Goal: Task Accomplishment & Management: Manage account settings

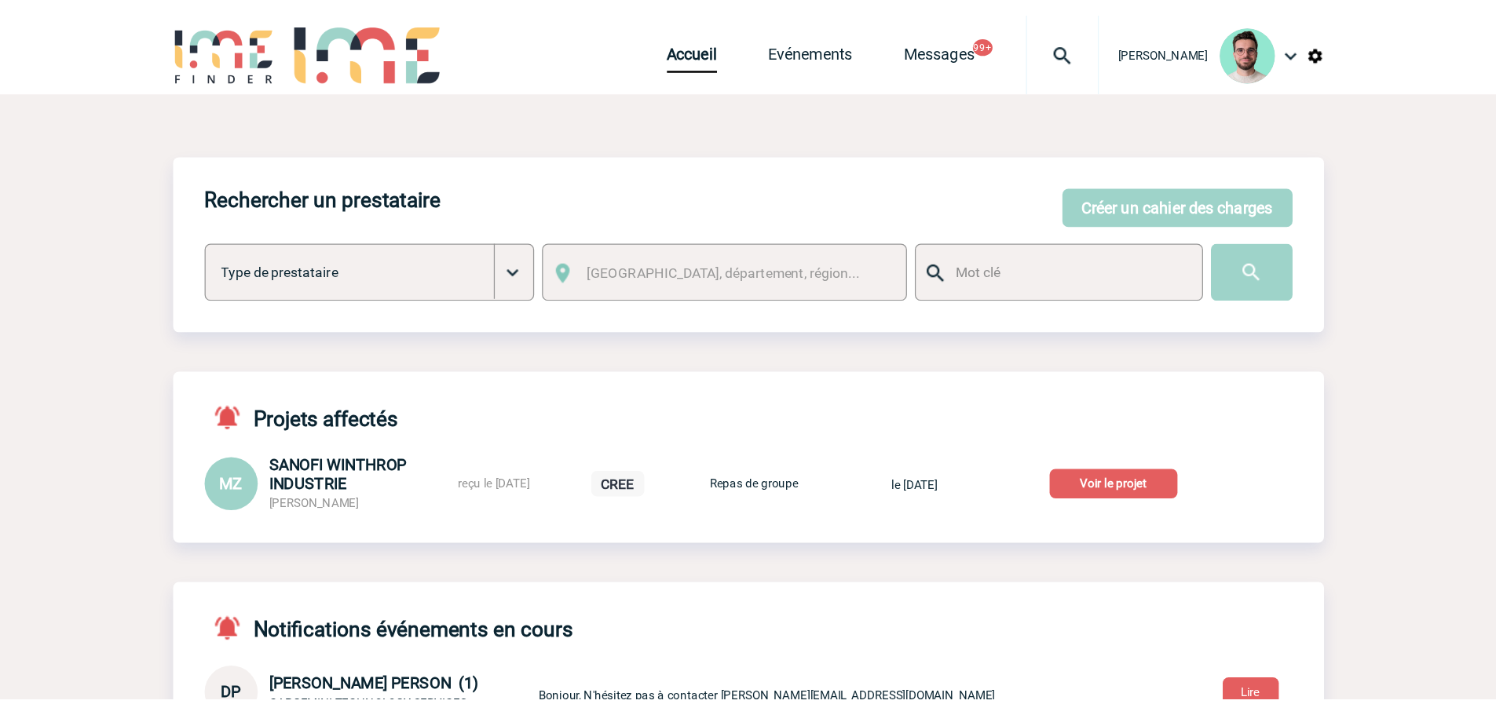
scroll to position [1, 0]
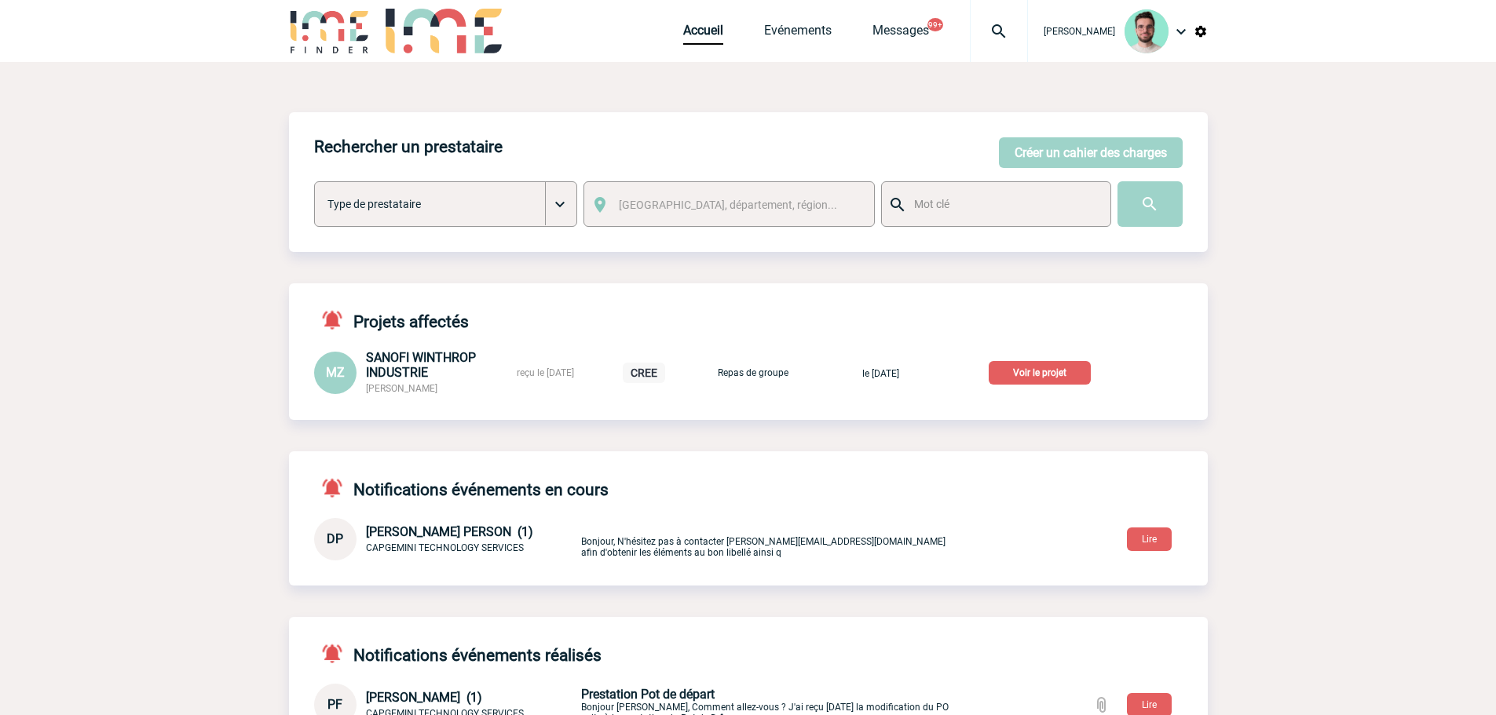
click at [1059, 379] on p "Voir le projet" at bounding box center [1039, 373] width 102 height 24
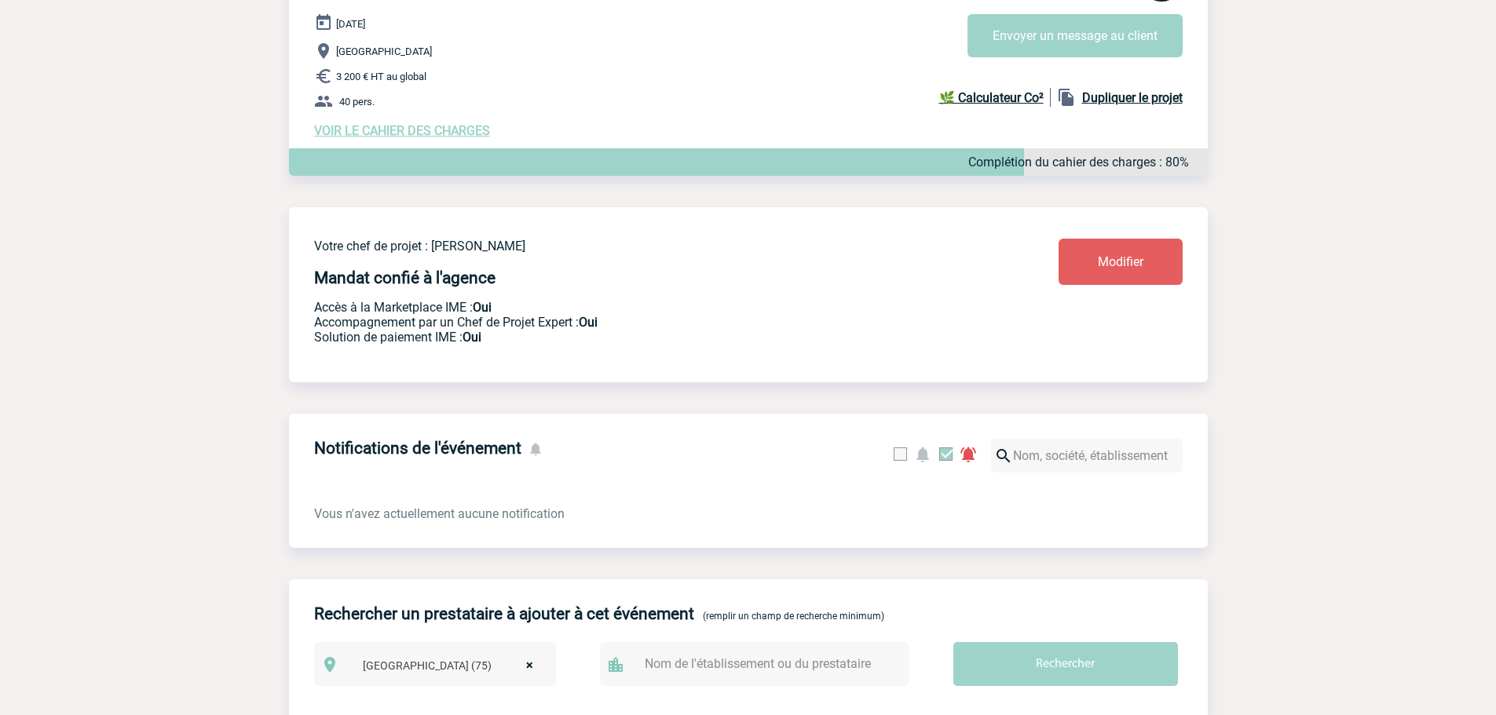
scroll to position [157, 0]
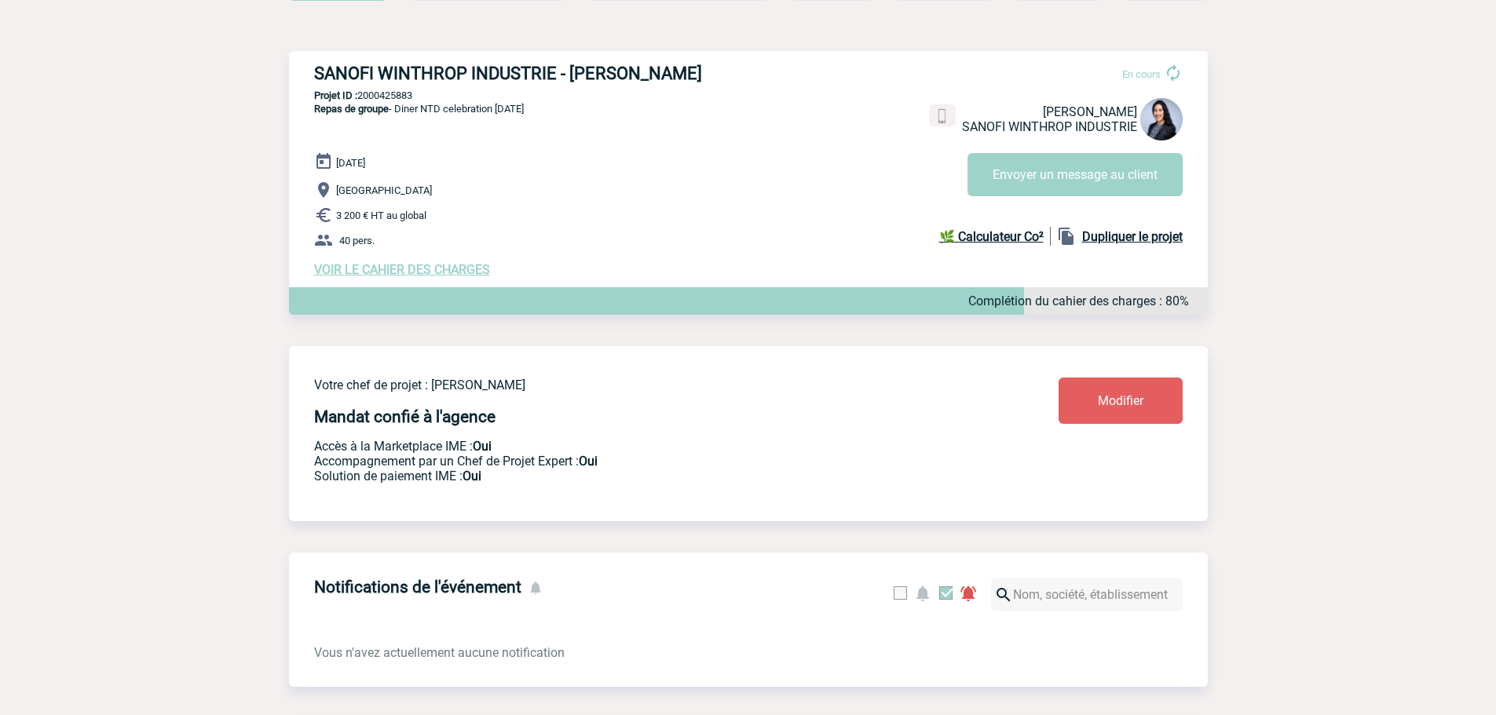
click at [383, 264] on div "17 Décembre 2025 Paris 3 200 € HT au global 40 pers. VOIR LE CAHIER DES CHARGES…" at bounding box center [760, 214] width 893 height 125
click at [383, 273] on span "VOIR LE CAHIER DES CHARGES" at bounding box center [402, 269] width 176 height 15
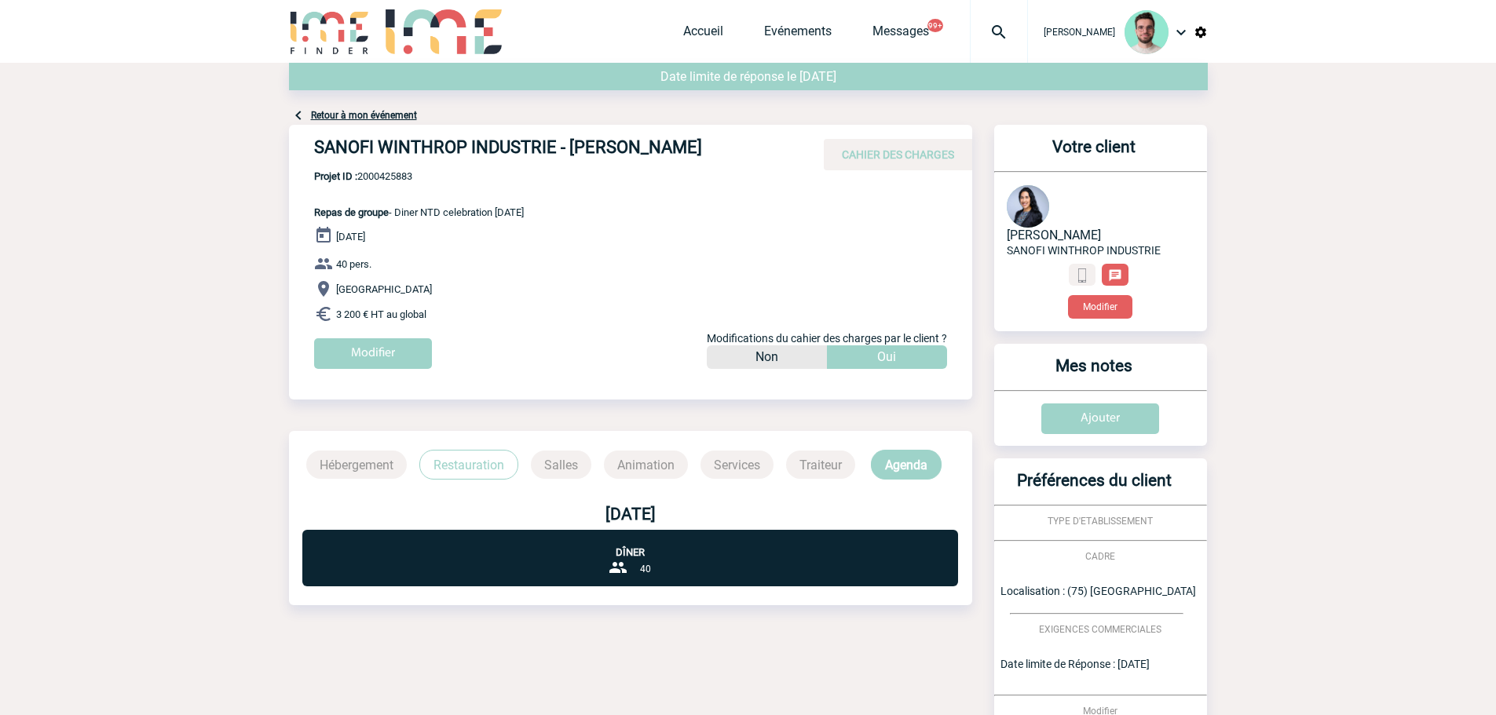
click at [349, 110] on link "Retour à mon événement" at bounding box center [364, 115] width 106 height 11
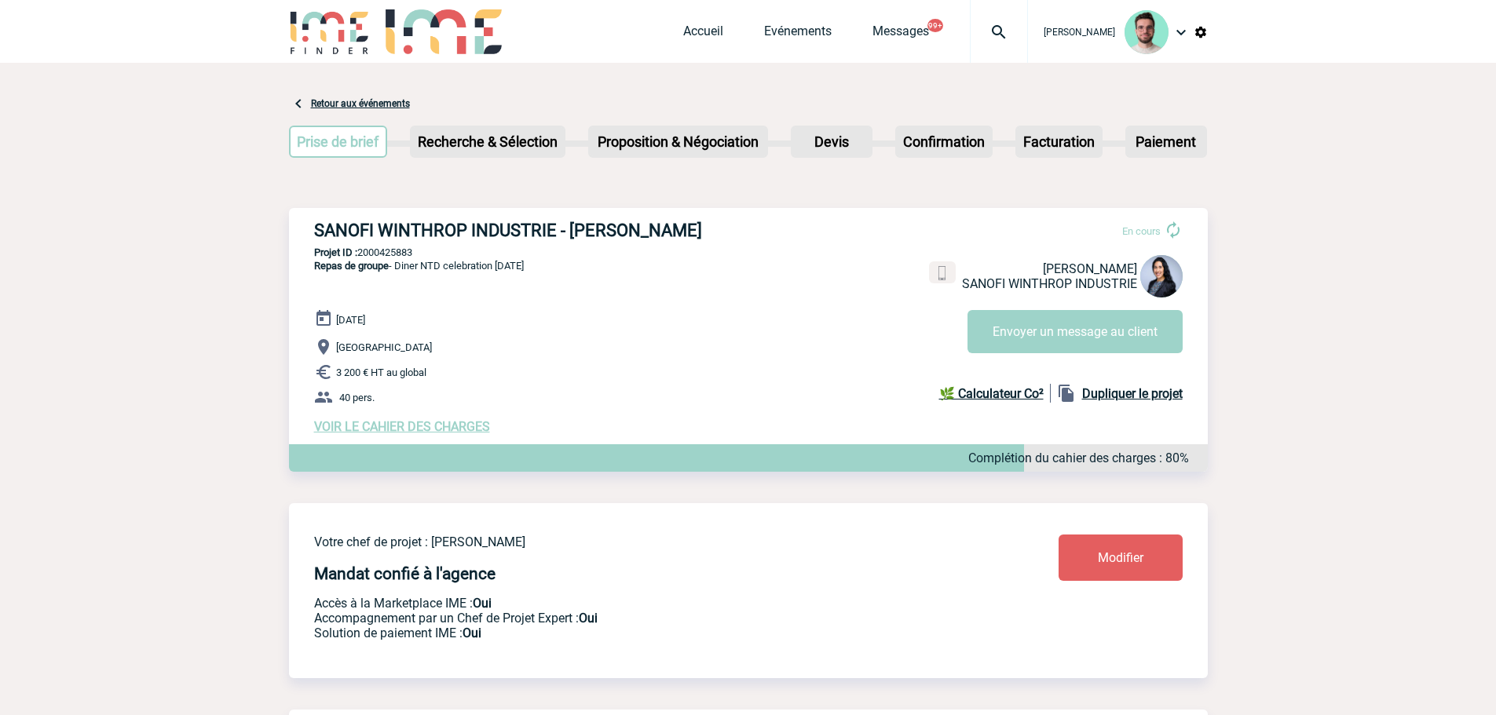
click at [508, 240] on h3 "SANOFI WINTHROP INDUSTRIE - [PERSON_NAME]" at bounding box center [549, 231] width 471 height 20
copy div "SANOFI WINTHROP INDUSTRIE - [PERSON_NAME]"
click at [409, 252] on p "Projet ID : 2000425883" at bounding box center [748, 253] width 919 height 12
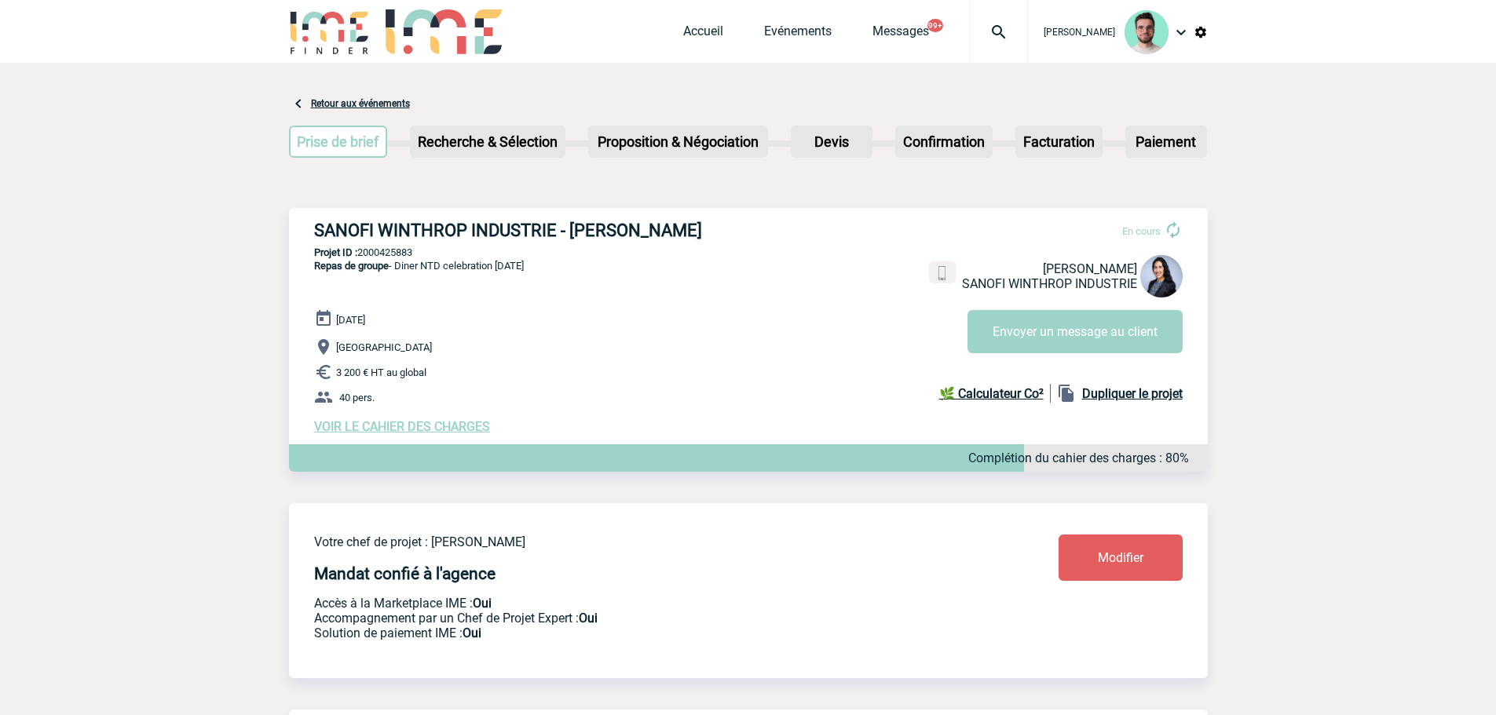
click at [409, 252] on p "Projet ID : 2000425883" at bounding box center [748, 253] width 919 height 12
copy p "2000425883"
click at [1152, 288] on img at bounding box center [1161, 276] width 42 height 42
click at [422, 419] on div "17 Décembre 2025 Paris 3 200 € HT au global 40 pers. VOIR LE CAHIER DES CHARGES…" at bounding box center [760, 371] width 893 height 125
click at [422, 428] on span "VOIR LE CAHIER DES CHARGES" at bounding box center [402, 426] width 176 height 15
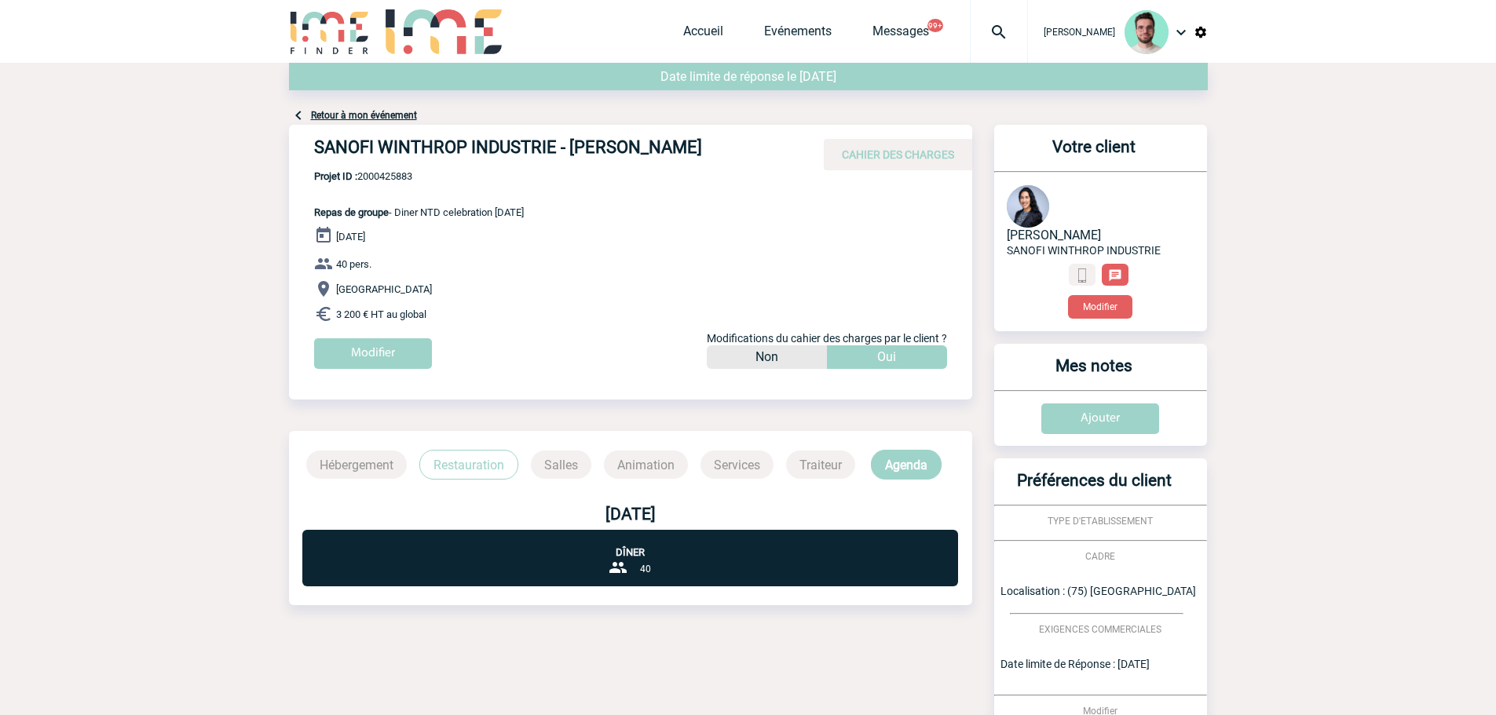
click at [397, 122] on div "Retour à mon événement" at bounding box center [748, 94] width 919 height 62
click at [397, 117] on link "Retour à mon événement" at bounding box center [364, 115] width 106 height 11
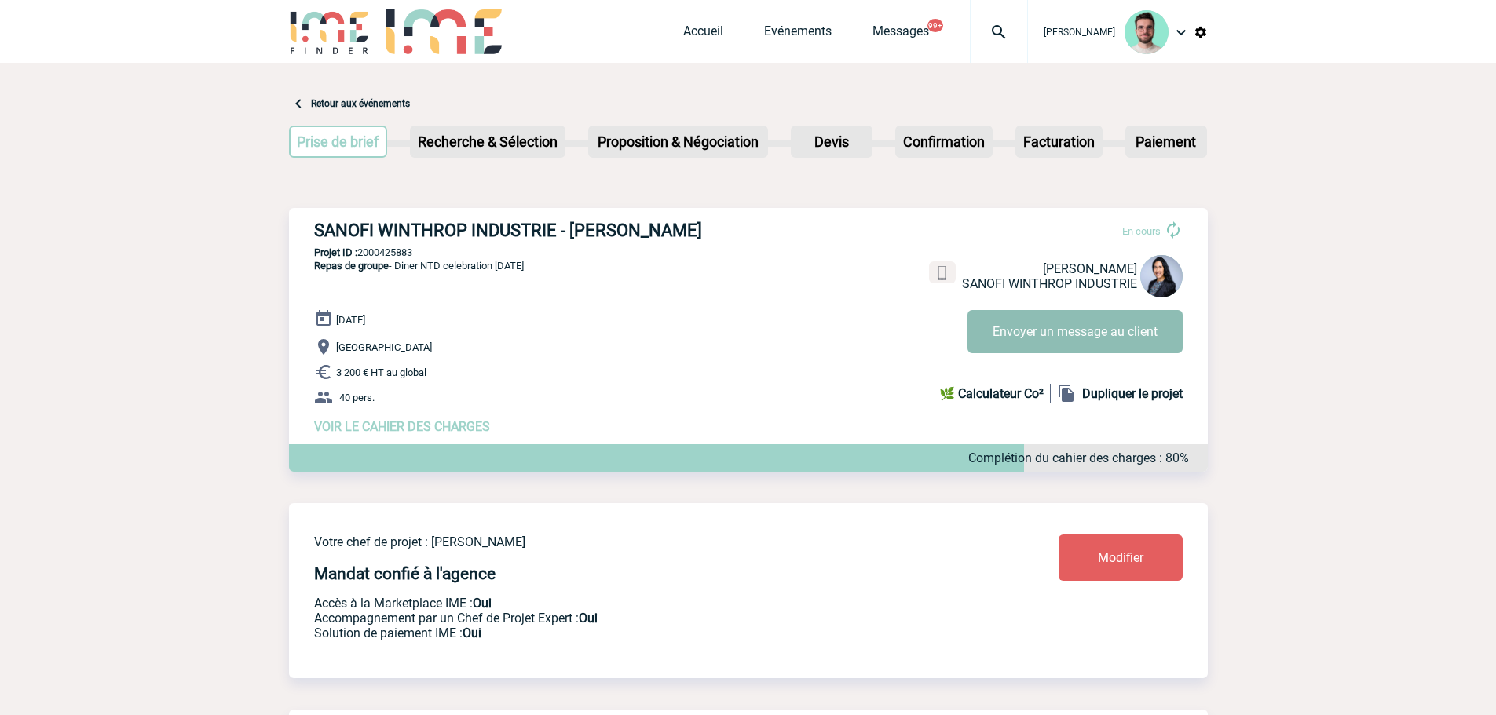
click at [1129, 353] on button "Envoyer un message au client" at bounding box center [1074, 331] width 215 height 43
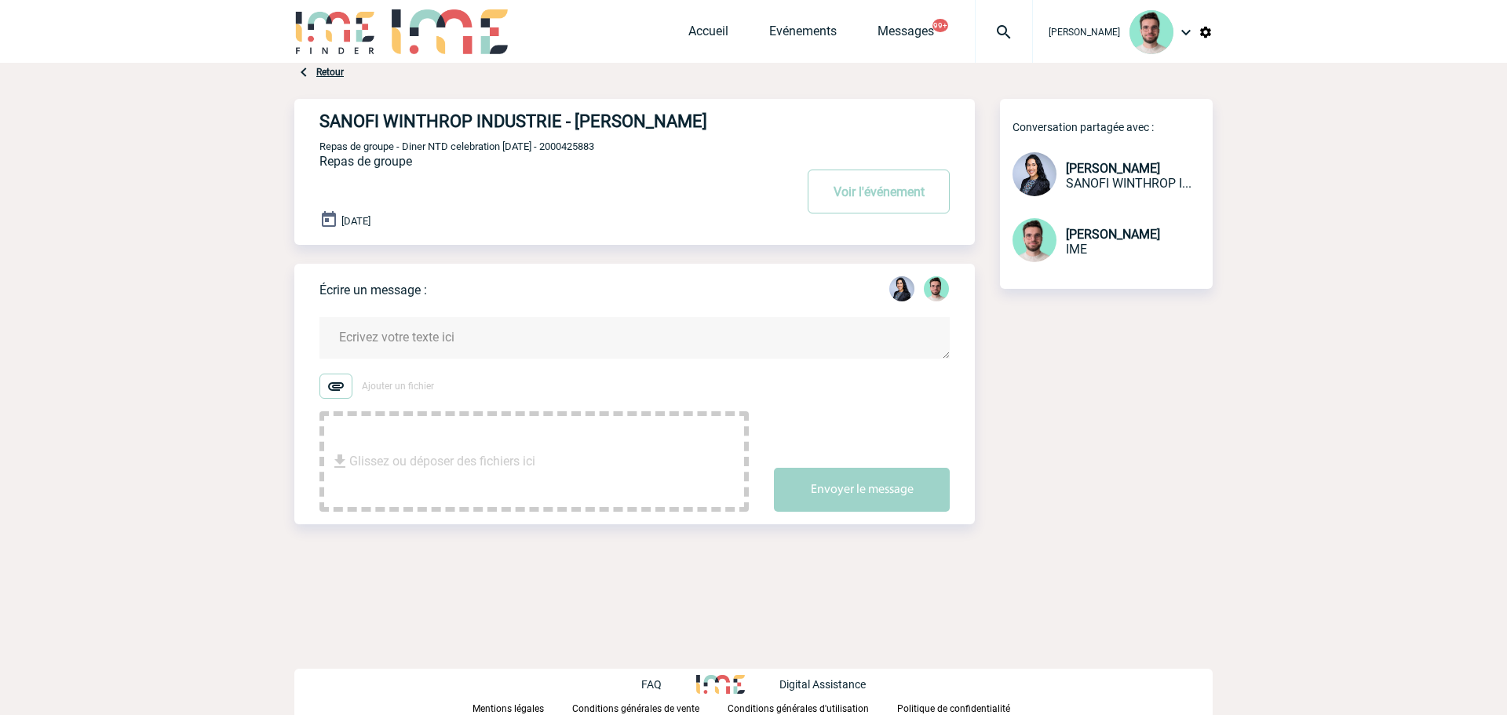
click at [399, 330] on textarea at bounding box center [635, 338] width 630 height 42
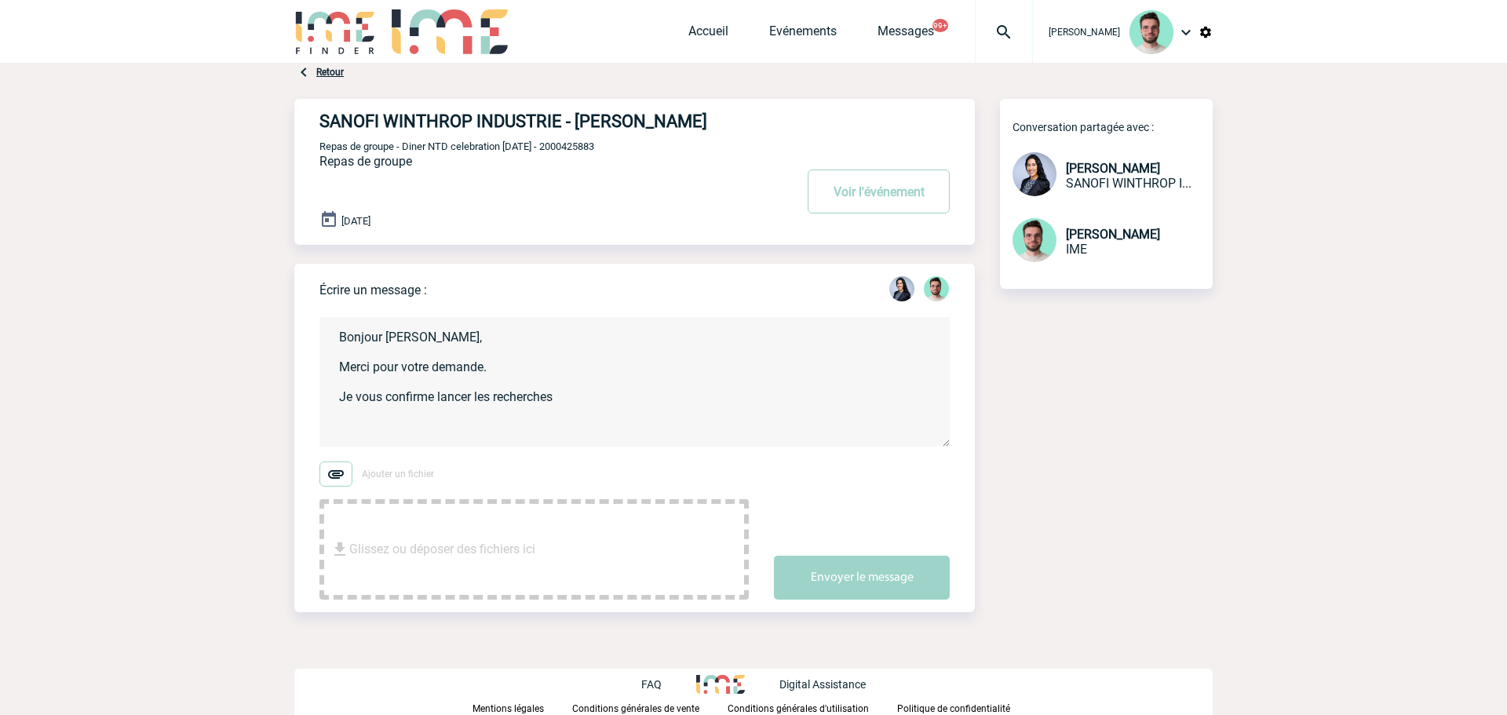
click at [399, 330] on textarea "Bonjour Marianella, Merci pour votre demande. Je vous confirme lancer les reche…" at bounding box center [635, 382] width 630 height 130
click at [672, 413] on textarea "Bonjour Marianella, Merci pour votre demande. Je vous confirme lancer les reche…" at bounding box center [635, 382] width 630 height 130
type textarea "Bonjour Marianella, Merci pour votre demande. Je vous confirme lancer les reche…"
click at [853, 588] on button "Envoyer le message" at bounding box center [862, 578] width 176 height 44
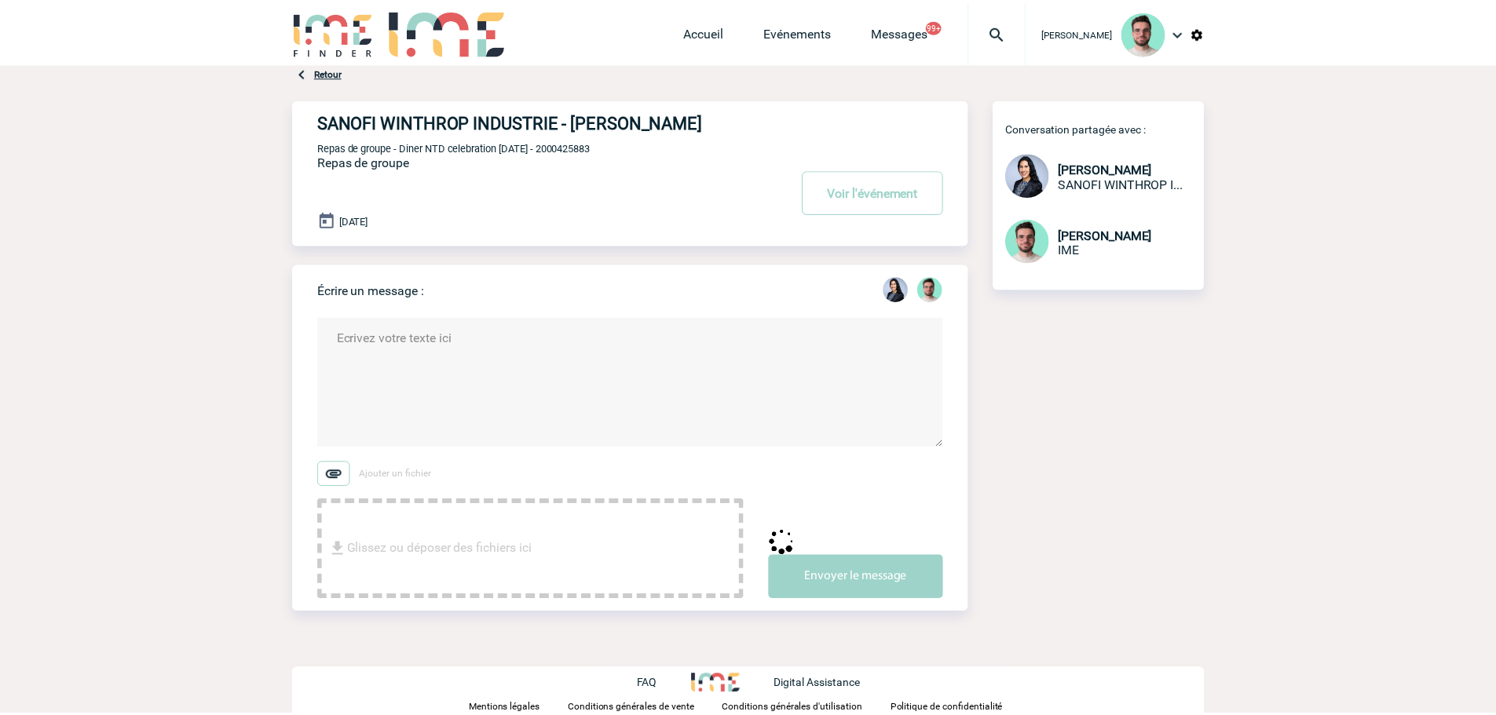
scroll to position [0, 0]
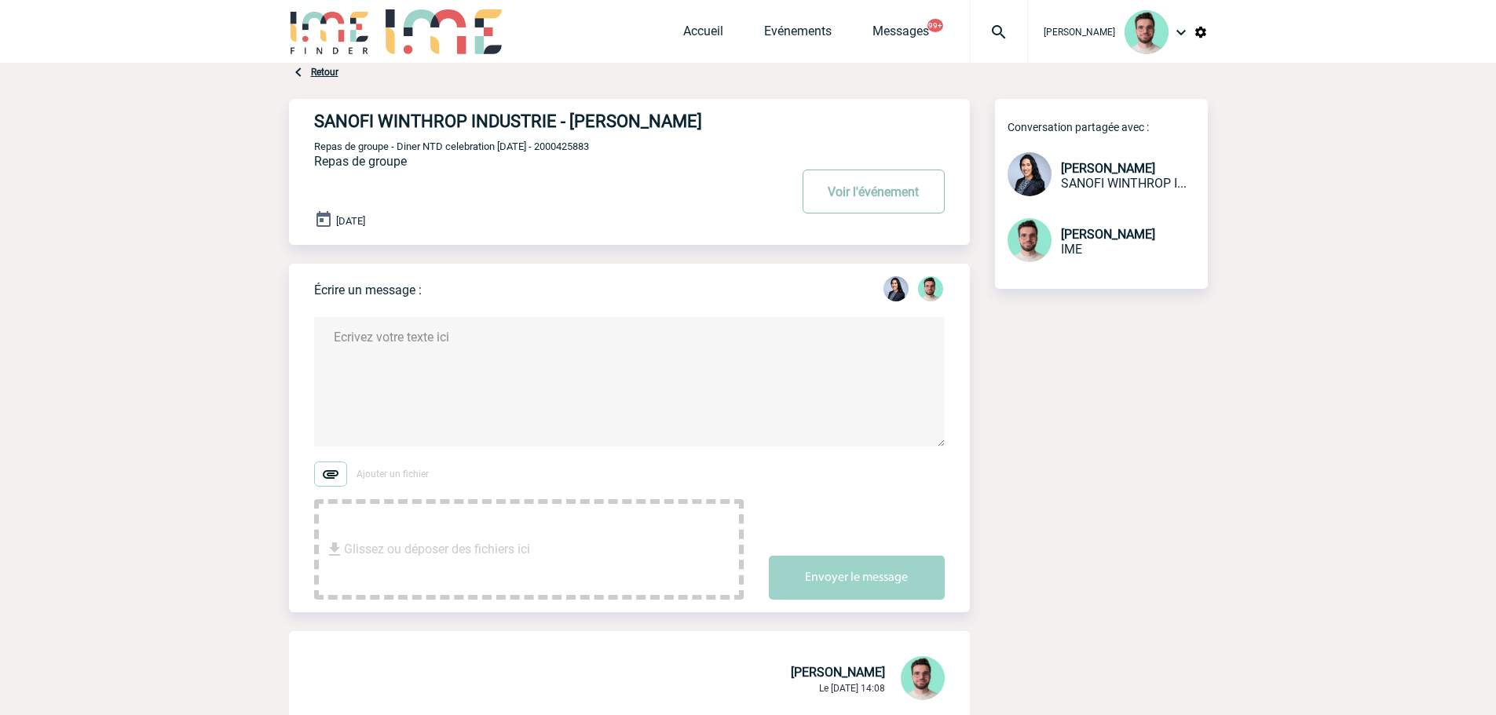
click at [878, 185] on button "Voir l'événement" at bounding box center [873, 192] width 142 height 44
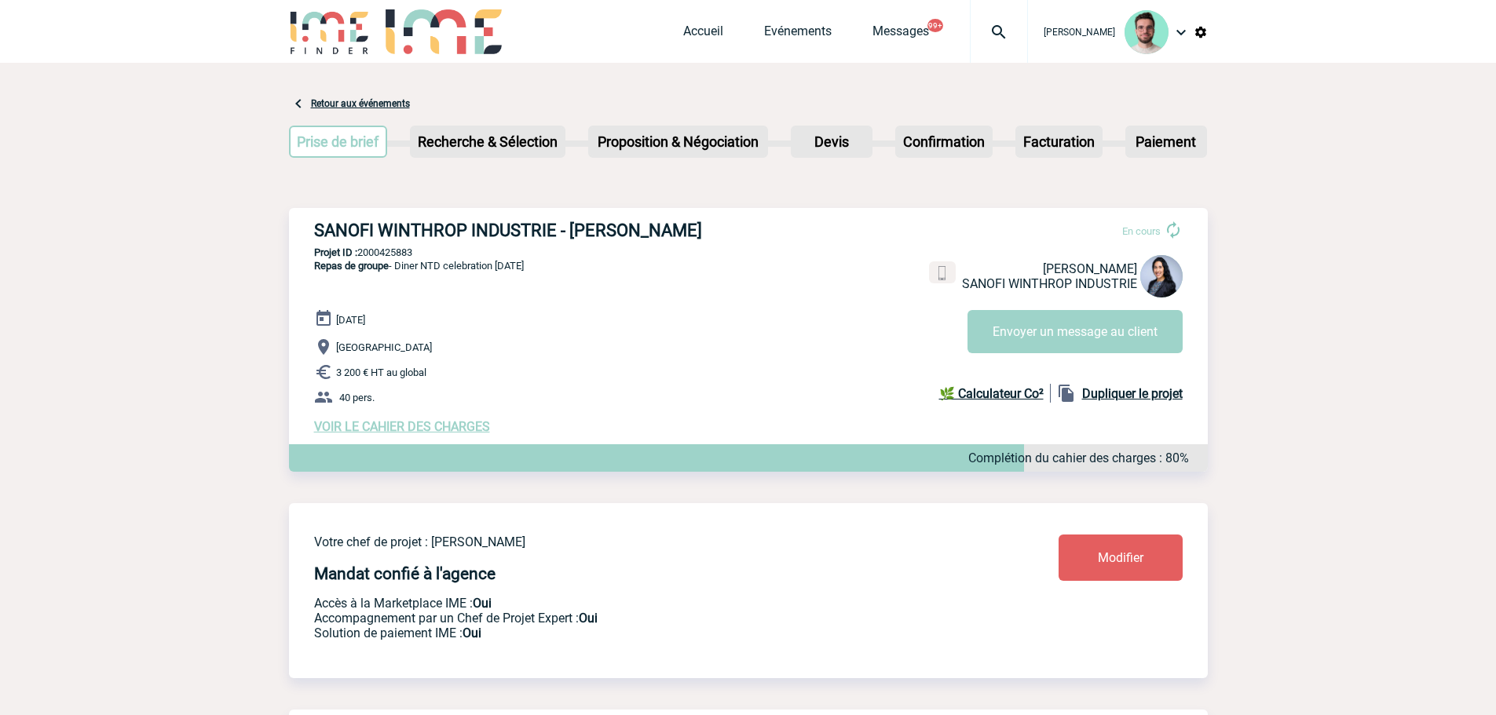
click at [983, 13] on div at bounding box center [999, 31] width 58 height 63
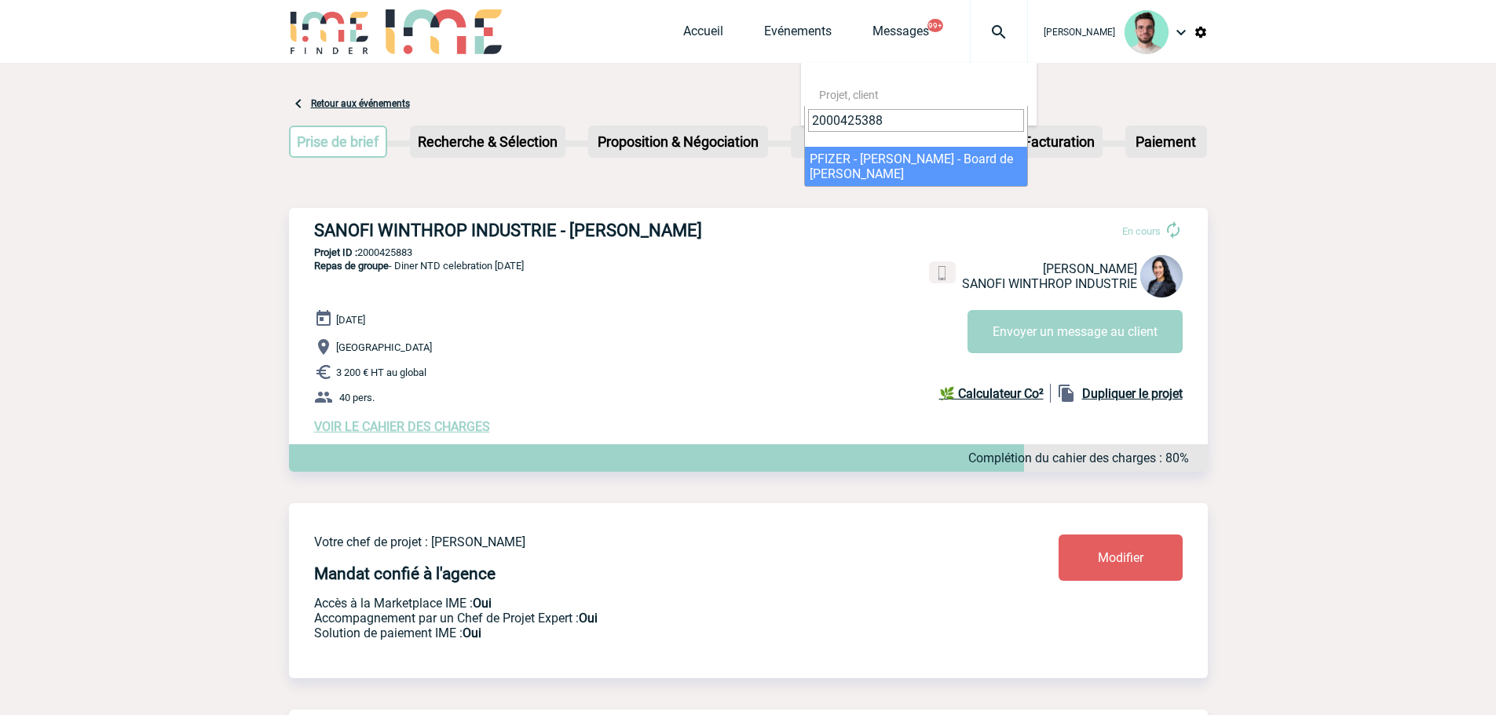
type input "2000425388"
select select "24889"
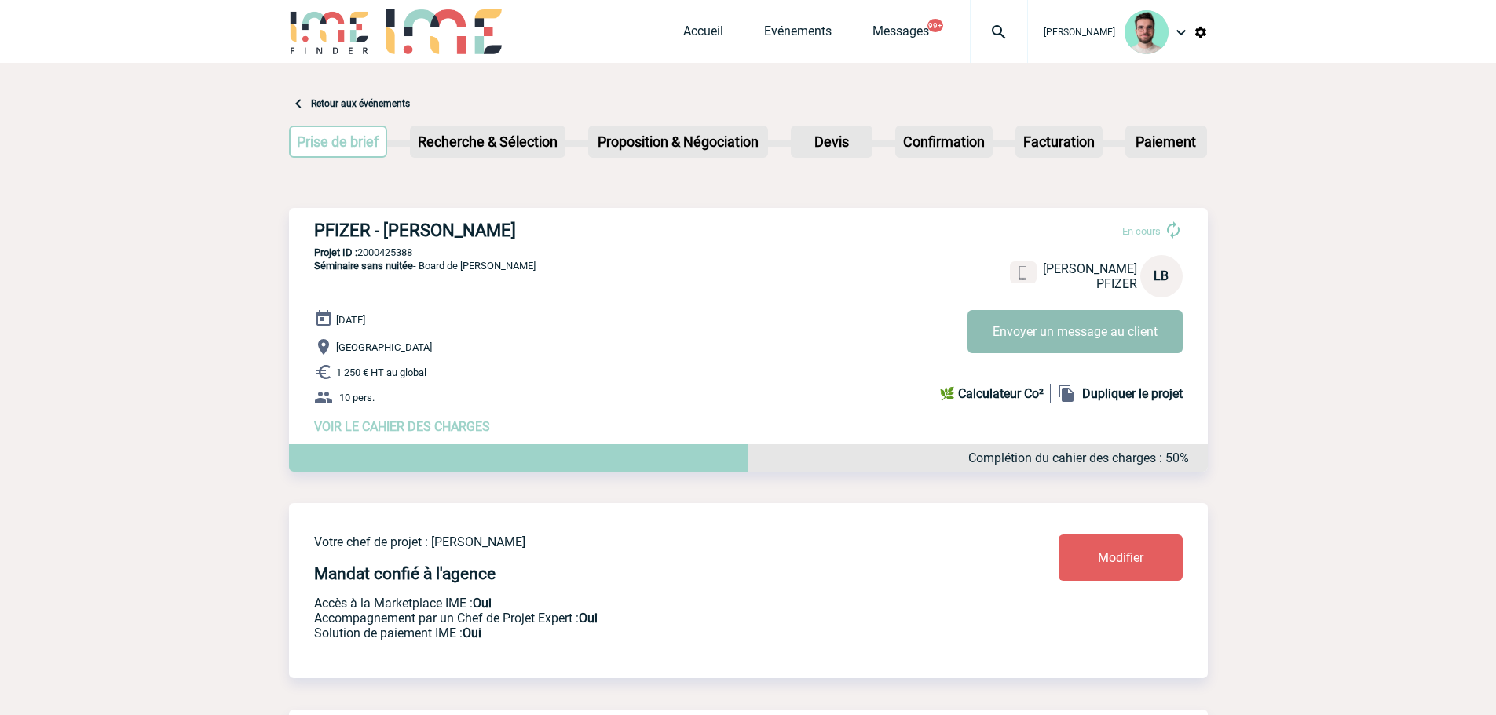
click at [1021, 330] on button "Envoyer un message au client" at bounding box center [1074, 331] width 215 height 43
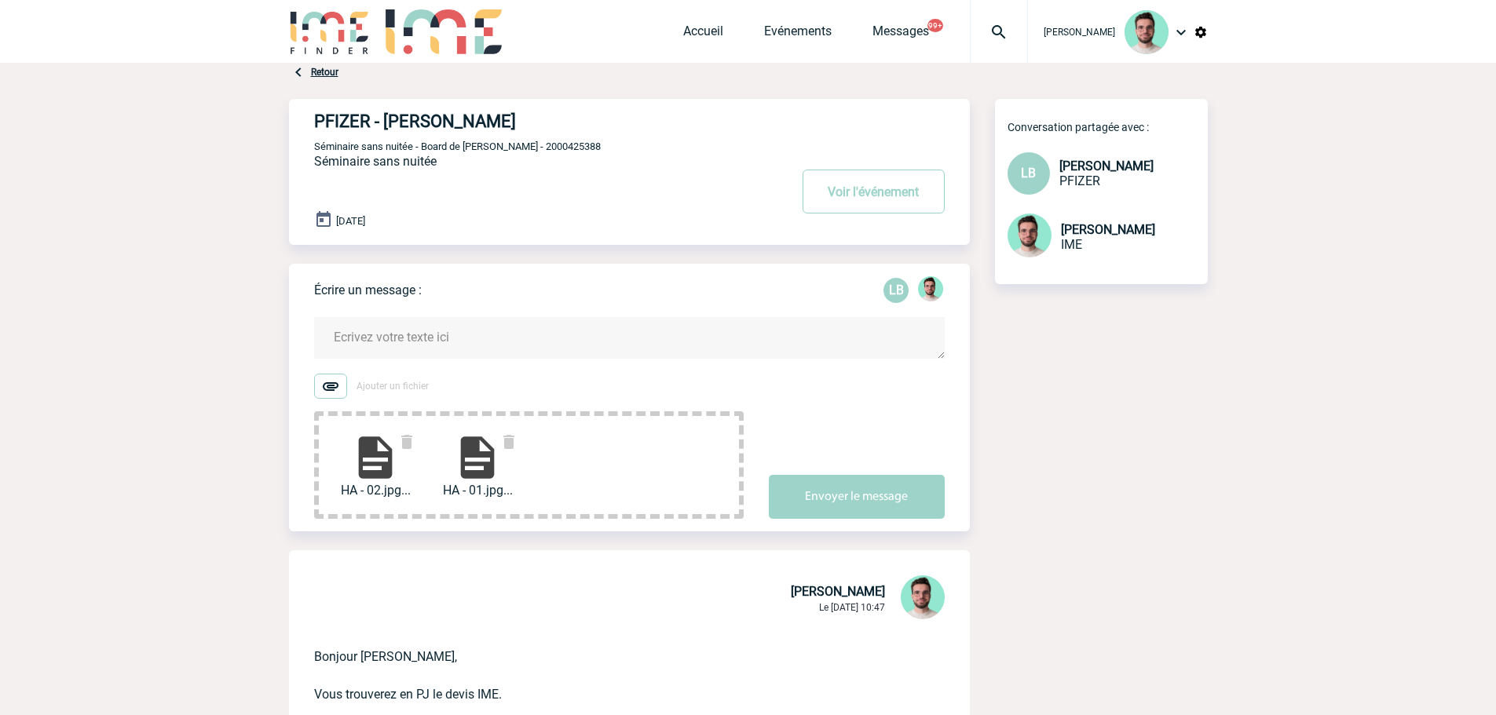
click at [432, 345] on textarea at bounding box center [629, 338] width 630 height 42
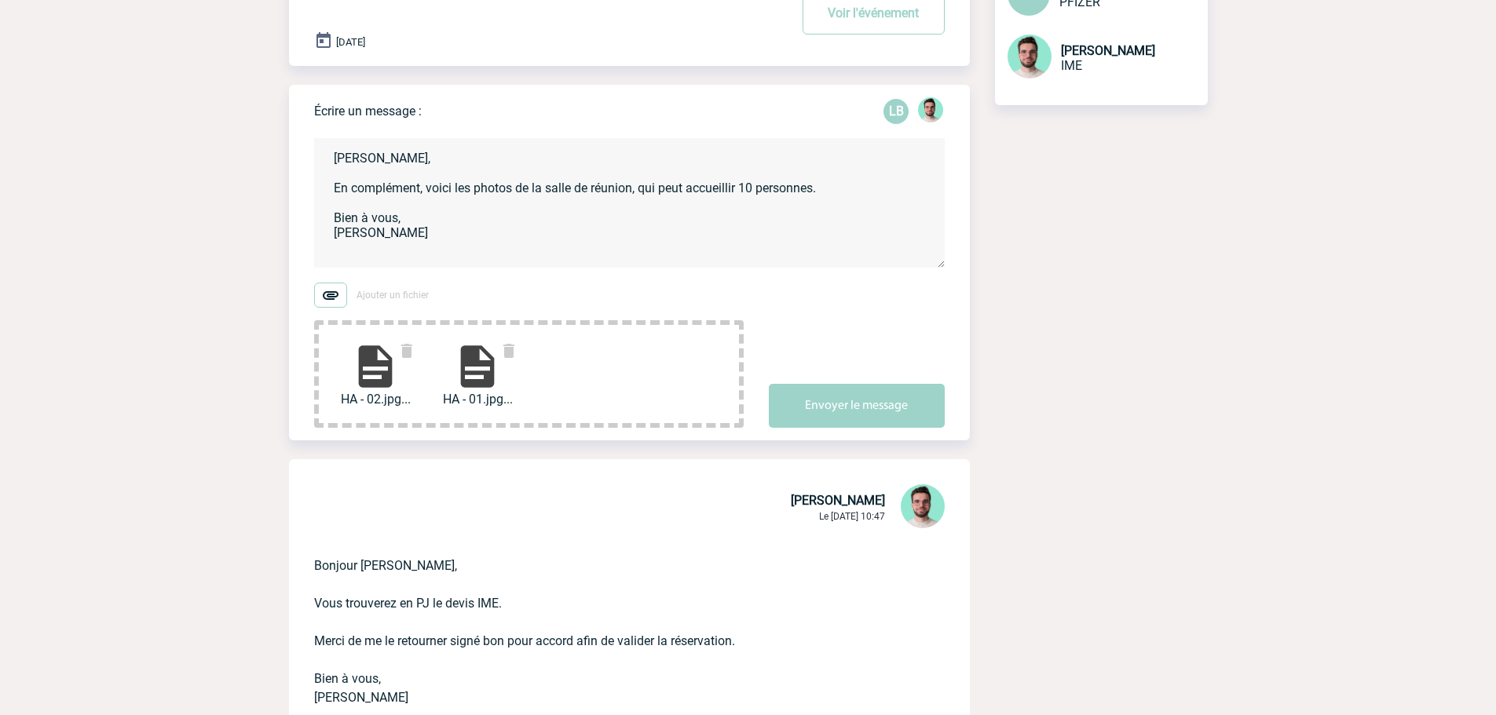
scroll to position [314, 0]
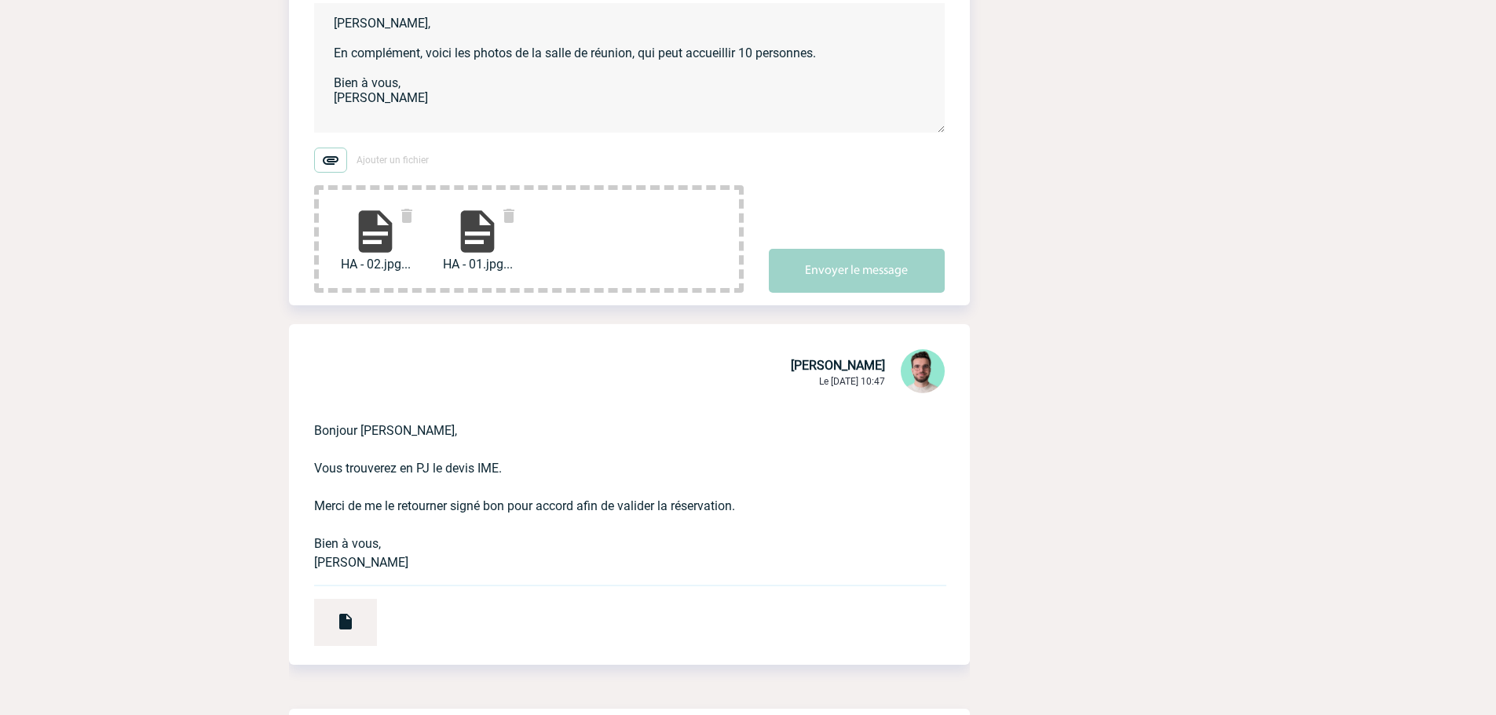
type textarea "Laurence, En complément, voici les photos de la salle de réunion, qui peut accu…"
click at [886, 298] on div "Écrire un message : LB Laurence, En complément, voici les photos de la salle de…" at bounding box center [642, 128] width 656 height 356
click at [884, 275] on button "Envoyer le message" at bounding box center [857, 271] width 176 height 44
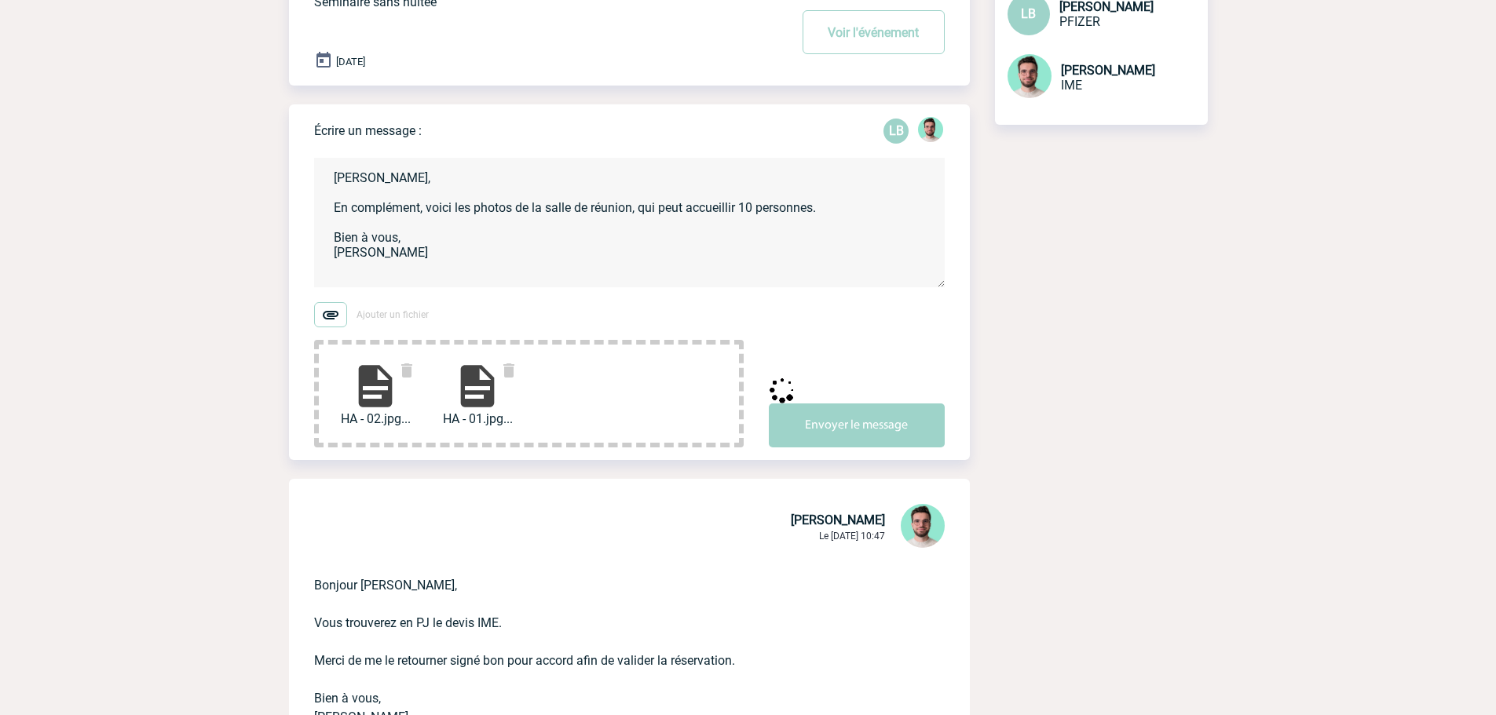
scroll to position [79, 0]
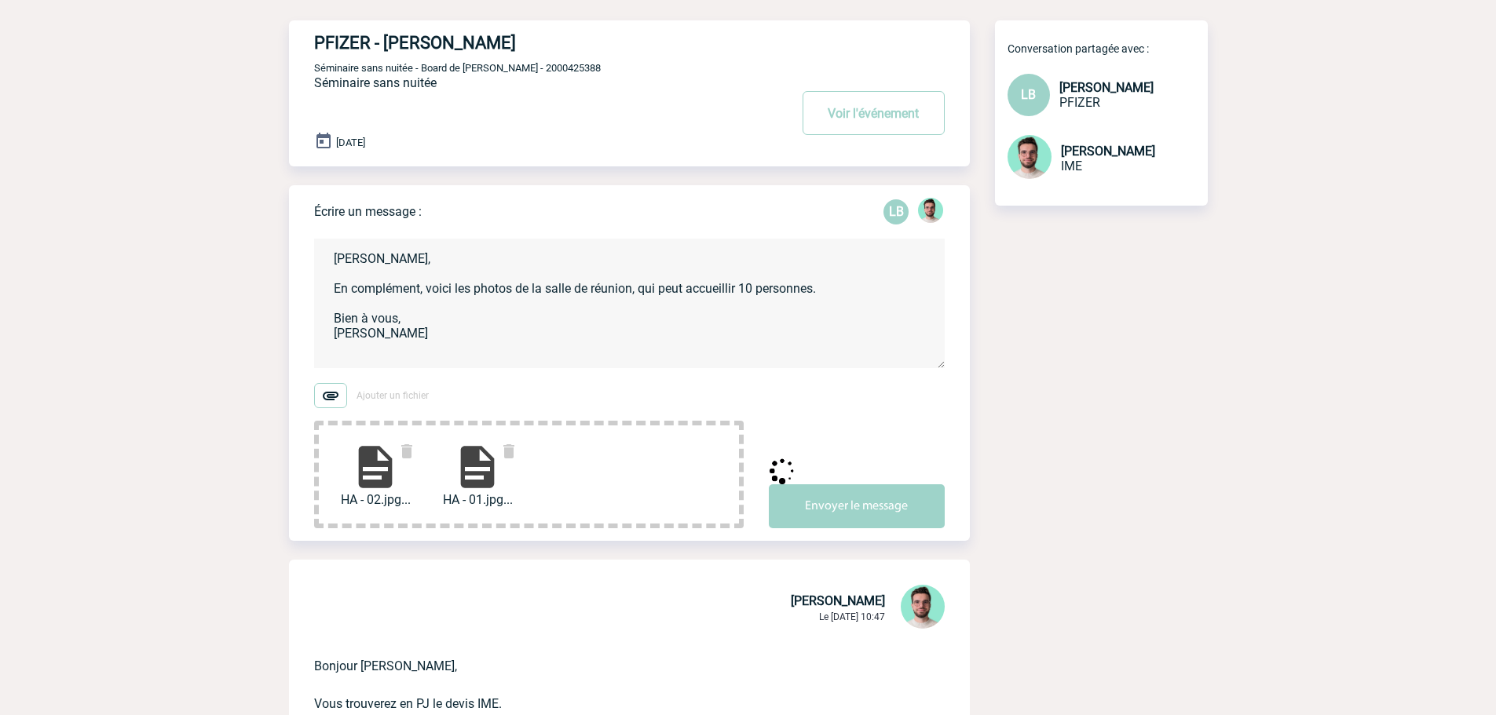
click at [522, 68] on span "Séminaire sans nuitée - Board de Gaëlle - 2000425388" at bounding box center [457, 68] width 287 height 12
copy span "2000425388"
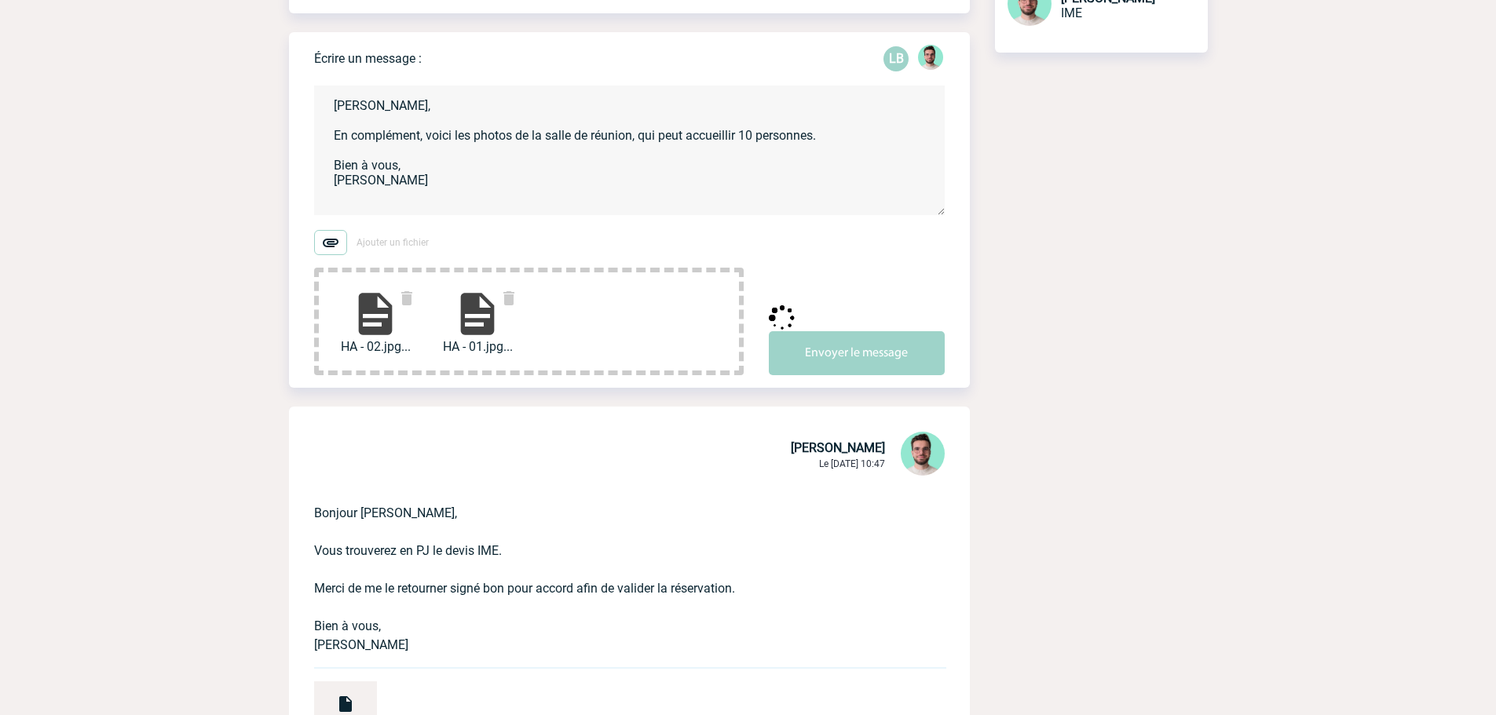
scroll to position [236, 0]
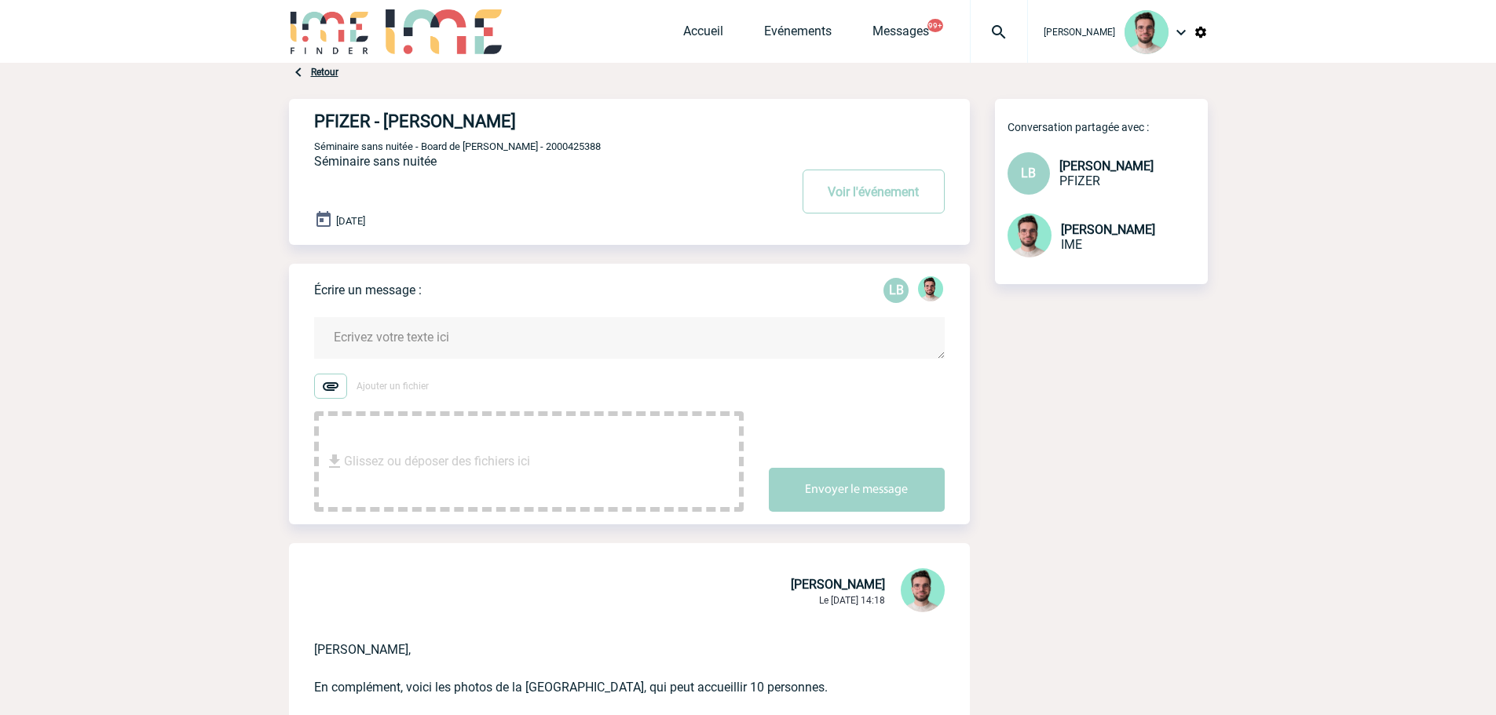
click at [706, 16] on div "Accueil Evénements Messages 99+ Projet, client Projet, client" at bounding box center [855, 31] width 345 height 63
click at [705, 25] on link "Accueil" at bounding box center [703, 35] width 40 height 22
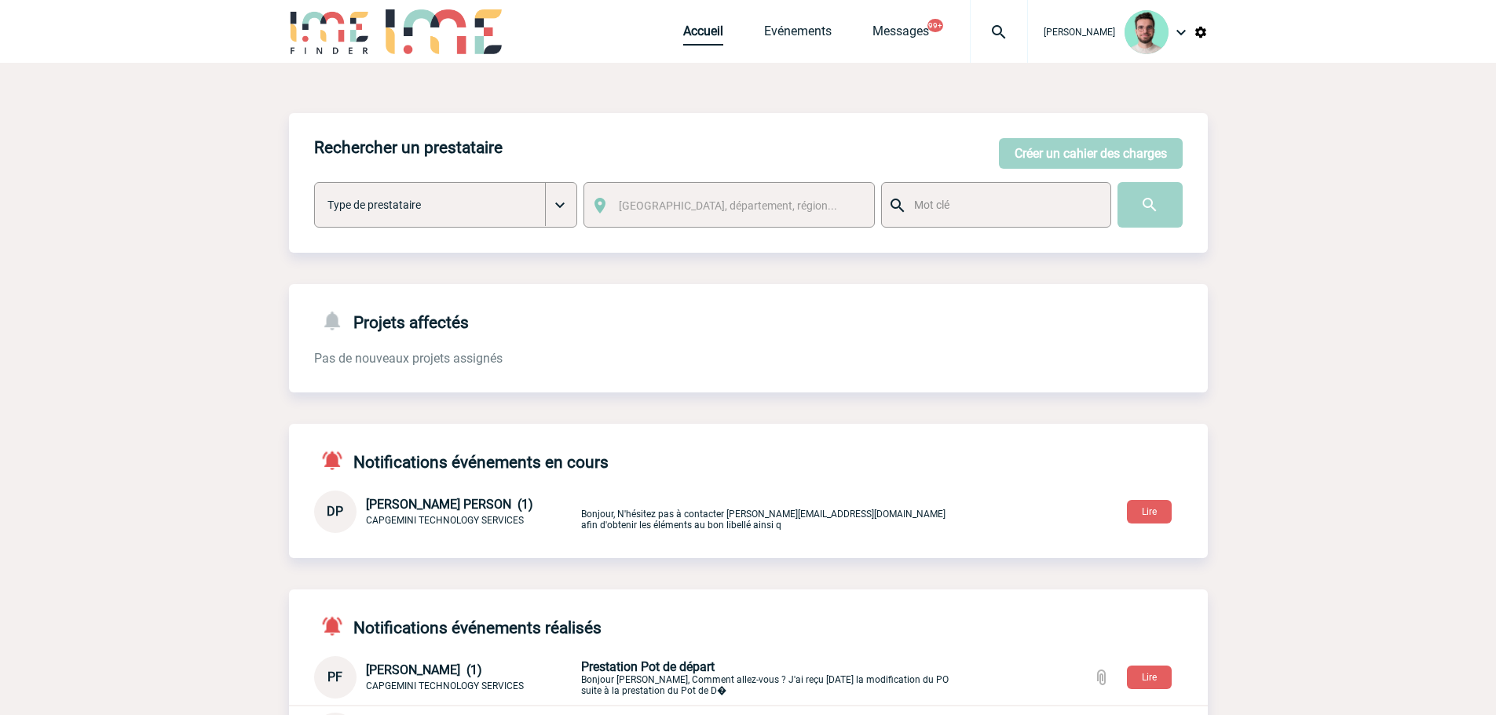
click at [708, 31] on link "Accueil" at bounding box center [703, 35] width 40 height 22
drag, startPoint x: 985, startPoint y: 46, endPoint x: 976, endPoint y: 41, distance: 10.2
click at [985, 46] on div at bounding box center [999, 31] width 58 height 63
type input "2000425194"
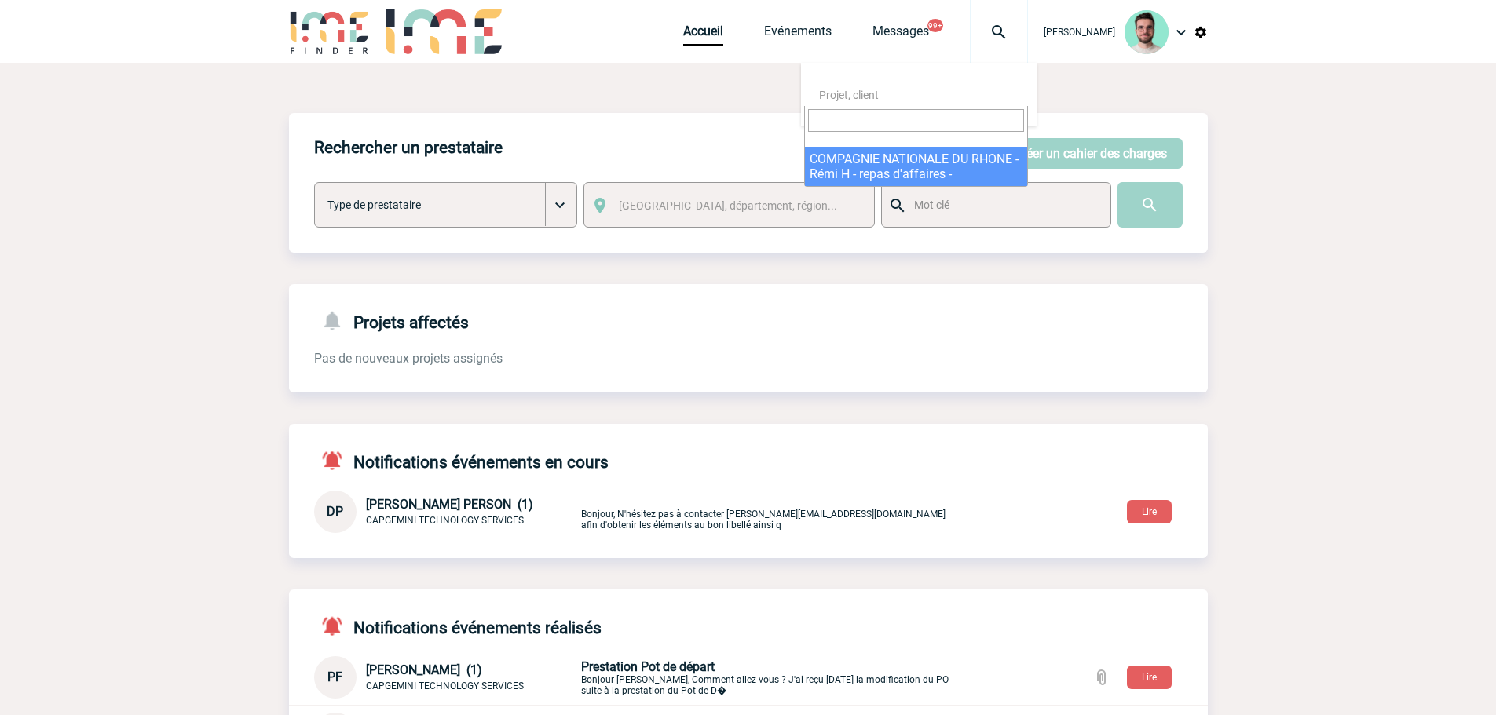
select select "24695"
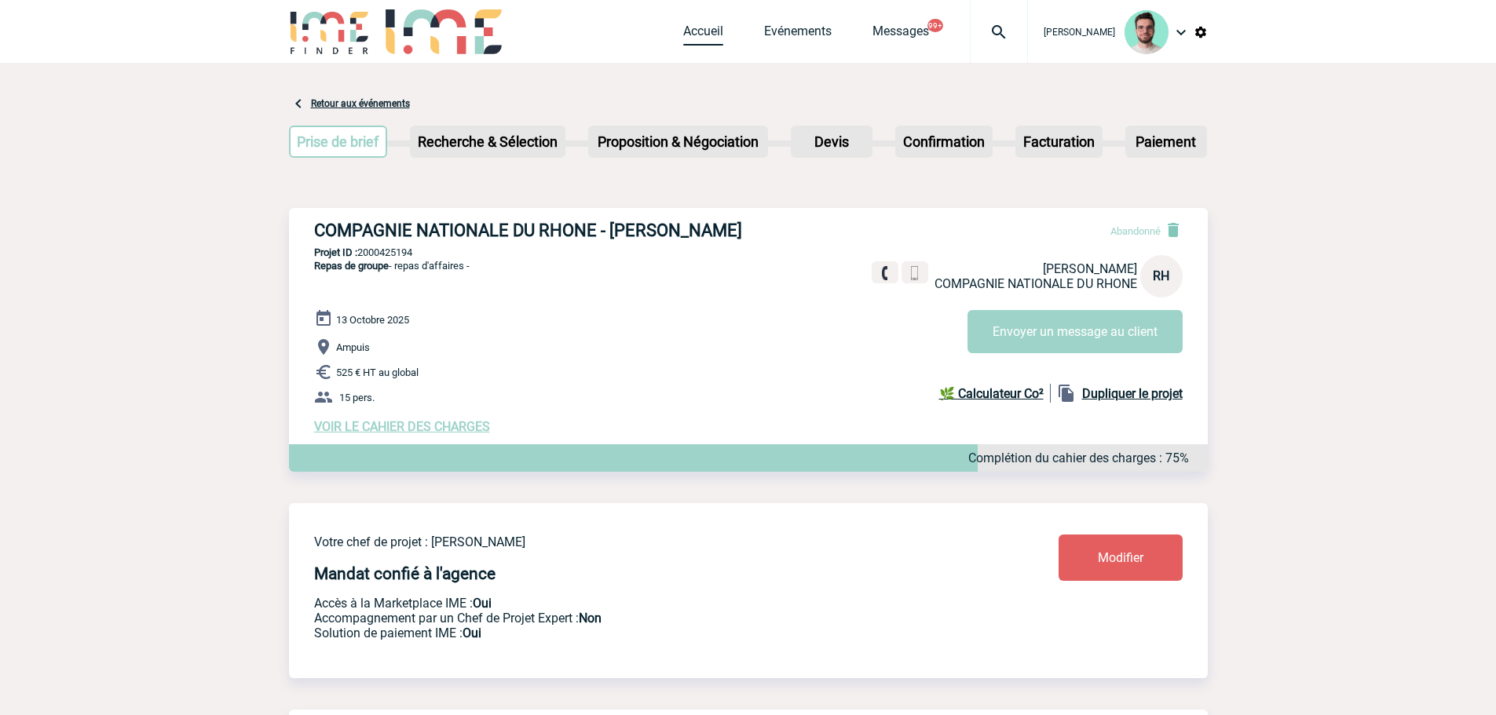
drag, startPoint x: 703, startPoint y: 35, endPoint x: 623, endPoint y: 50, distance: 81.6
click at [703, 35] on link "Accueil" at bounding box center [703, 35] width 40 height 22
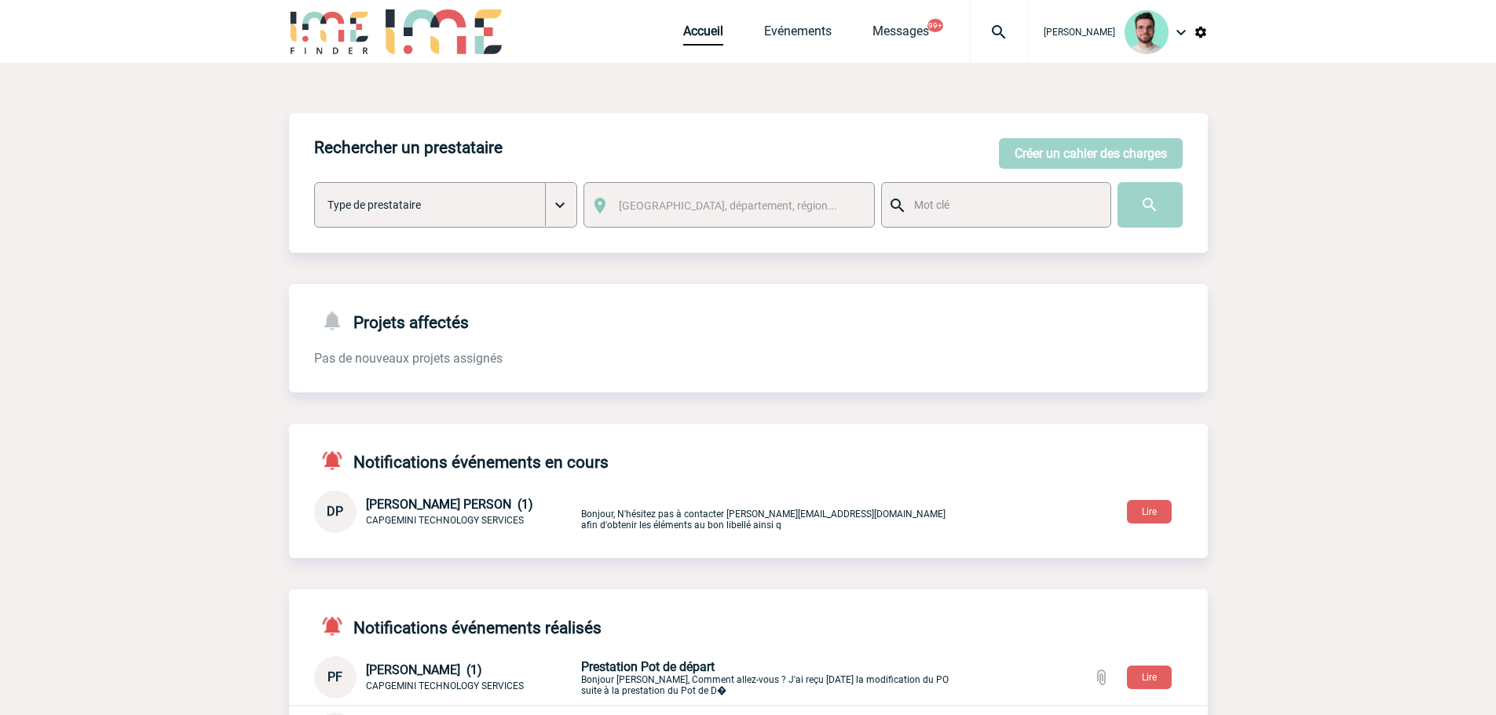
click at [974, 41] on img at bounding box center [998, 32] width 57 height 19
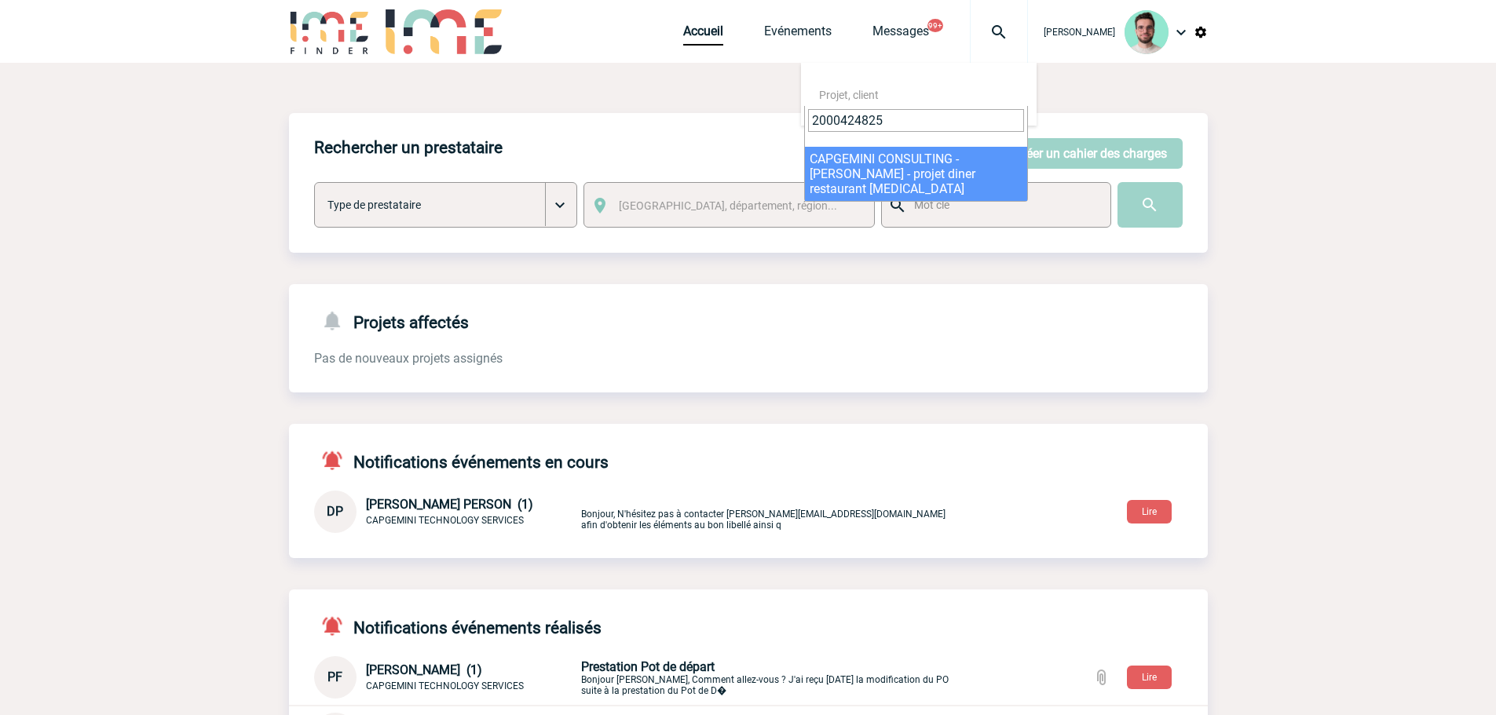
type input "2000424825"
select select "24326"
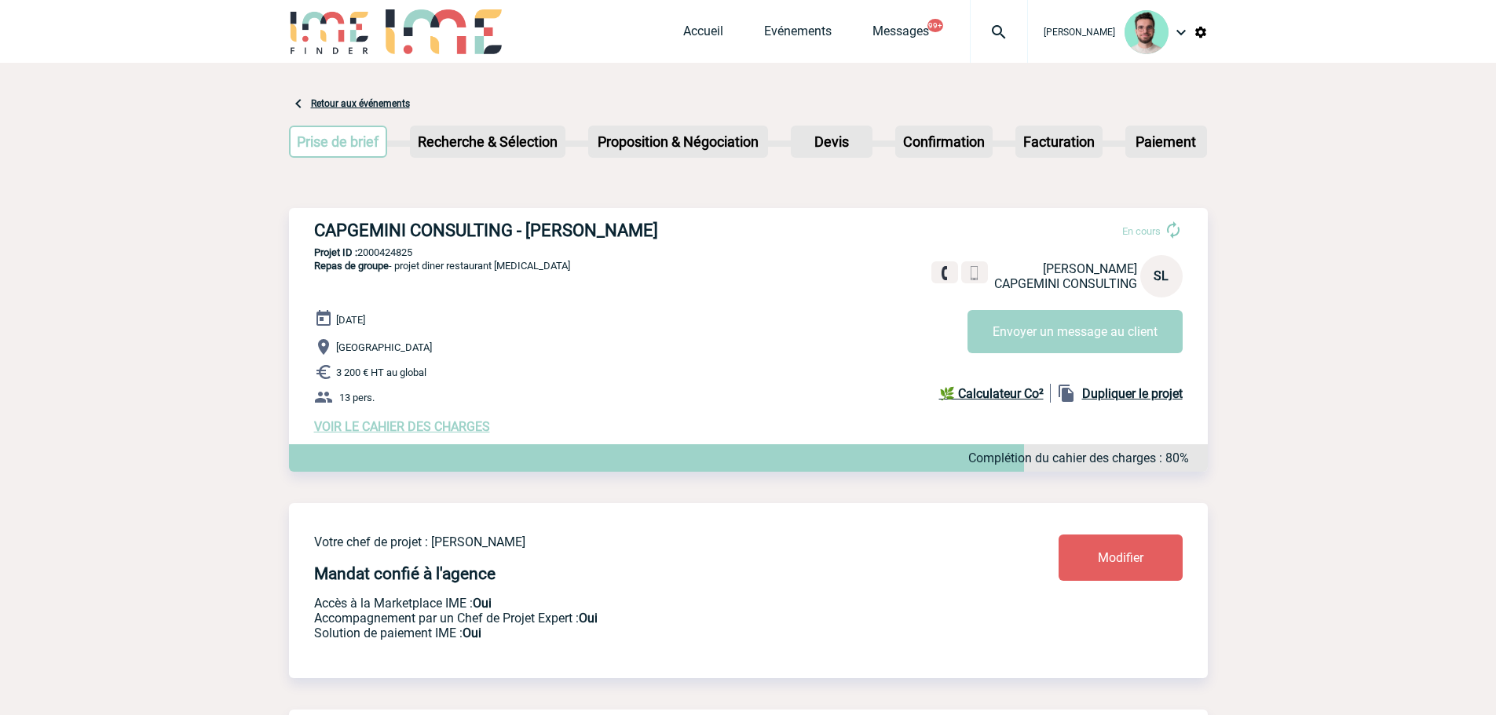
click at [395, 244] on div "CAPGEMINI CONSULTING - Sylvie LEFORT HOCQUET En cours Sylvie LEFORT HOCQUET CAP…" at bounding box center [748, 327] width 919 height 239
click at [398, 253] on p "Projet ID : 2000424825" at bounding box center [748, 253] width 919 height 12
copy p "2000424825"
click at [390, 261] on div "CAPGEMINI CONSULTING - Sylvie LEFORT HOCQUET En cours Sylvie LEFORT HOCQUET CAP…" at bounding box center [748, 327] width 919 height 239
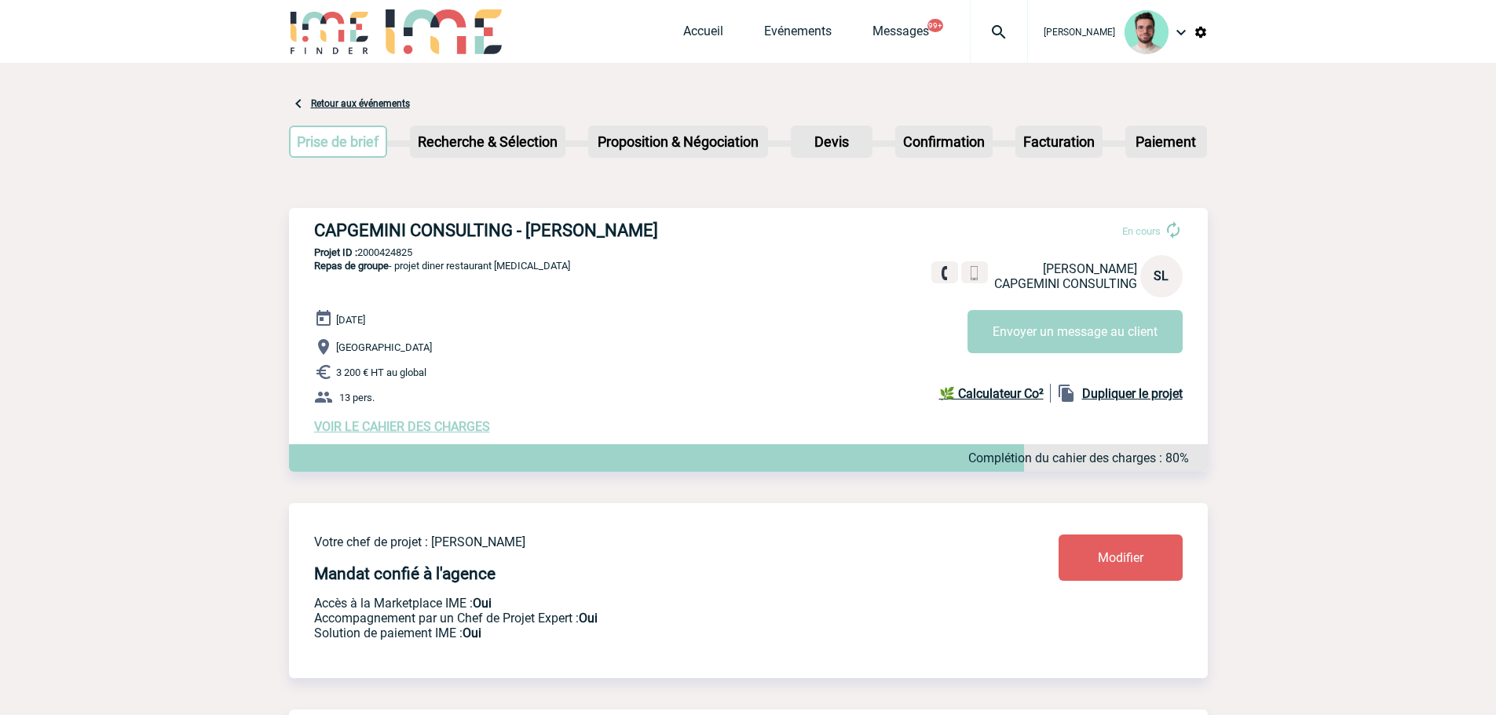
click at [389, 254] on p "Projet ID : 2000424825" at bounding box center [748, 253] width 919 height 12
copy p "2000424825"
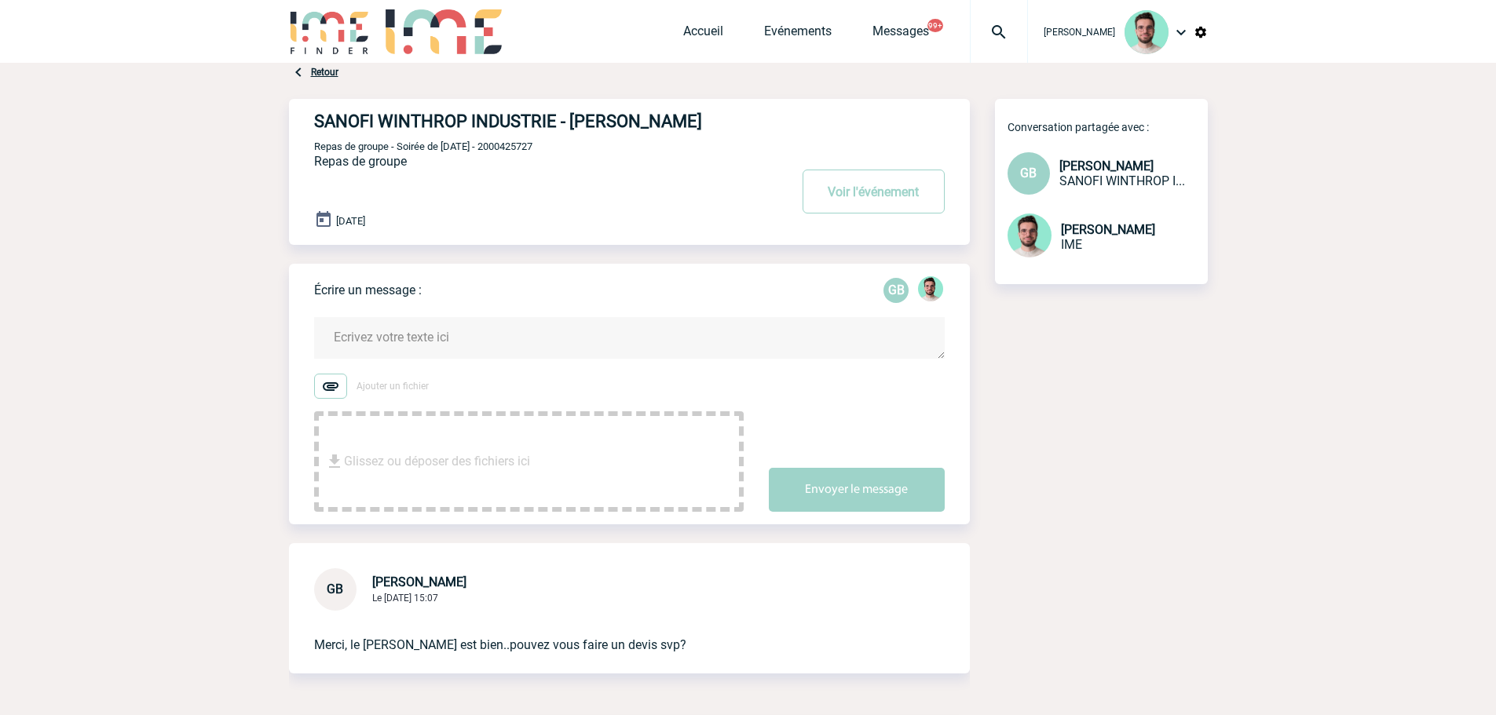
click at [449, 339] on textarea at bounding box center [629, 338] width 630 height 42
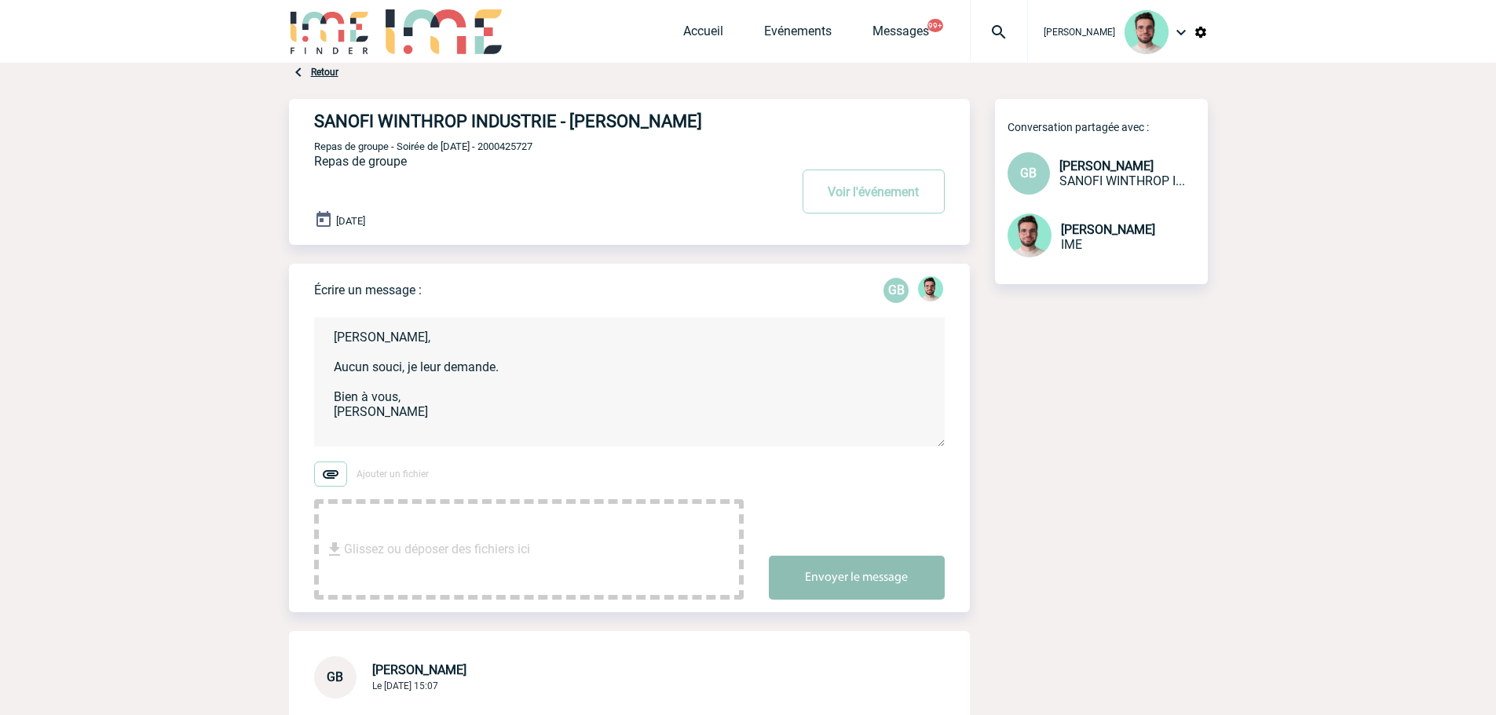
type textarea "Geoffroy, Aucun souci, je leur demande. Bien à vous, Benjamin"
click at [825, 567] on button "Envoyer le message" at bounding box center [857, 578] width 176 height 44
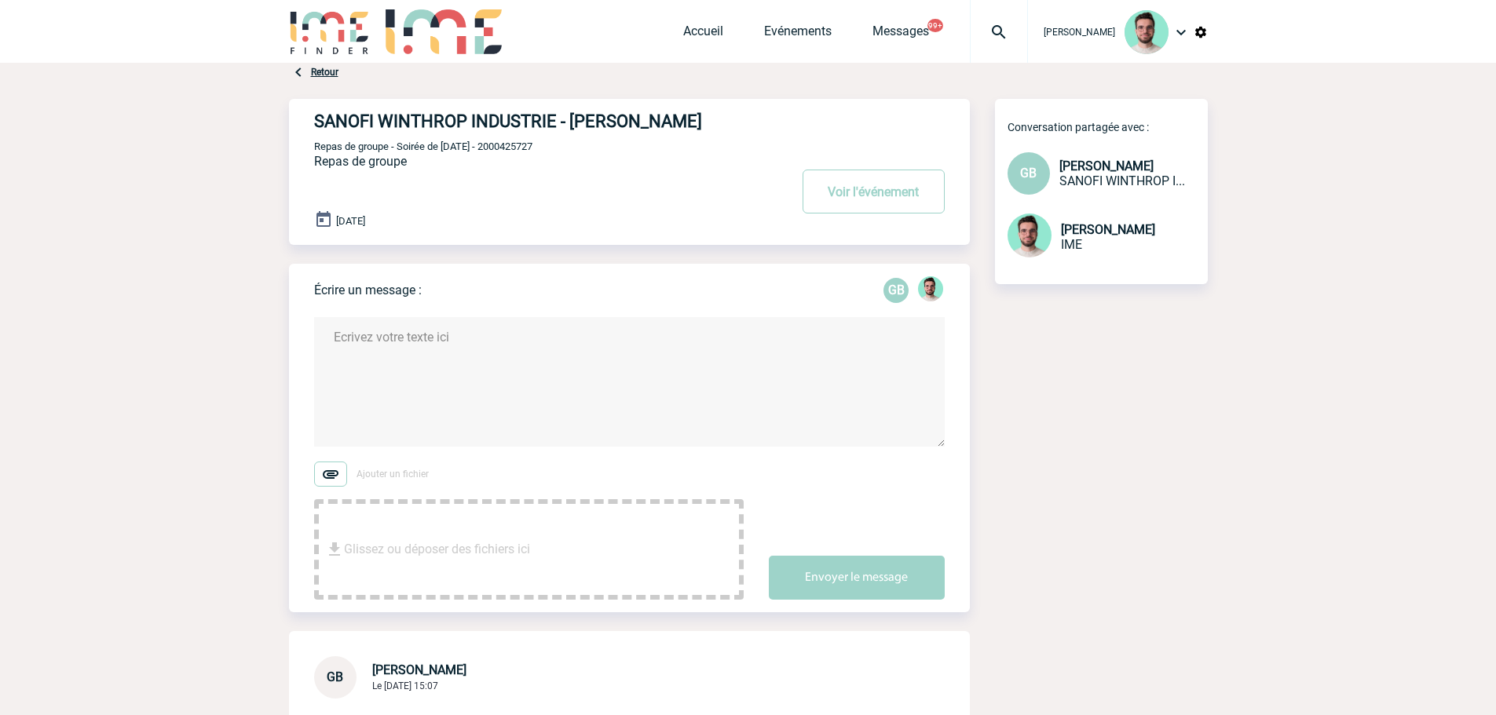
click at [480, 149] on span "Repas de groupe - Soirée de noel - 2000425727" at bounding box center [423, 147] width 218 height 12
copy span "2000425727"
click at [982, 28] on img at bounding box center [998, 32] width 57 height 19
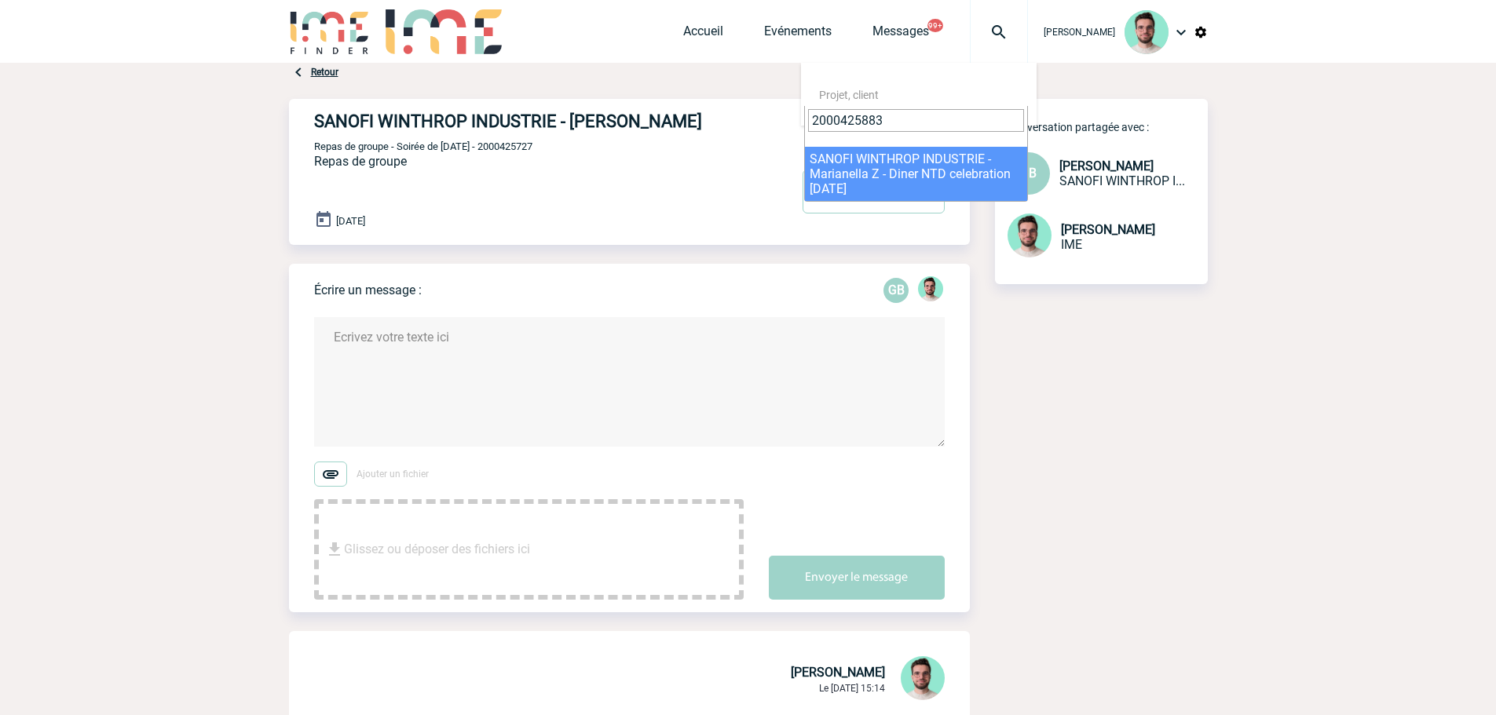
type input "2000425883"
select select "25384"
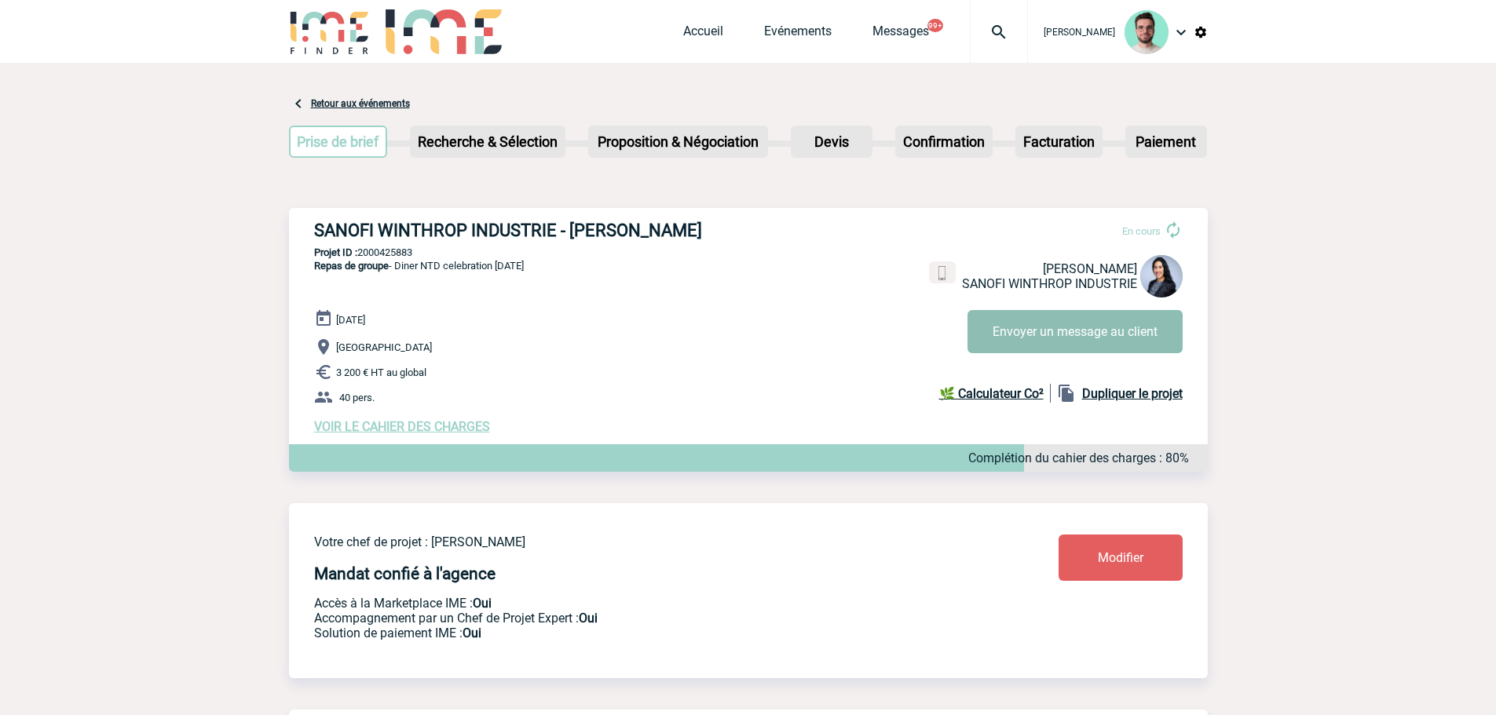
click at [1101, 316] on button "Envoyer un message au client" at bounding box center [1074, 331] width 215 height 43
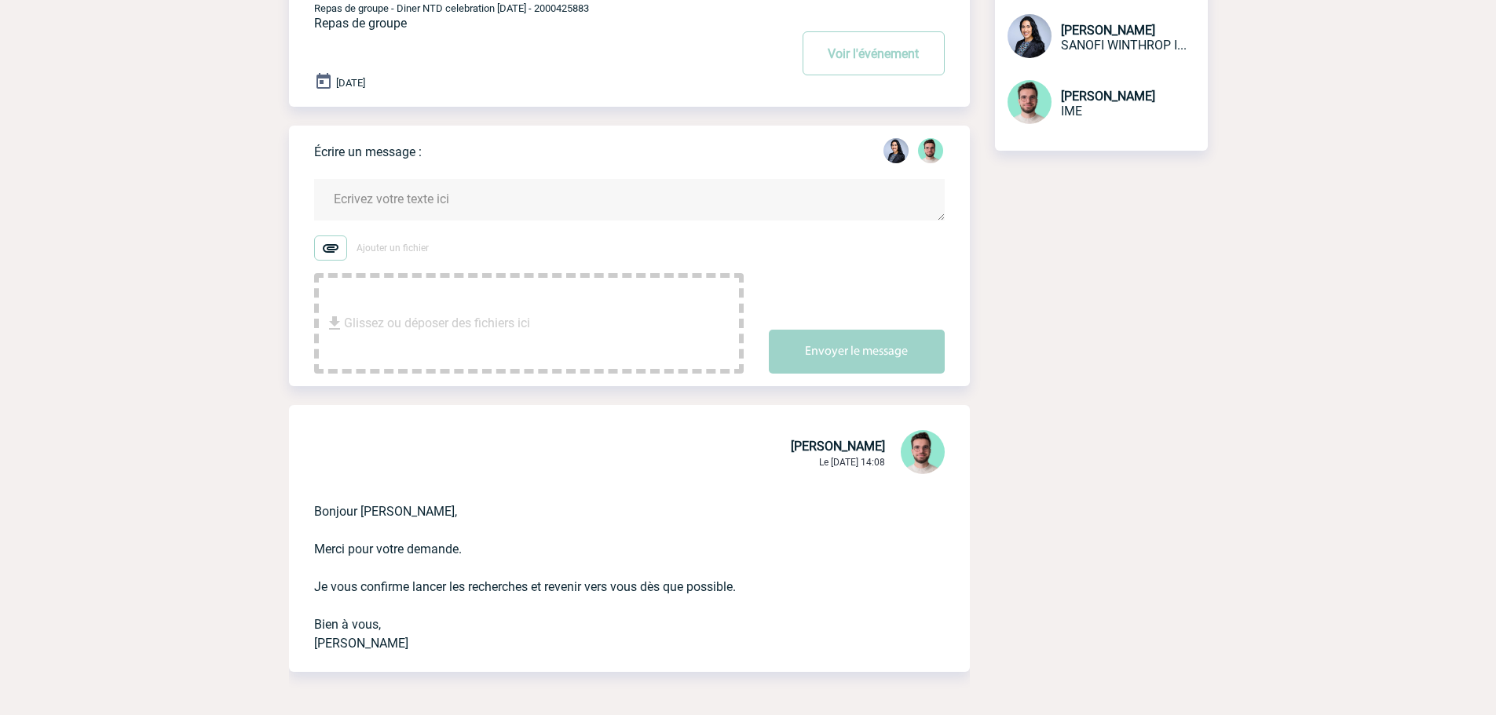
scroll to position [65, 0]
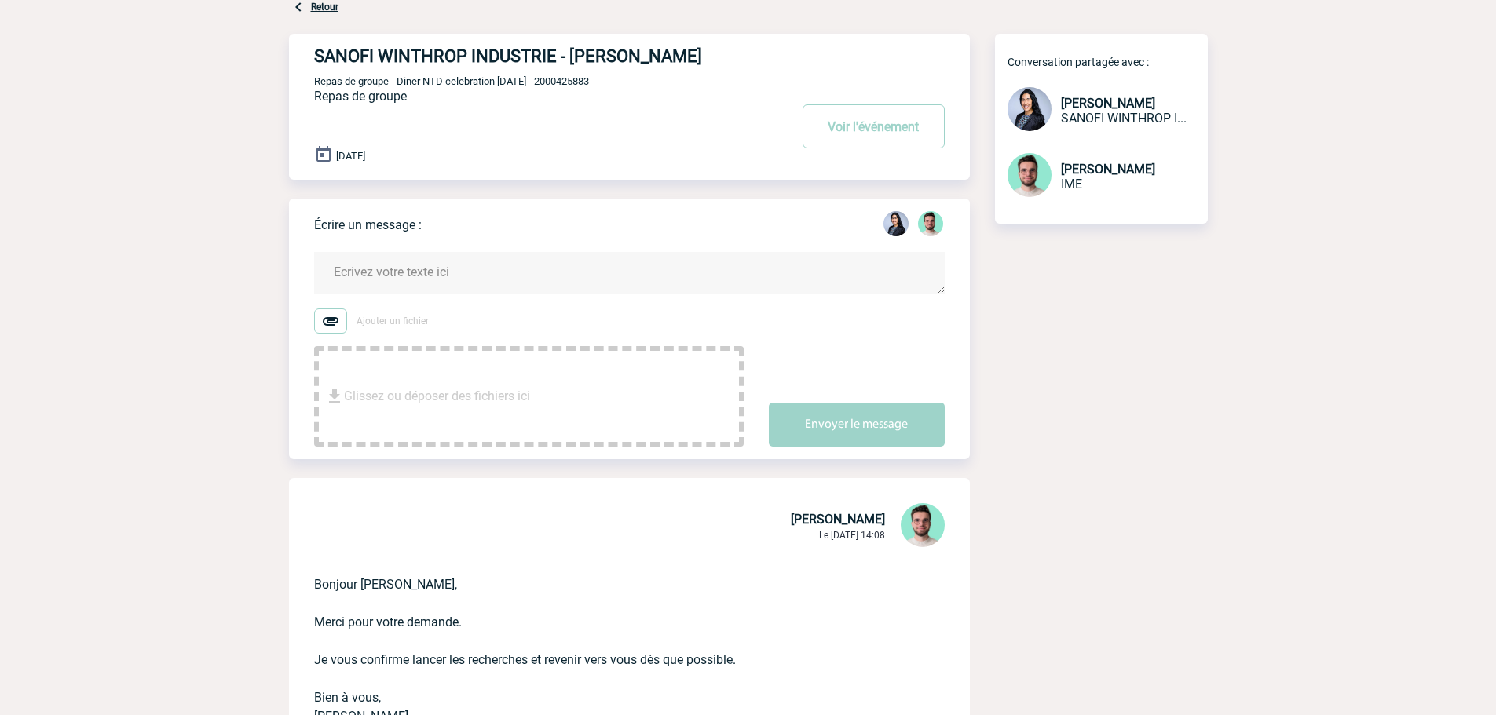
click at [450, 280] on textarea at bounding box center [629, 273] width 630 height 42
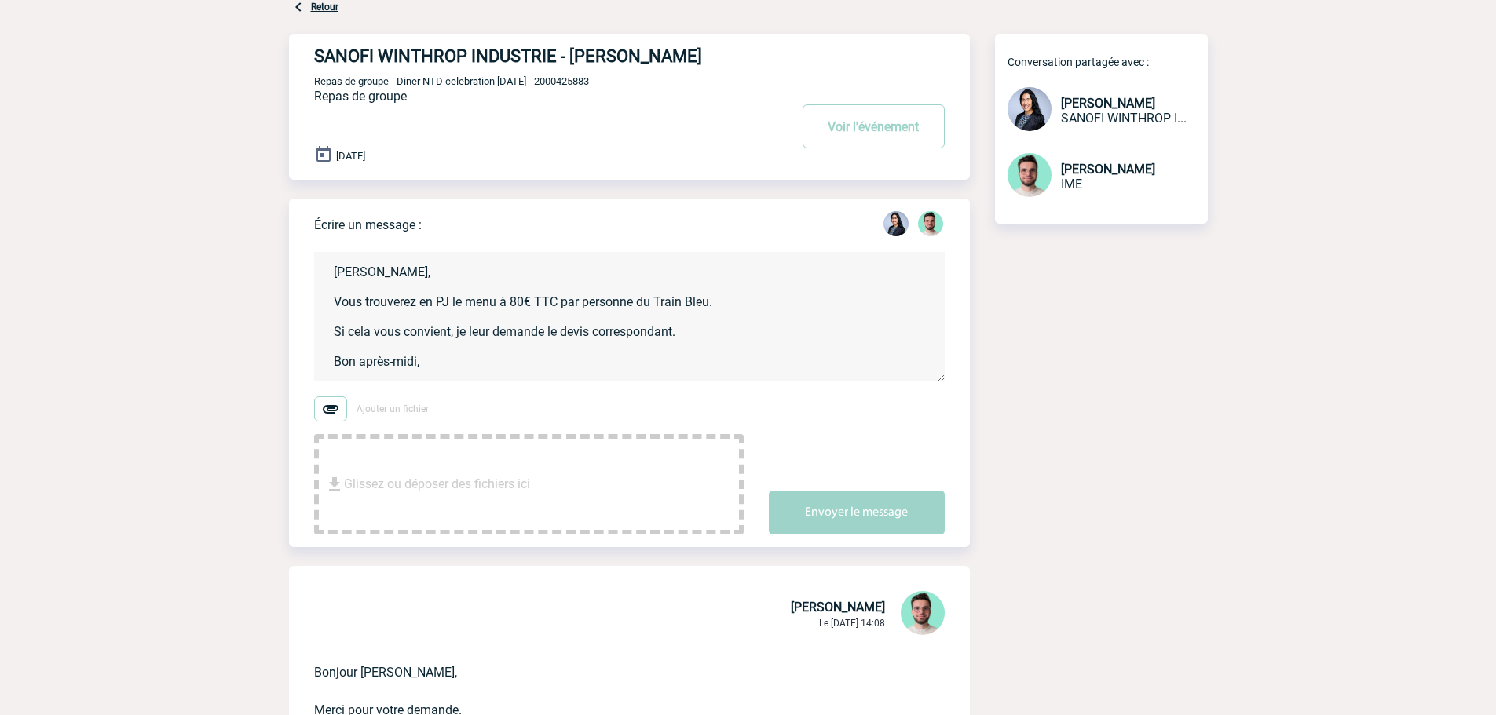
scroll to position [3, 0]
type textarea "[PERSON_NAME], Vous trouverez en PJ le menu à 80€ TTC par personne du Train Ble…"
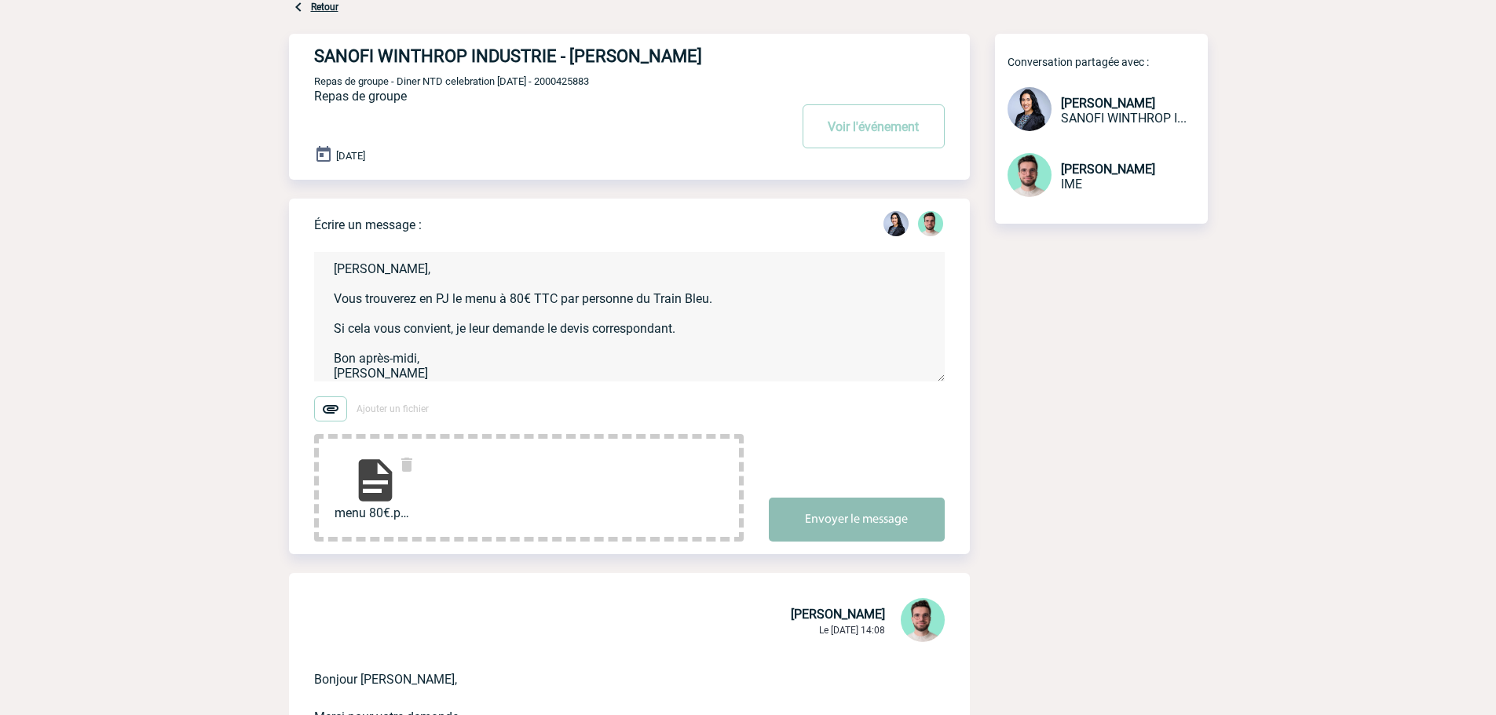
click at [908, 510] on button "Envoyer le message" at bounding box center [857, 520] width 176 height 44
click at [589, 82] on span "Repas de groupe - Diner NTD celebration [DATE] - 2000425883" at bounding box center [451, 81] width 275 height 12
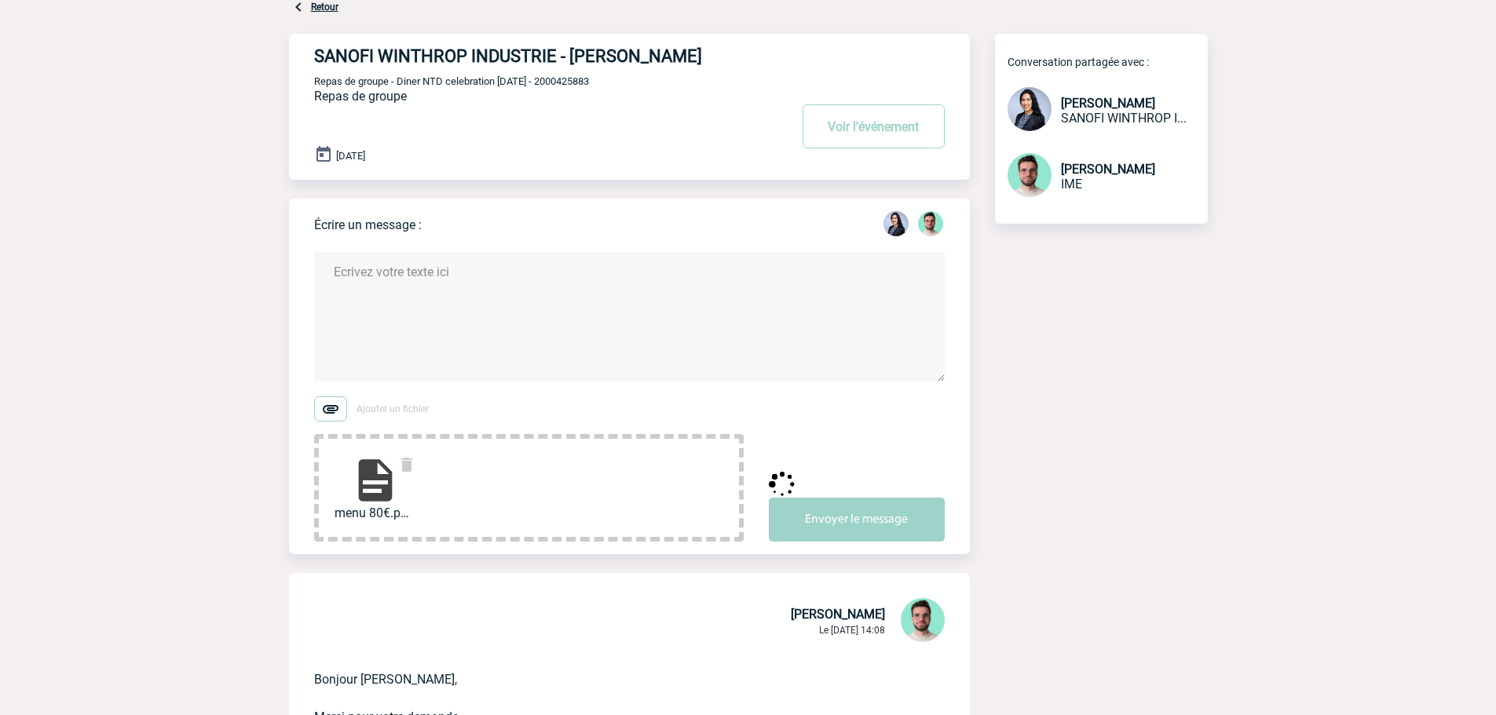
scroll to position [0, 0]
copy span "2000425883"
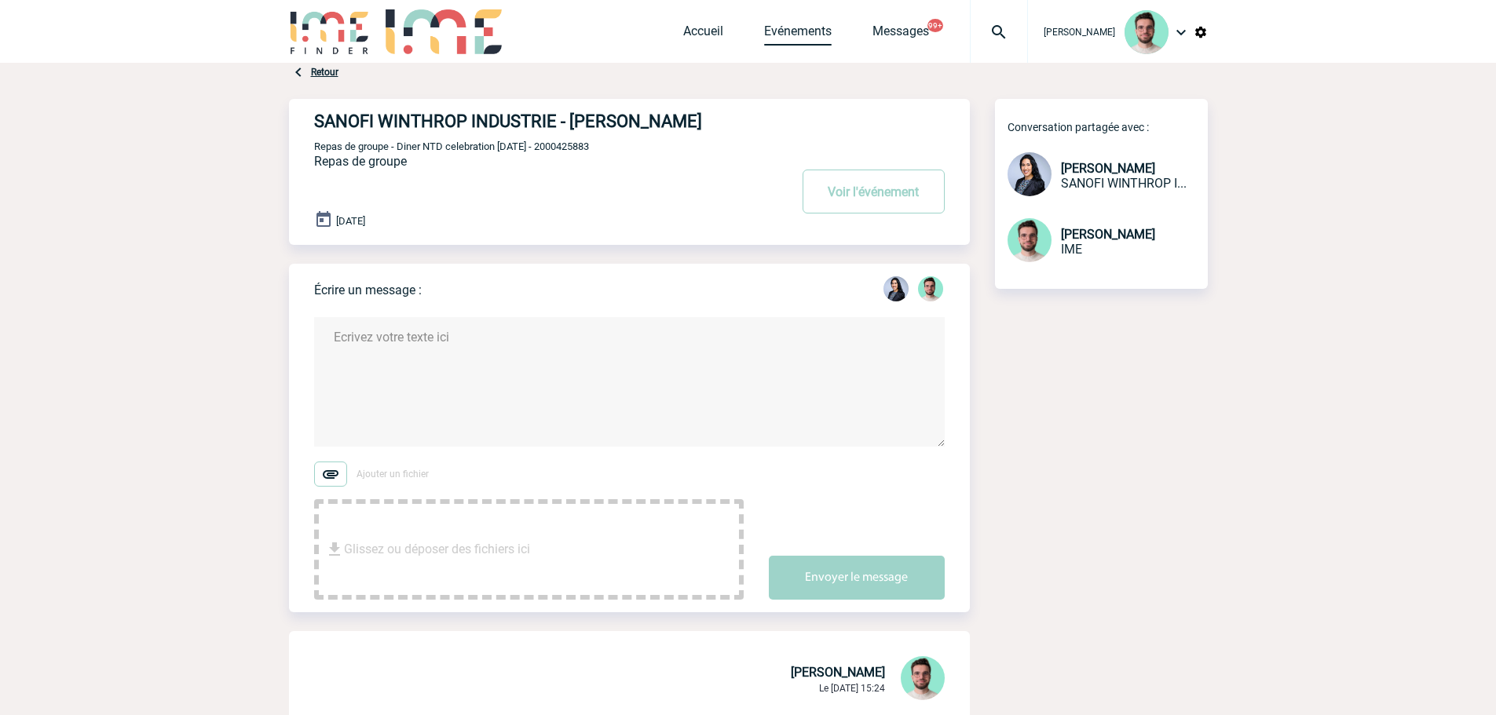
click at [798, 39] on link "Evénements" at bounding box center [798, 35] width 68 height 22
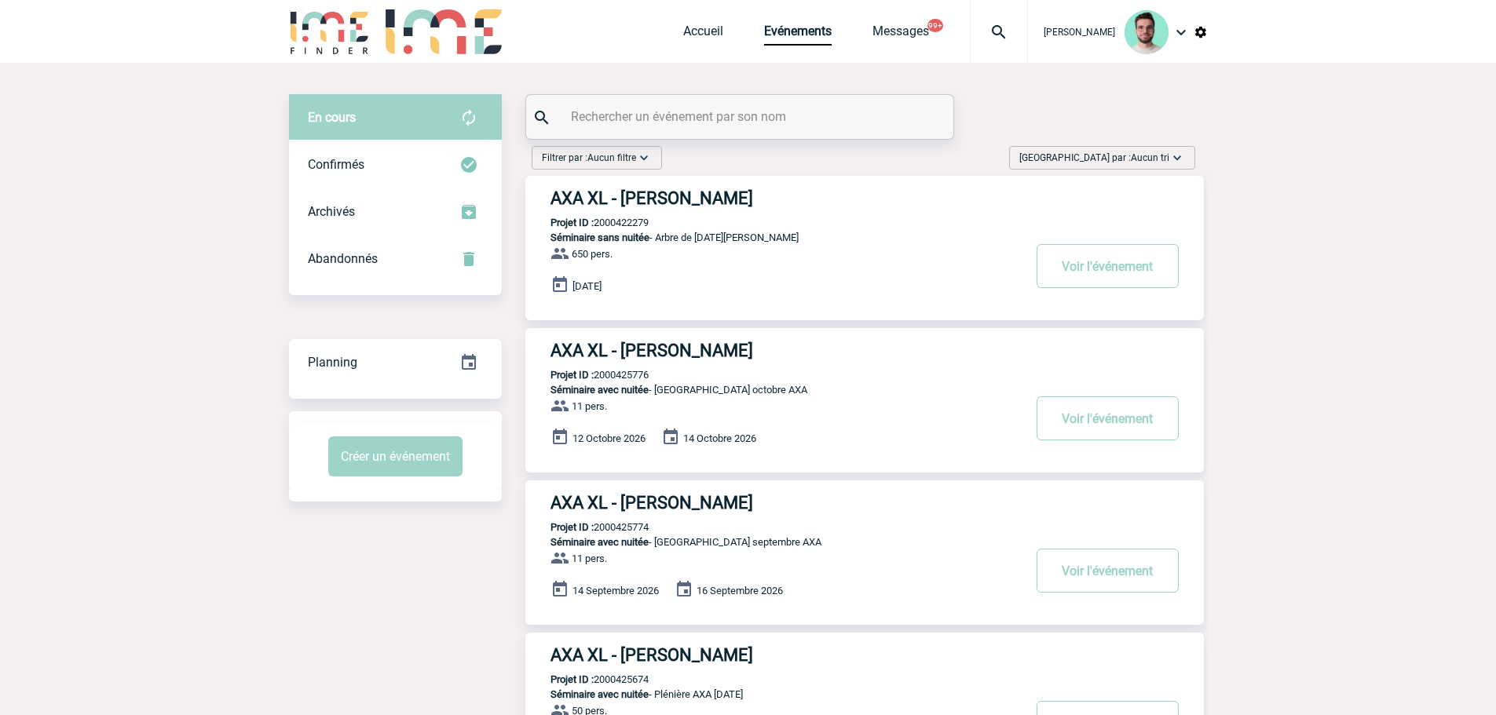
click at [694, 119] on input "text" at bounding box center [741, 116] width 349 height 23
click at [692, 118] on input "b" at bounding box center [741, 116] width 349 height 23
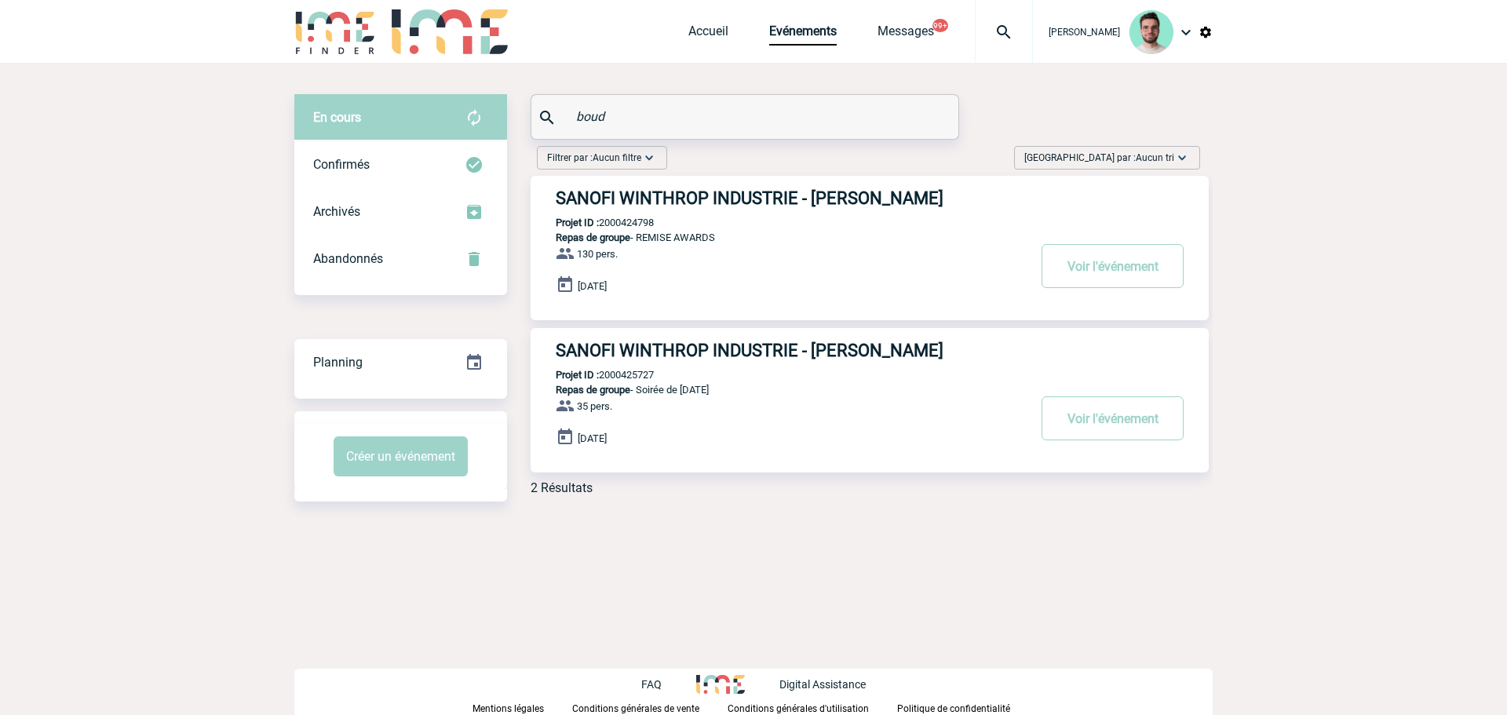
type input "boud"
click at [622, 226] on p "Projet ID : 2000424798" at bounding box center [592, 223] width 123 height 12
click at [629, 220] on p "Projet ID : 2000424798" at bounding box center [592, 223] width 123 height 12
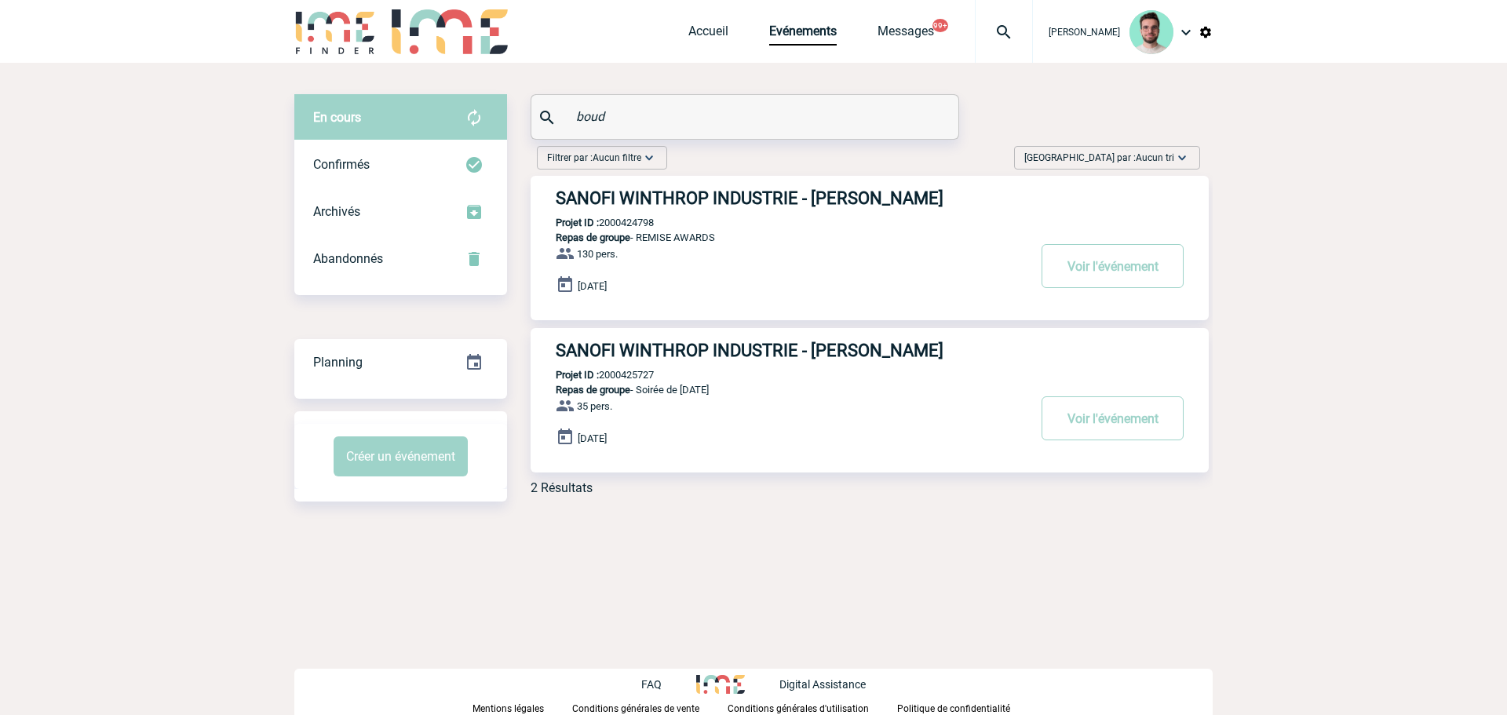
click at [629, 220] on p "Projet ID : 2000424798" at bounding box center [592, 223] width 123 height 12
click at [646, 208] on h3 "SANOFI WINTHROP INDUSTRIE - Geoffroy BOUDON" at bounding box center [791, 198] width 471 height 20
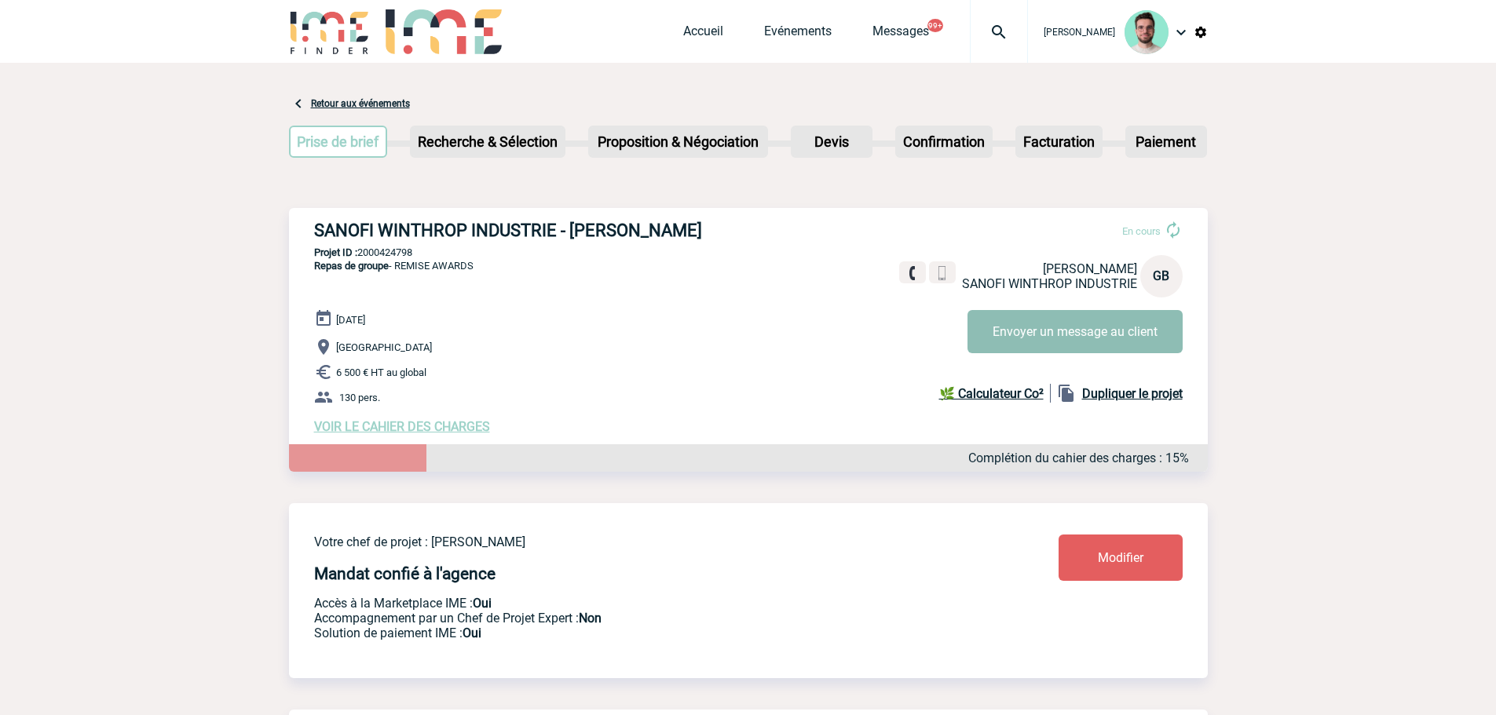
click at [984, 325] on button "Envoyer un message au client" at bounding box center [1074, 331] width 215 height 43
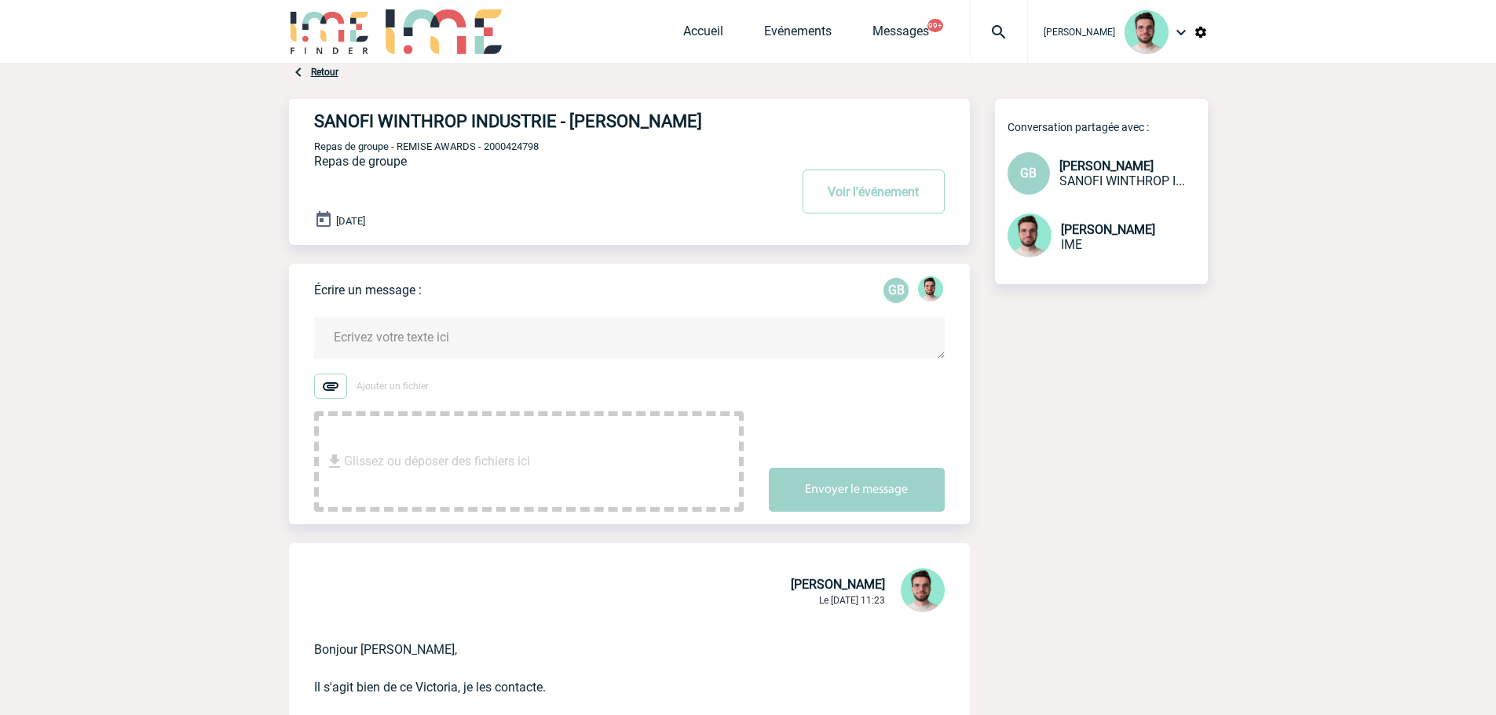
click at [498, 352] on textarea at bounding box center [629, 338] width 630 height 42
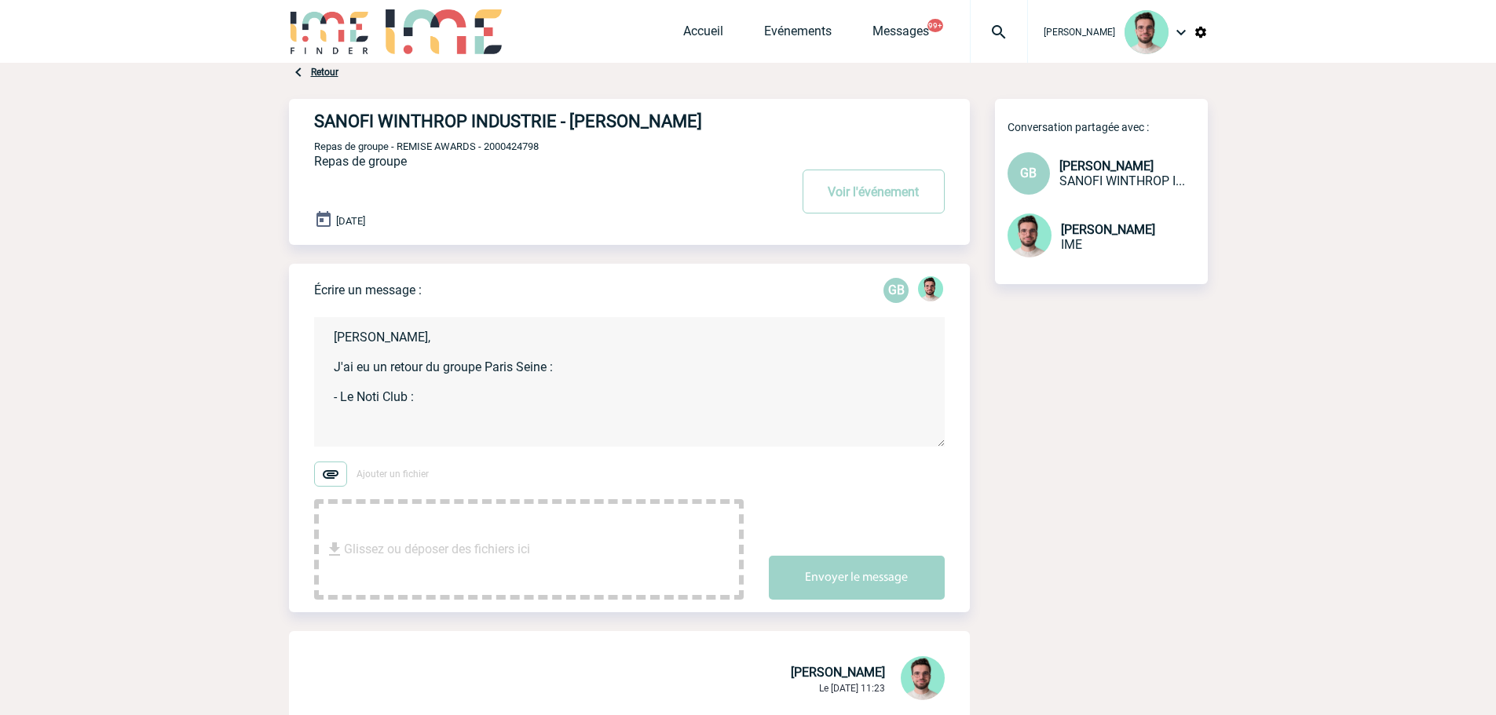
click at [443, 404] on textarea "Geoffroy, J'ai eu un retour du groupe Paris Seine : - Le Noti Club :" at bounding box center [629, 382] width 630 height 130
paste textarea "Vous pouvez visiter virtuellement le salon via ce lien : https://www.parisseine…"
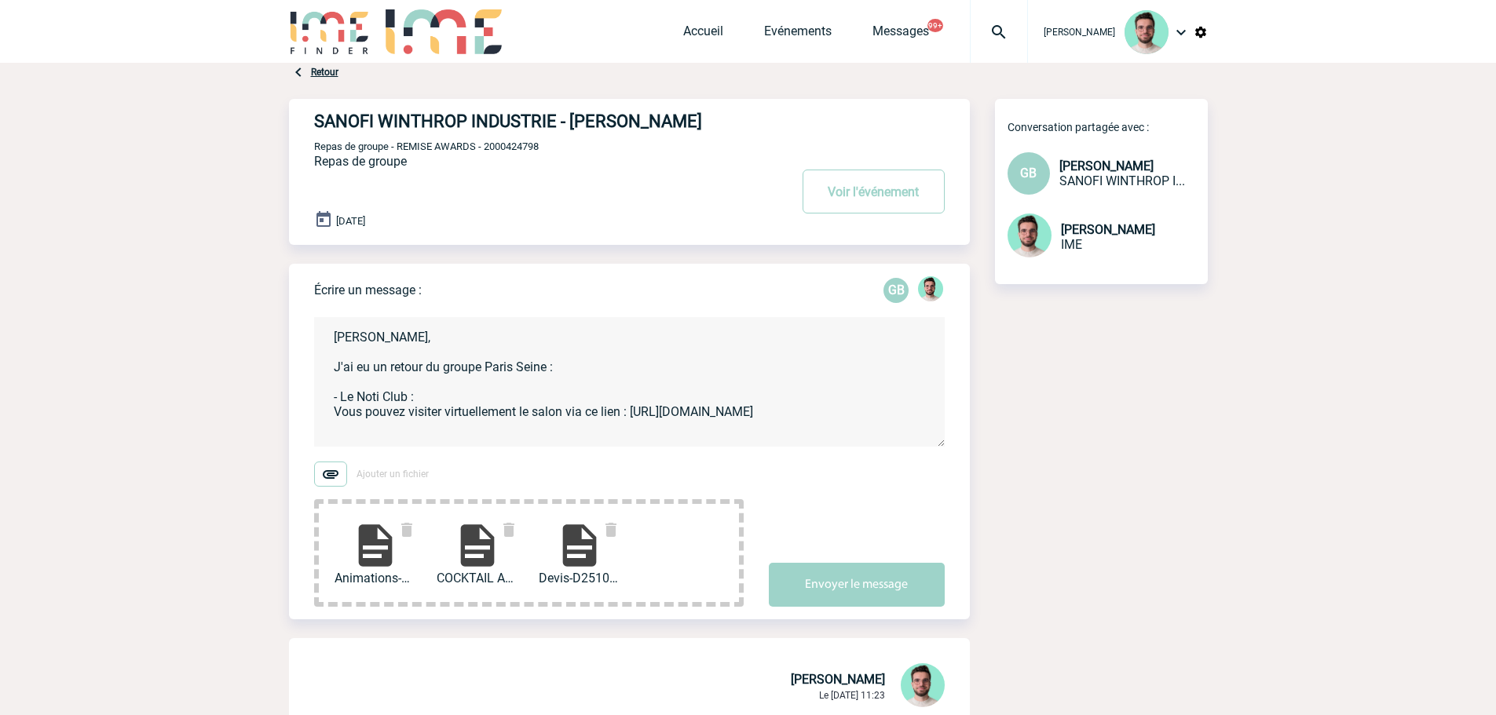
click at [905, 414] on textarea "Geoffroy, J'ai eu un retour du groupe Paris Seine : - Le Noti Club : Vous pouve…" at bounding box center [629, 382] width 630 height 130
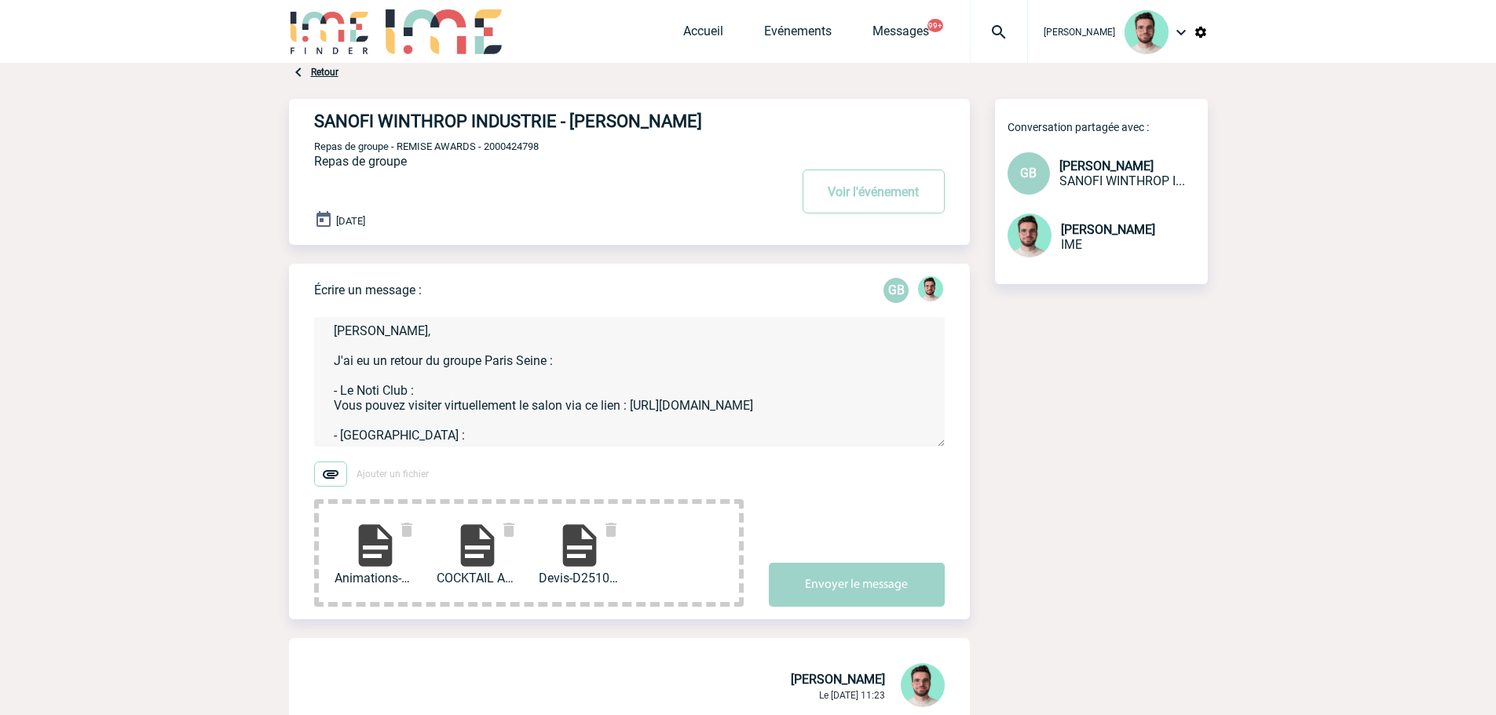
click at [474, 430] on textarea "Geoffroy, J'ai eu un retour du groupe Paris Seine : - Le Noti Club : Vous pouve…" at bounding box center [629, 382] width 630 height 130
paste textarea "Vous pouvez visiter virtuellement le bateau via ce lien : https://www.parissein…"
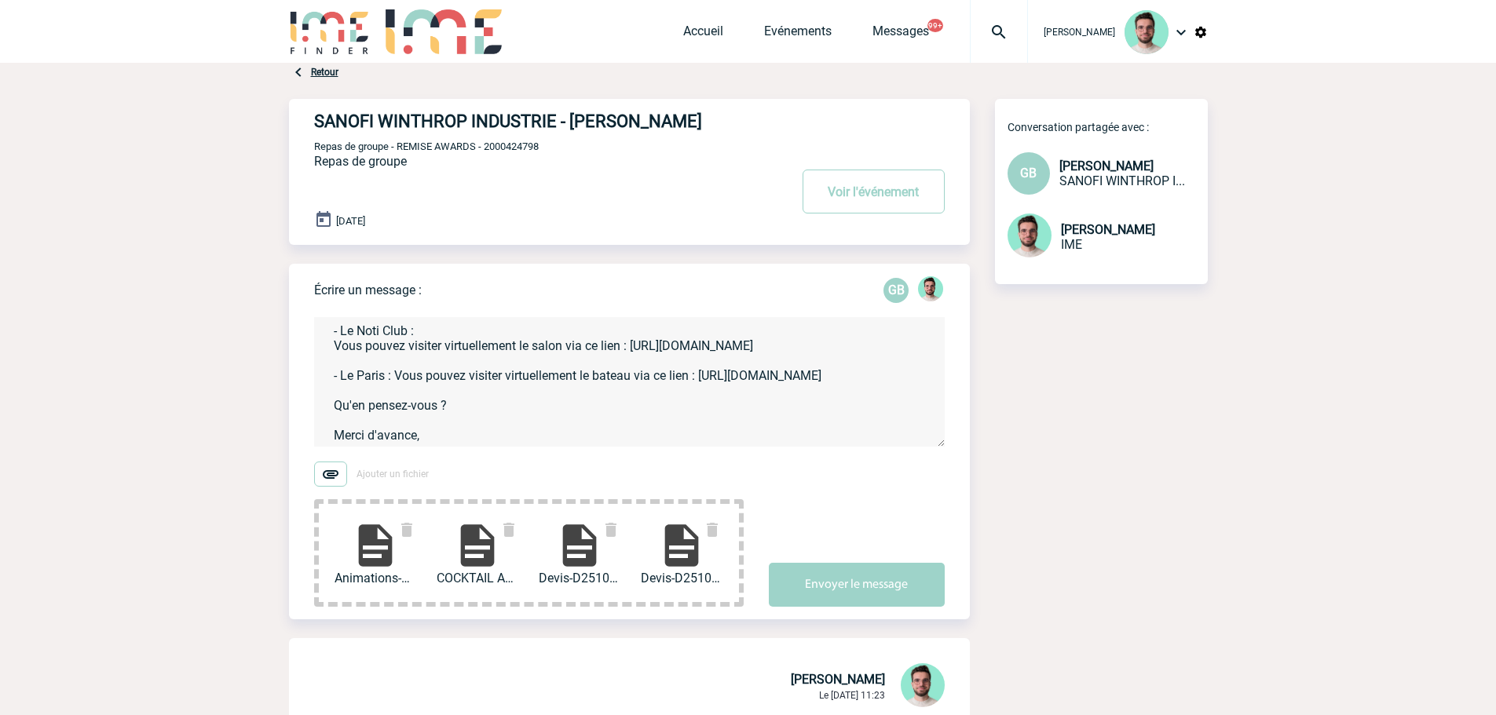
scroll to position [93, 0]
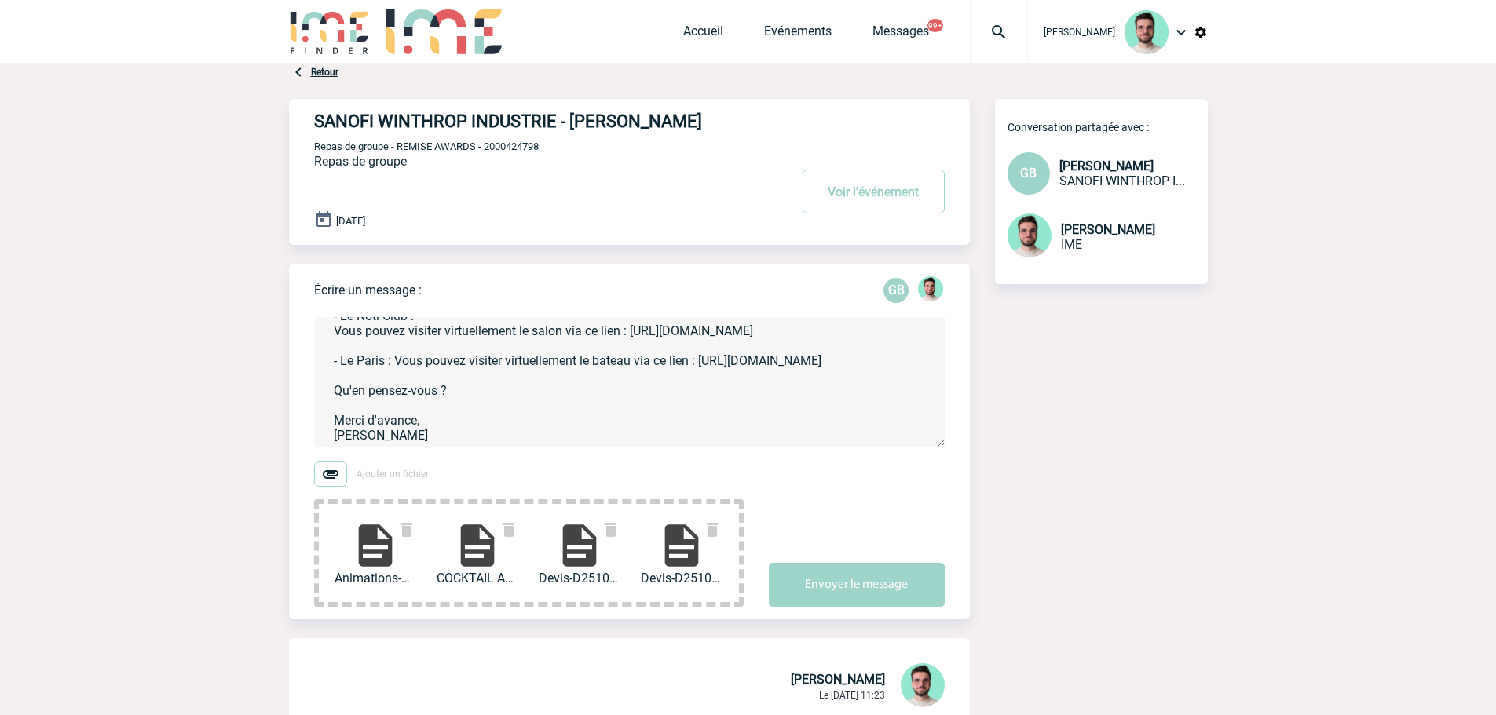
type textarea "Geoffroy, J'ai eu un retour du groupe Paris Seine : - Le Noti Club : Vous pouve…"
click at [866, 610] on div "Écrire un message : GB Geoffroy, J'ai eu un retour du groupe Paris Seine : - Le…" at bounding box center [642, 442] width 656 height 356
click at [853, 592] on button "Envoyer le message" at bounding box center [857, 585] width 176 height 44
click at [523, 149] on span "Repas de groupe - REMISE AWARDS - 2000424798" at bounding box center [426, 147] width 225 height 12
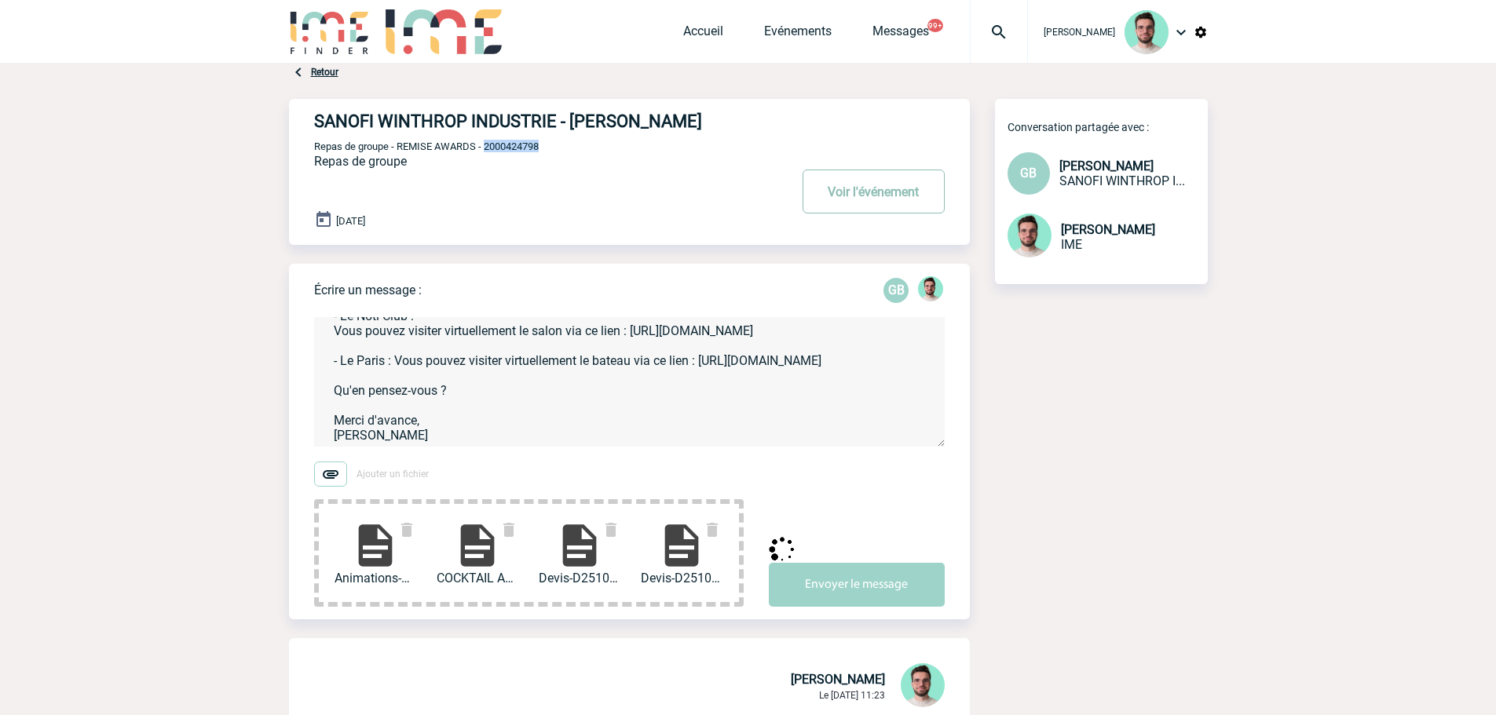
copy span "2000424798"
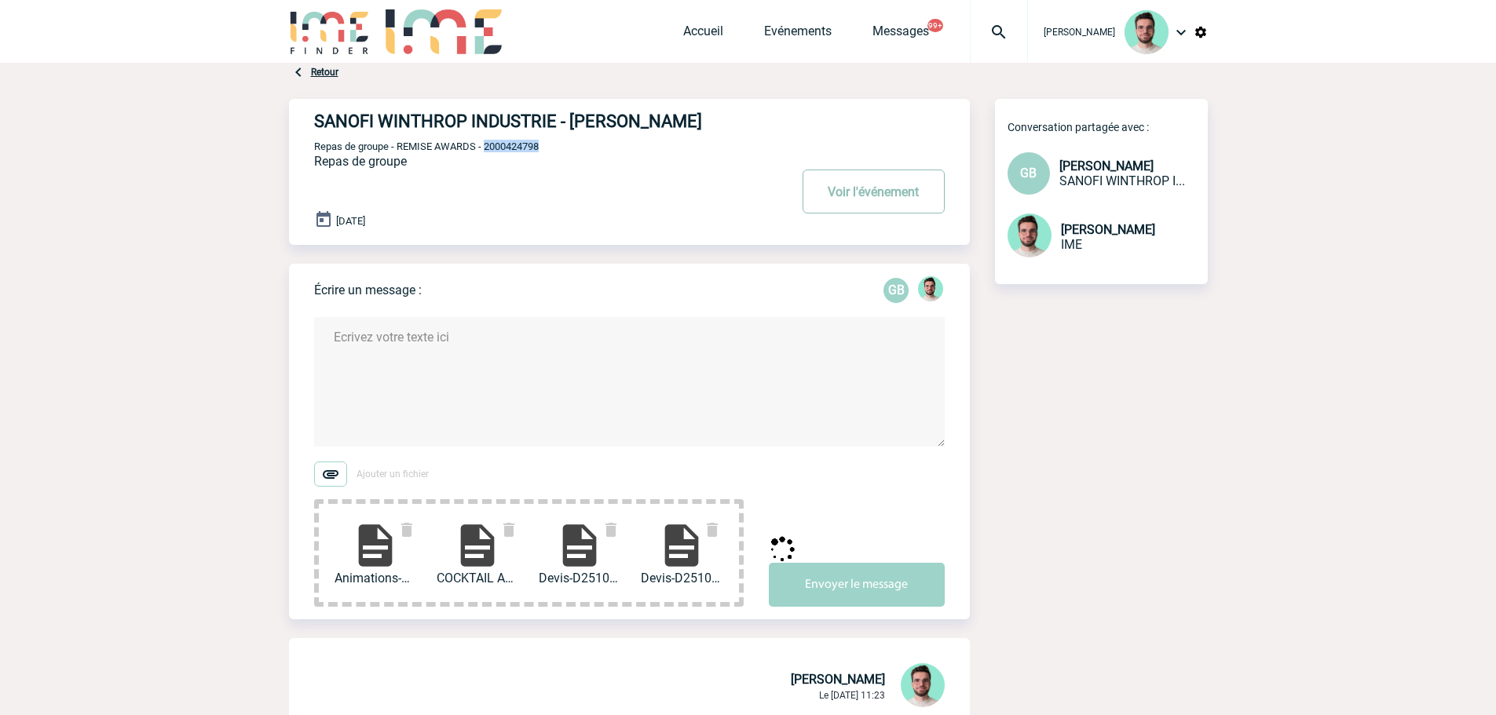
scroll to position [0, 0]
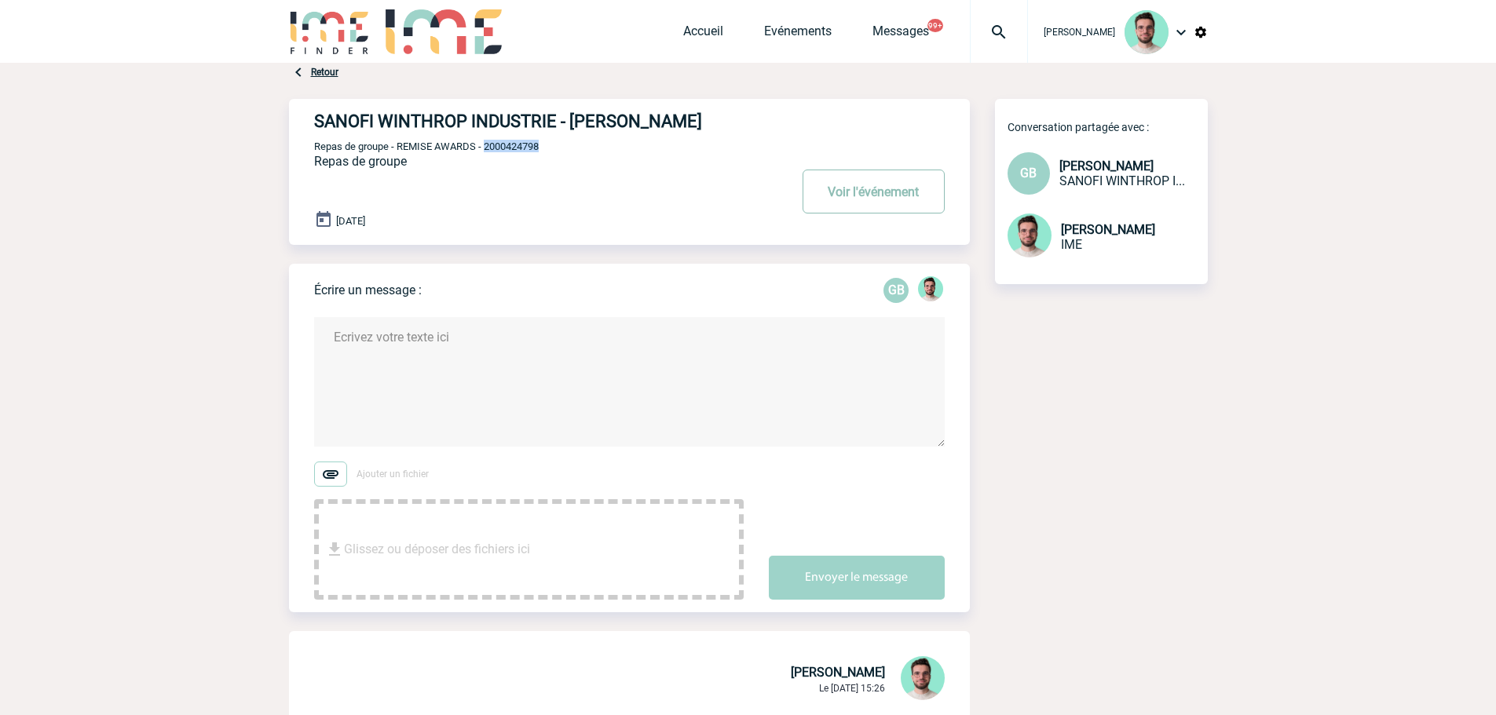
click at [889, 185] on button "Voir l'événement" at bounding box center [873, 192] width 142 height 44
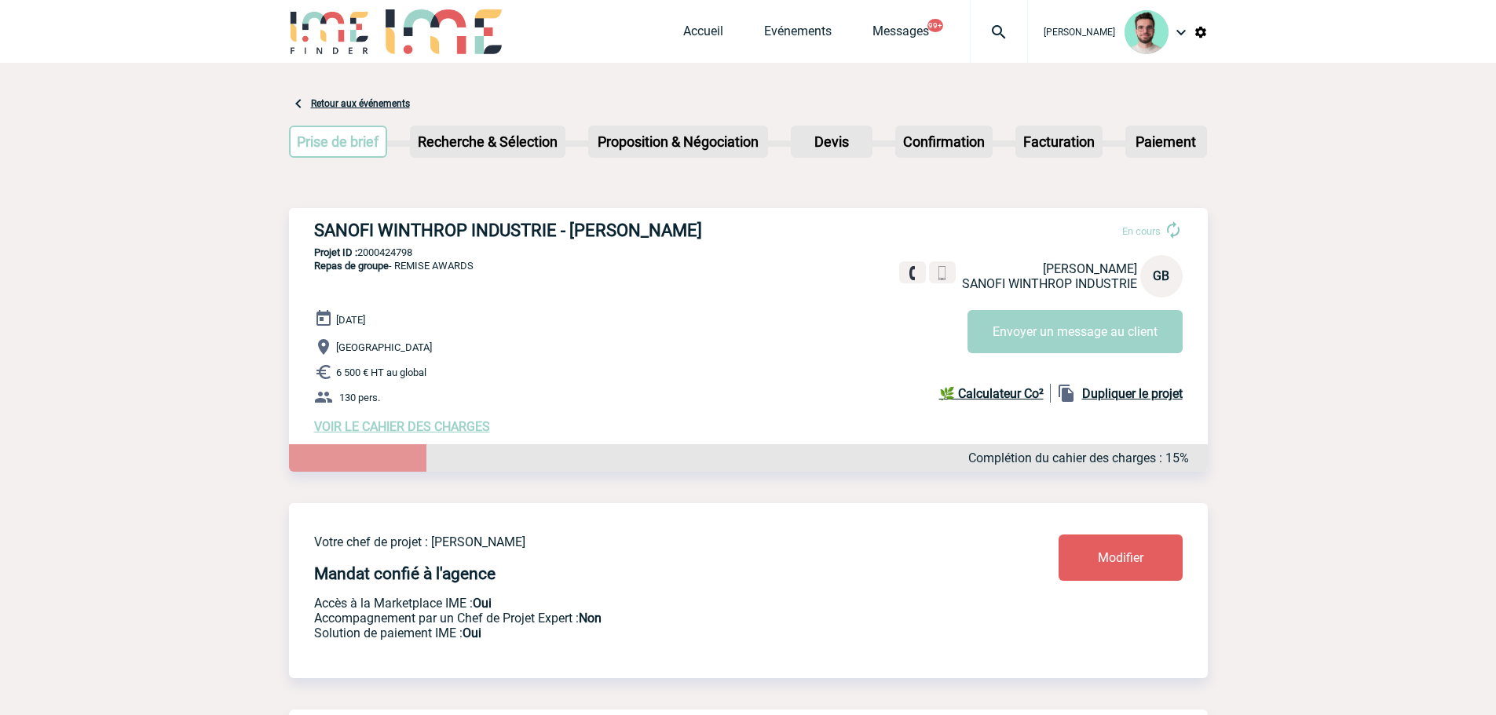
click at [391, 249] on p "Projet ID : 2000424798" at bounding box center [748, 253] width 919 height 12
copy p "2000424798"
click at [992, 50] on div at bounding box center [999, 31] width 58 height 63
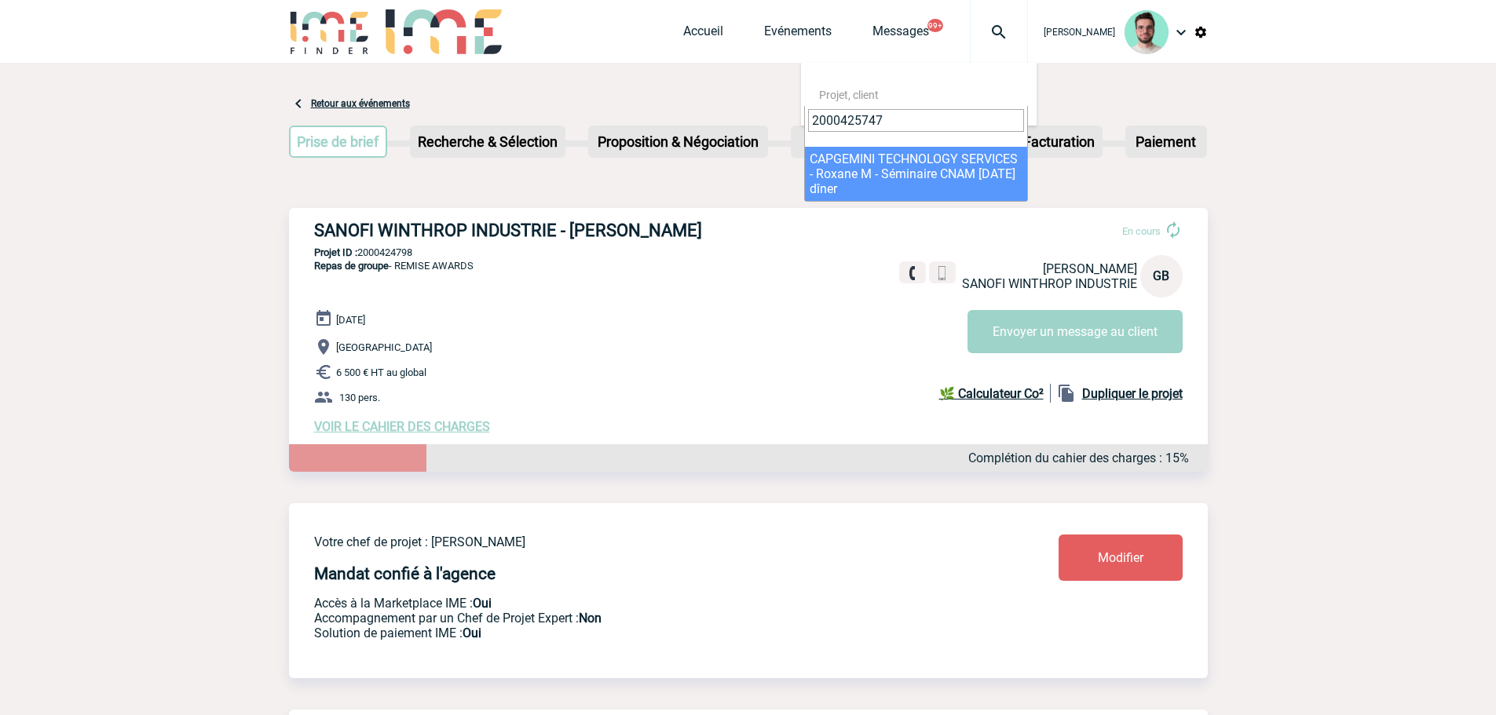
type input "2000425747"
select select "25248"
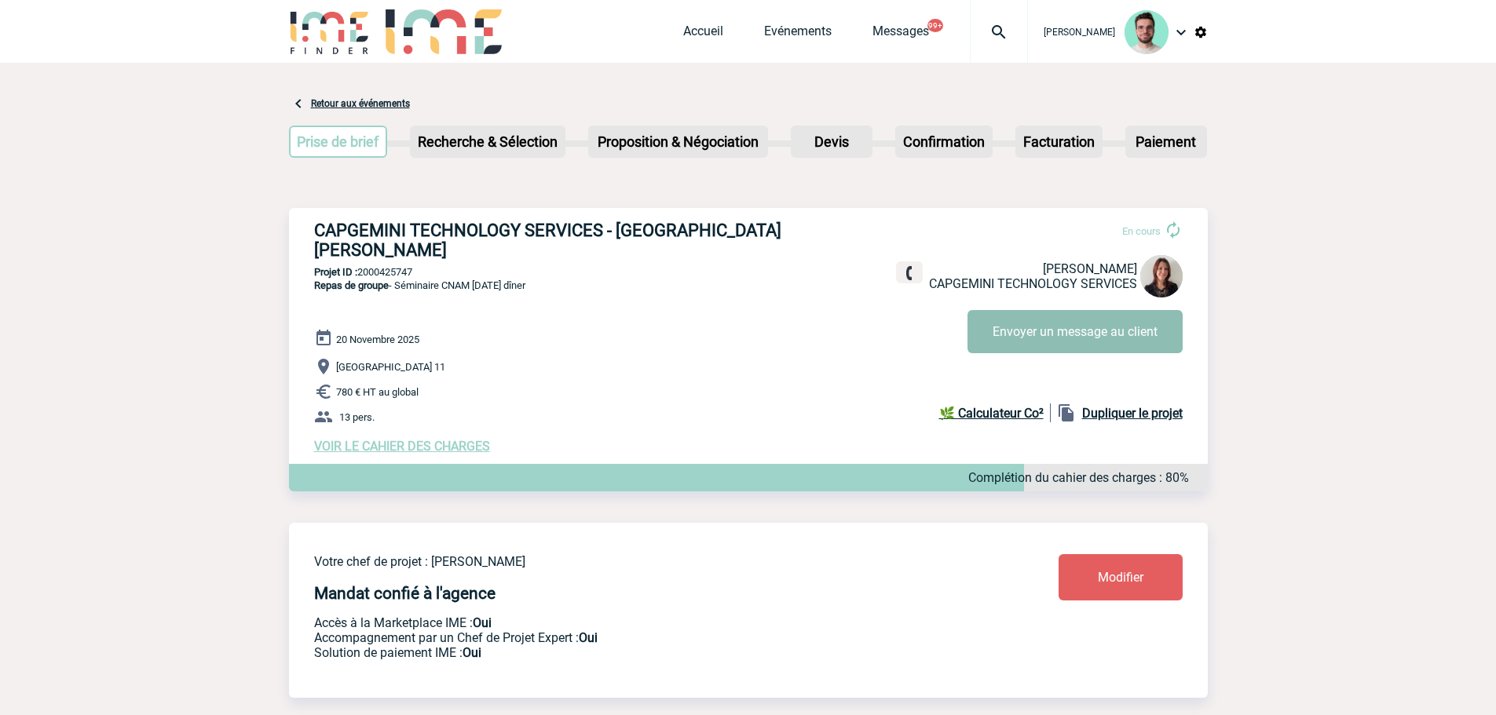
click at [1047, 339] on button "Envoyer un message au client" at bounding box center [1074, 331] width 215 height 43
click at [997, 48] on div at bounding box center [999, 31] width 58 height 63
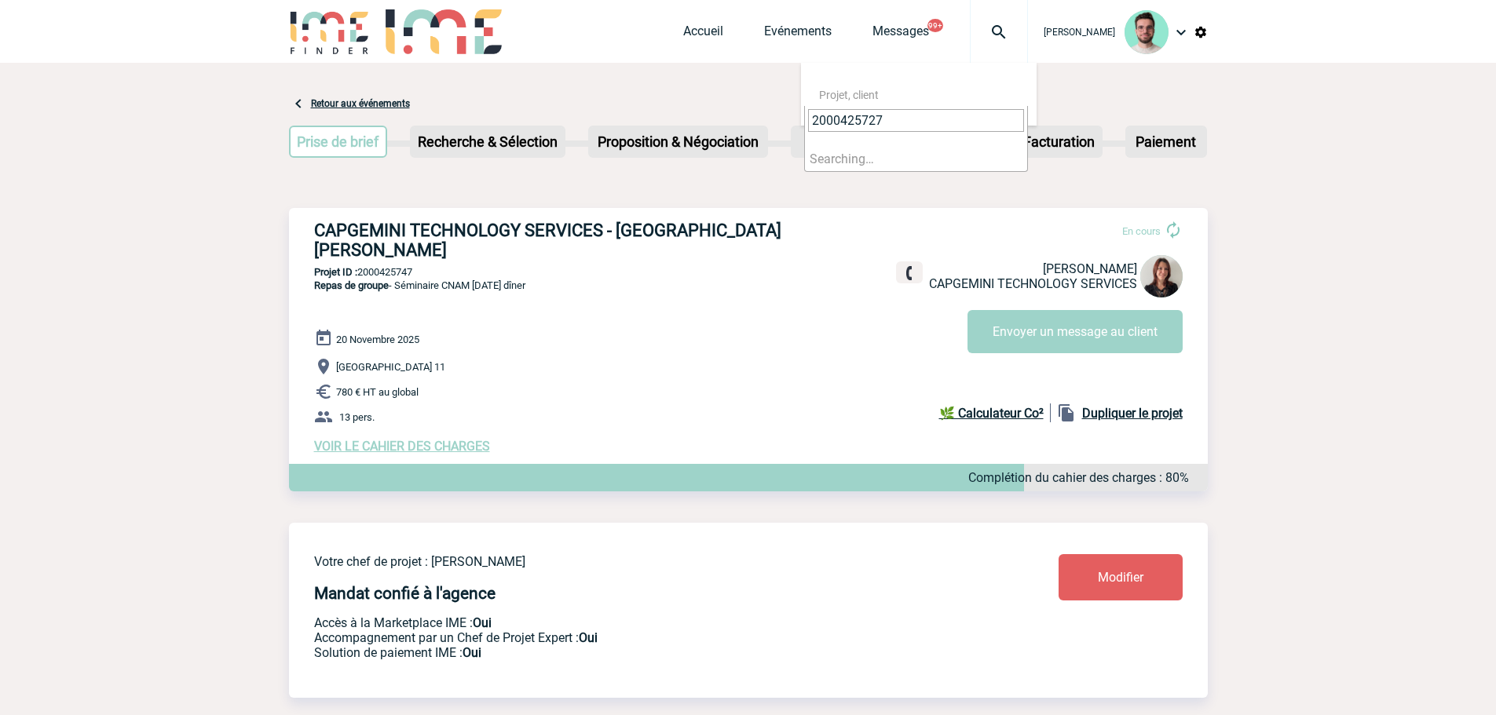
type input "2000425727"
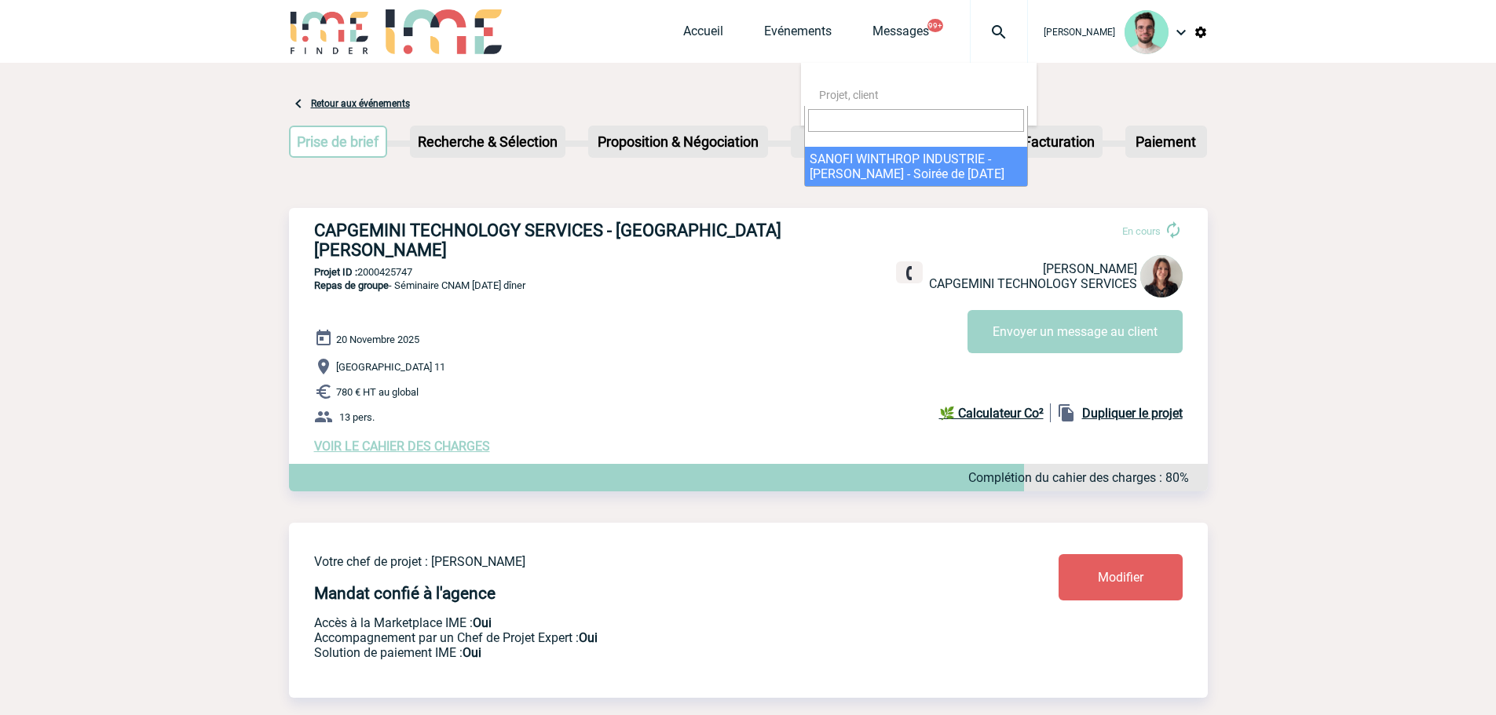
select select "25228"
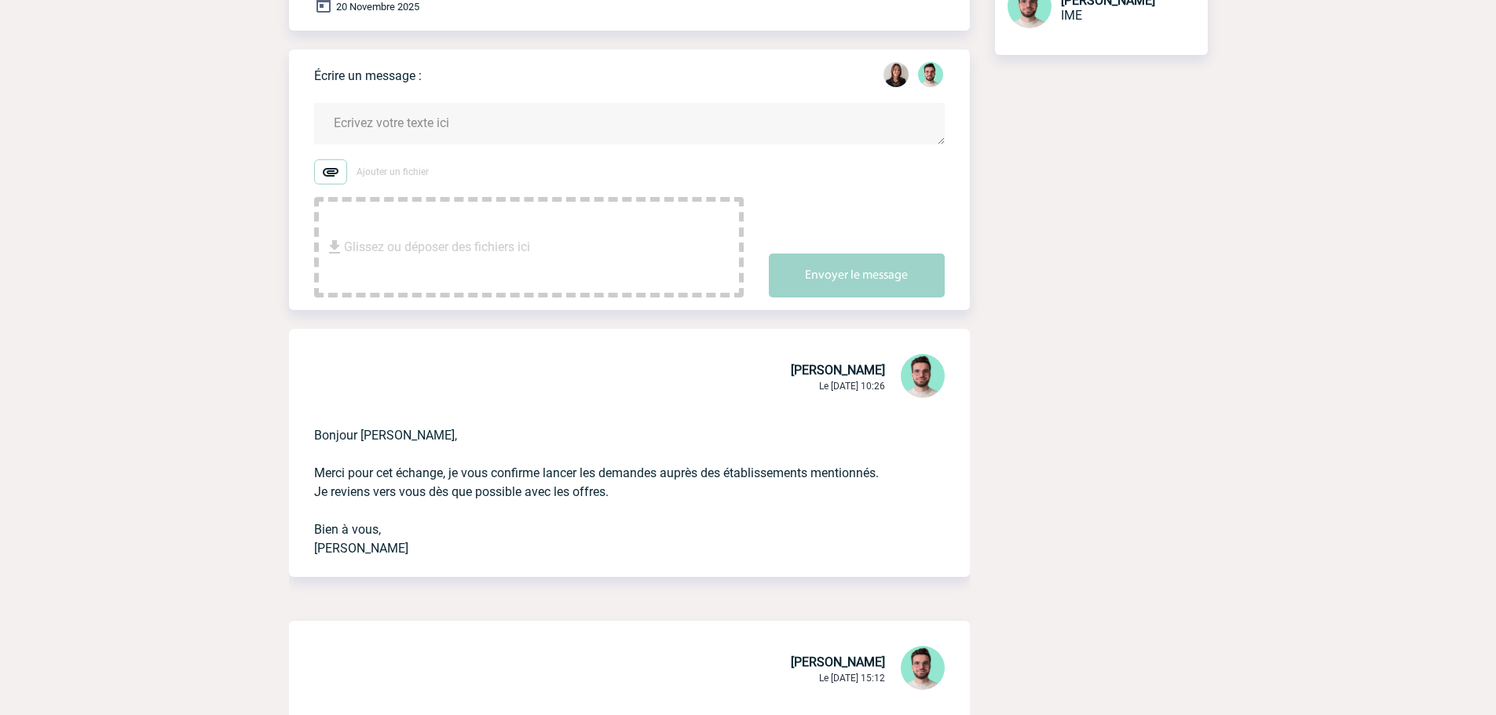
scroll to position [236, 0]
click at [495, 106] on textarea at bounding box center [629, 122] width 630 height 42
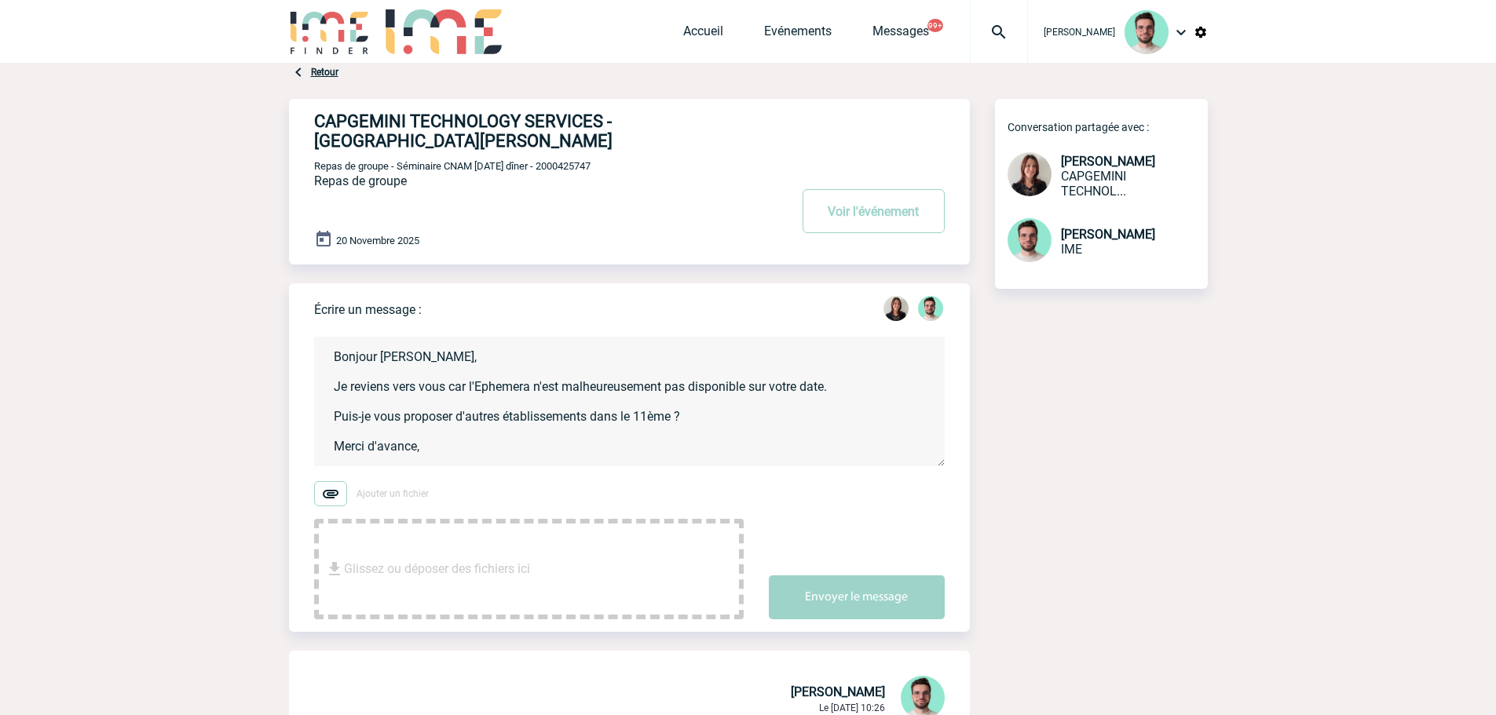
scroll to position [3, 0]
type textarea "Bonjour Roxane, Je reviens vers vous car l'Ephemera n'est malheureusement pas d…"
click at [828, 598] on button "Envoyer le message" at bounding box center [857, 597] width 176 height 44
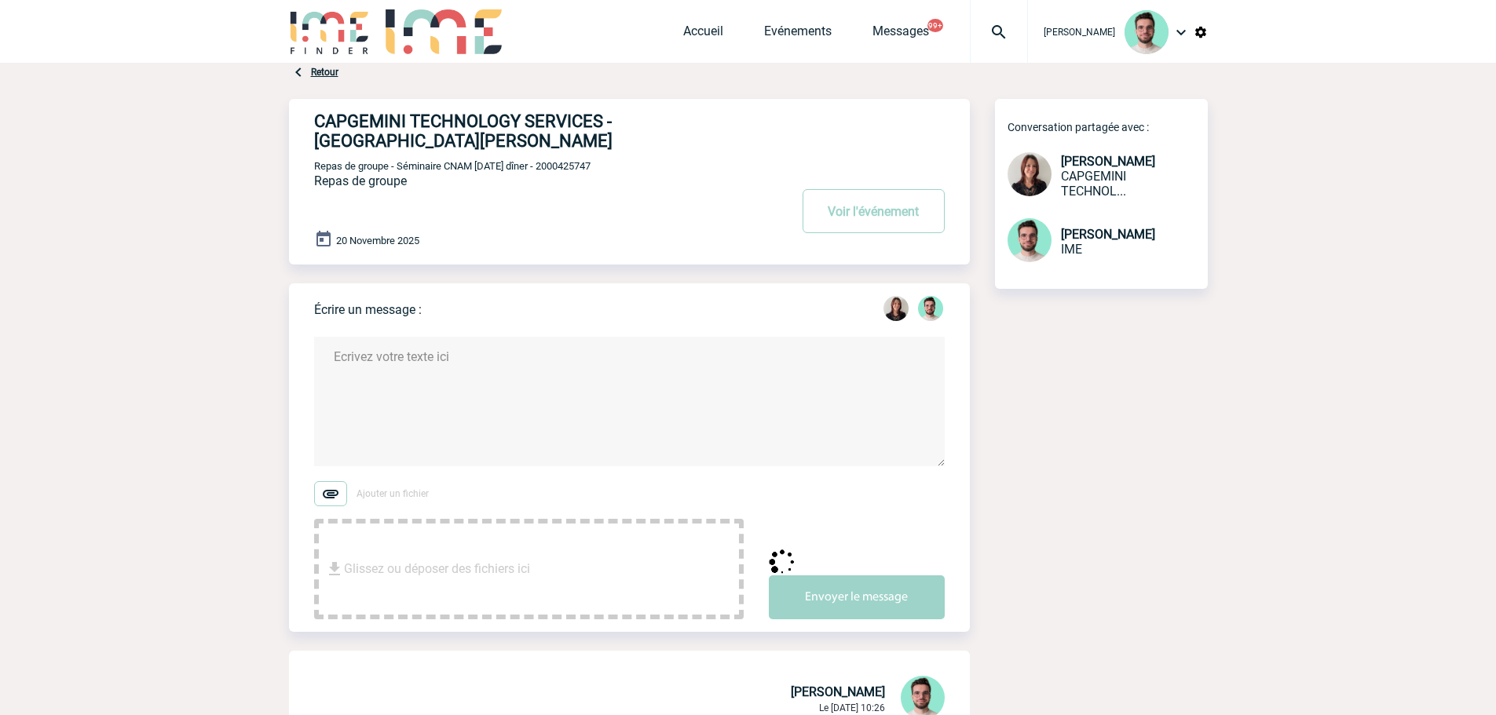
scroll to position [0, 0]
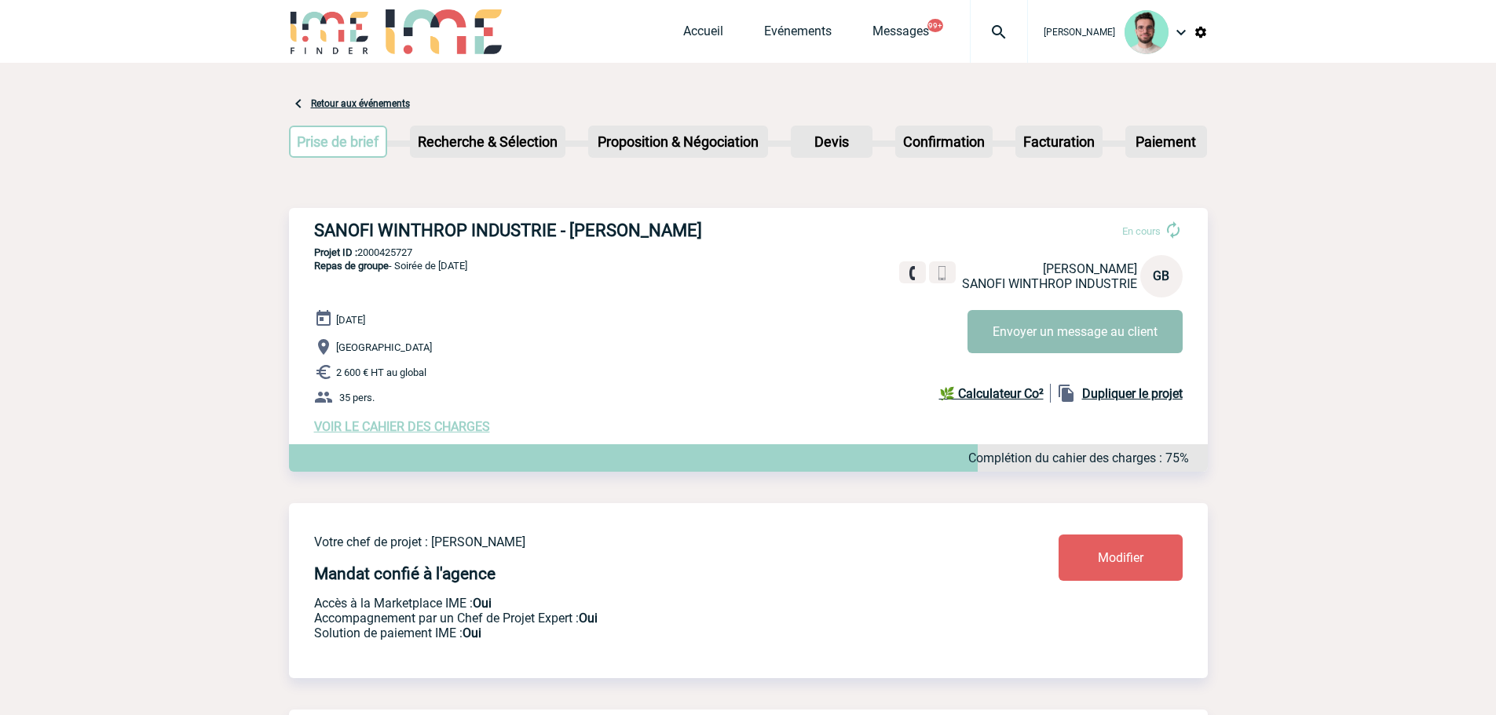
click at [1129, 334] on button "Envoyer un message au client" at bounding box center [1074, 331] width 215 height 43
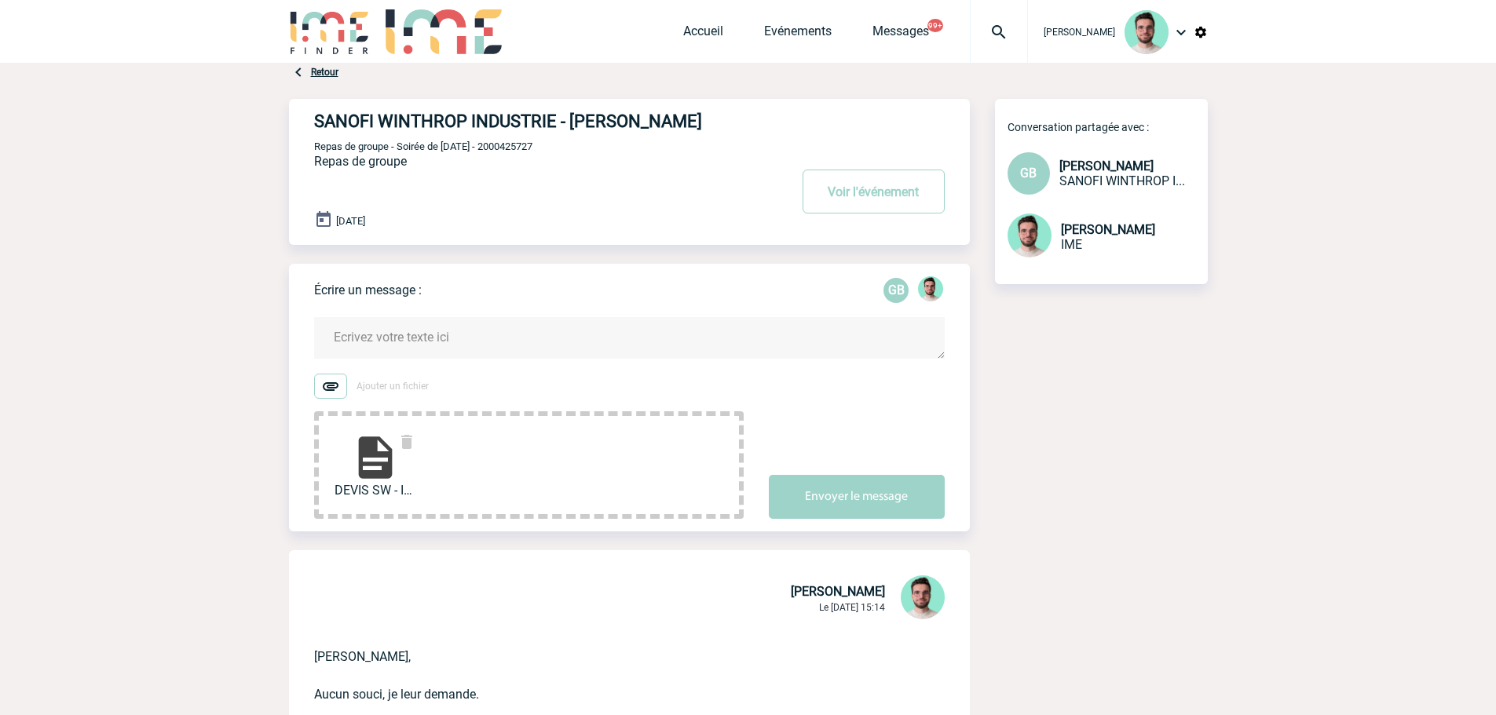
click at [446, 338] on textarea at bounding box center [629, 338] width 630 height 42
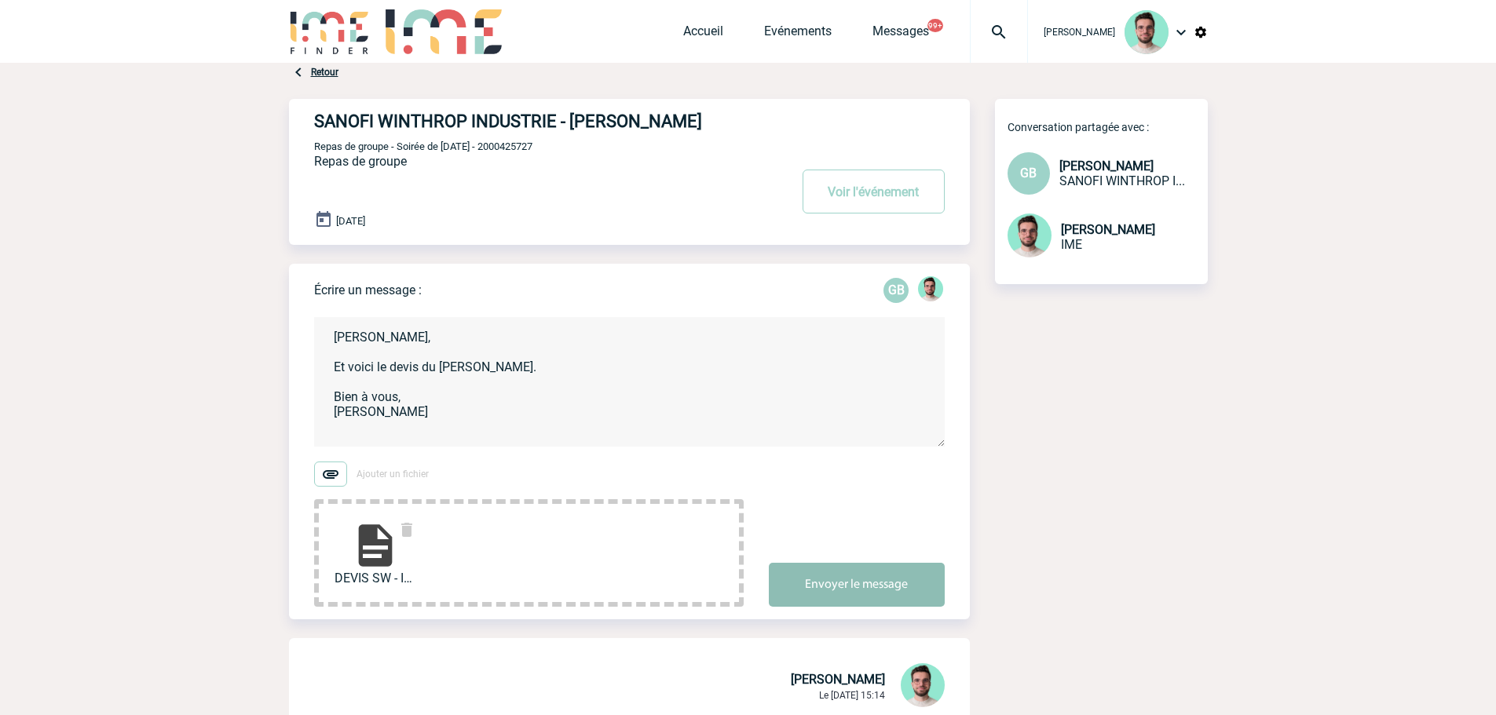
type textarea "Geoffroy, Et voici le devis du Sir Winston. Bien à vous, Benjamin"
click at [856, 584] on button "Envoyer le message" at bounding box center [857, 585] width 176 height 44
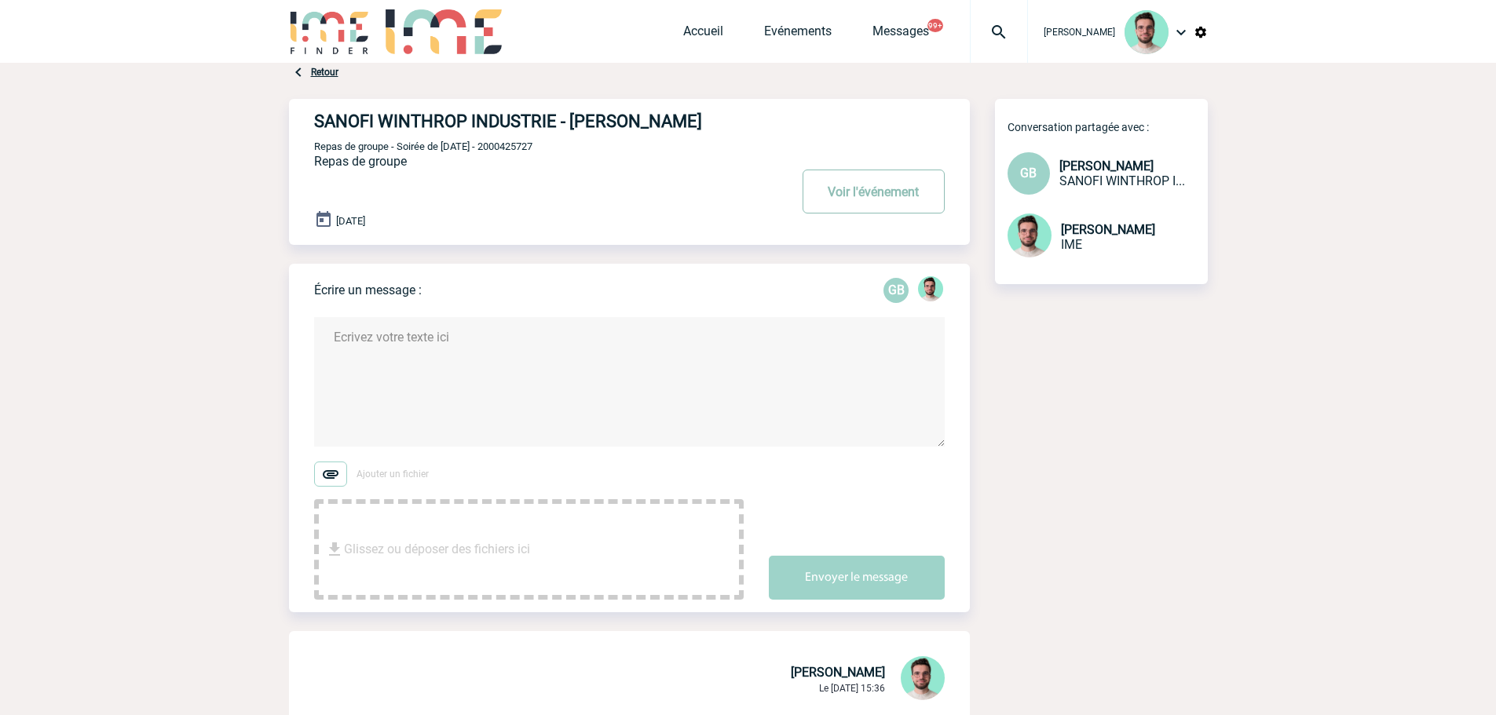
click at [915, 199] on button "Voir l'événement" at bounding box center [873, 192] width 142 height 44
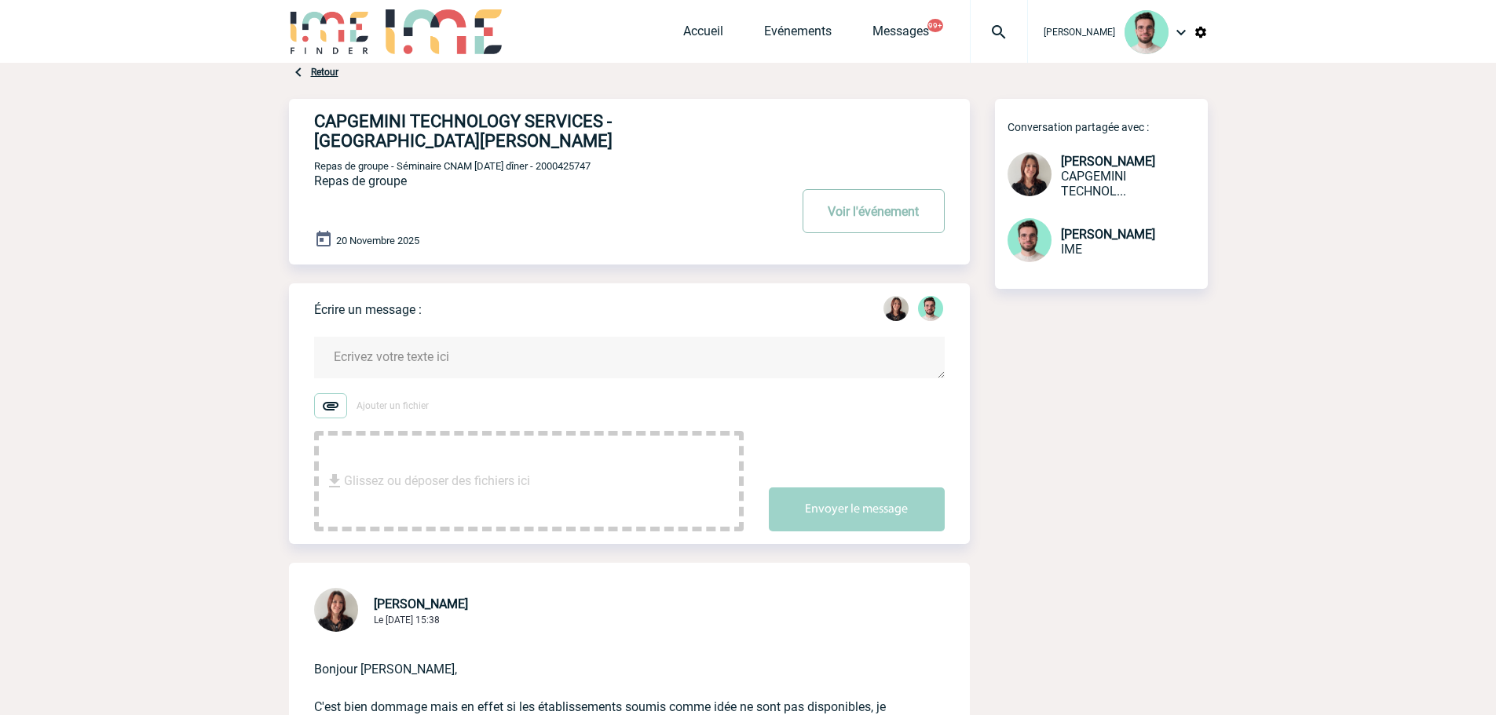
click at [871, 189] on button "Voir l'événement" at bounding box center [873, 211] width 142 height 44
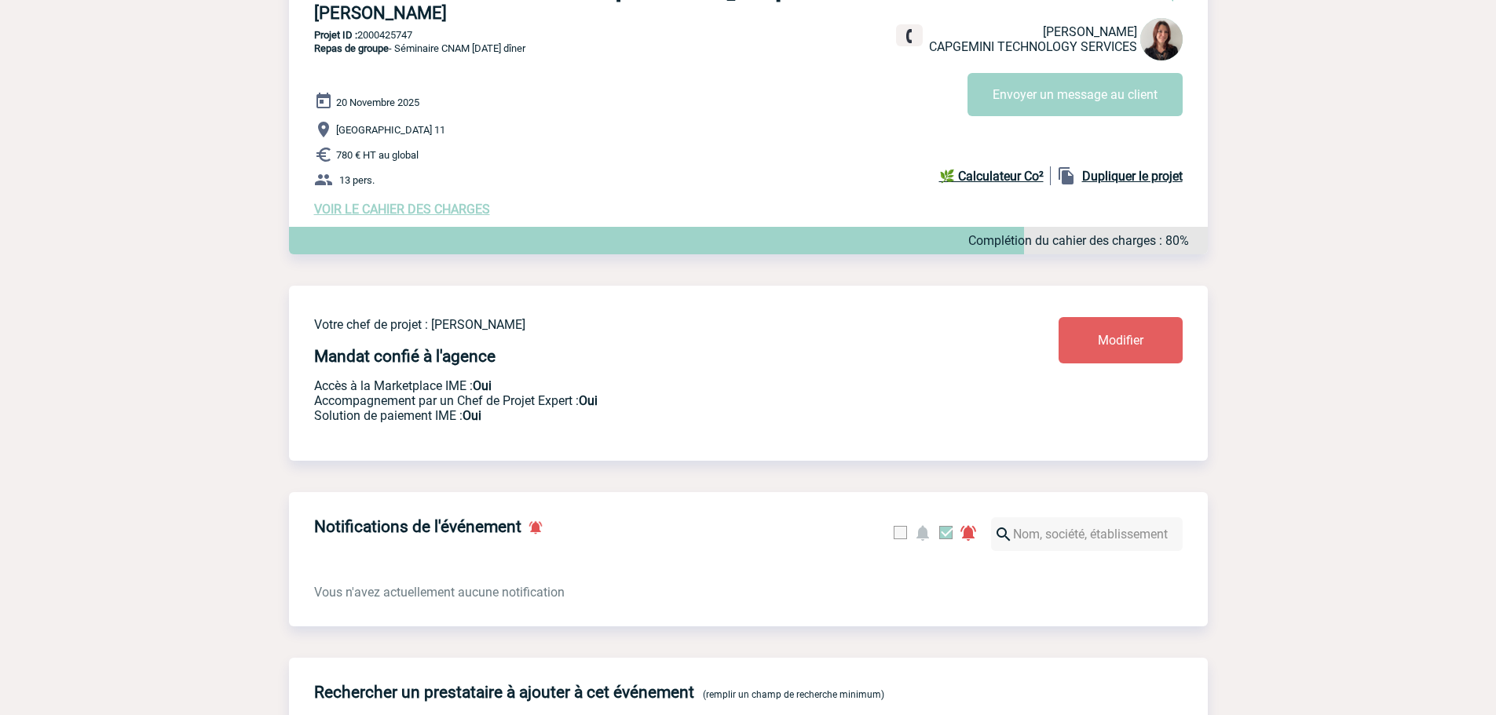
scroll to position [628, 0]
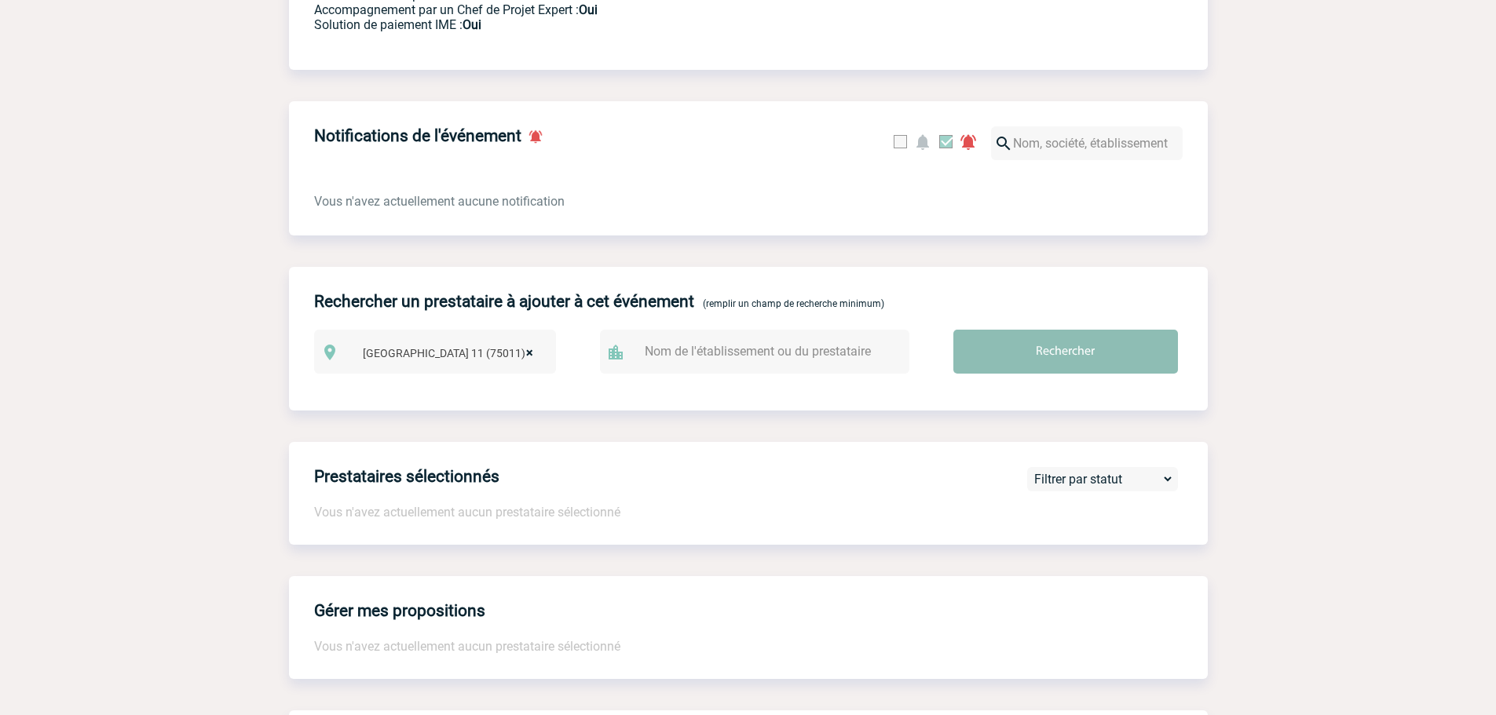
click at [1124, 343] on input "Rechercher" at bounding box center [1065, 352] width 225 height 44
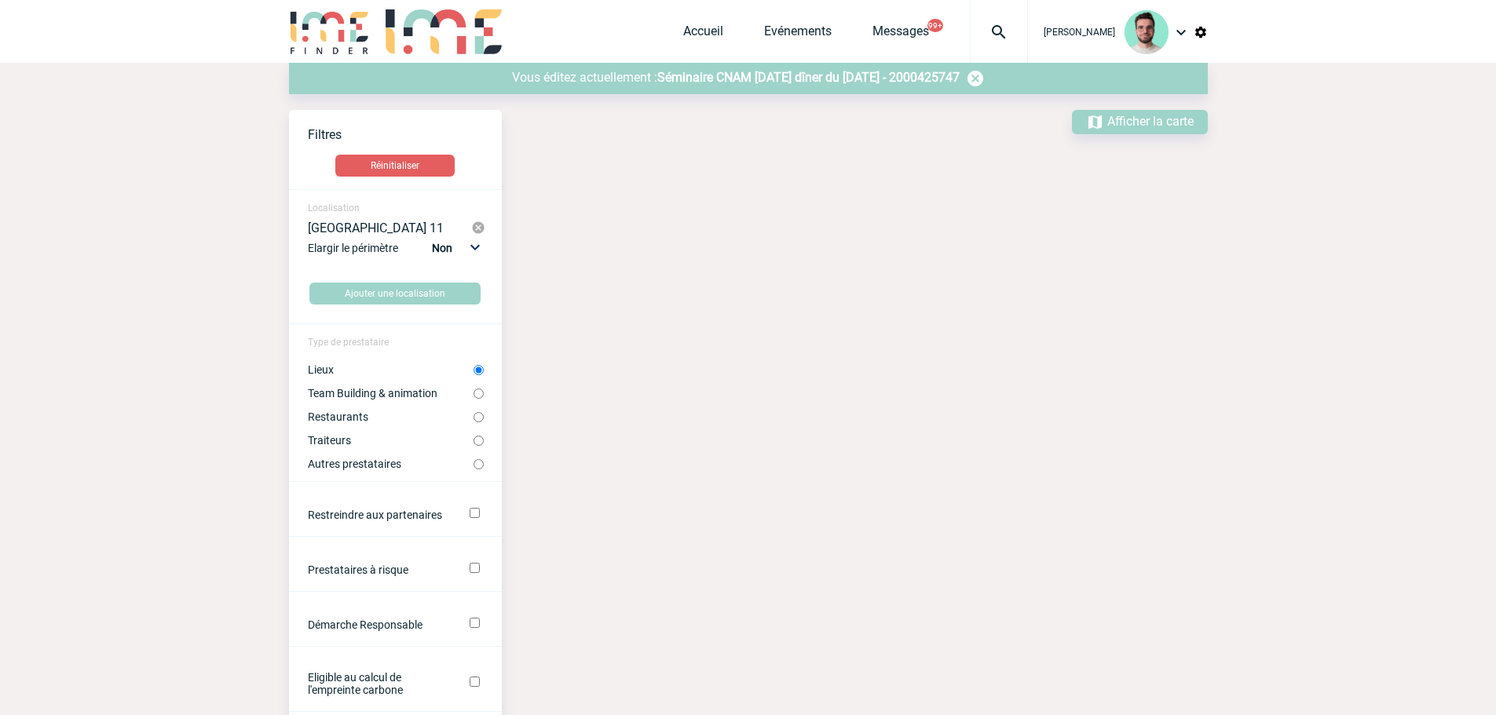
click at [342, 419] on label "Restaurants" at bounding box center [391, 417] width 166 height 13
click at [473, 419] on input "Restaurants" at bounding box center [478, 417] width 10 height 10
radio input "true"
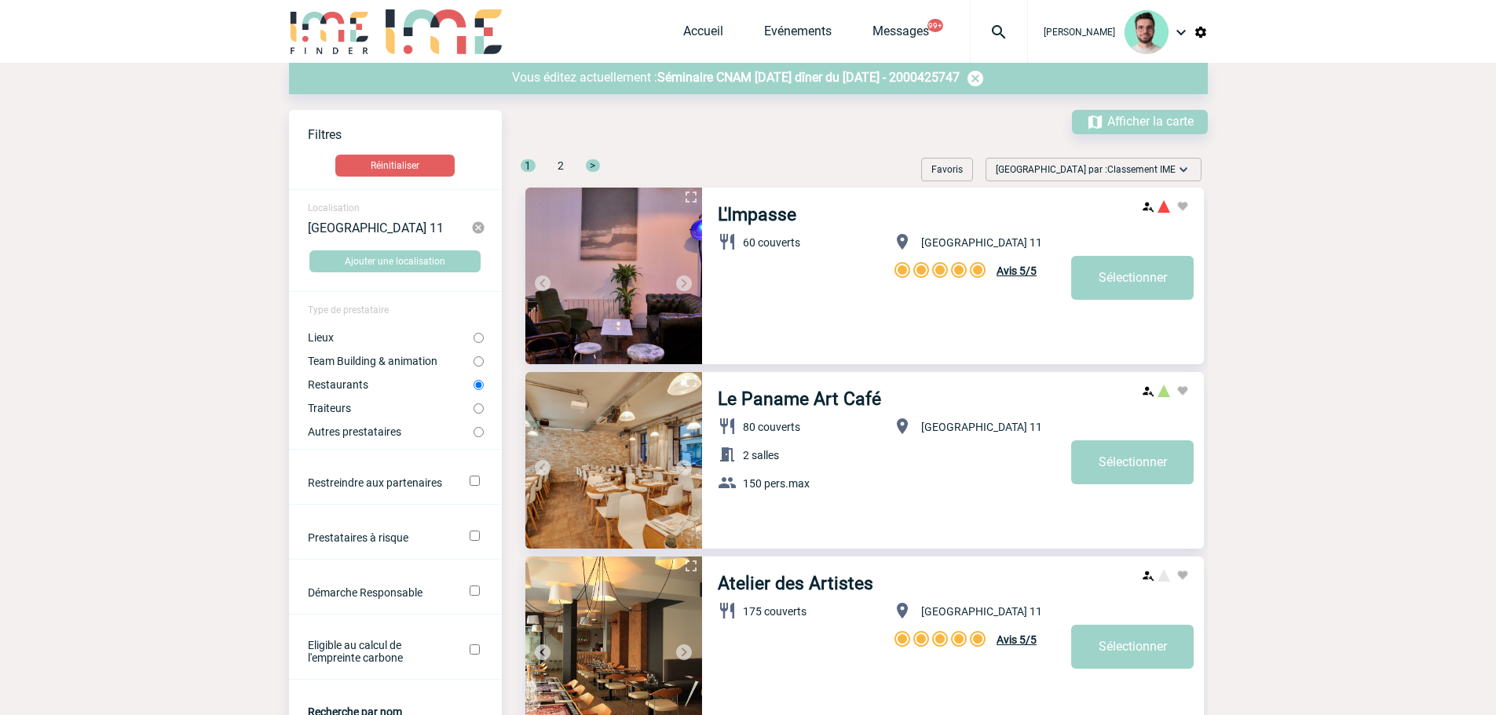
click at [343, 389] on label "Restaurants" at bounding box center [391, 384] width 166 height 13
click at [473, 389] on input "Restaurants" at bounding box center [478, 385] width 10 height 10
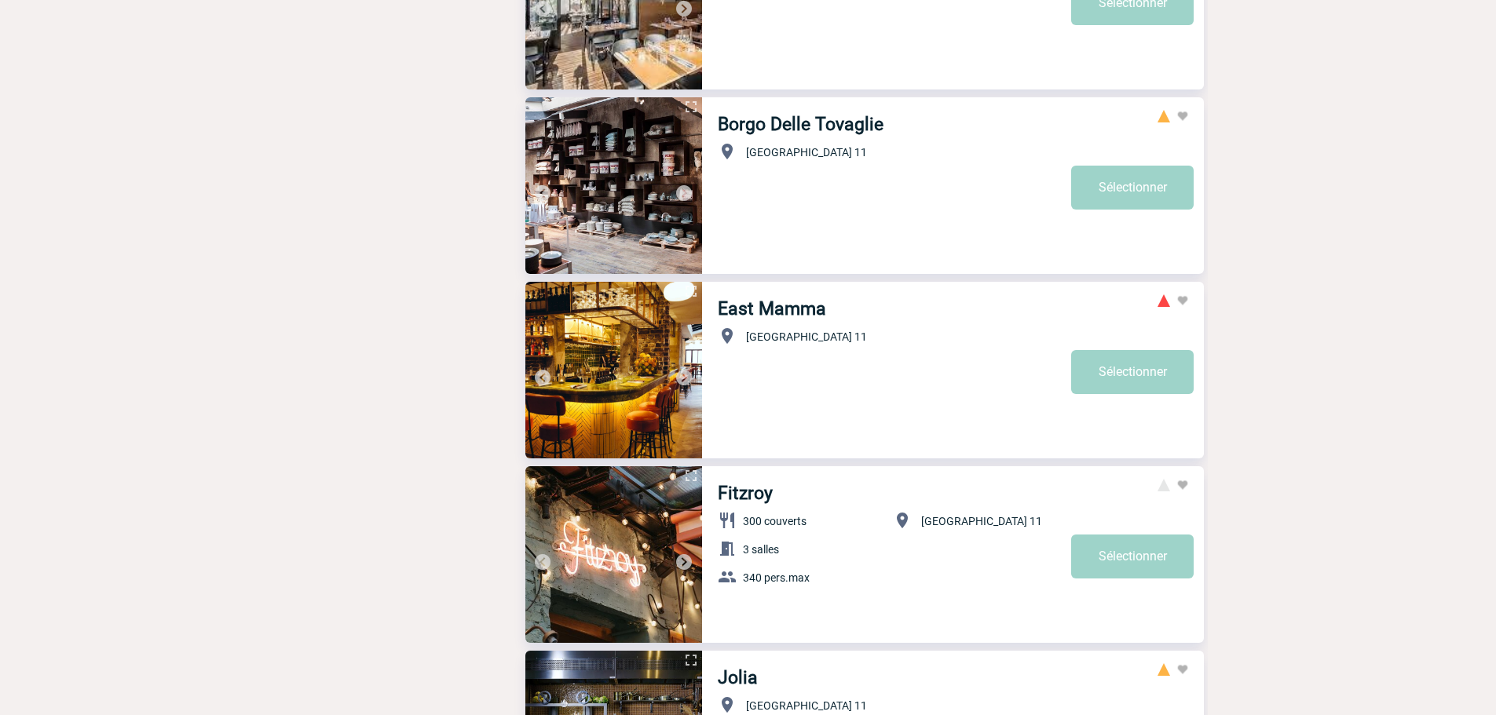
scroll to position [2277, 0]
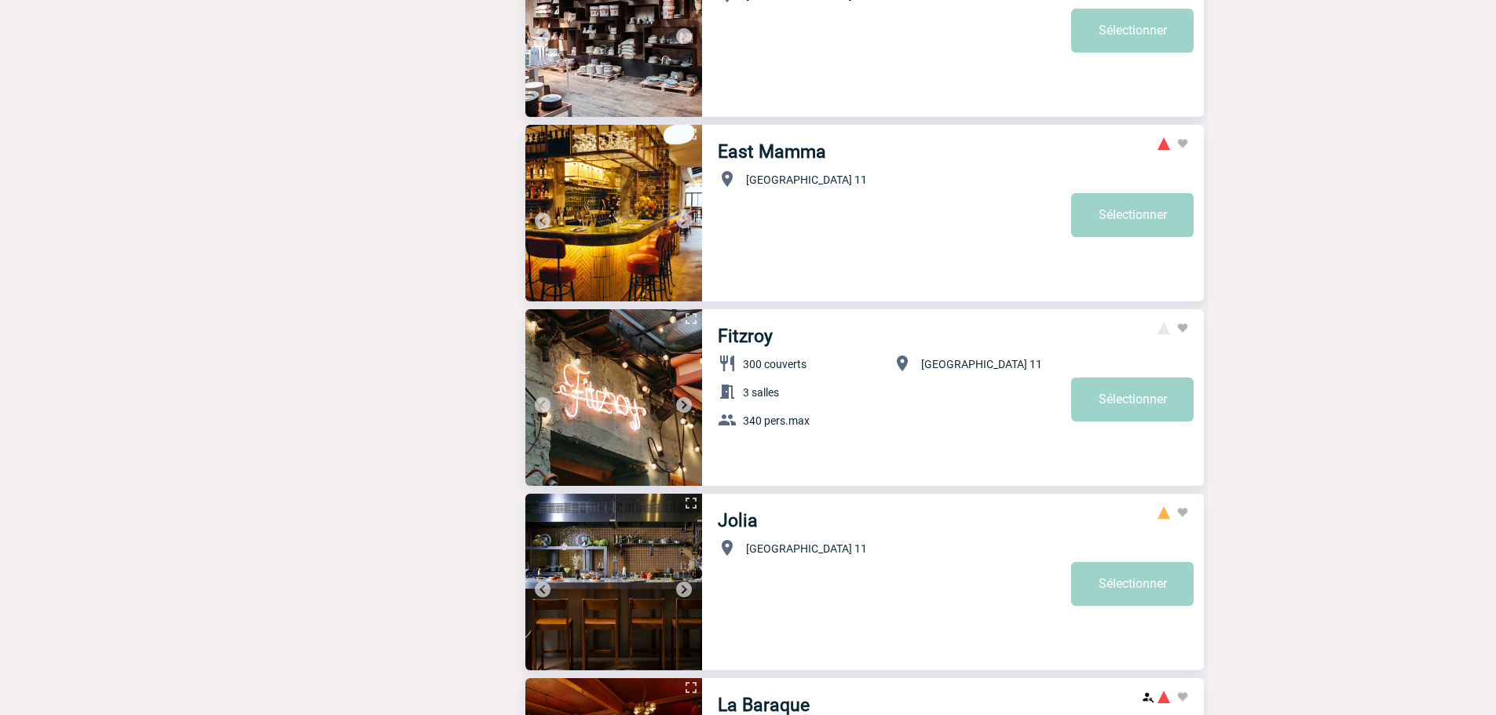
click at [681, 407] on img at bounding box center [683, 405] width 19 height 19
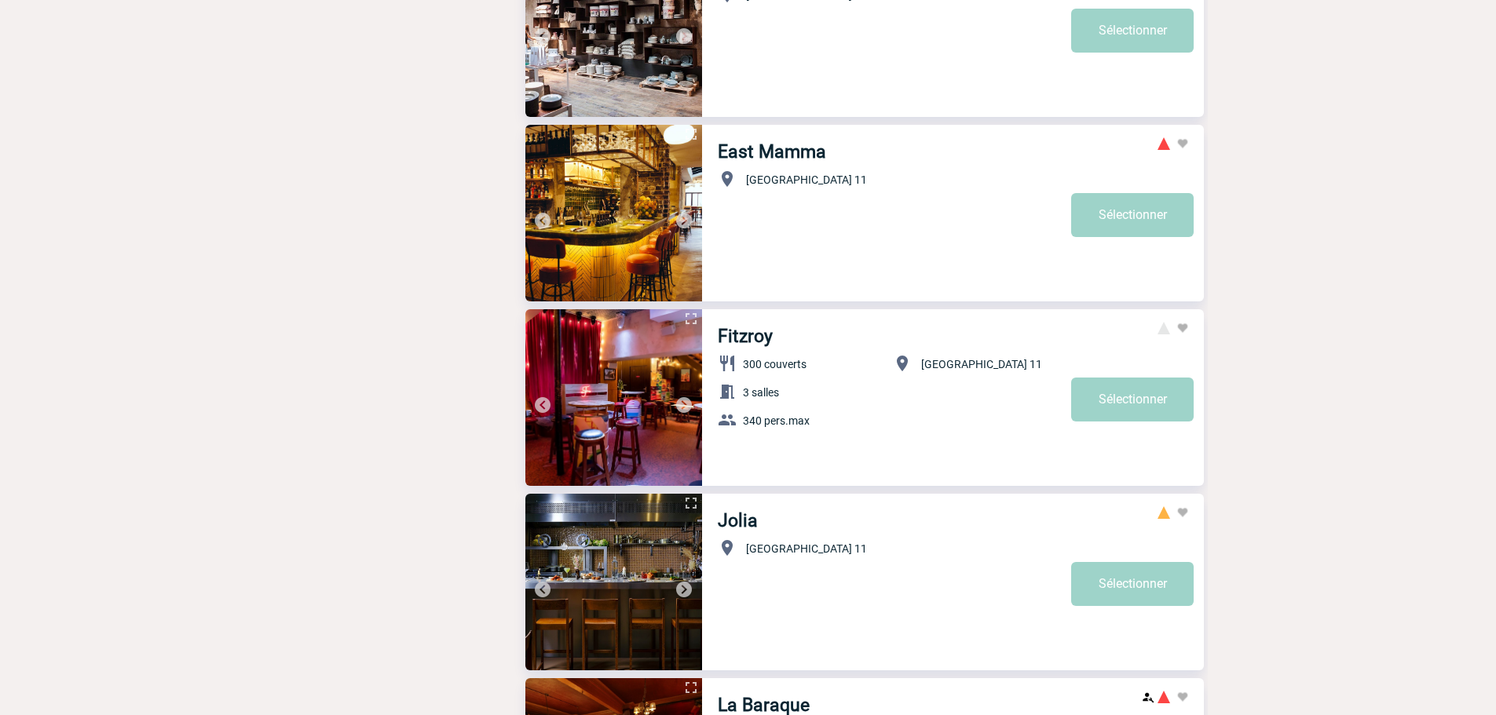
click at [681, 407] on img at bounding box center [683, 405] width 19 height 19
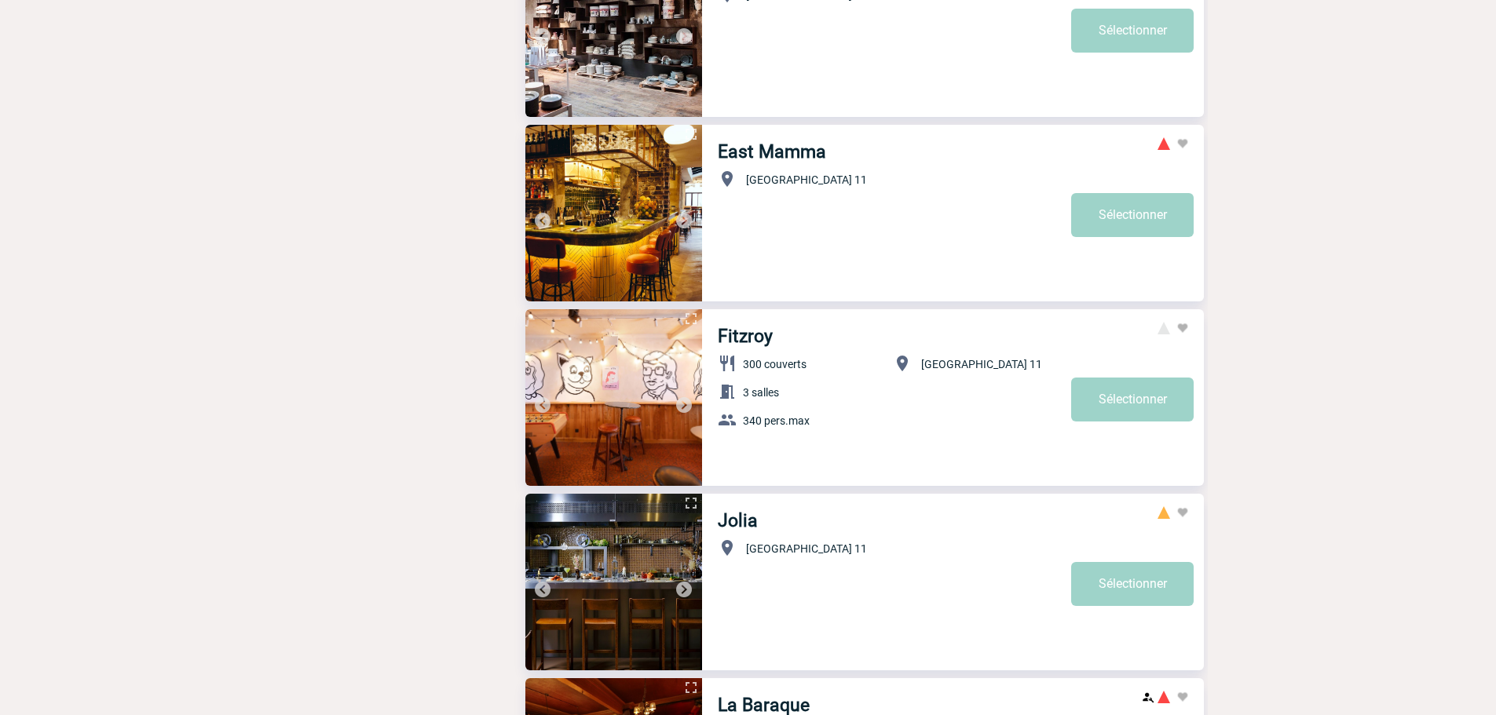
click at [681, 407] on img at bounding box center [683, 405] width 19 height 19
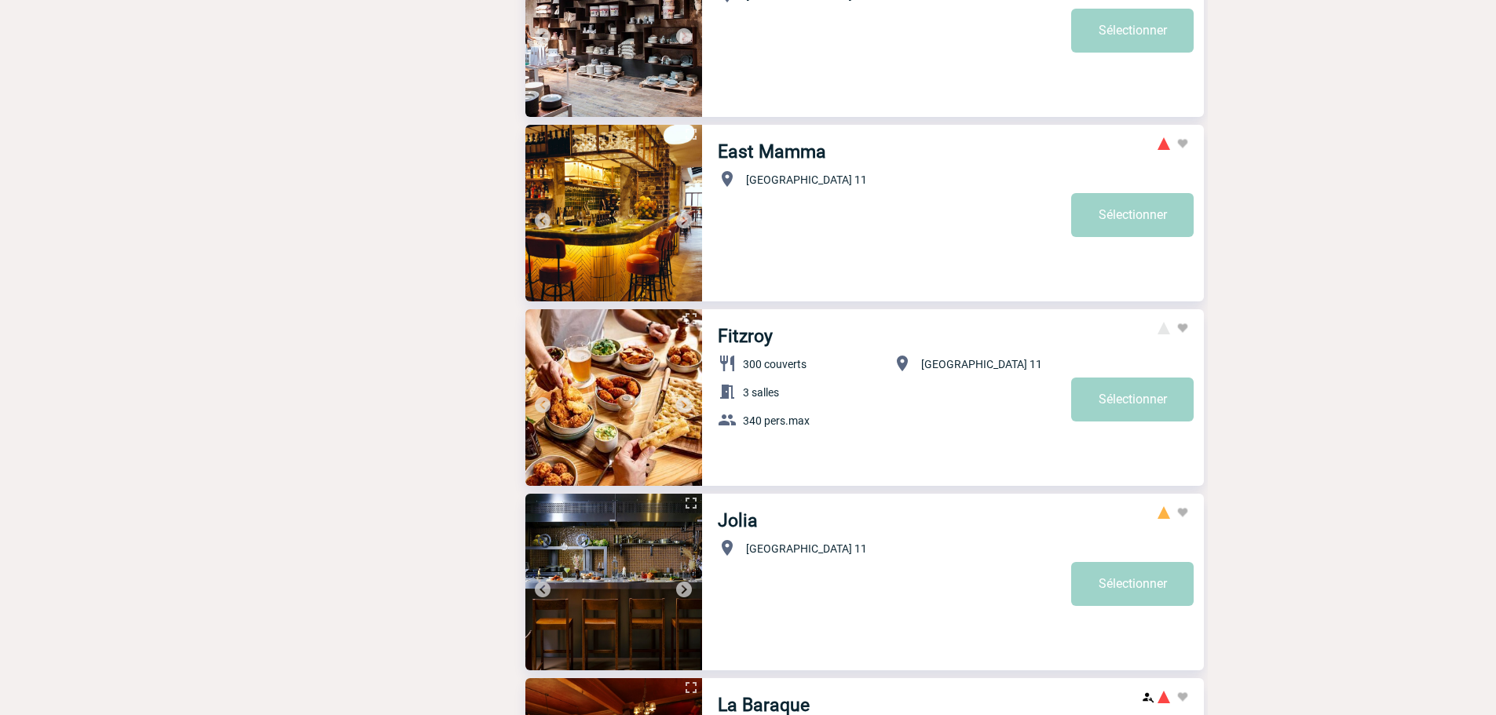
click at [681, 407] on img at bounding box center [683, 405] width 19 height 19
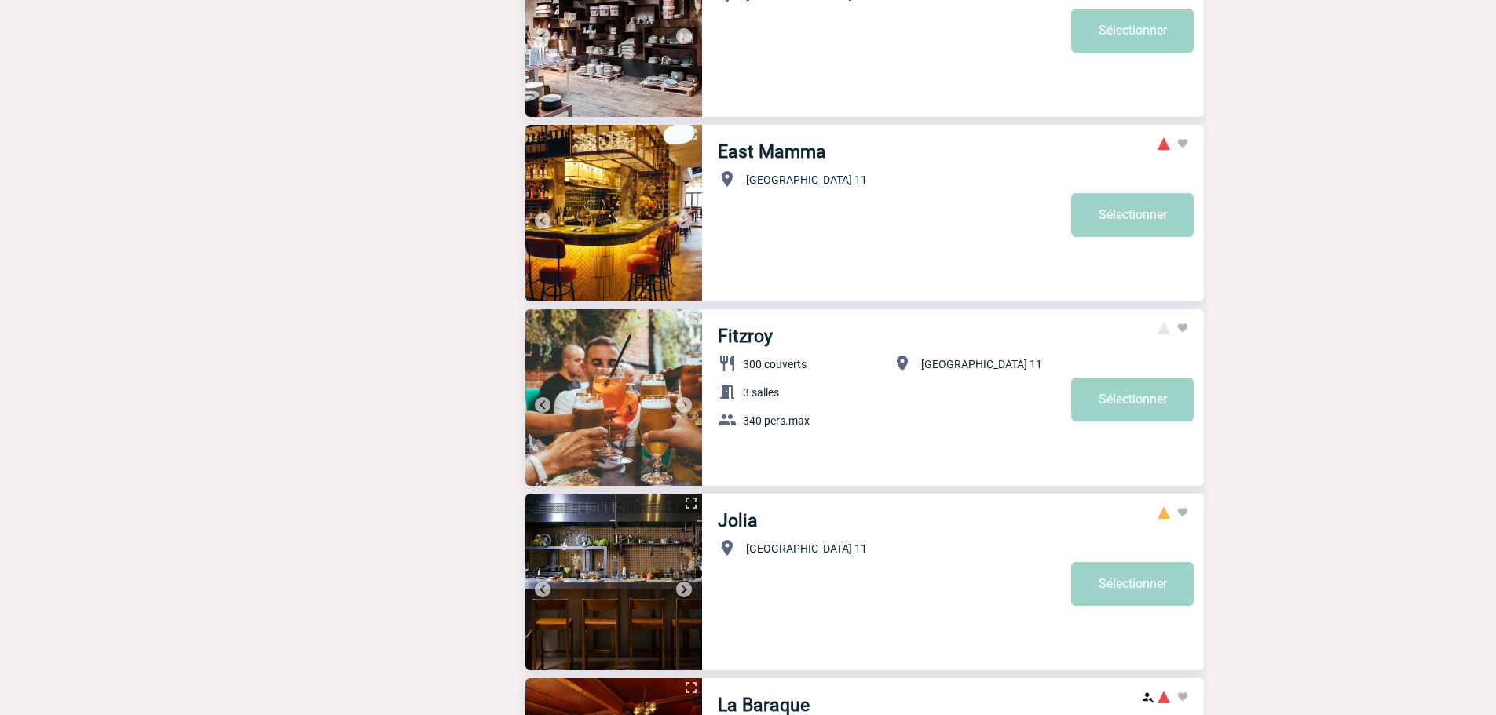
click at [682, 407] on img at bounding box center [683, 405] width 19 height 19
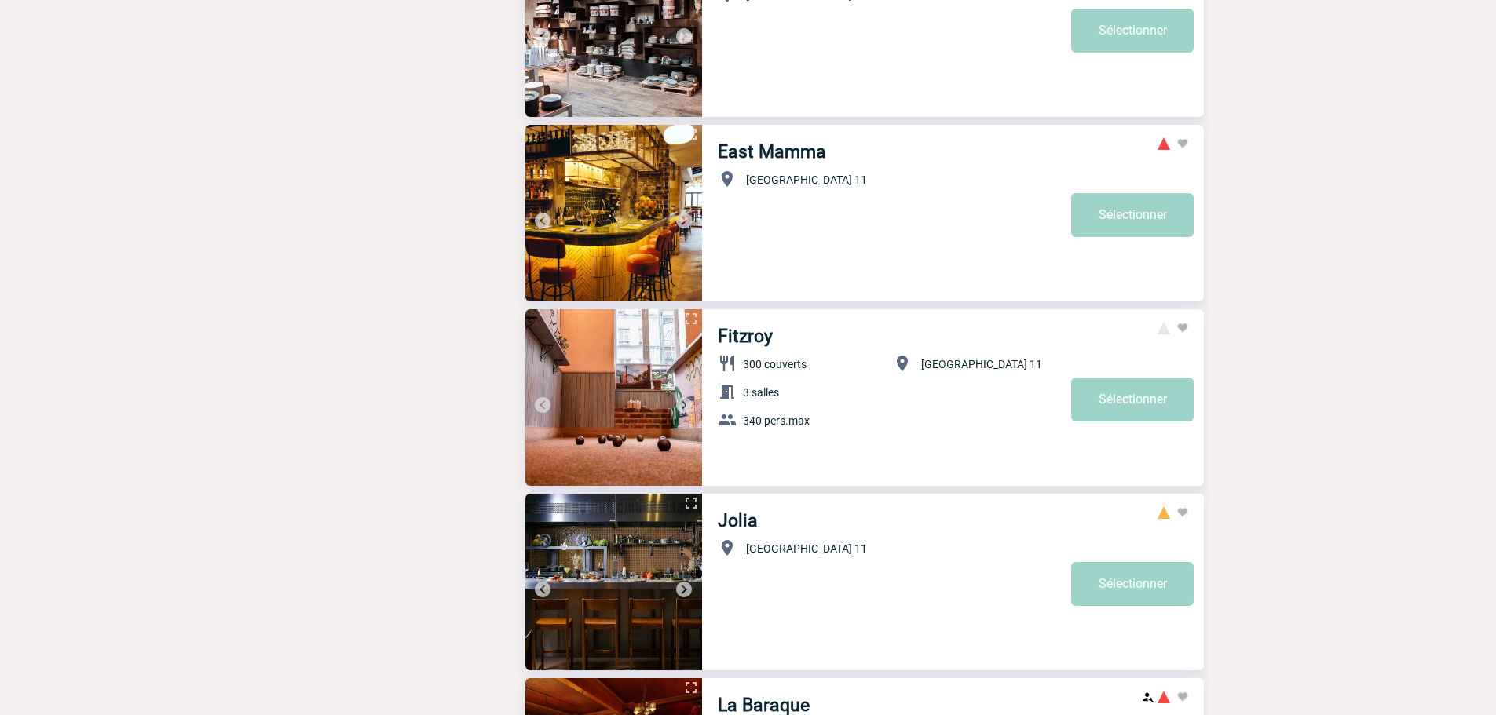
click at [682, 407] on img at bounding box center [683, 405] width 19 height 19
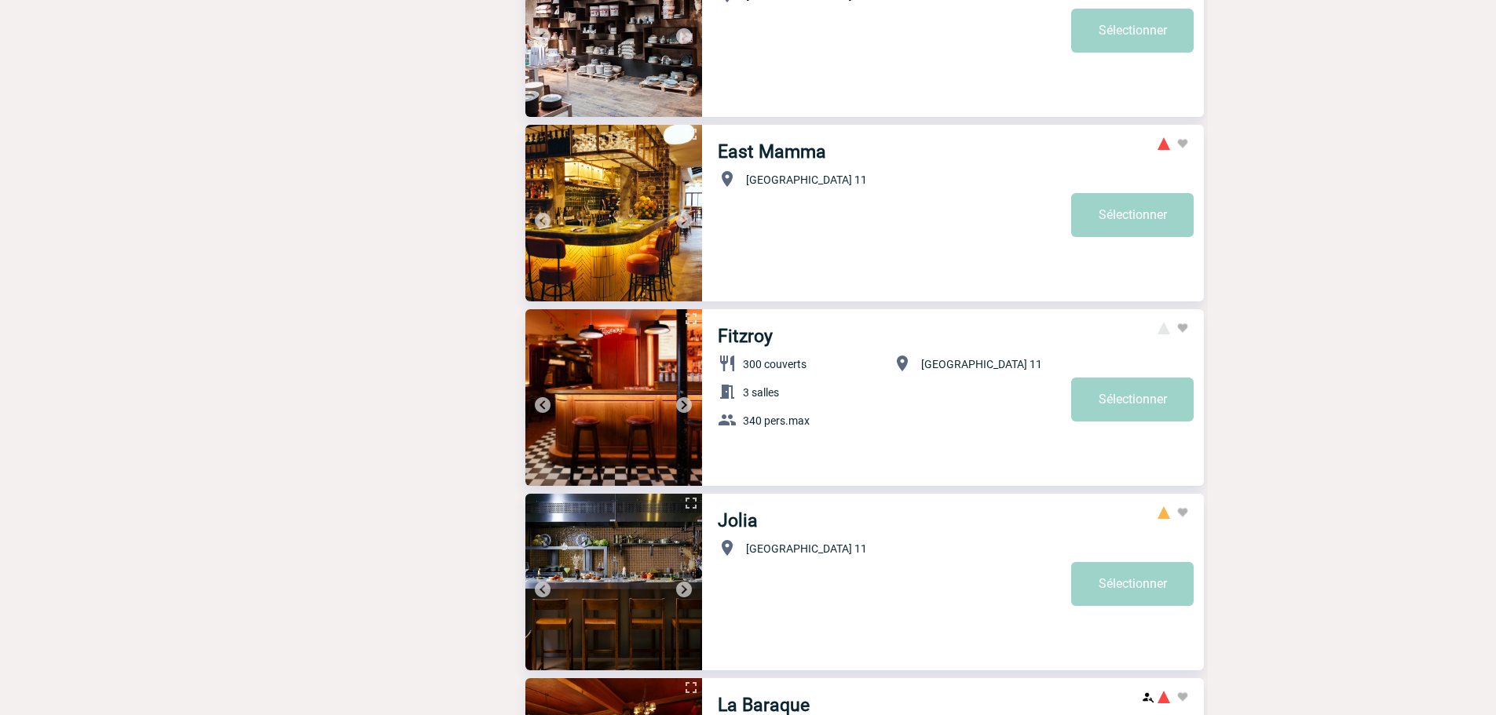
click at [682, 407] on img at bounding box center [683, 405] width 19 height 19
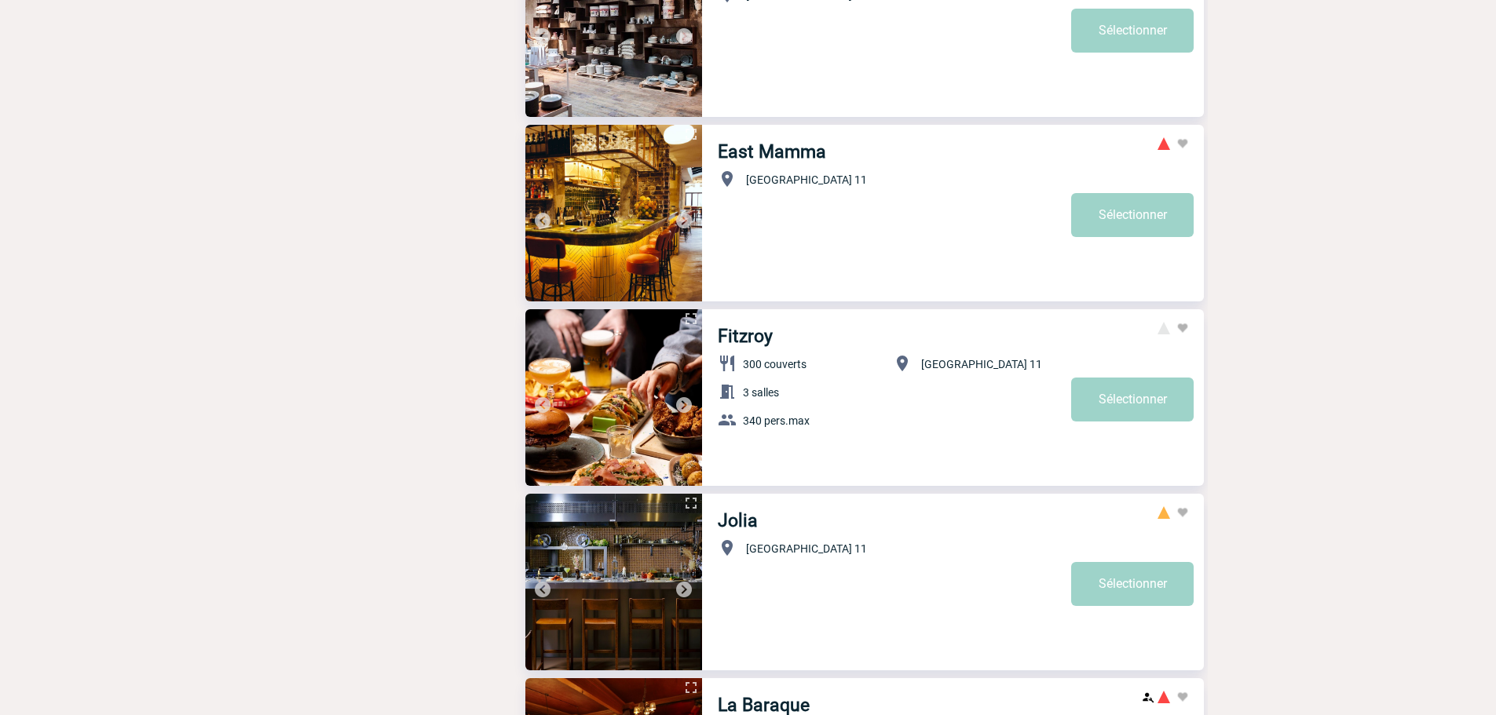
click at [682, 407] on img at bounding box center [683, 405] width 19 height 19
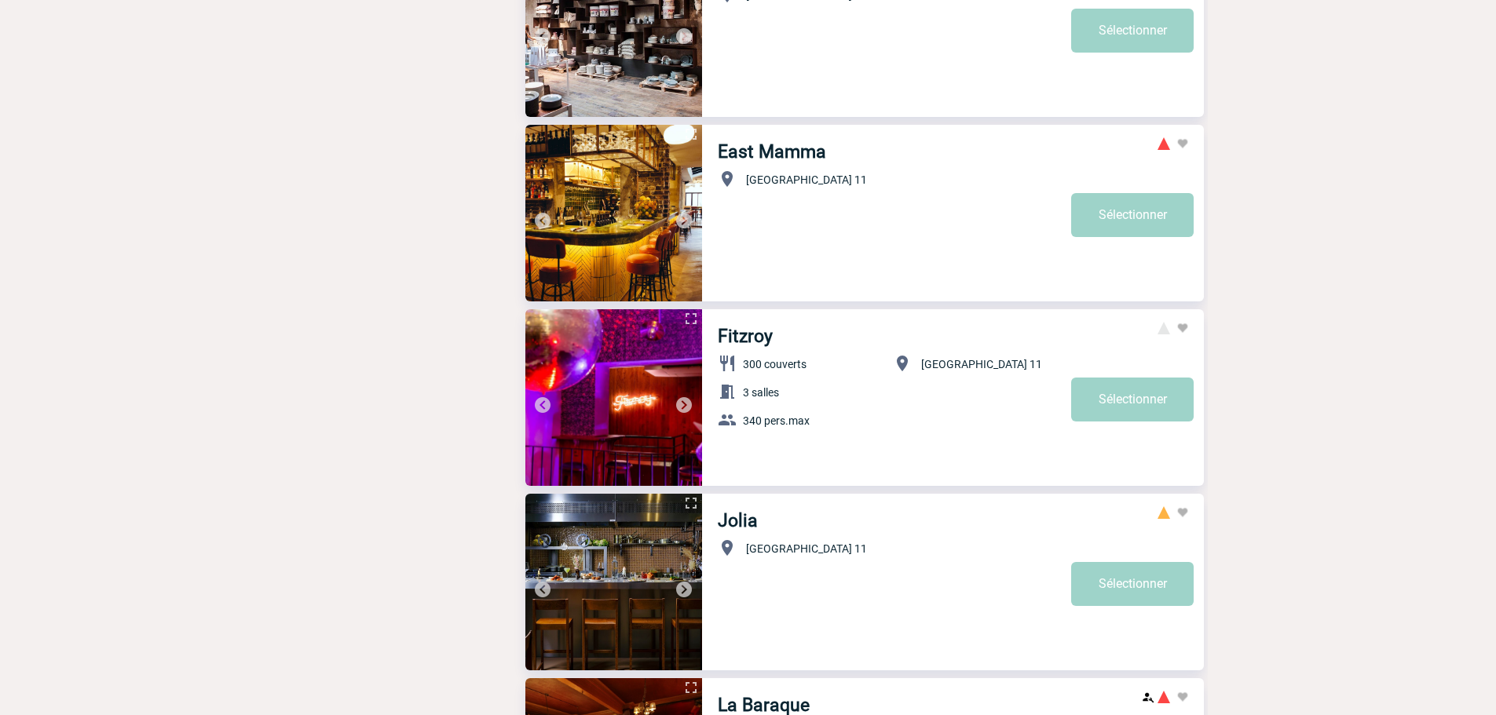
click at [682, 407] on img at bounding box center [683, 405] width 19 height 19
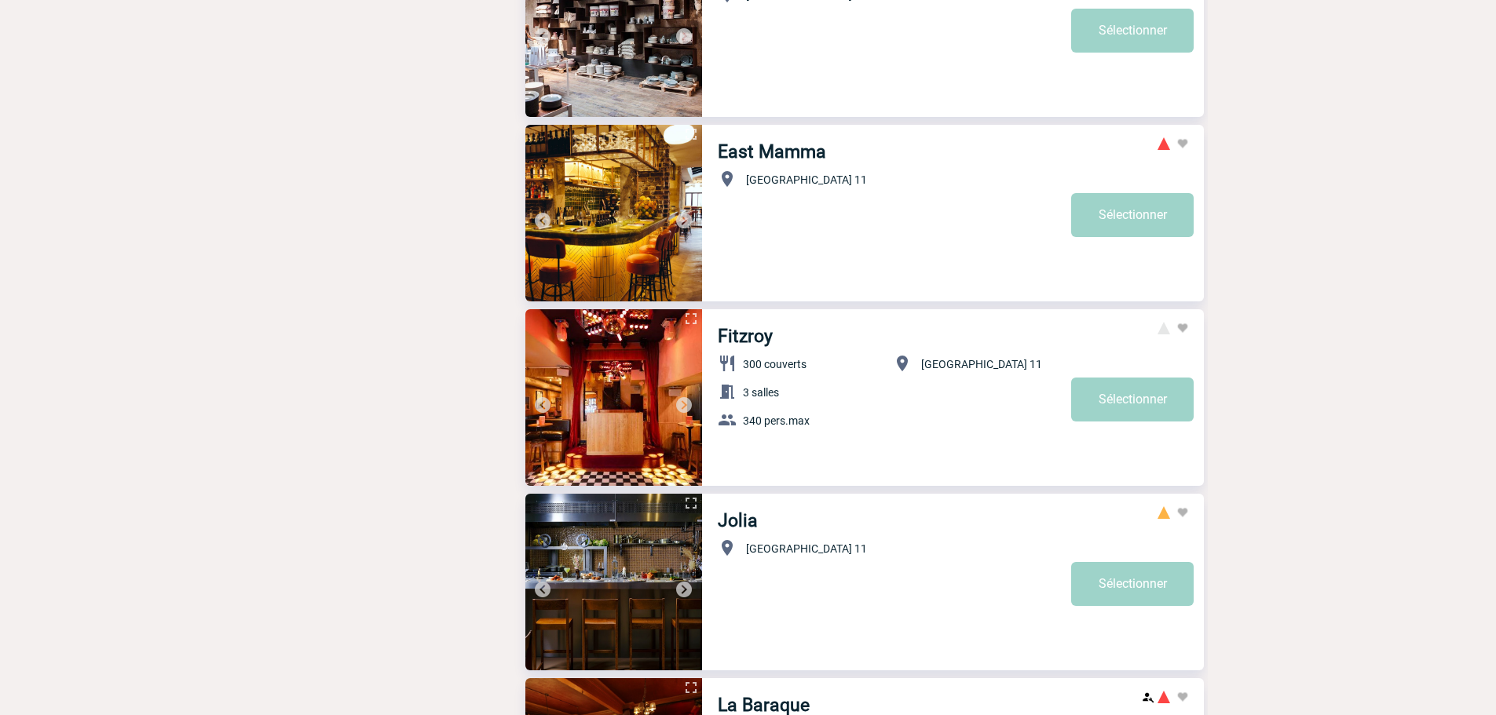
click at [682, 407] on img at bounding box center [683, 405] width 19 height 19
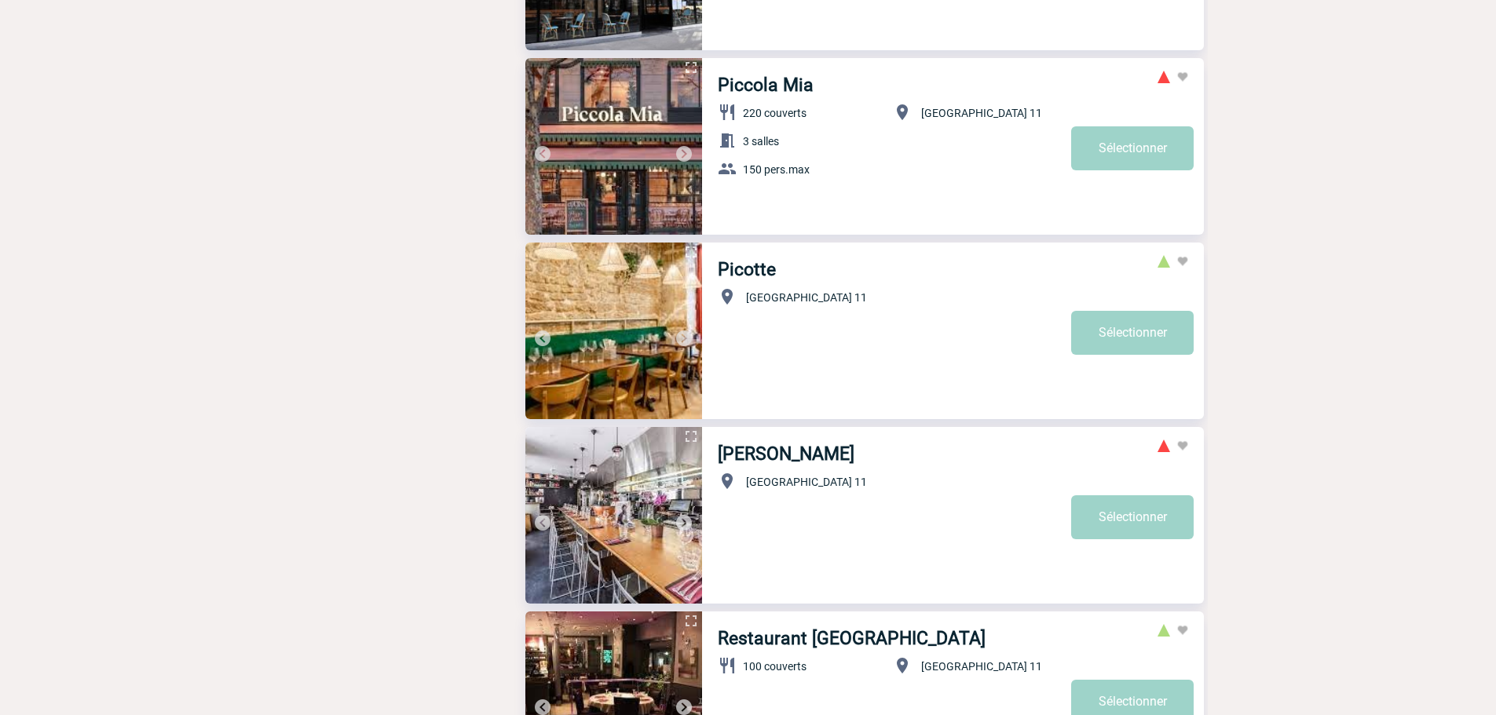
scroll to position [4161, 0]
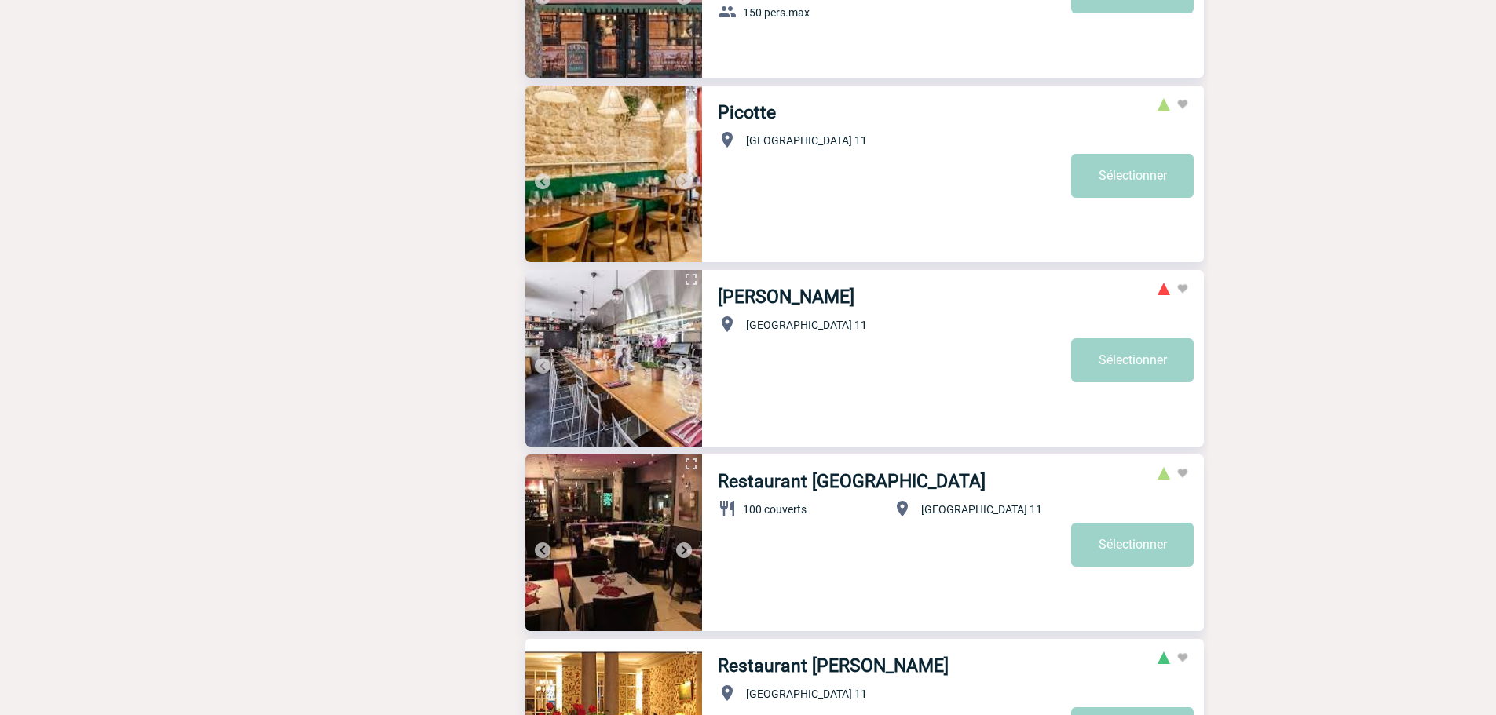
click at [675, 367] on img at bounding box center [683, 365] width 19 height 19
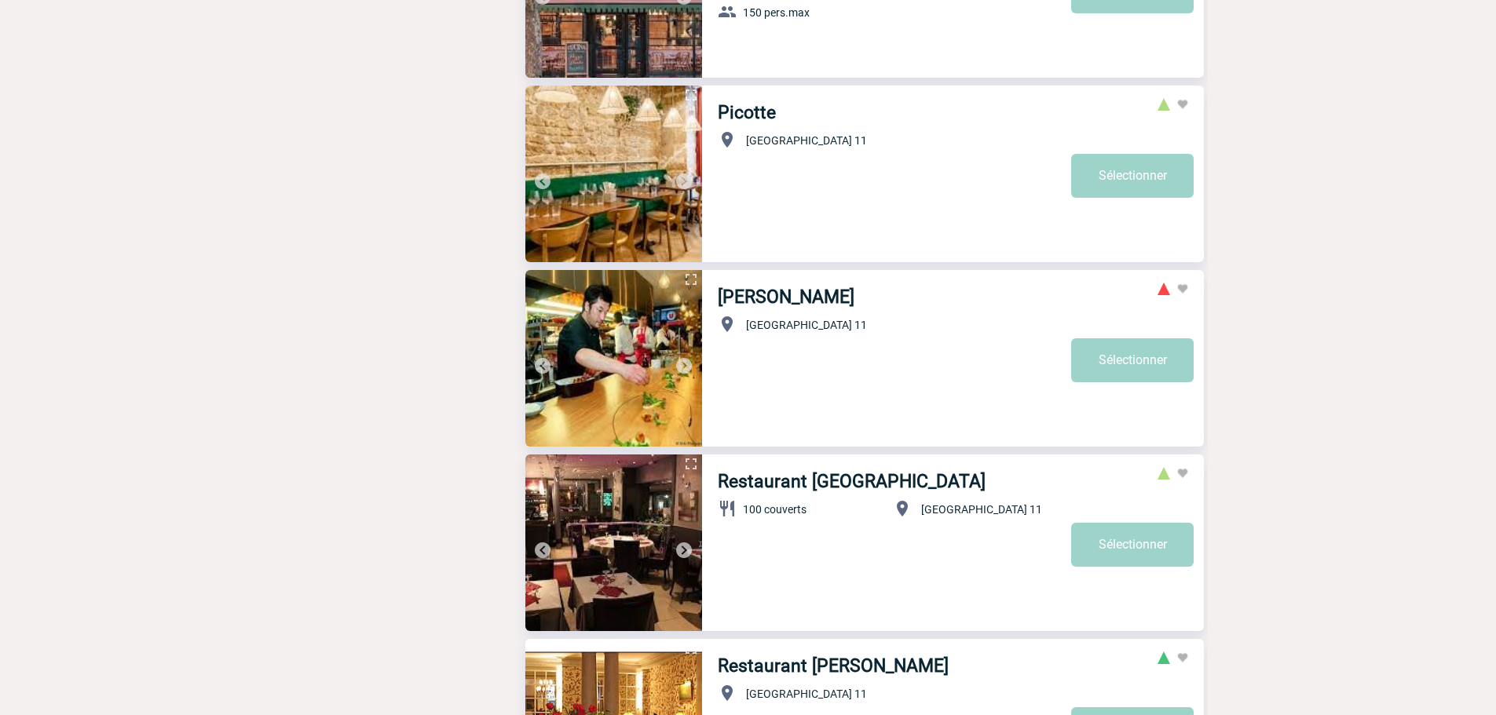
click at [683, 368] on img at bounding box center [683, 365] width 19 height 19
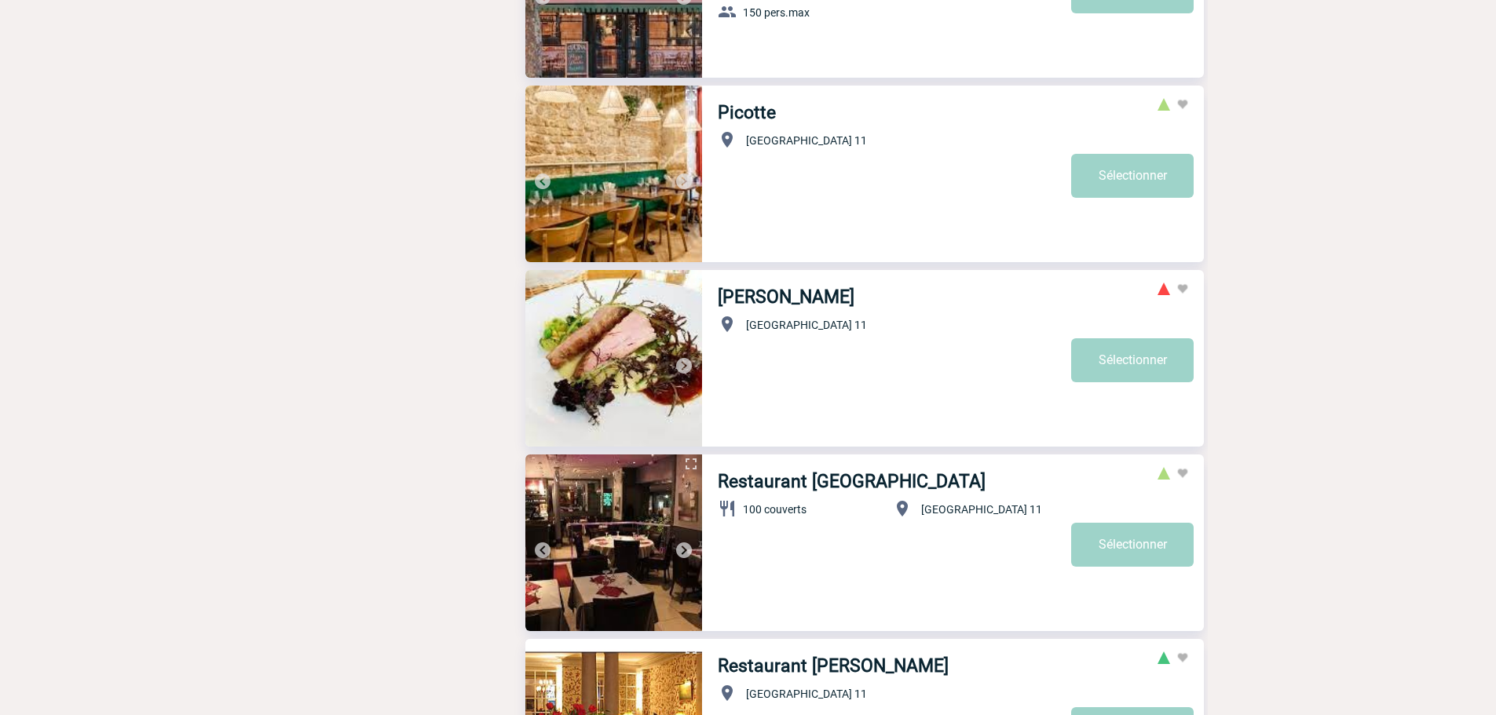
click at [683, 368] on img at bounding box center [683, 365] width 19 height 19
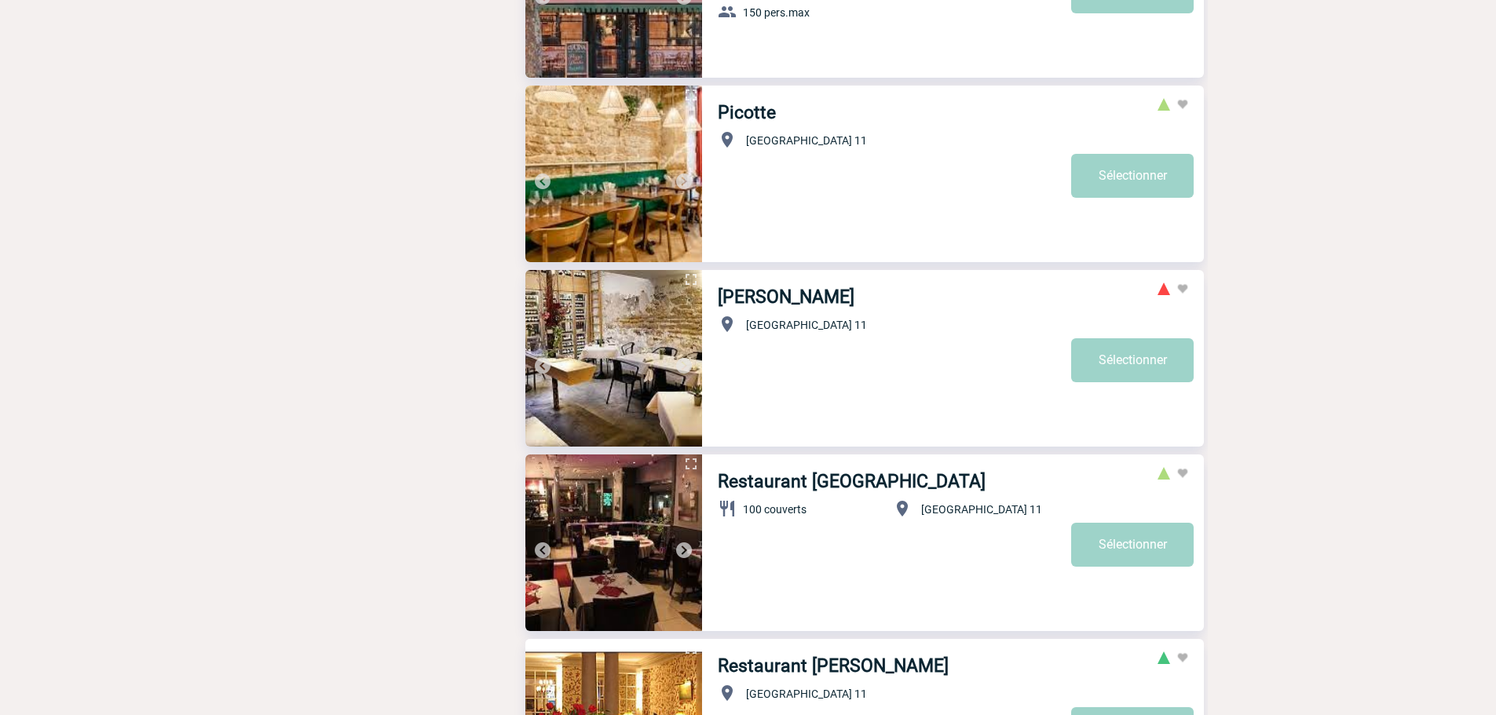
click at [683, 368] on img at bounding box center [683, 365] width 19 height 19
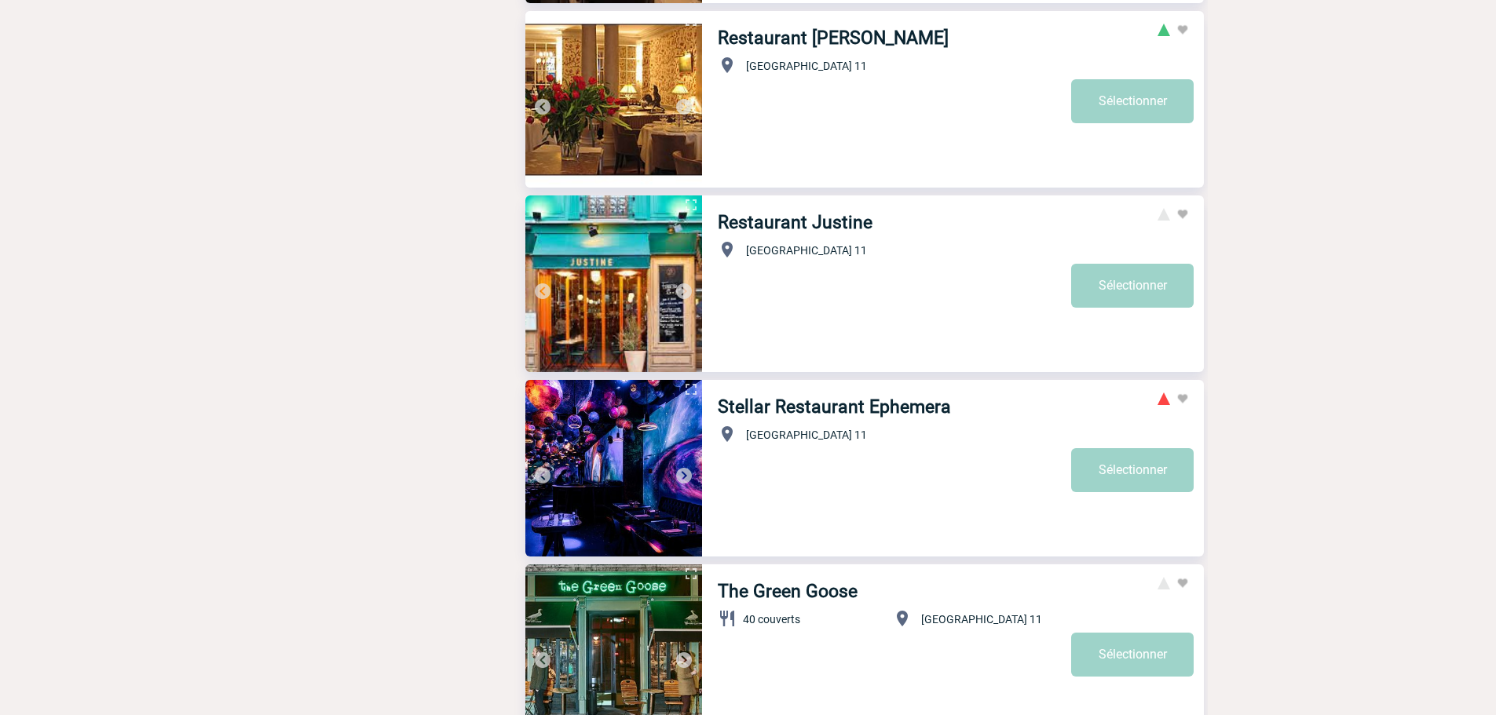
scroll to position [5091, 0]
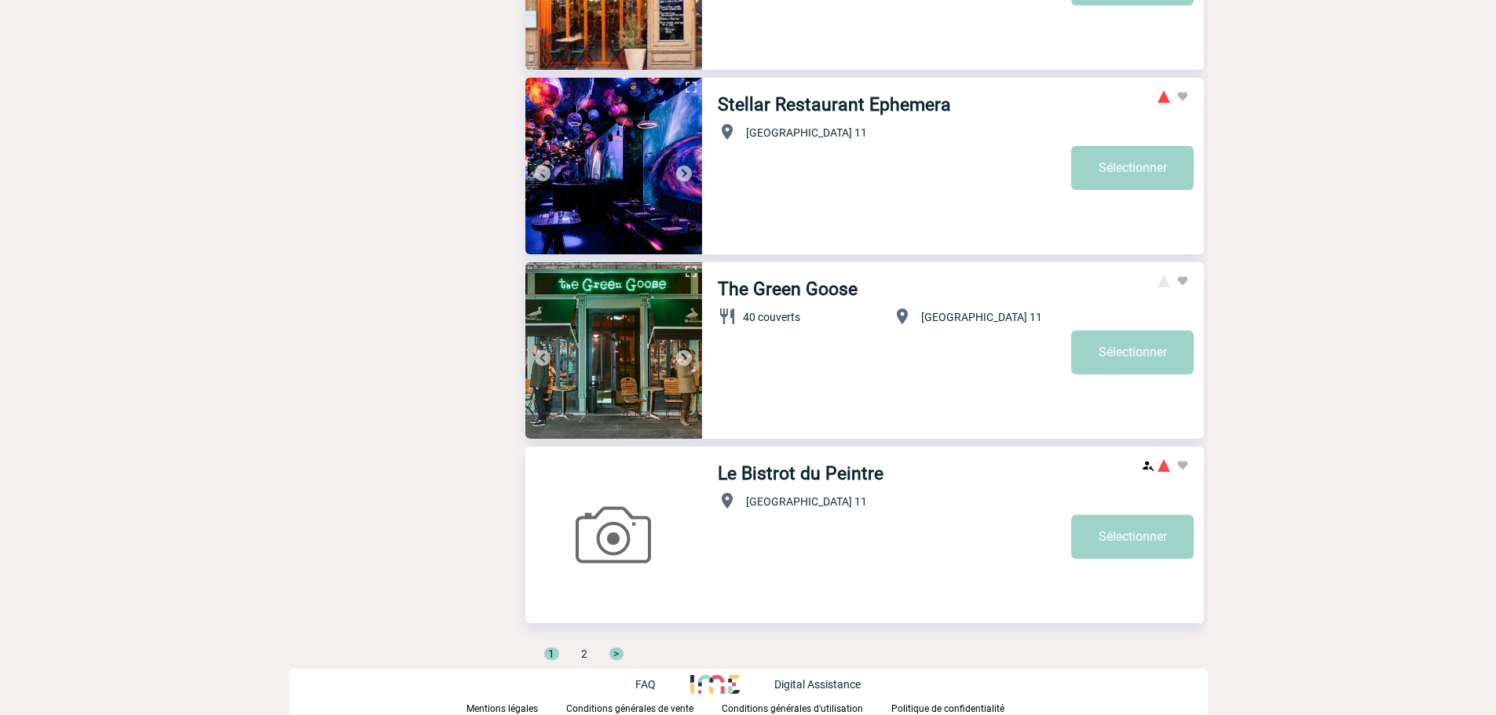
click at [620, 652] on span ">" at bounding box center [616, 654] width 14 height 13
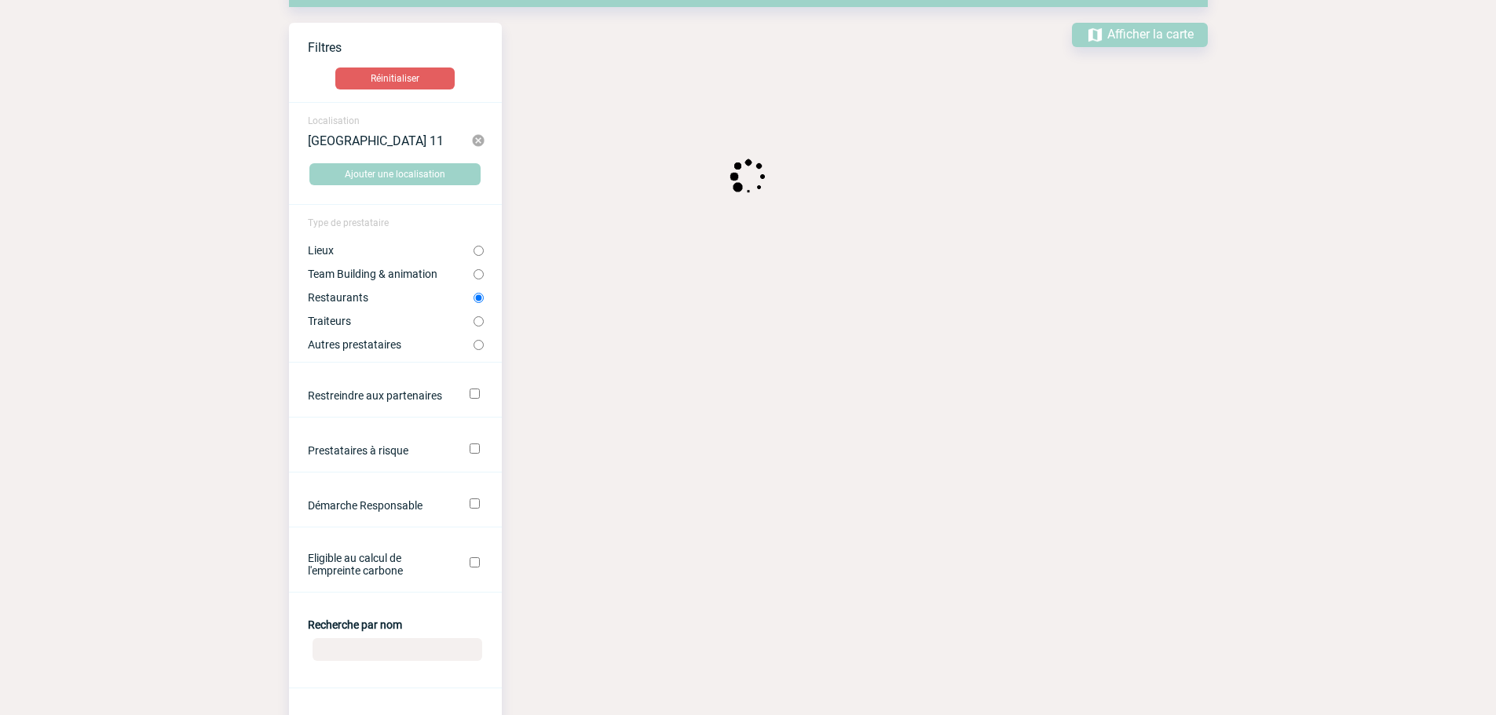
scroll to position [0, 0]
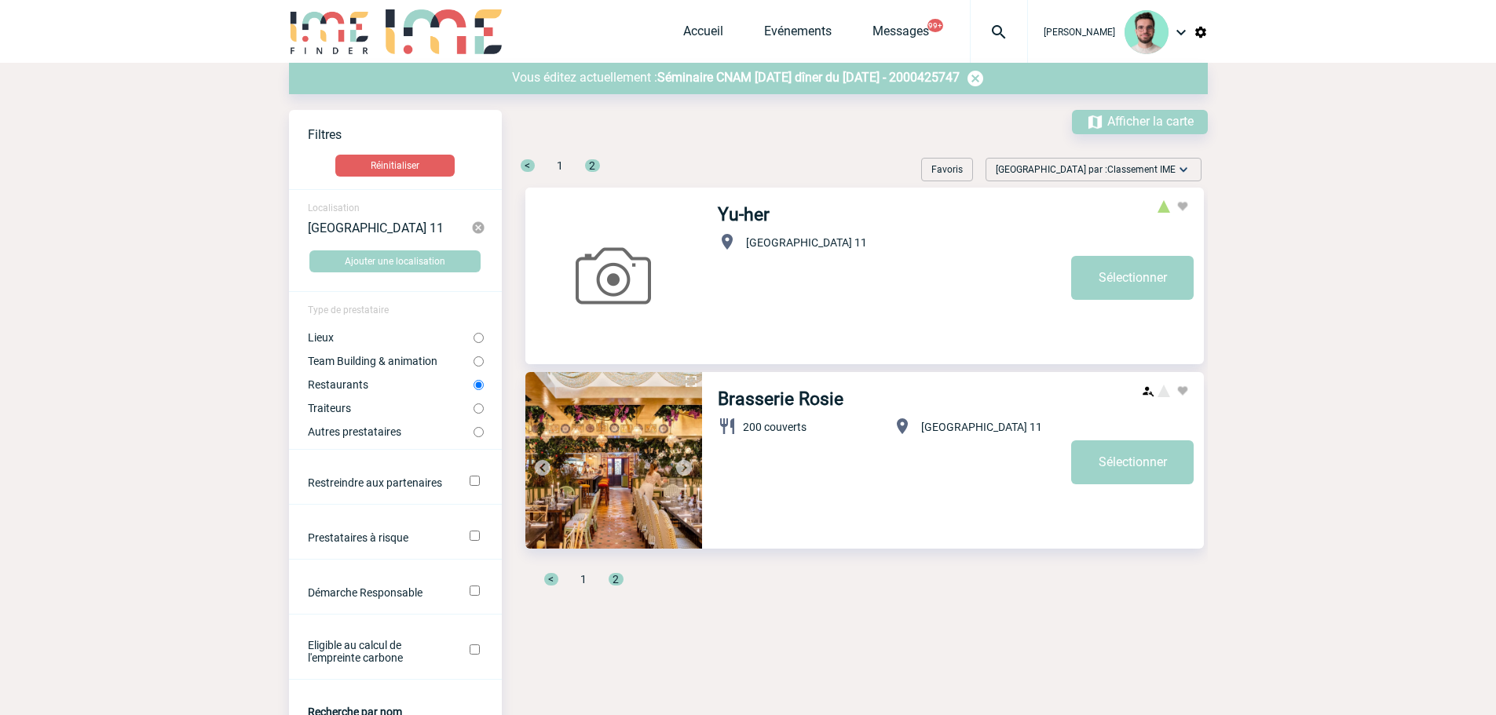
click at [684, 465] on img at bounding box center [683, 468] width 19 height 19
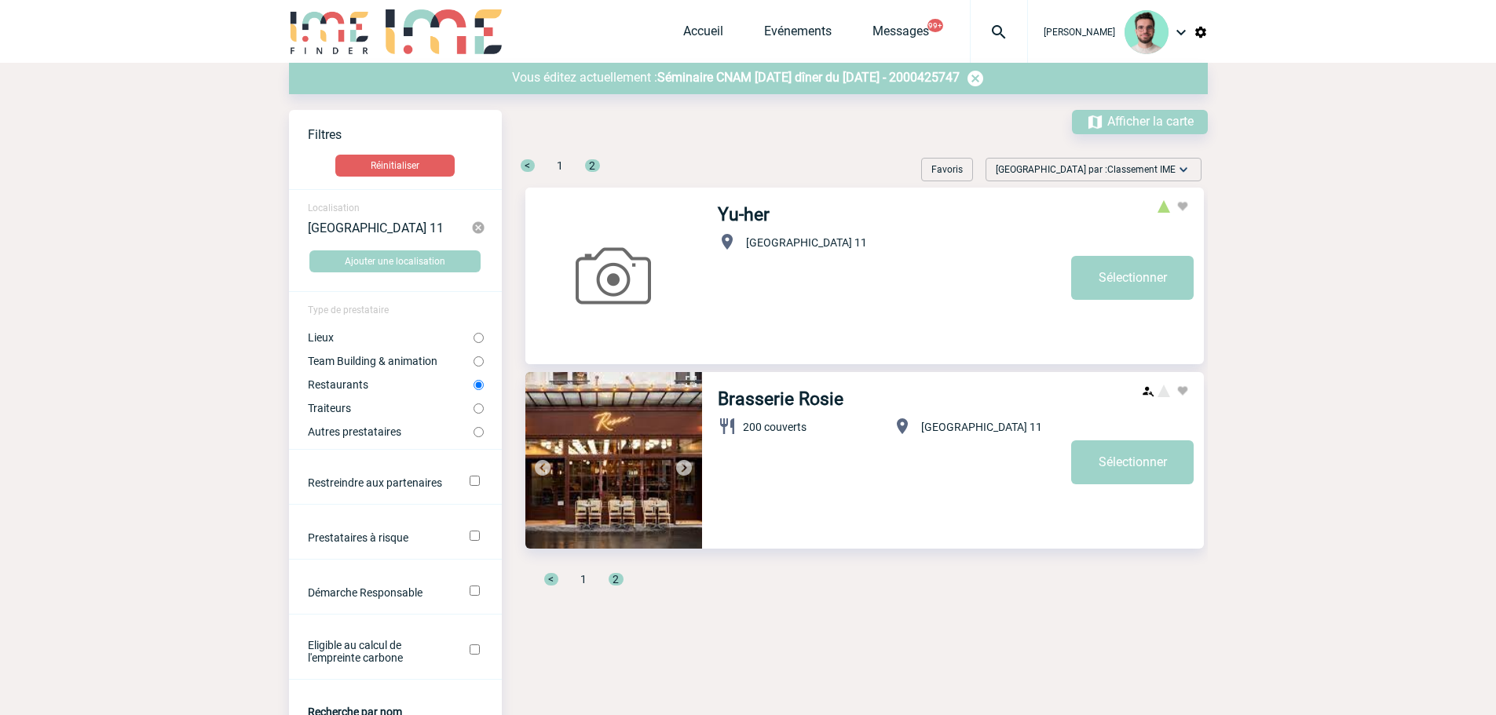
click at [684, 465] on img at bounding box center [683, 468] width 19 height 19
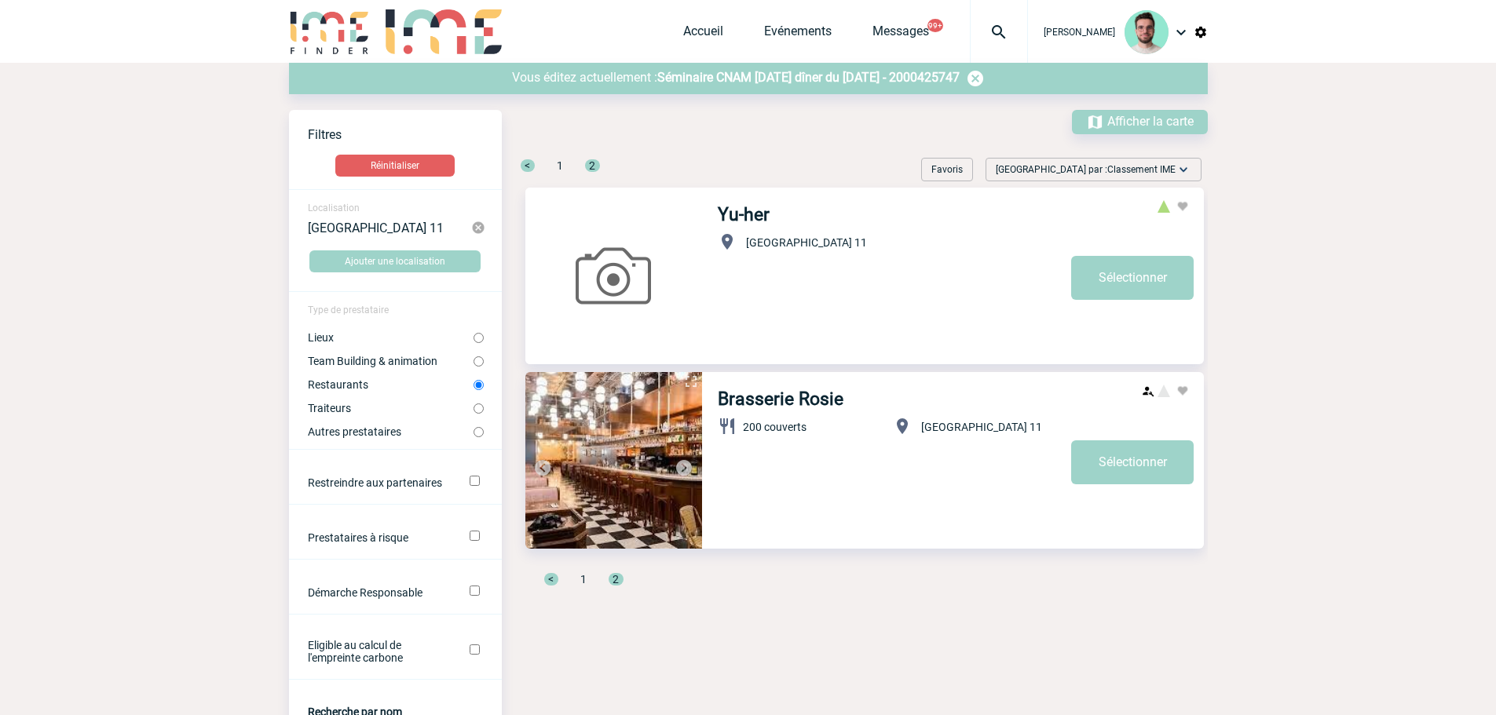
click at [684, 465] on img at bounding box center [683, 468] width 19 height 19
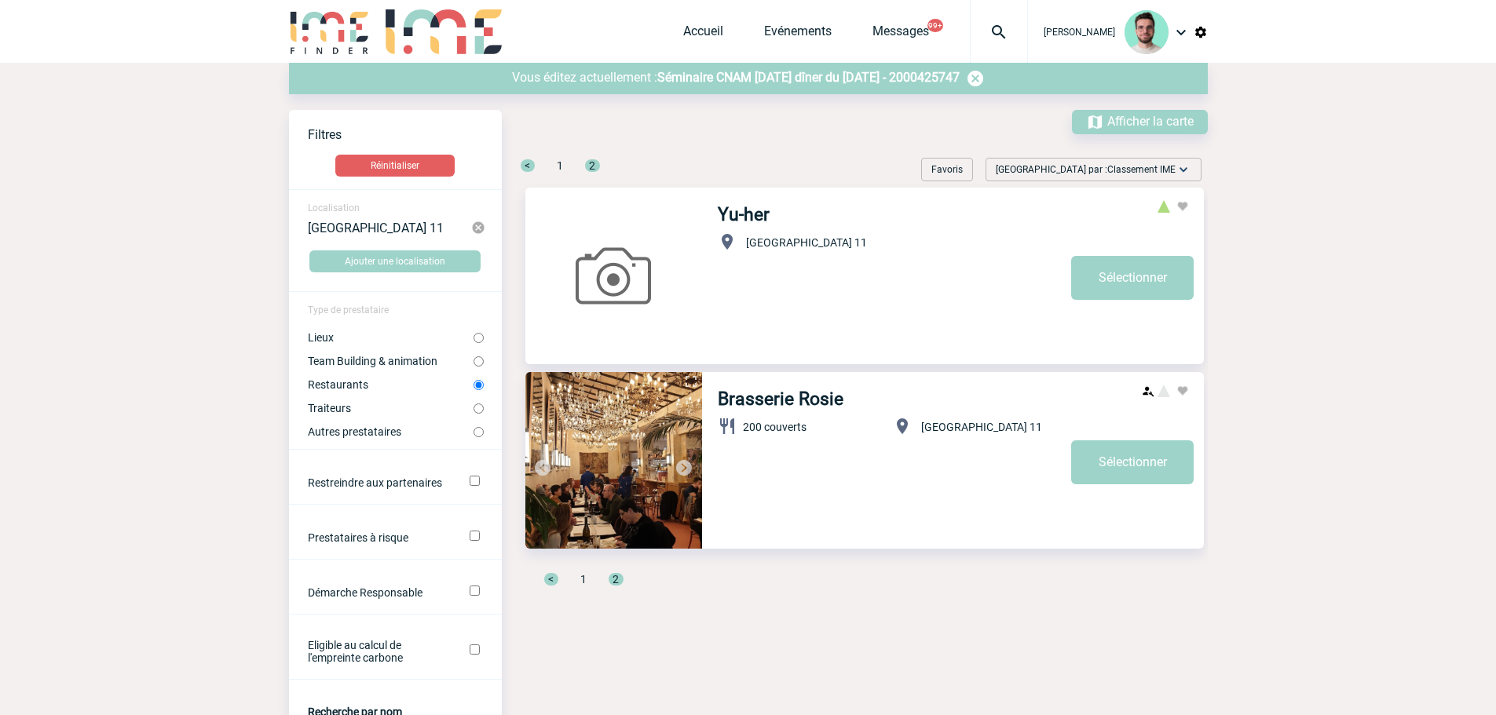
click at [561, 168] on span "1" at bounding box center [560, 165] width 6 height 13
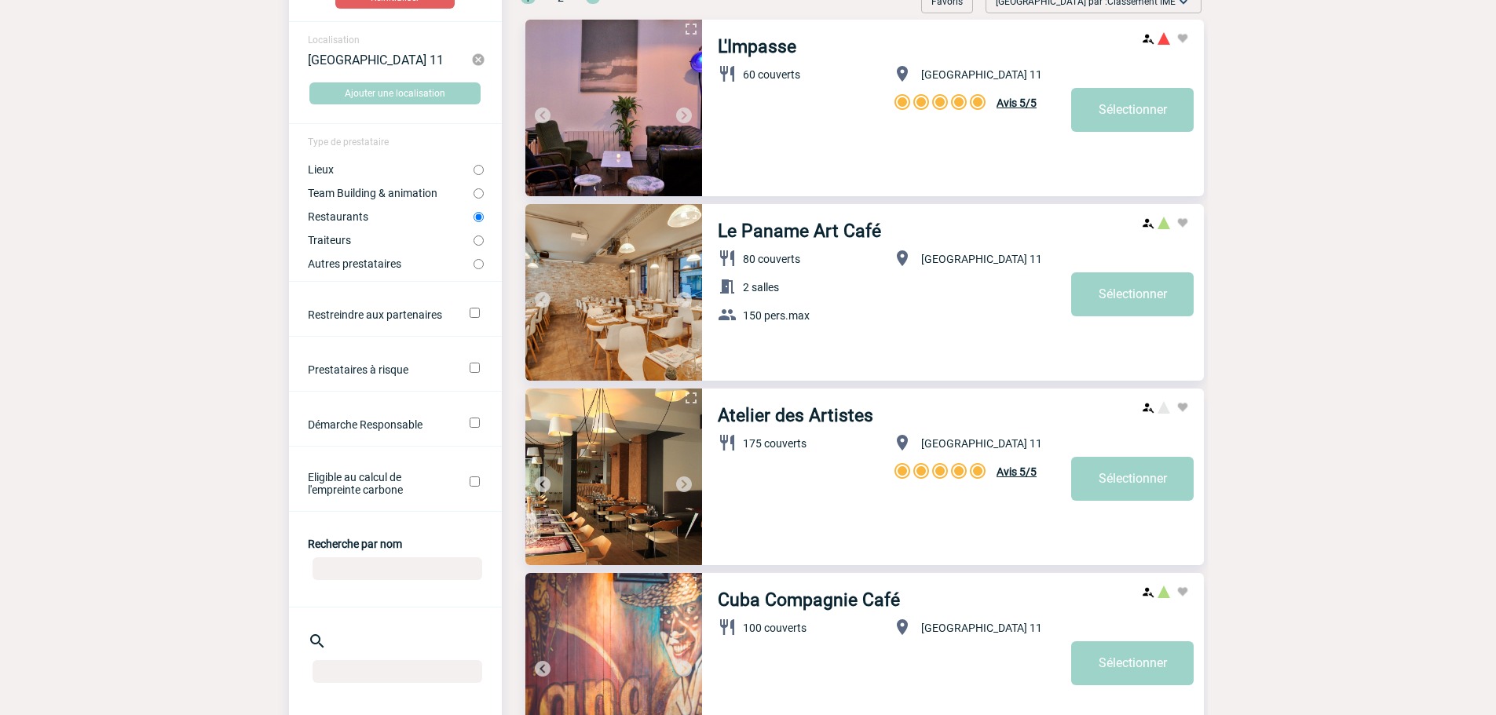
scroll to position [393, 0]
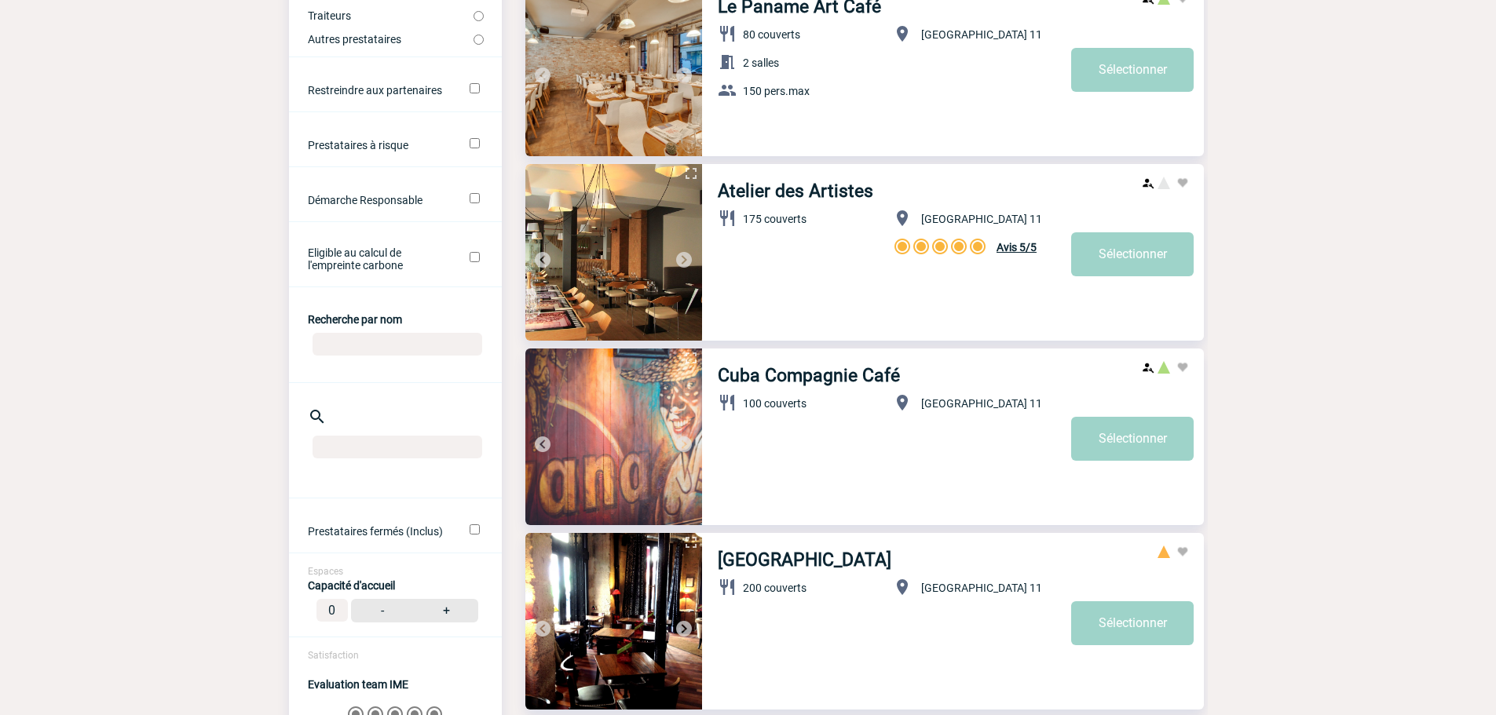
click at [687, 265] on img at bounding box center [683, 259] width 19 height 19
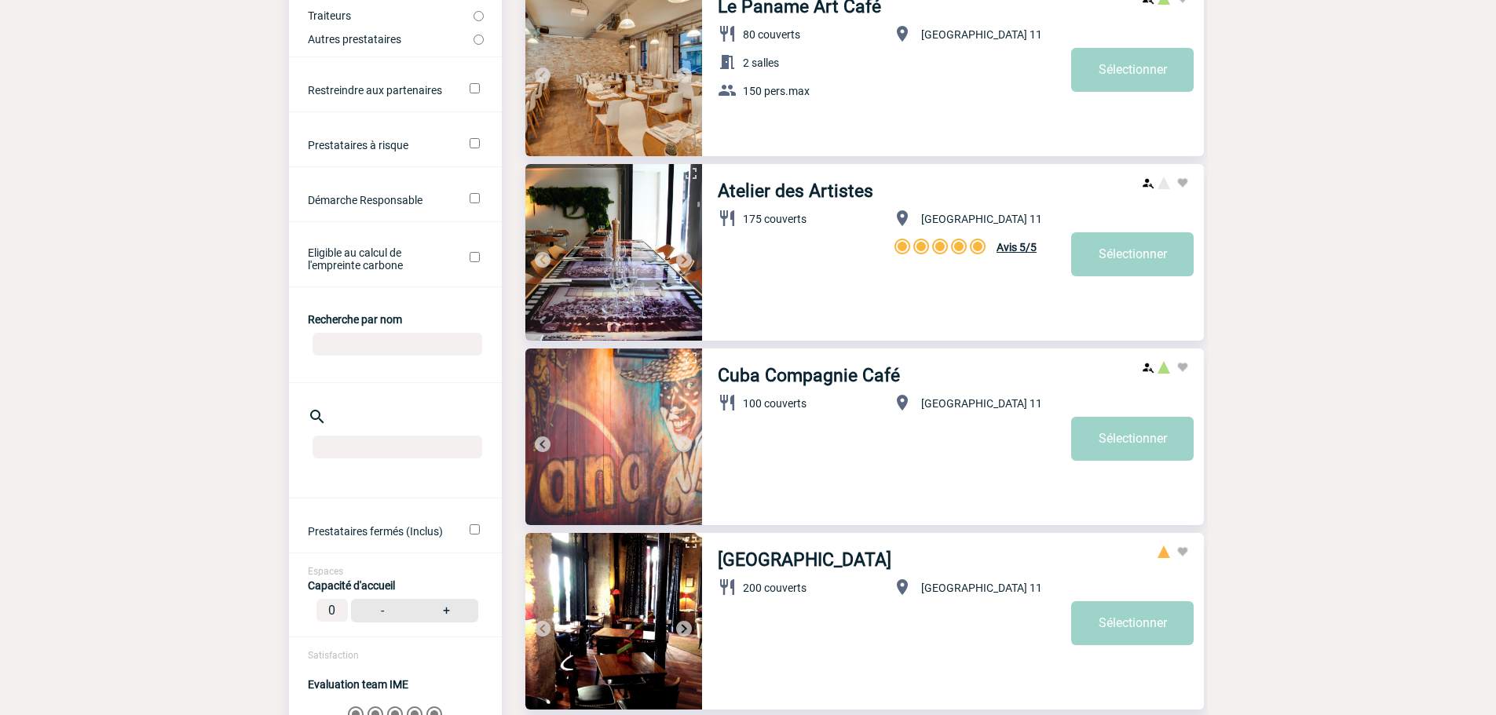
click at [687, 265] on img at bounding box center [683, 259] width 19 height 19
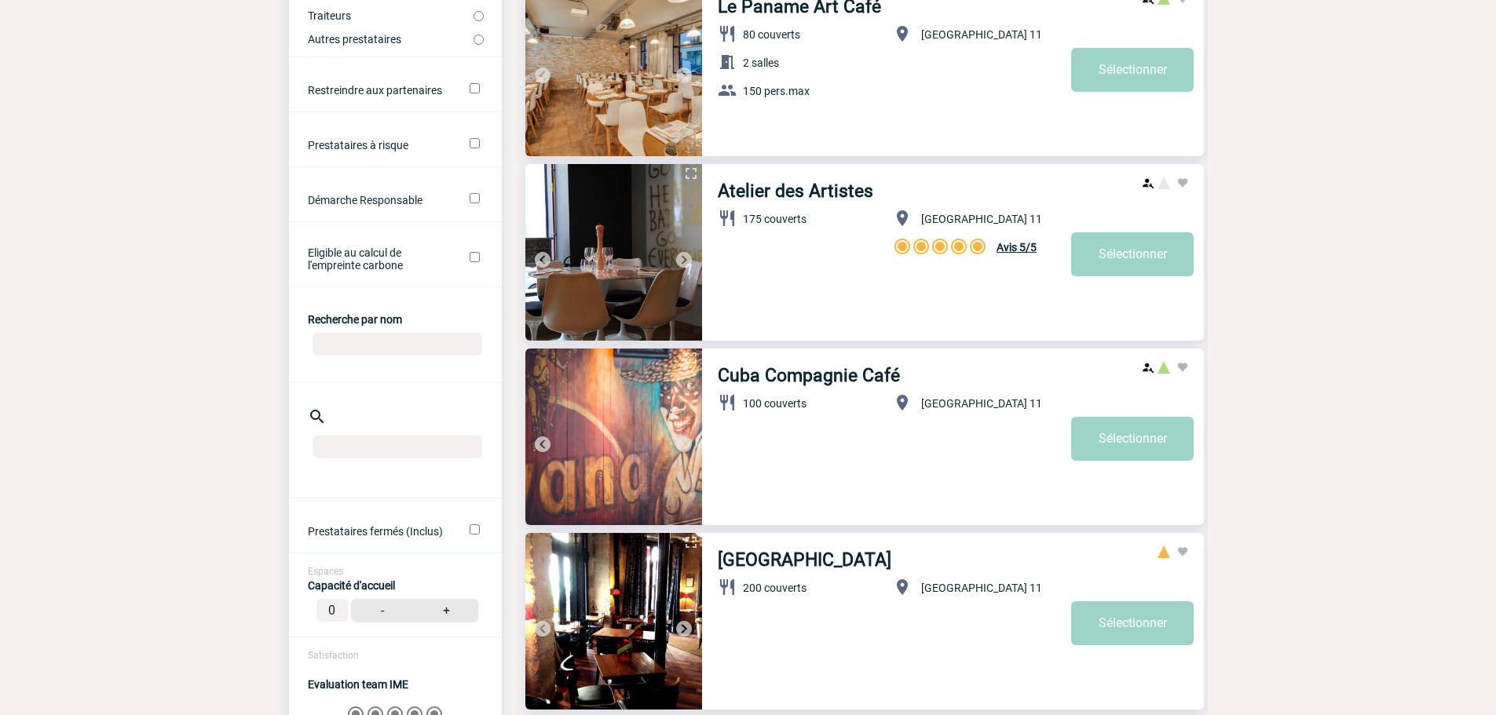
click at [687, 265] on img at bounding box center [683, 259] width 19 height 19
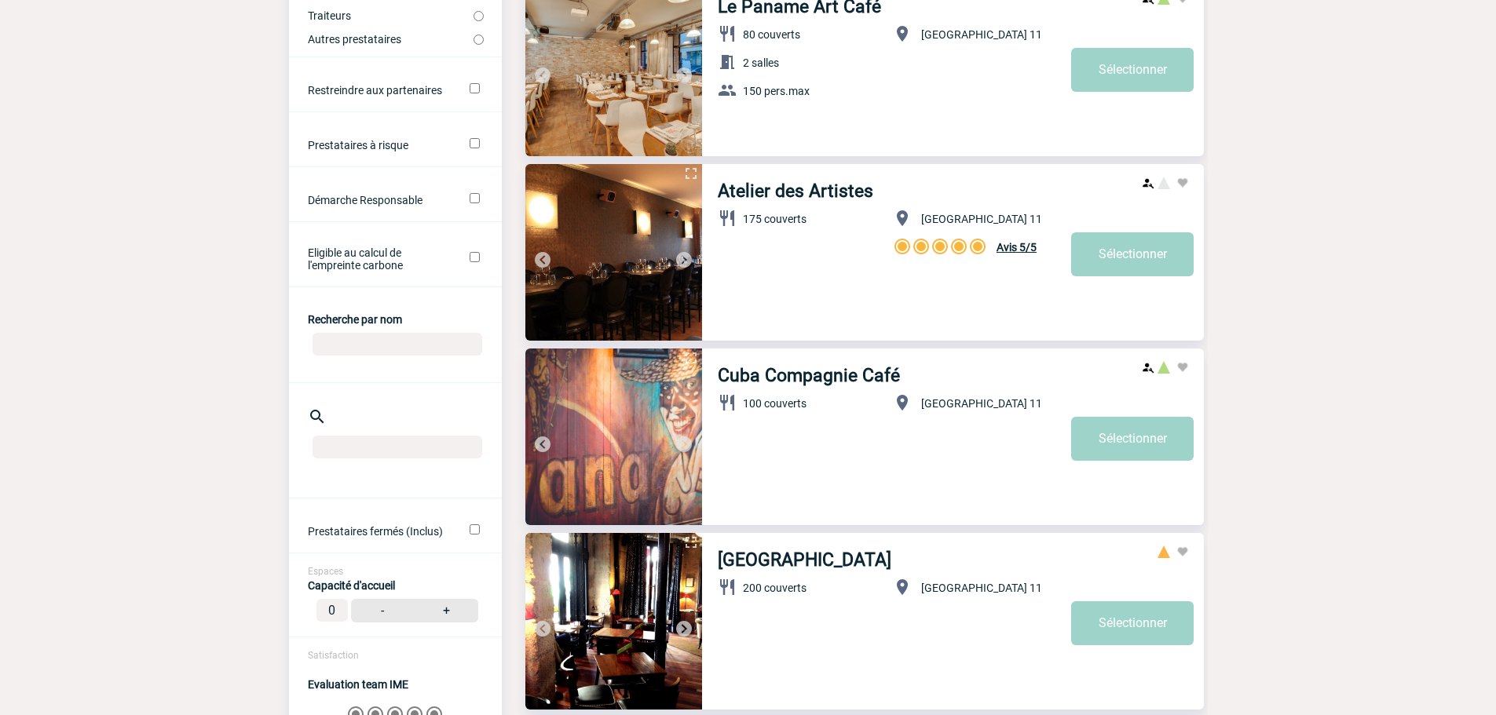
click at [687, 265] on img at bounding box center [683, 259] width 19 height 19
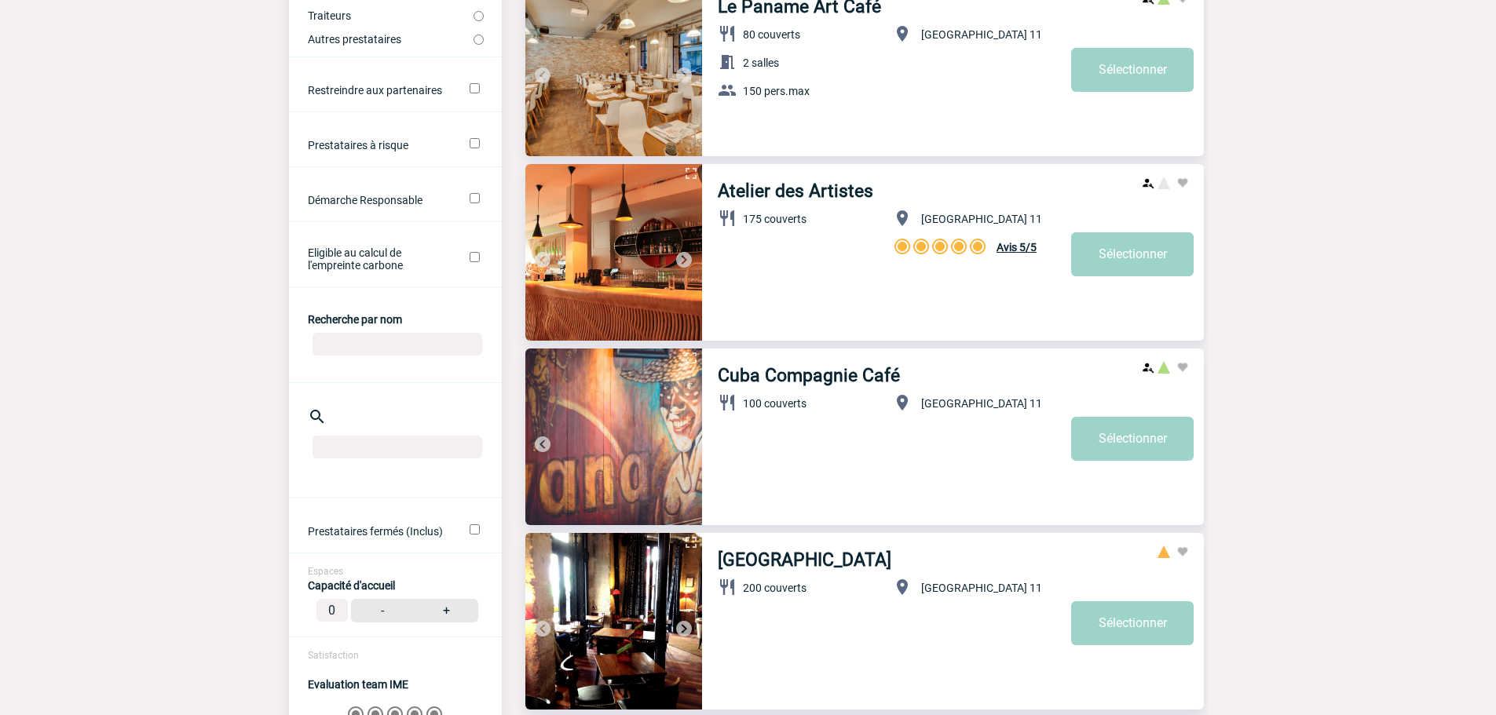
click at [687, 265] on img at bounding box center [683, 259] width 19 height 19
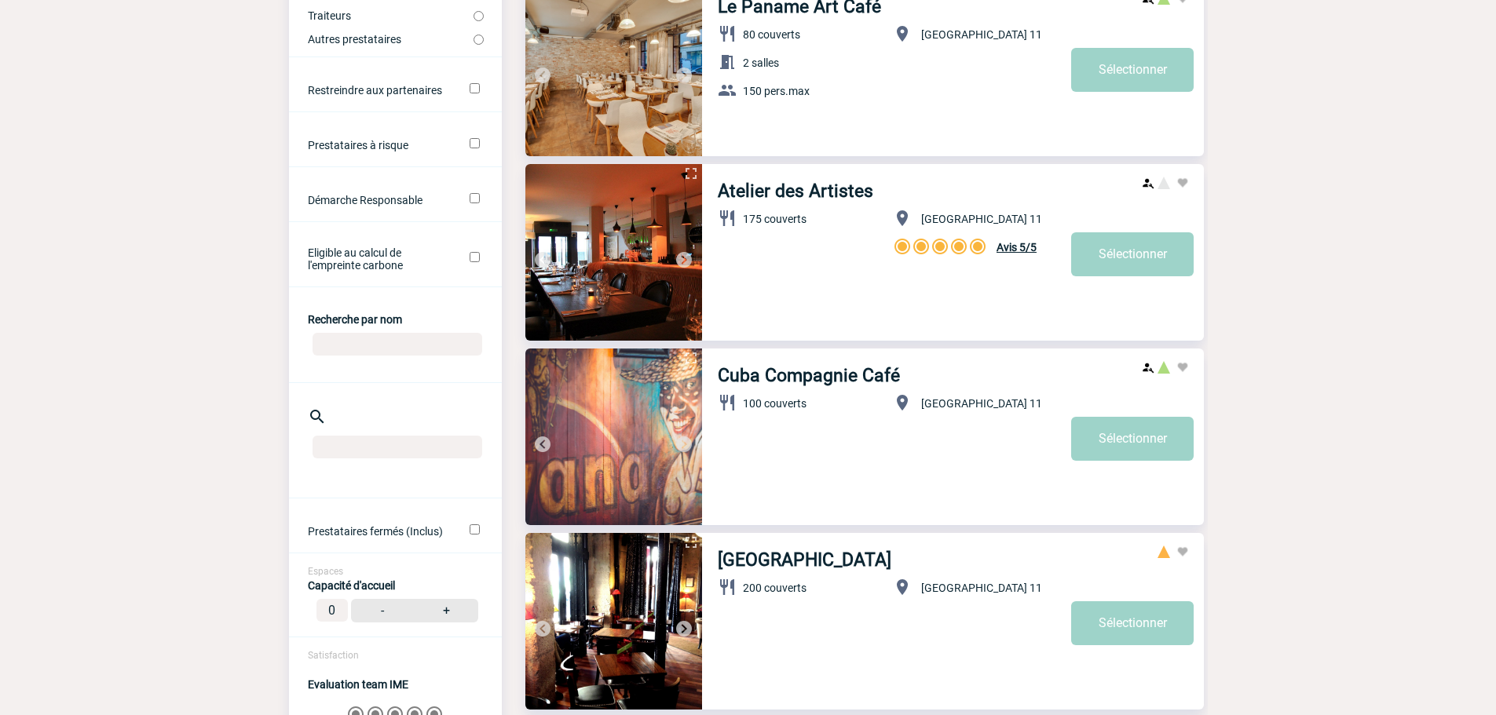
click at [687, 265] on img at bounding box center [683, 259] width 19 height 19
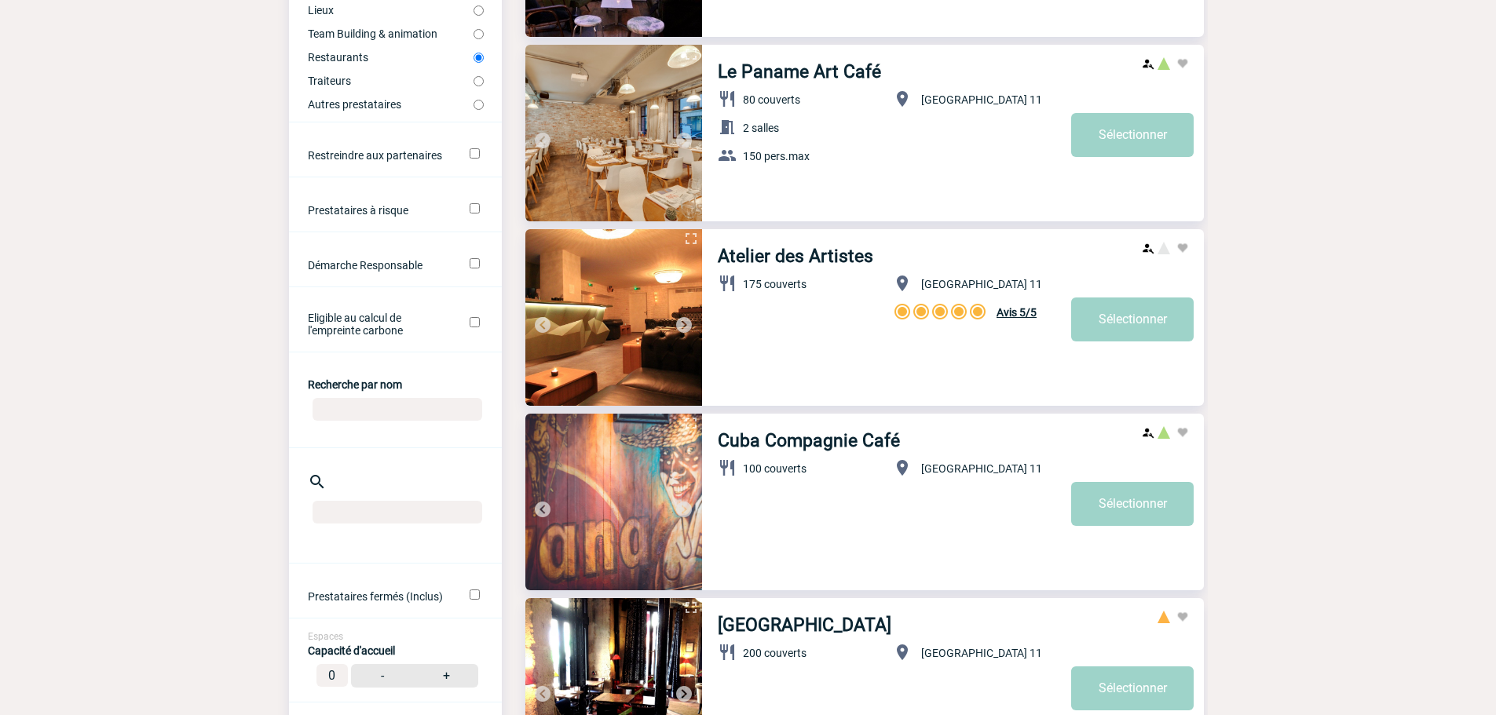
scroll to position [0, 0]
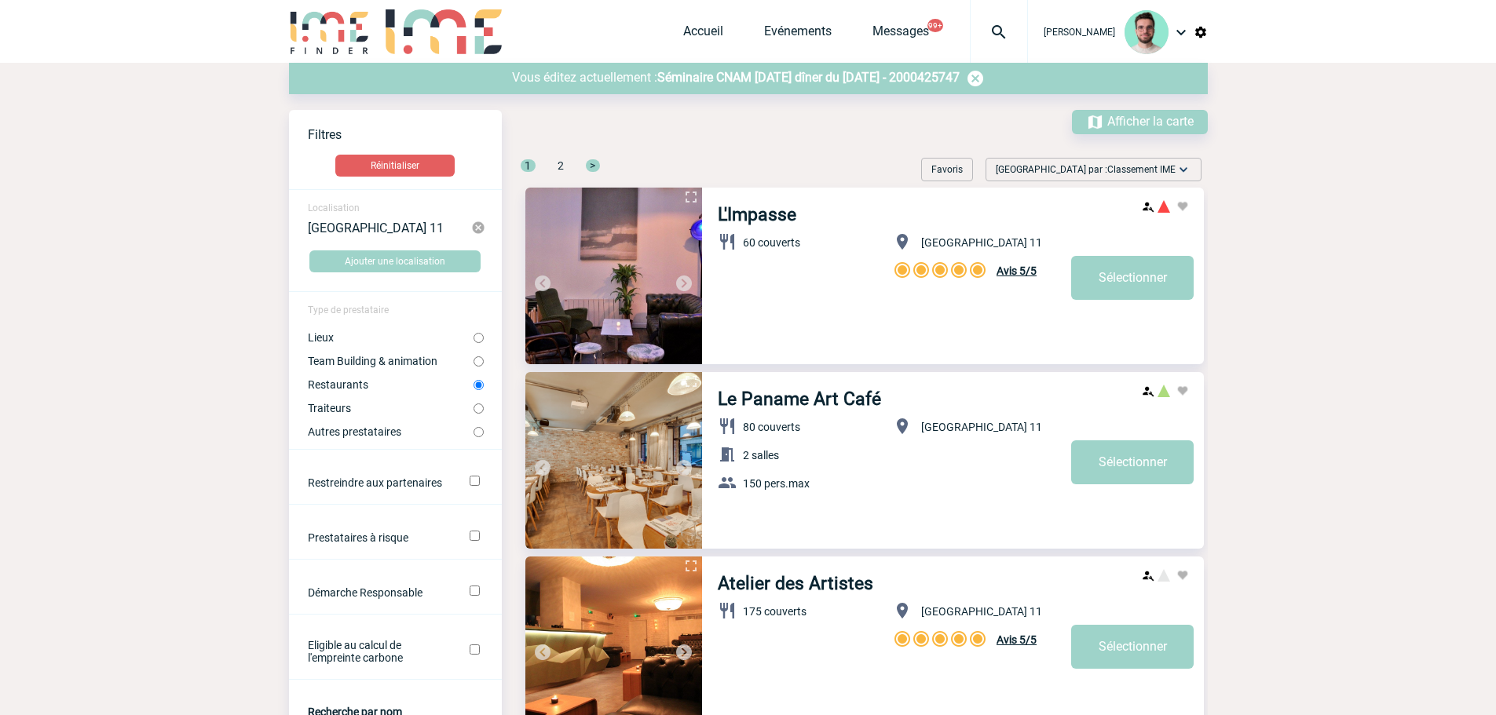
click at [716, 77] on span "Séminaire CNAM Novembre 2025 dîner du 20 Novembre 2025 - 2000425747" at bounding box center [808, 77] width 302 height 15
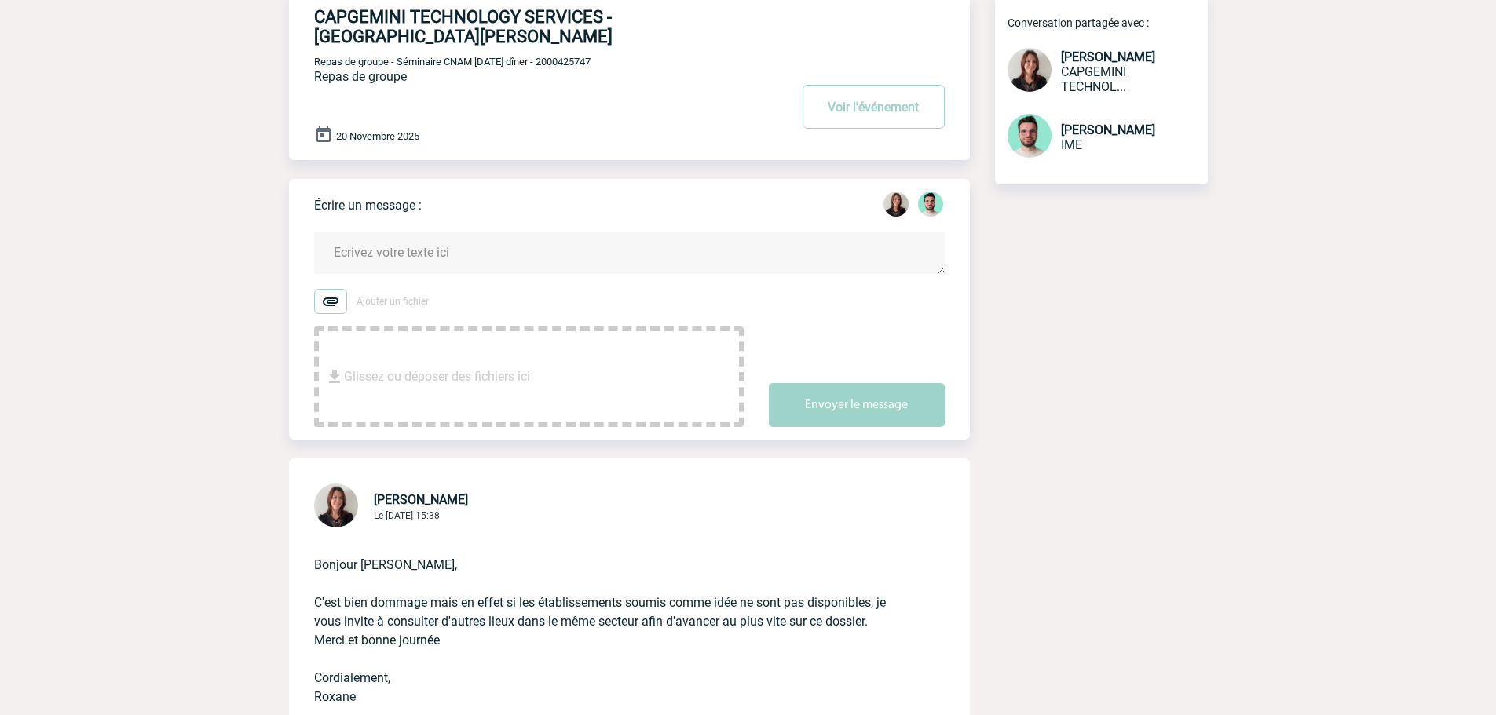
scroll to position [236, 0]
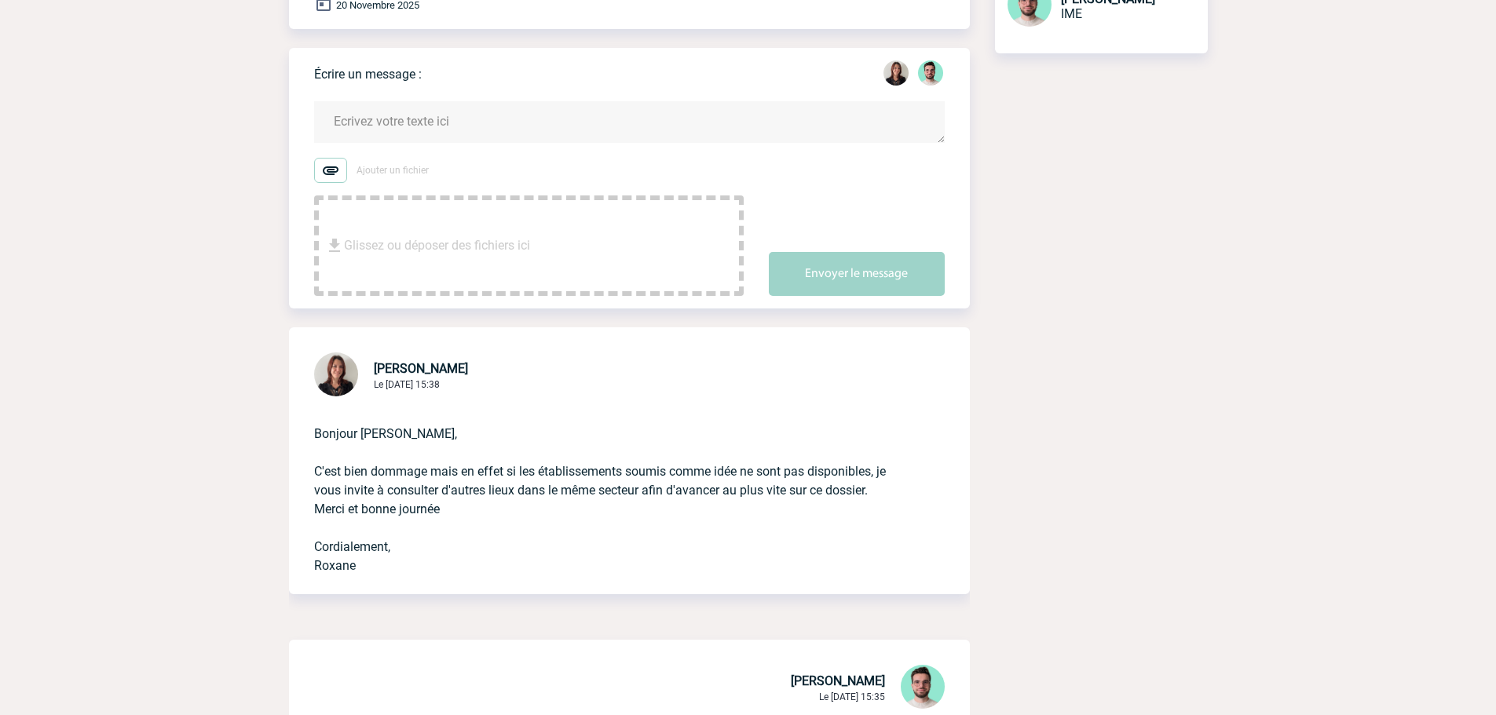
click at [436, 101] on textarea at bounding box center [629, 122] width 630 height 42
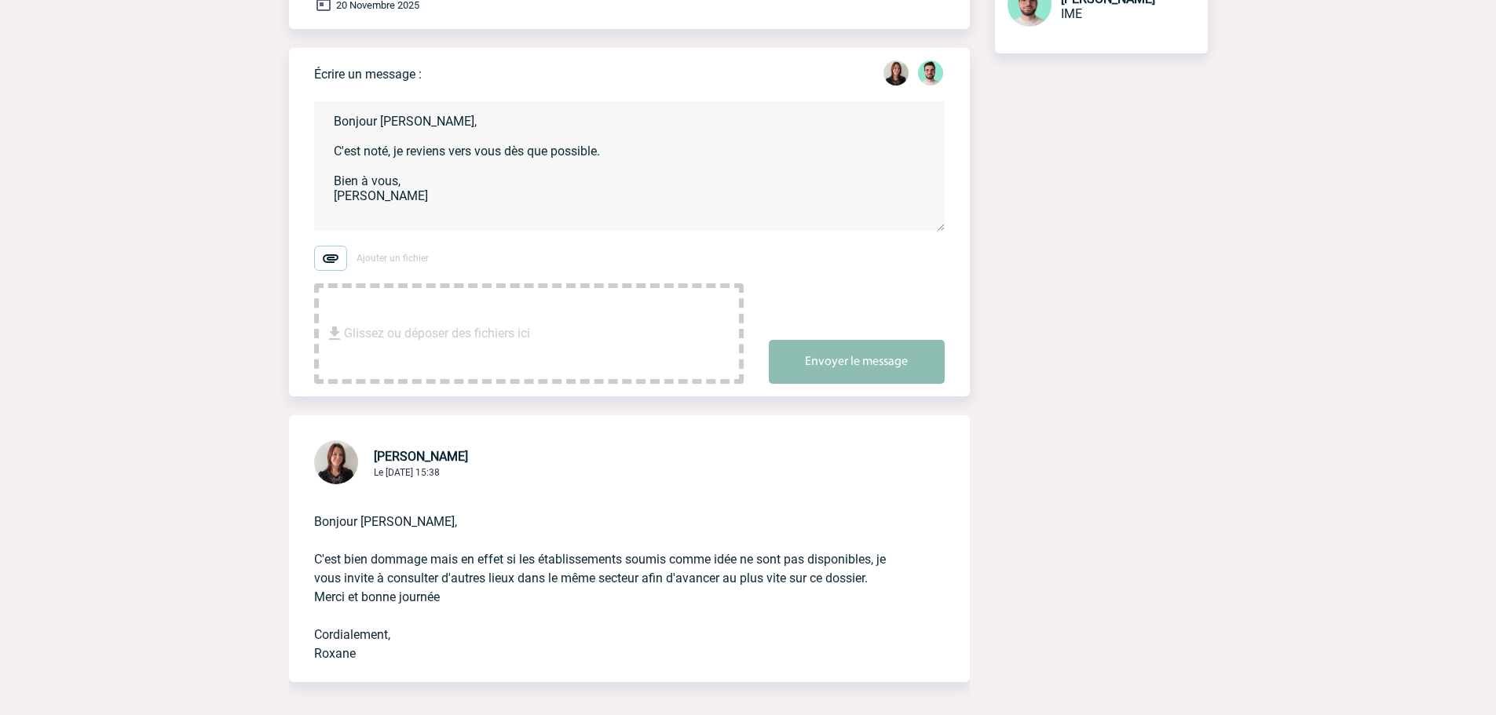
type textarea "Bonjour Roxane, C'est noté, je reviens vers vous dès que possible. Bien à vous,…"
click at [821, 340] on button "Envoyer le message" at bounding box center [857, 362] width 176 height 44
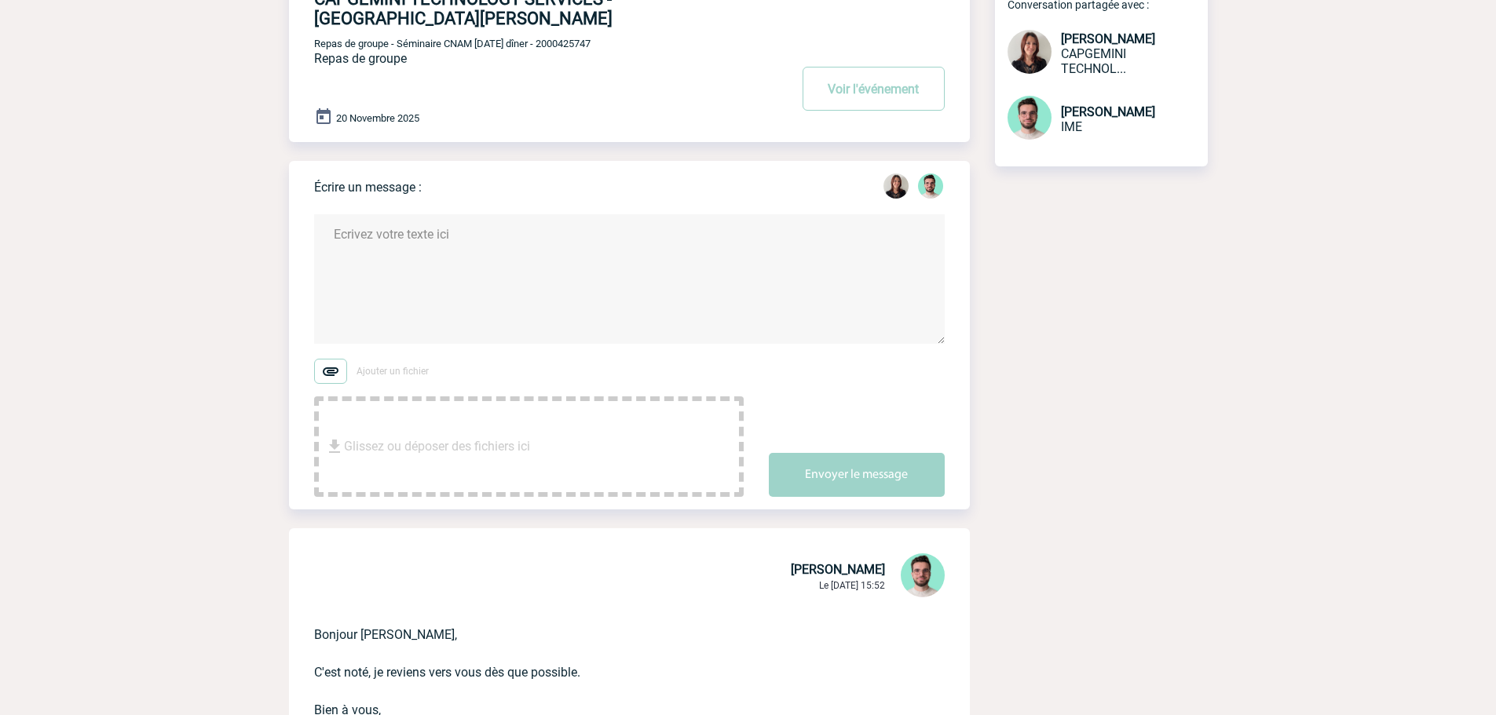
scroll to position [0, 0]
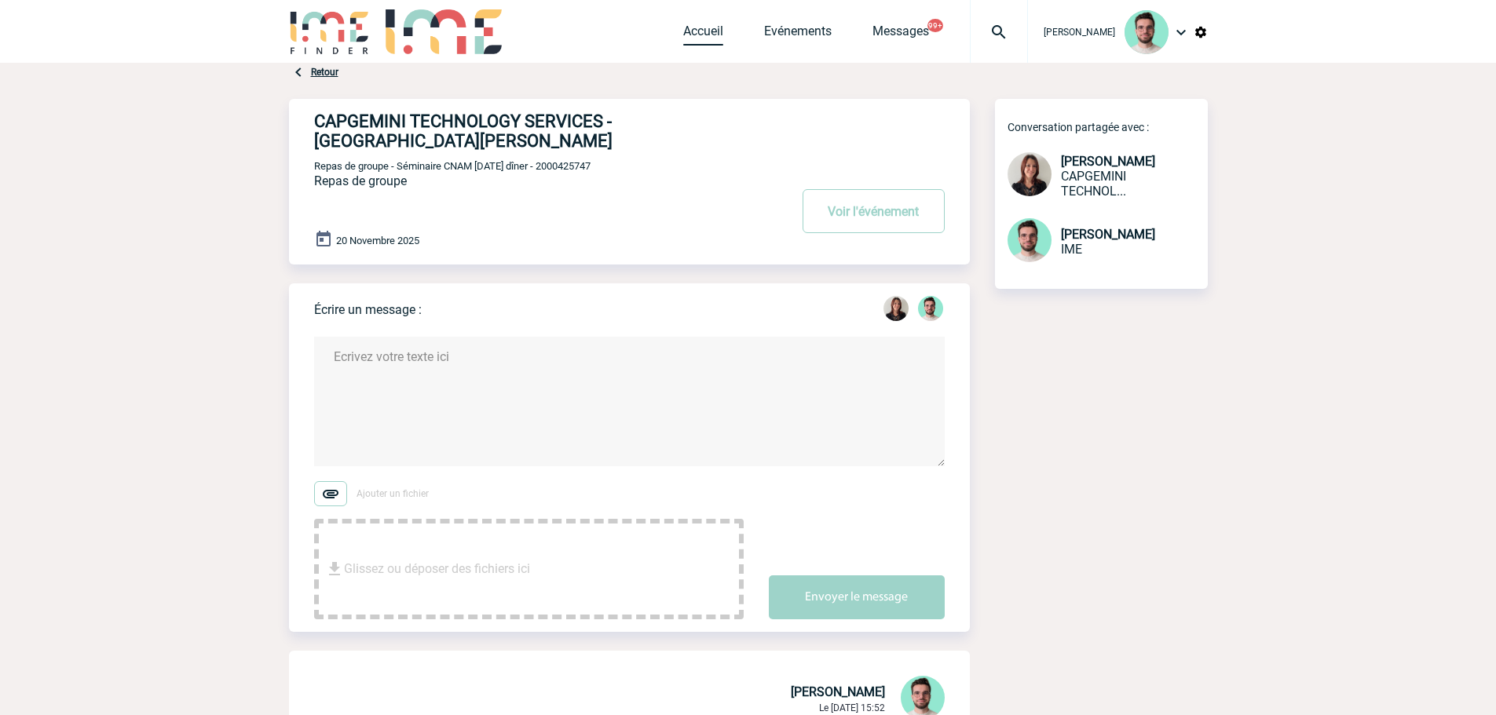
click at [699, 38] on link "Accueil" at bounding box center [703, 35] width 40 height 22
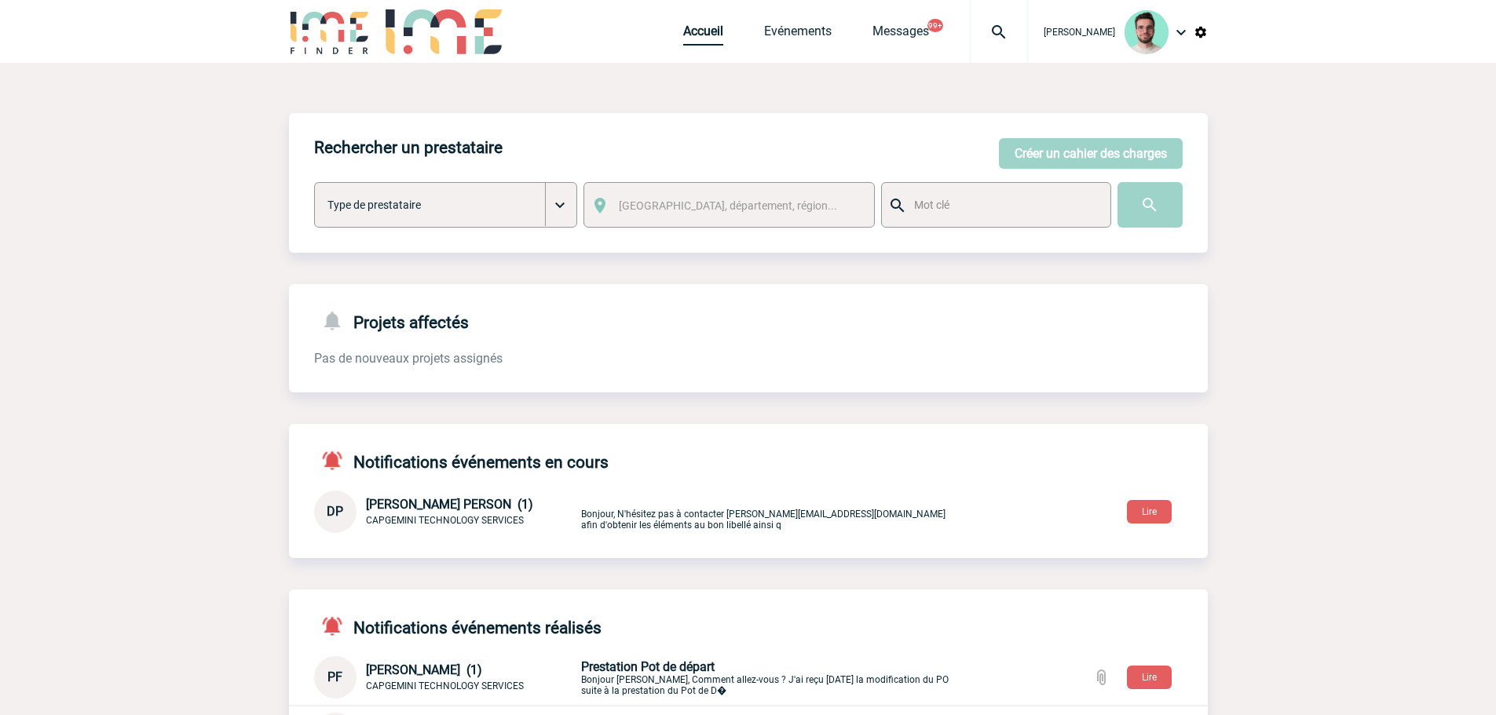
click at [688, 43] on link "Accueil" at bounding box center [703, 35] width 40 height 22
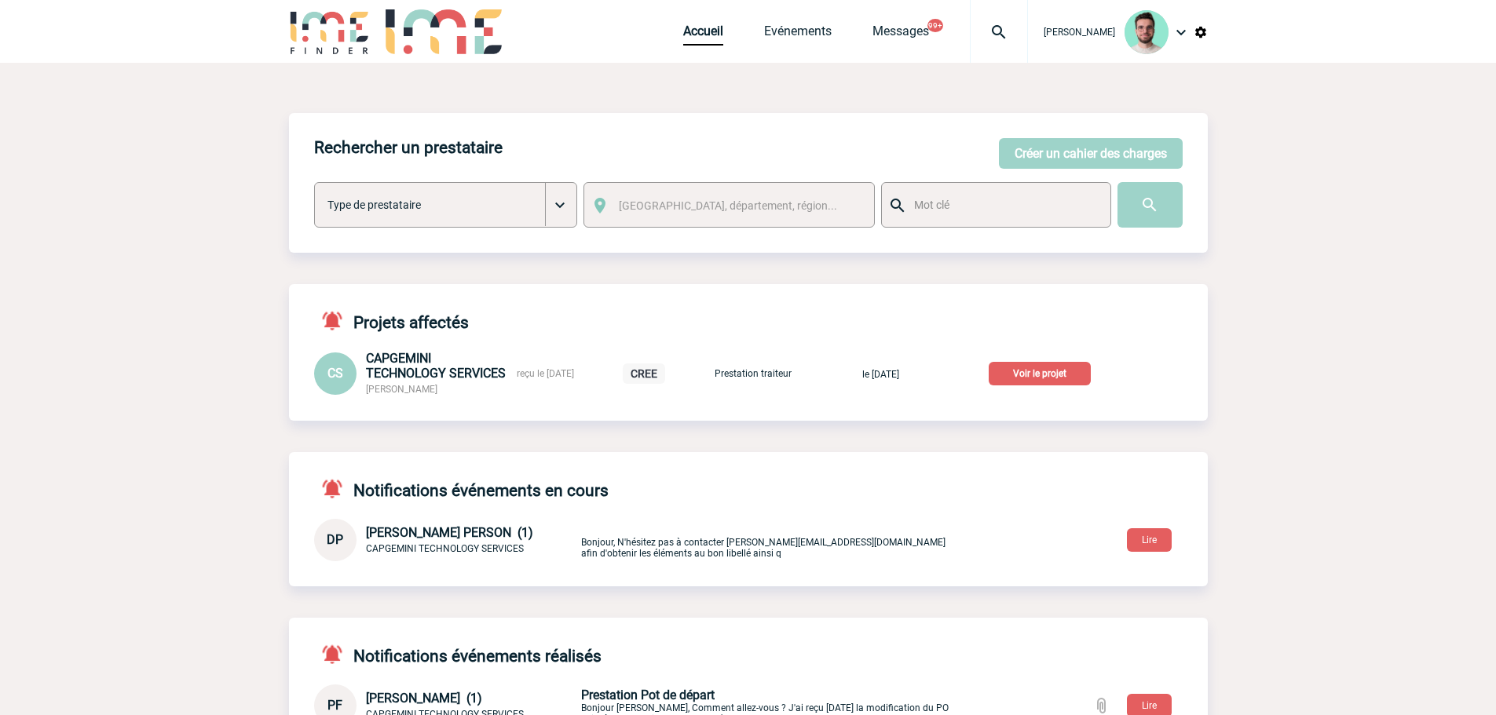
click at [1037, 381] on p "Voir le projet" at bounding box center [1039, 374] width 102 height 24
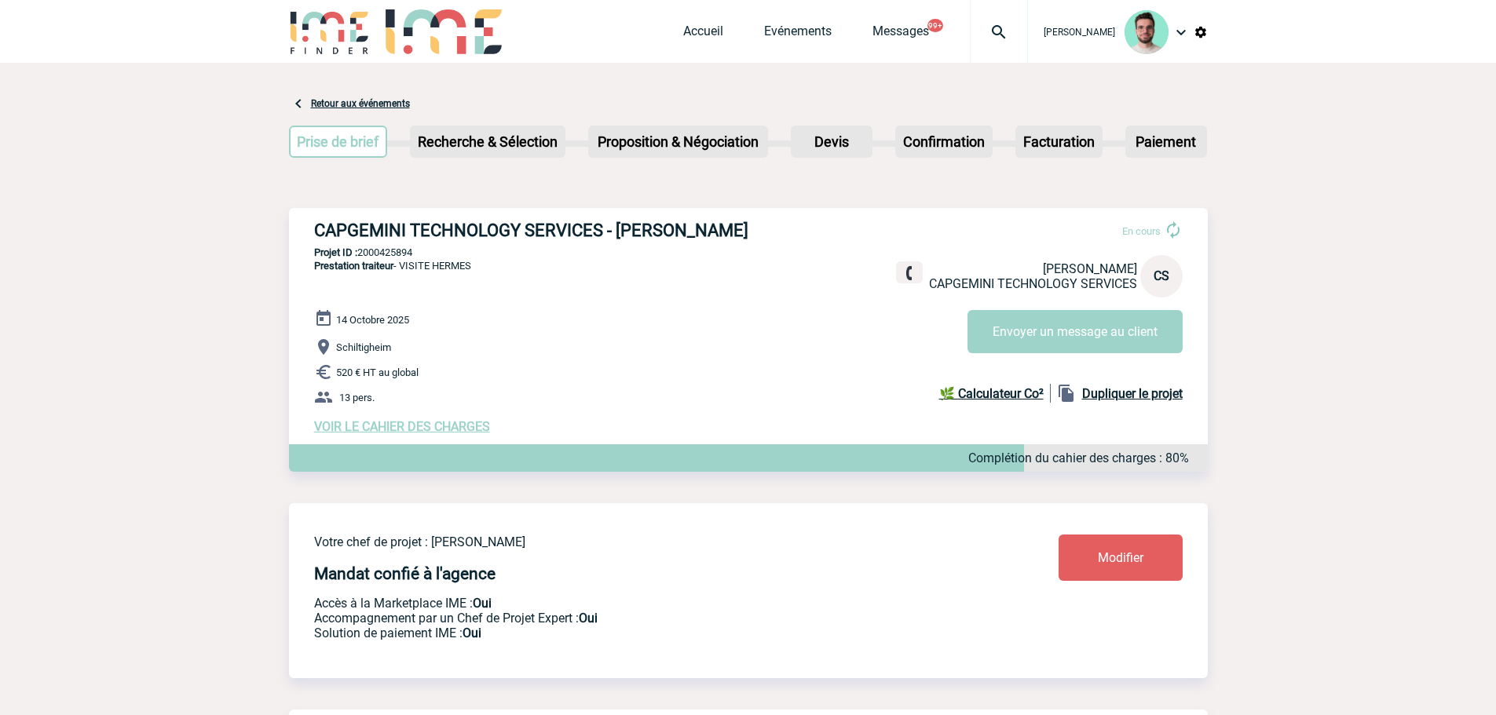
click at [446, 422] on div "[DATE] Schiltigheim 520 € HT au global 13 pers. VOIR LE CAHIER DES CHARGES Comp…" at bounding box center [760, 371] width 893 height 125
click at [446, 429] on span "VOIR LE CAHIER DES CHARGES" at bounding box center [402, 426] width 176 height 15
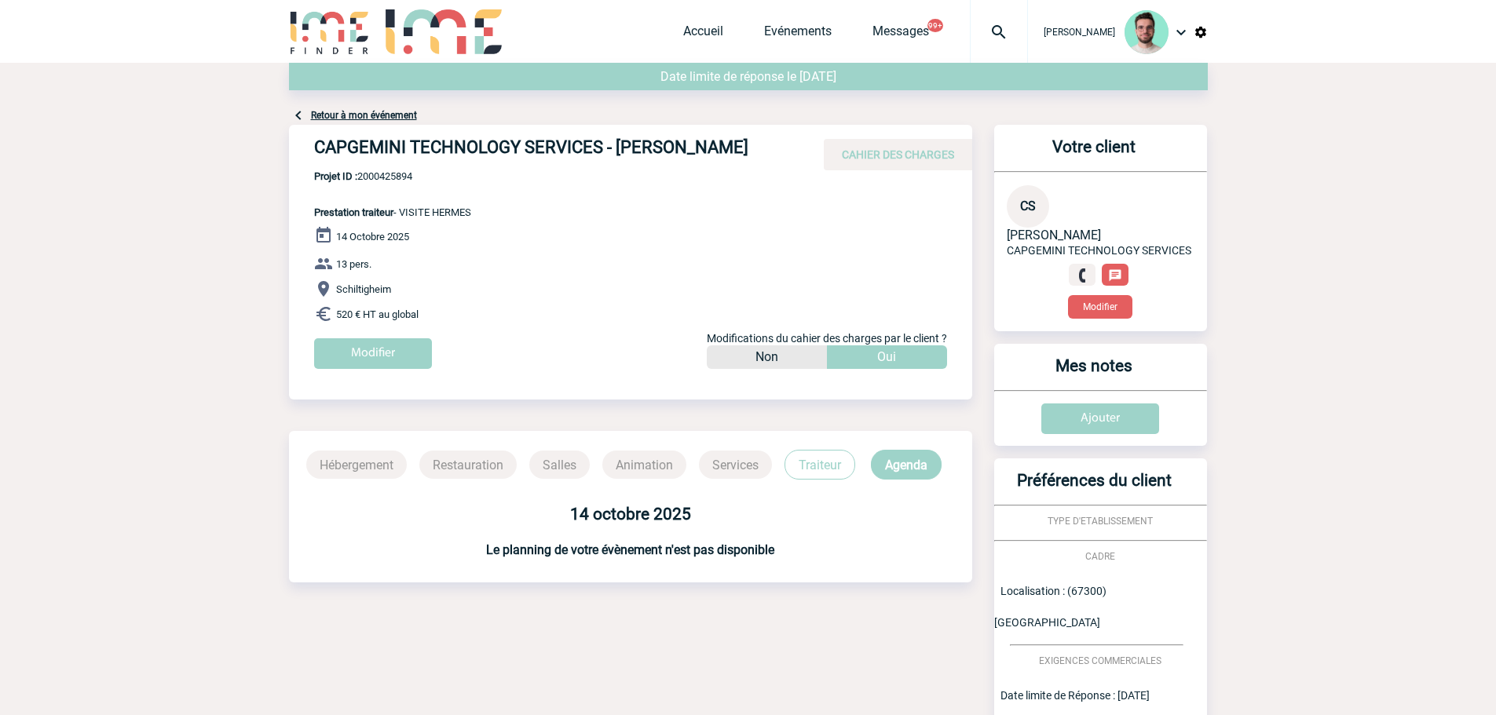
click at [385, 115] on link "Retour à mon événement" at bounding box center [364, 115] width 106 height 11
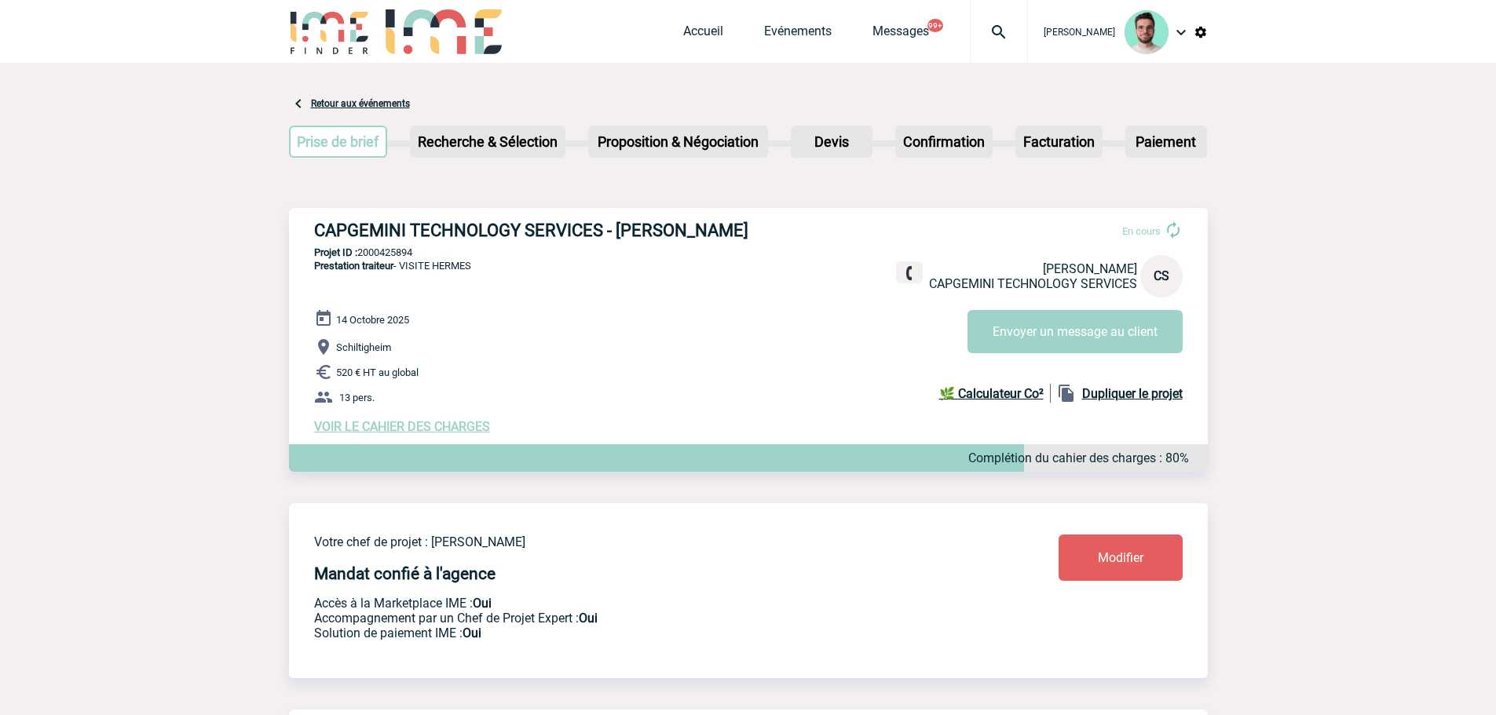
click at [641, 225] on h3 "CAPGEMINI TECHNOLOGY SERVICES - [PERSON_NAME]" at bounding box center [549, 231] width 471 height 20
copy div "CAPGEMINI TECHNOLOGY SERVICES - [PERSON_NAME]"
click at [369, 254] on p "Projet ID : 2000425894" at bounding box center [748, 253] width 919 height 12
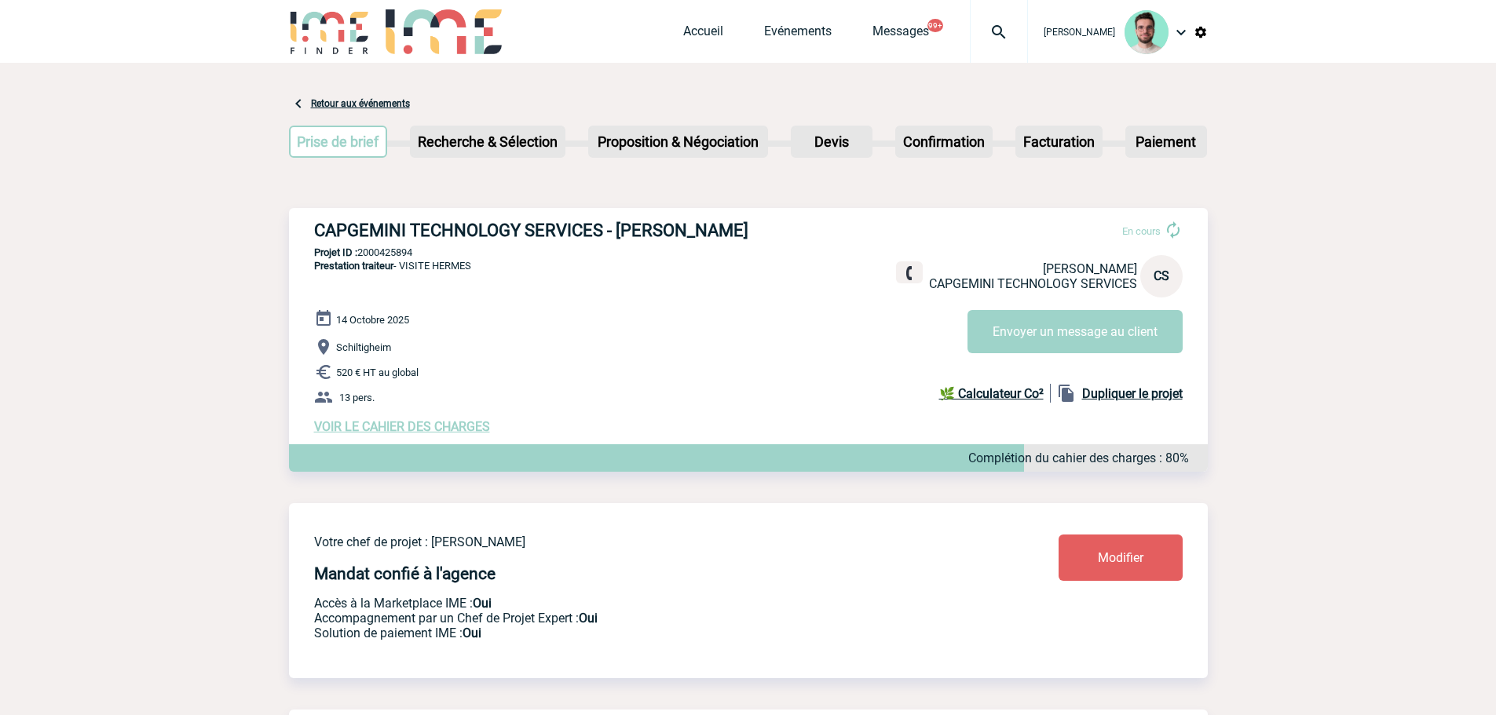
click at [369, 254] on p "Projet ID : 2000425894" at bounding box center [748, 253] width 919 height 12
copy p "2000425894"
click at [394, 422] on div "14 Octobre 2025 Schiltigheim 520 € HT au global 13 pers. VOIR LE CAHIER DES CHA…" at bounding box center [760, 371] width 893 height 125
click at [394, 427] on span "VOIR LE CAHIER DES CHARGES" at bounding box center [402, 426] width 176 height 15
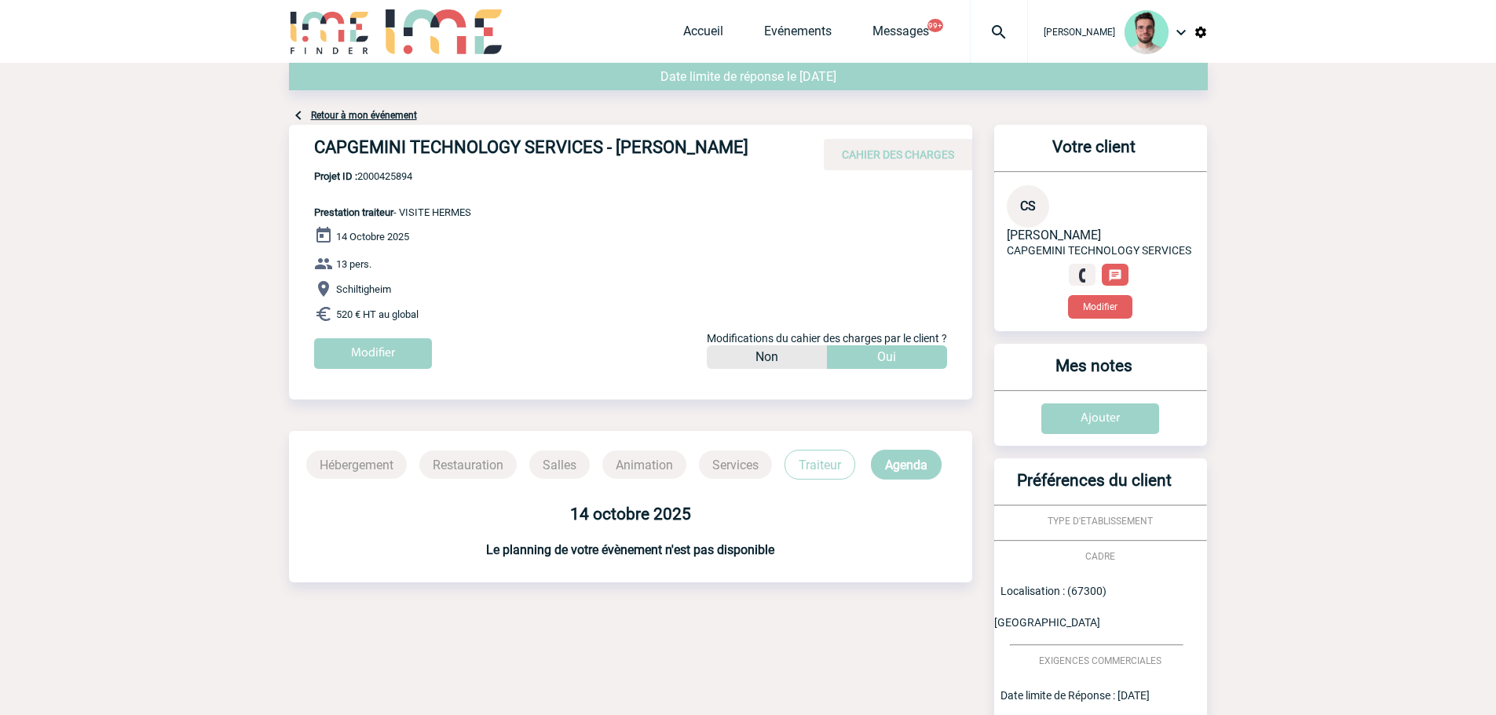
click at [349, 119] on link "Retour à mon événement" at bounding box center [364, 115] width 106 height 11
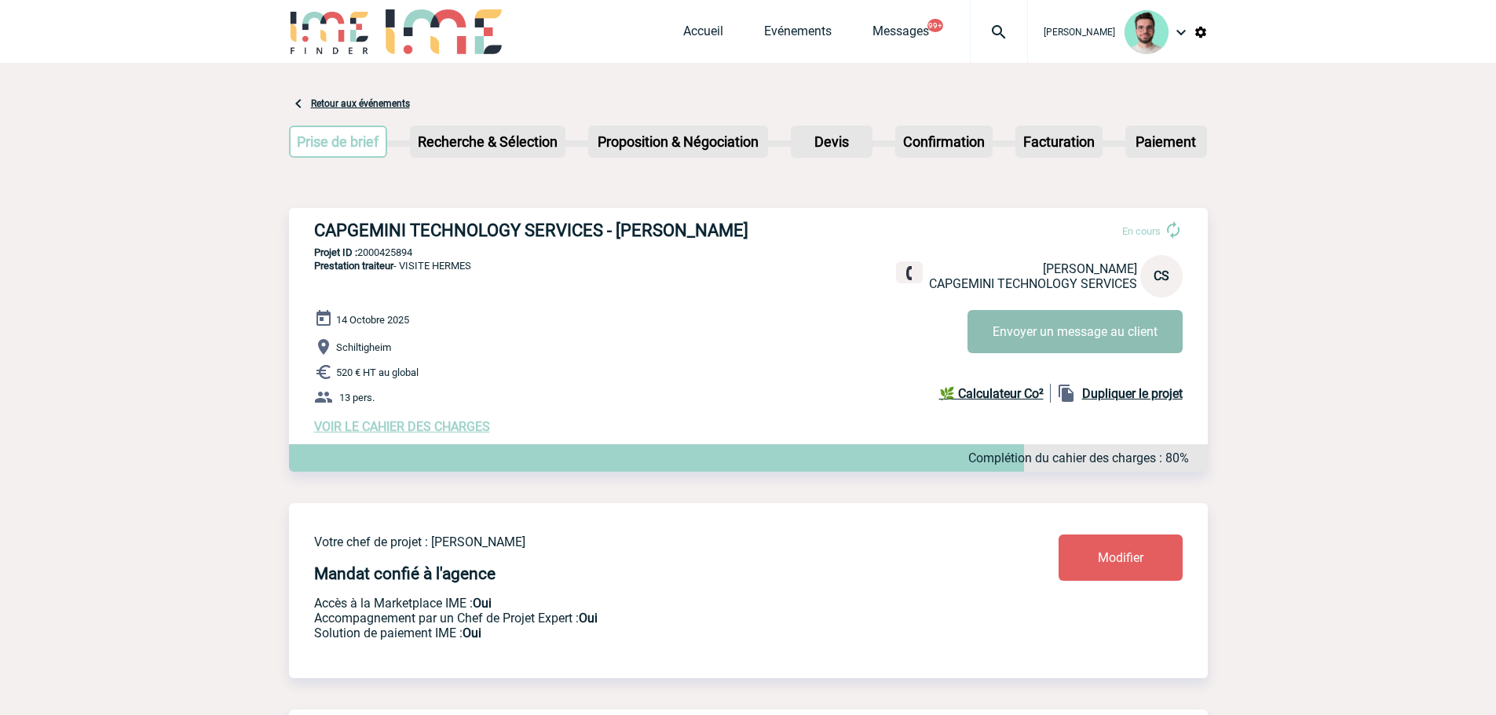
click at [1080, 325] on button "Envoyer un message au client" at bounding box center [1074, 331] width 215 height 43
click at [751, 34] on span "Accueil" at bounding box center [723, 31] width 81 height 15
click at [788, 34] on link "Evénements" at bounding box center [798, 35] width 68 height 22
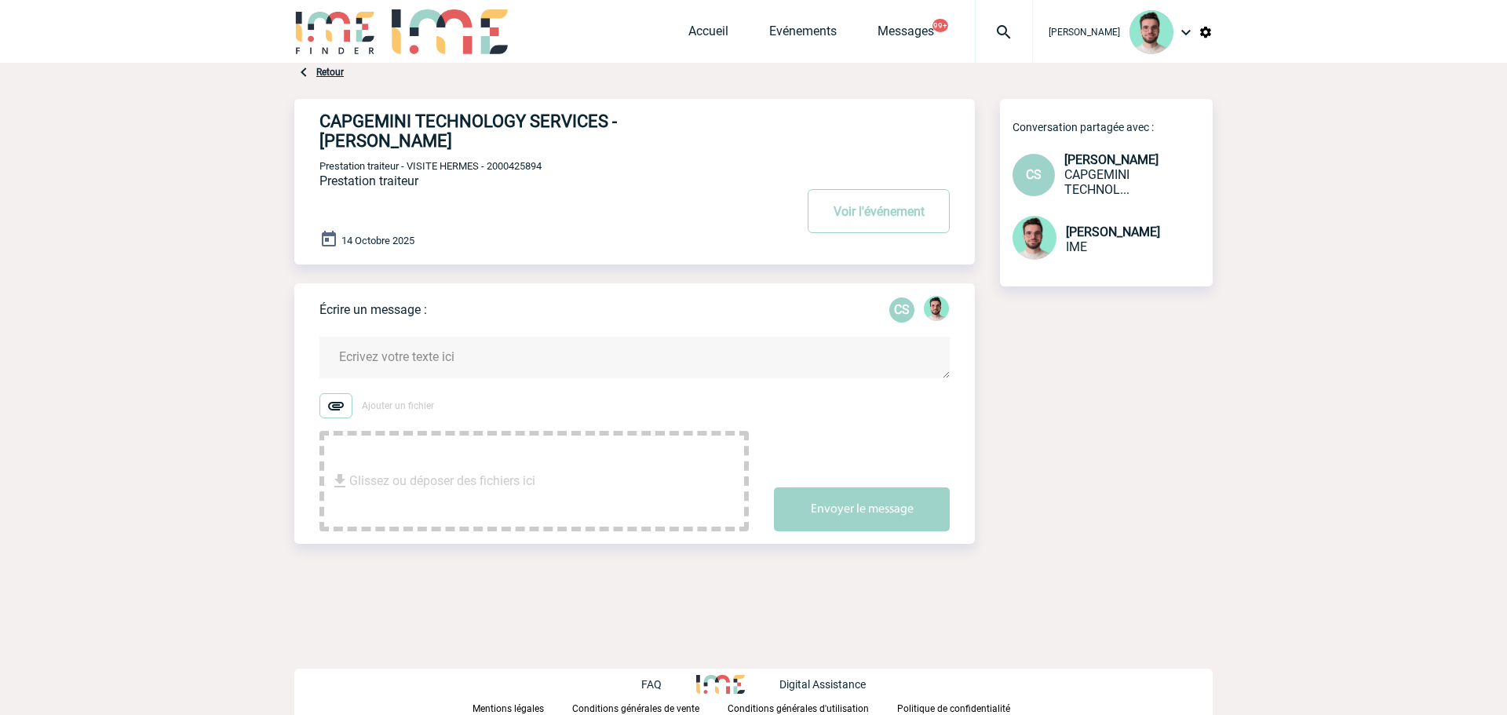
click at [415, 348] on textarea at bounding box center [635, 358] width 630 height 42
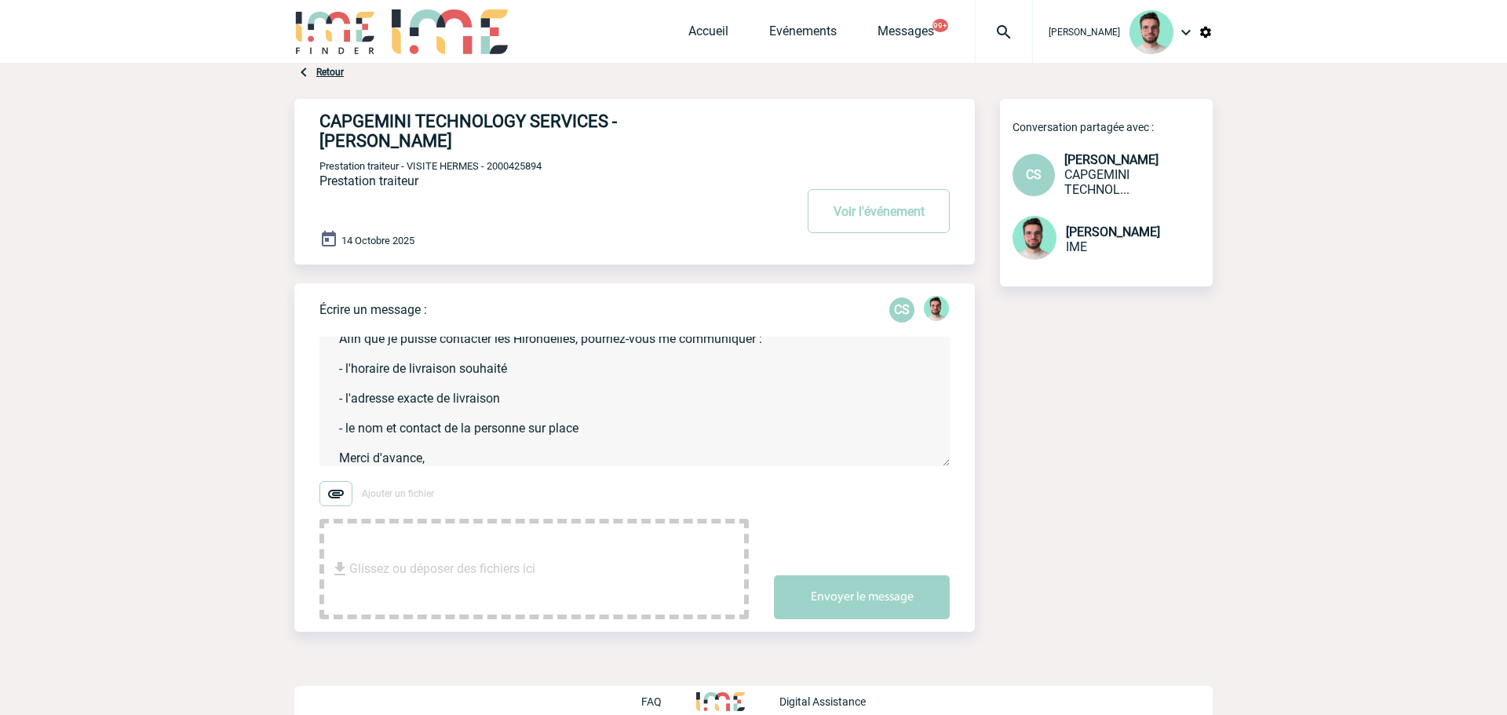
scroll to position [93, 0]
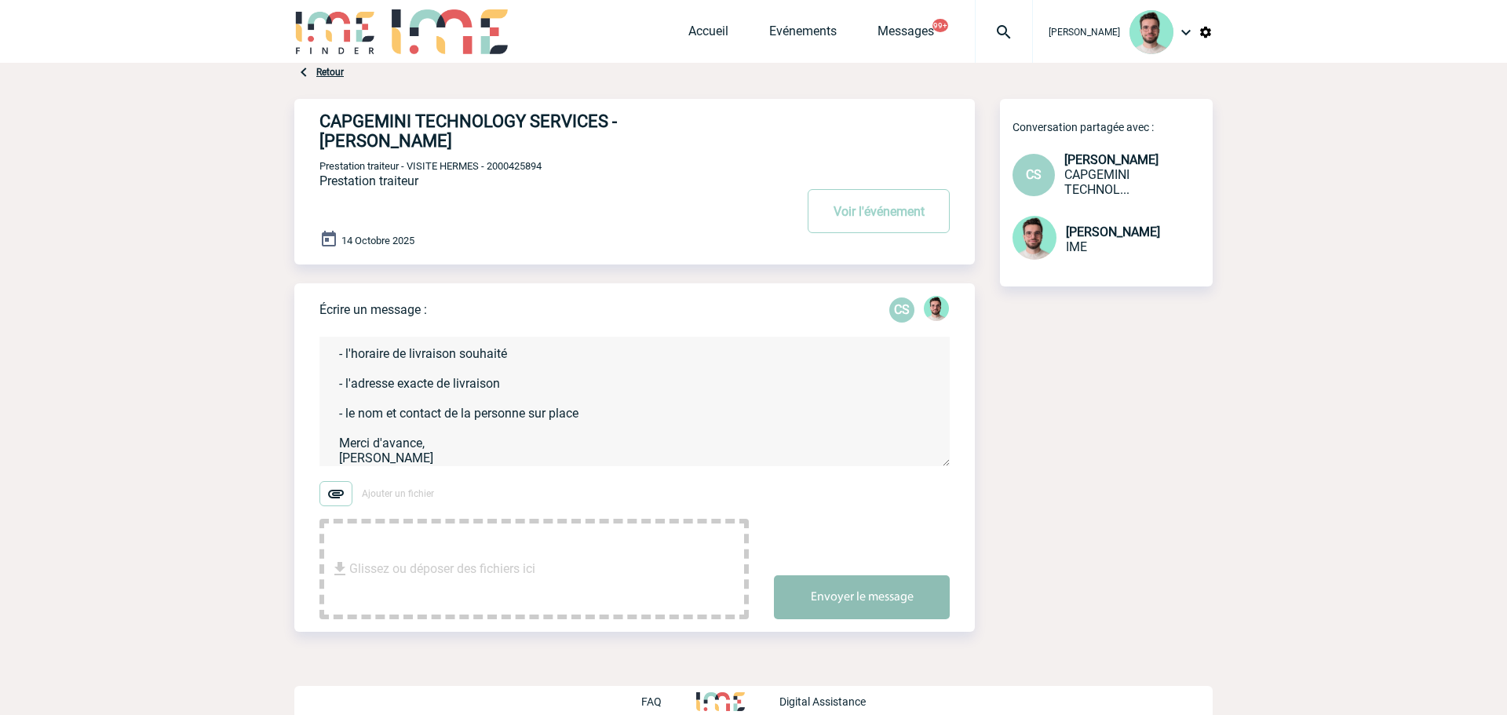
type textarea "Bonjour [PERSON_NAME], Merci pour cette demande. Afin que je puisse contacter l…"
click at [885, 593] on button "Envoyer le message" at bounding box center [862, 597] width 176 height 44
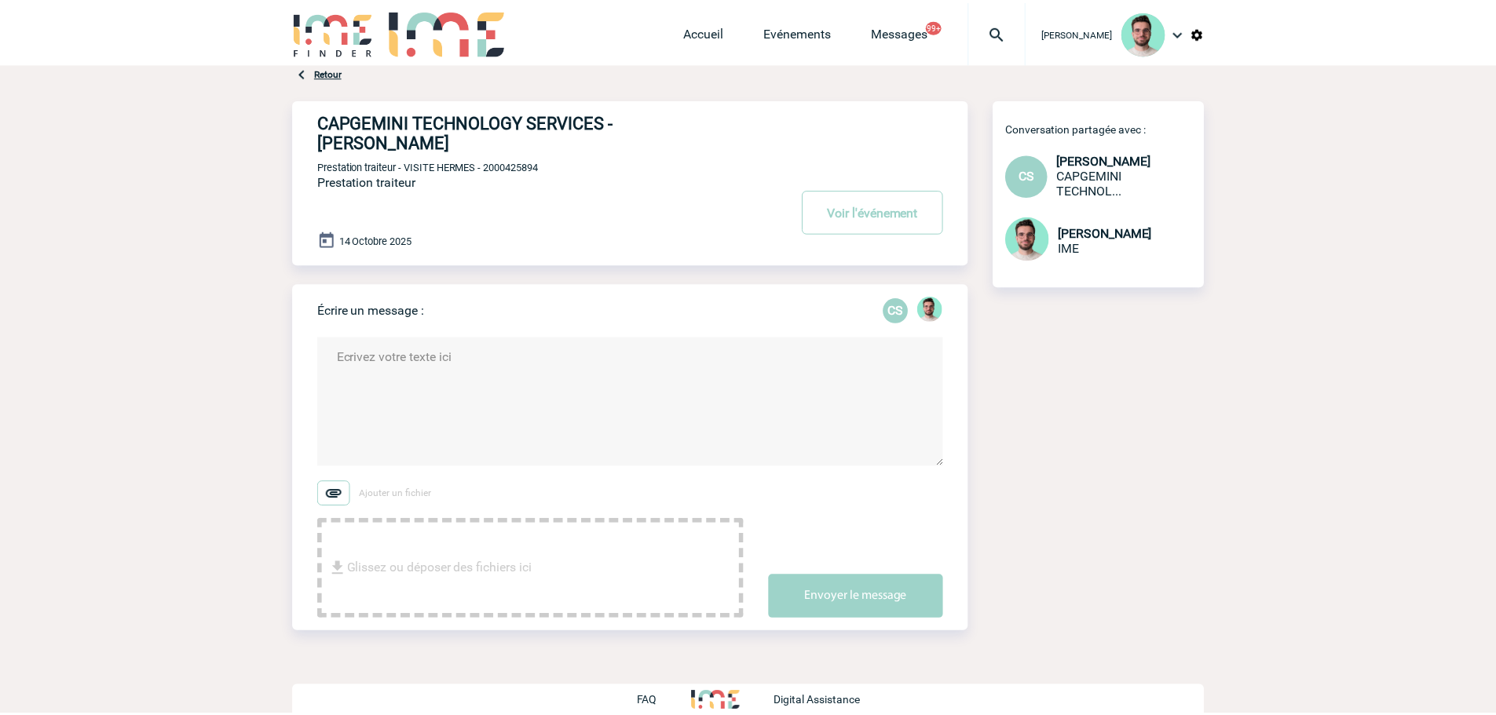
scroll to position [0, 0]
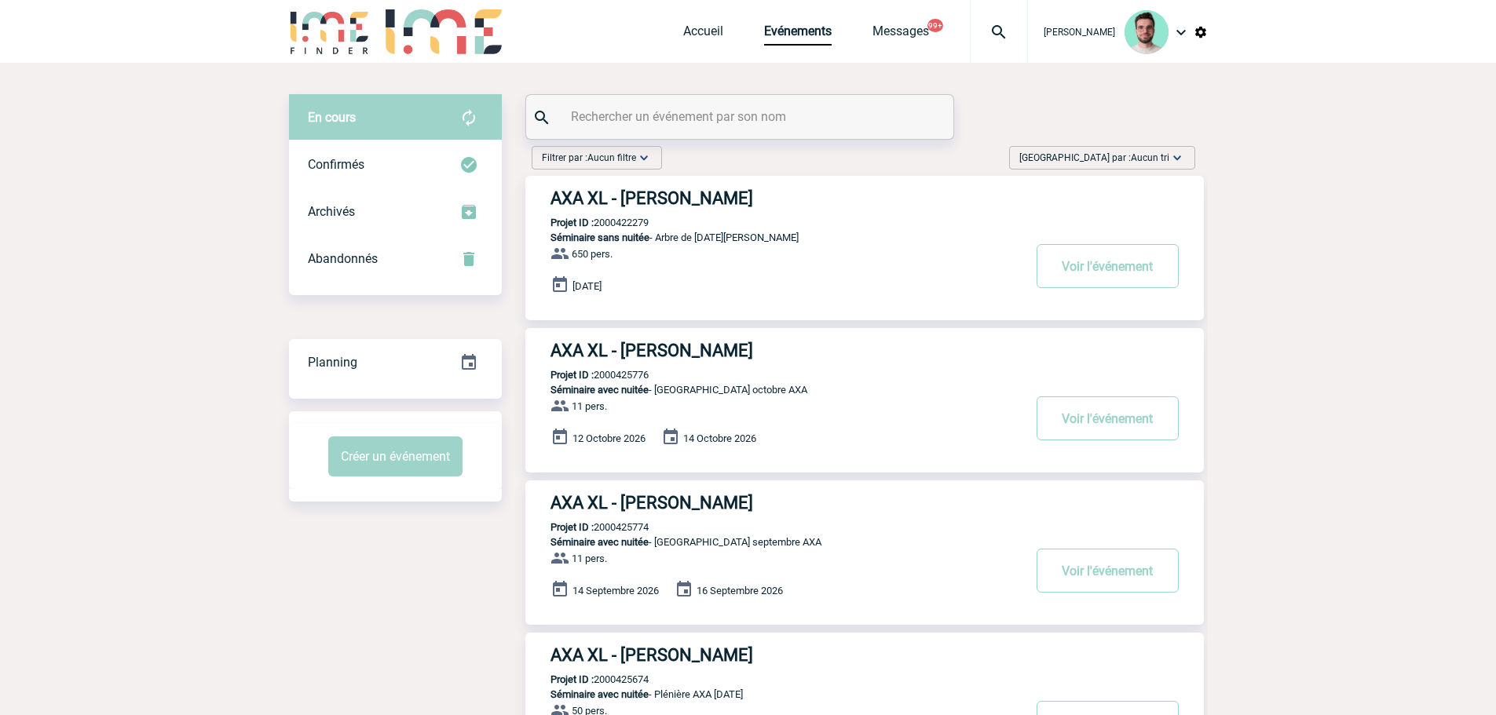
click at [681, 113] on input "text" at bounding box center [741, 116] width 349 height 23
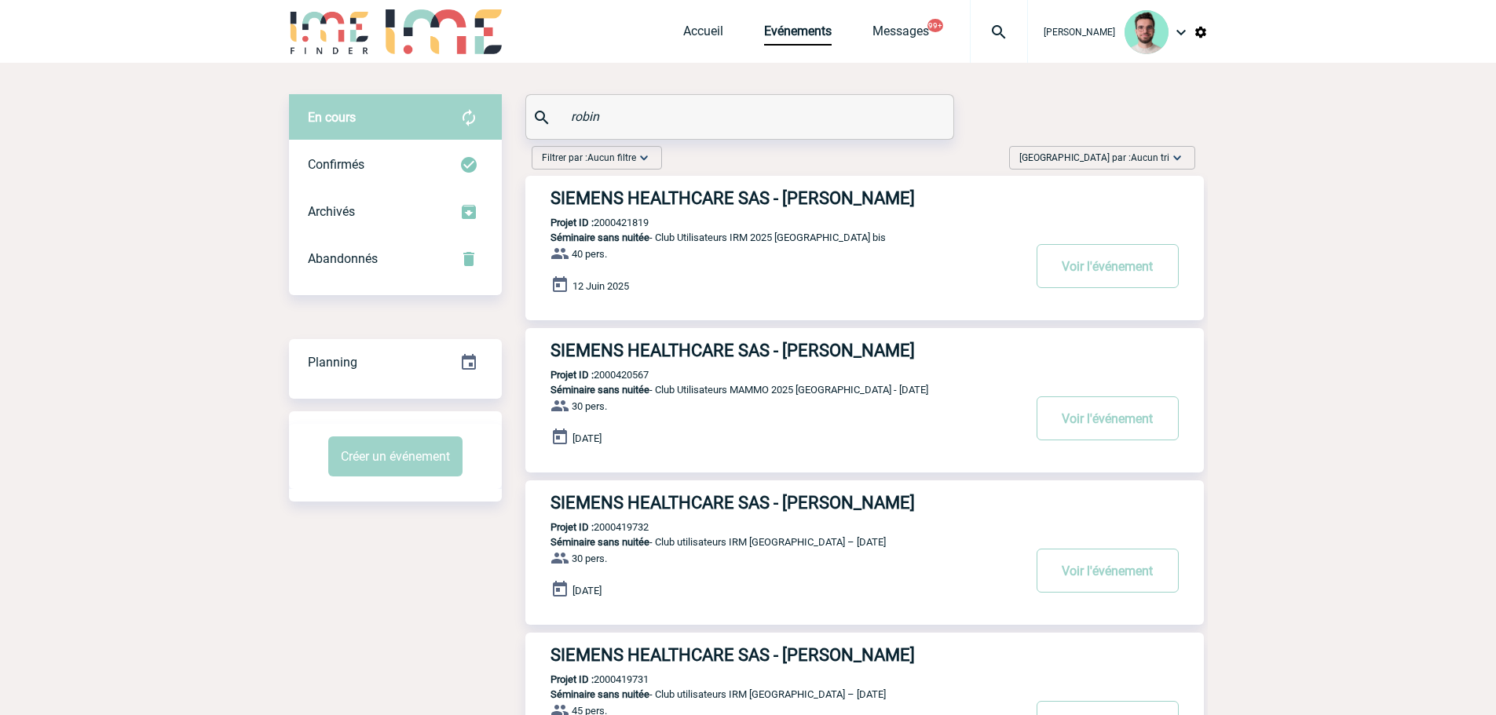
type input "robin"
click at [623, 222] on p "Projet ID : 2000421819" at bounding box center [586, 223] width 123 height 12
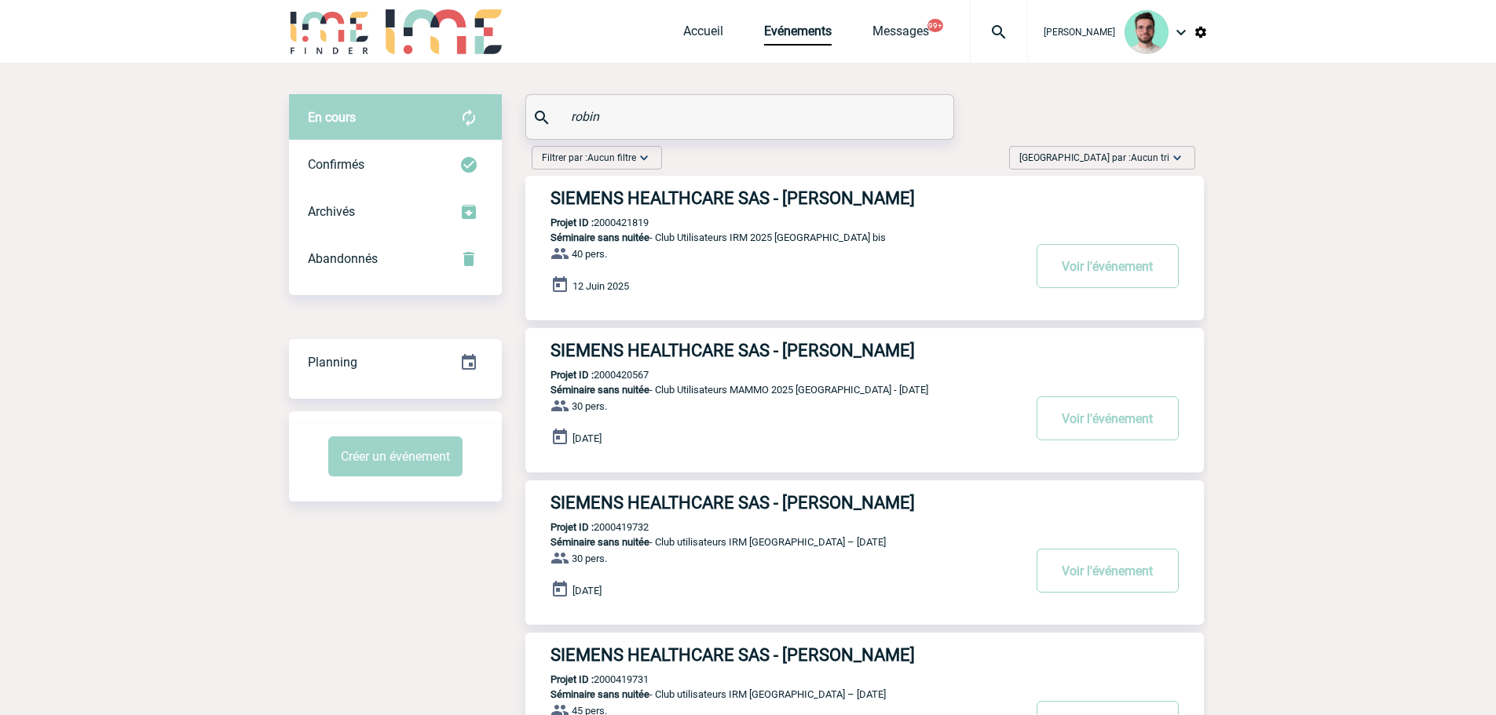
copy p "2000421819"
click at [707, 28] on link "Accueil" at bounding box center [703, 35] width 40 height 22
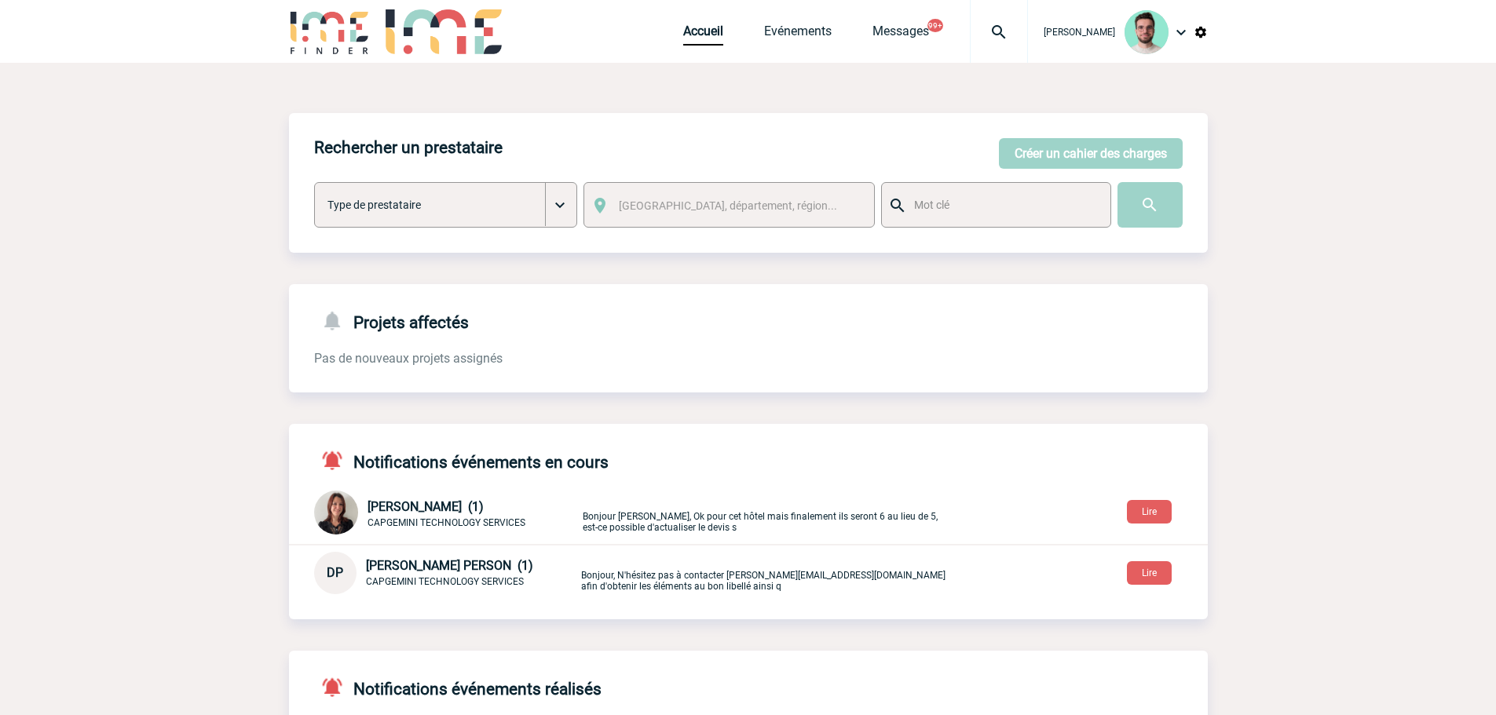
click at [982, 29] on img at bounding box center [998, 32] width 57 height 19
select select "1"
click at [997, 33] on img at bounding box center [998, 32] width 57 height 19
click at [1006, 35] on img at bounding box center [998, 32] width 57 height 19
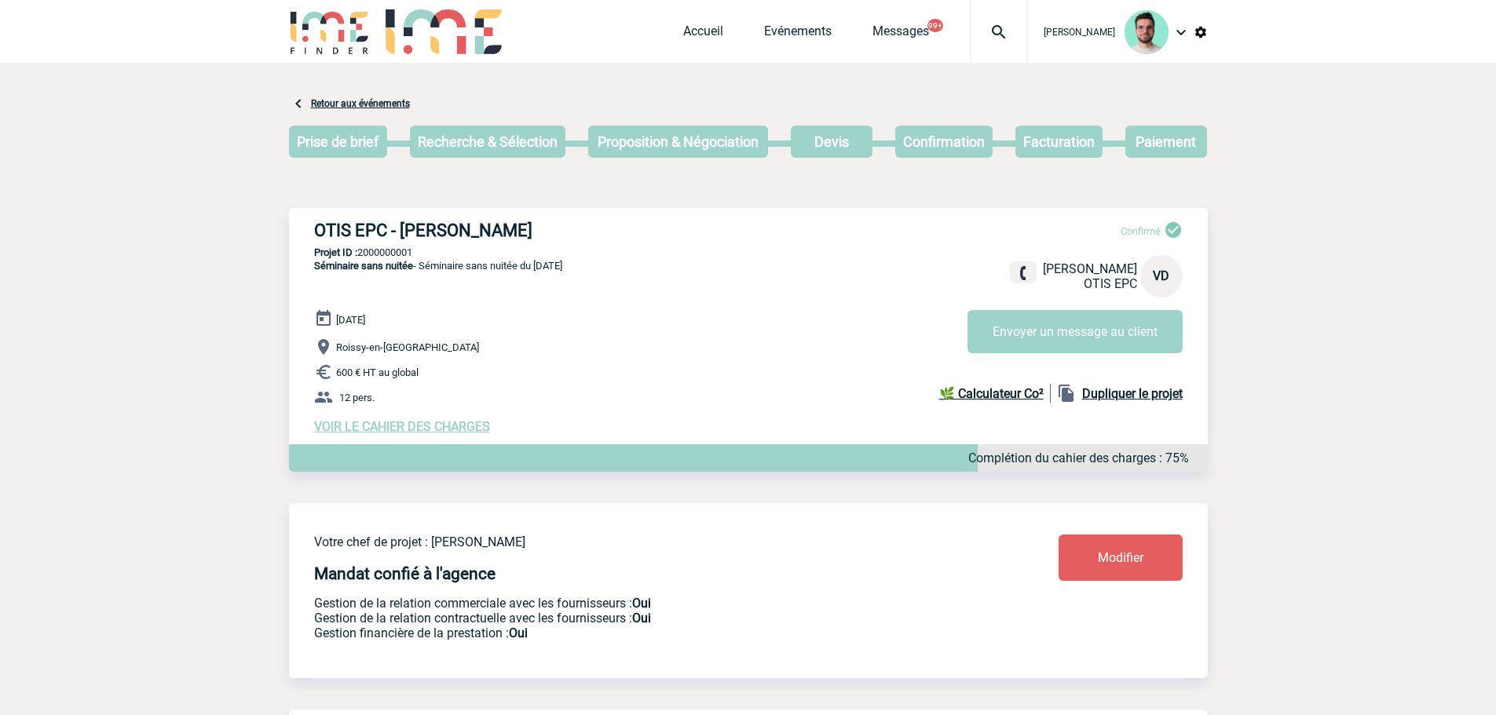
click at [972, 45] on div at bounding box center [999, 31] width 58 height 63
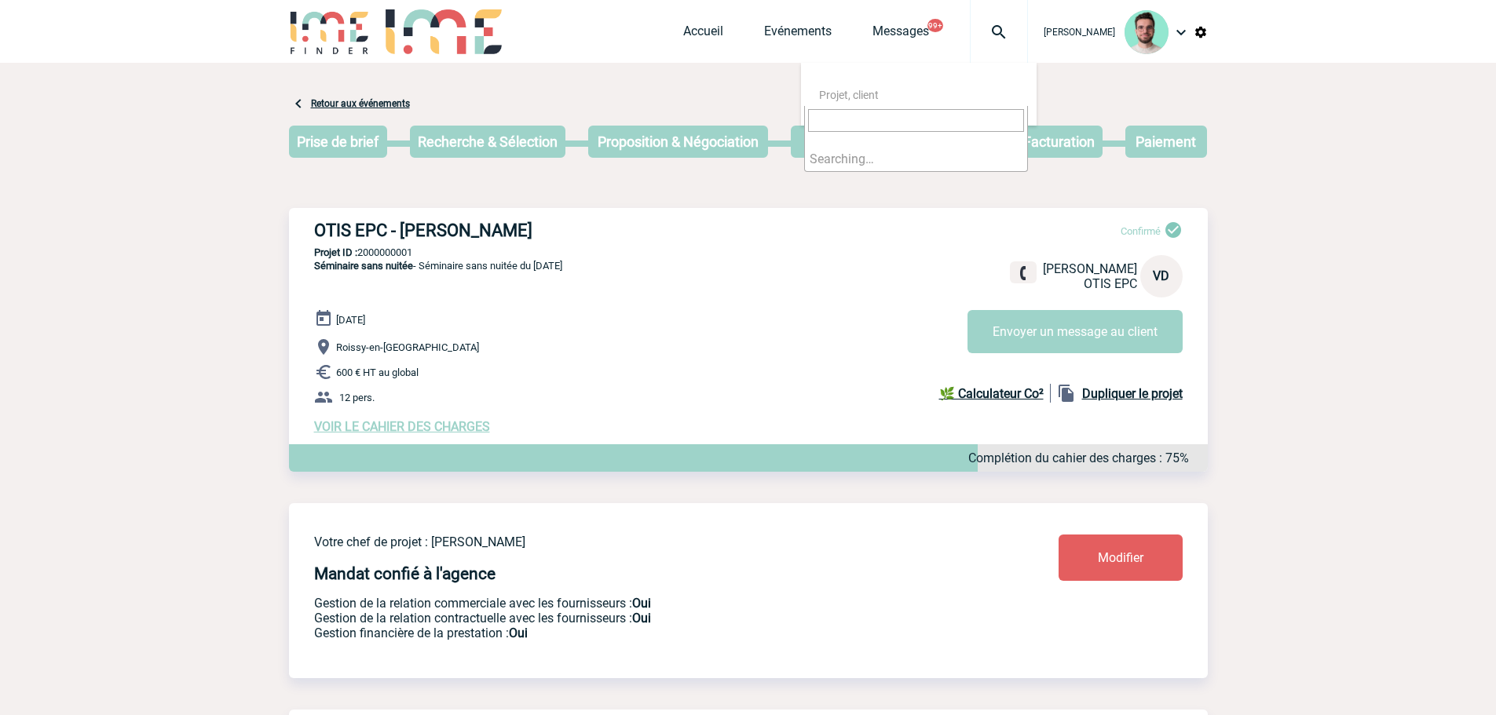
type input "2000421819"
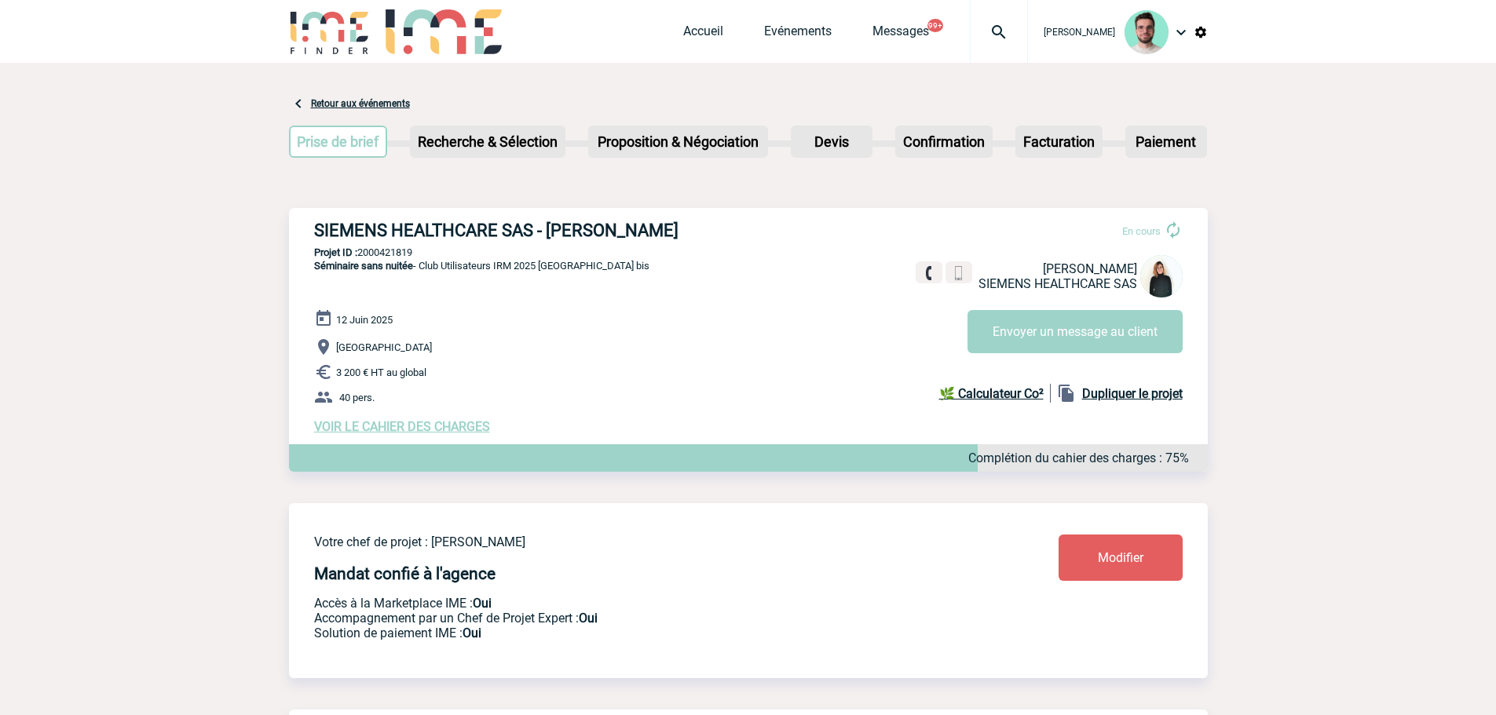
click at [693, 23] on div "Accueil Evénements Messages 99+ Projet, client Projet, client" at bounding box center [855, 31] width 345 height 63
click at [694, 30] on link "Accueil" at bounding box center [703, 35] width 40 height 22
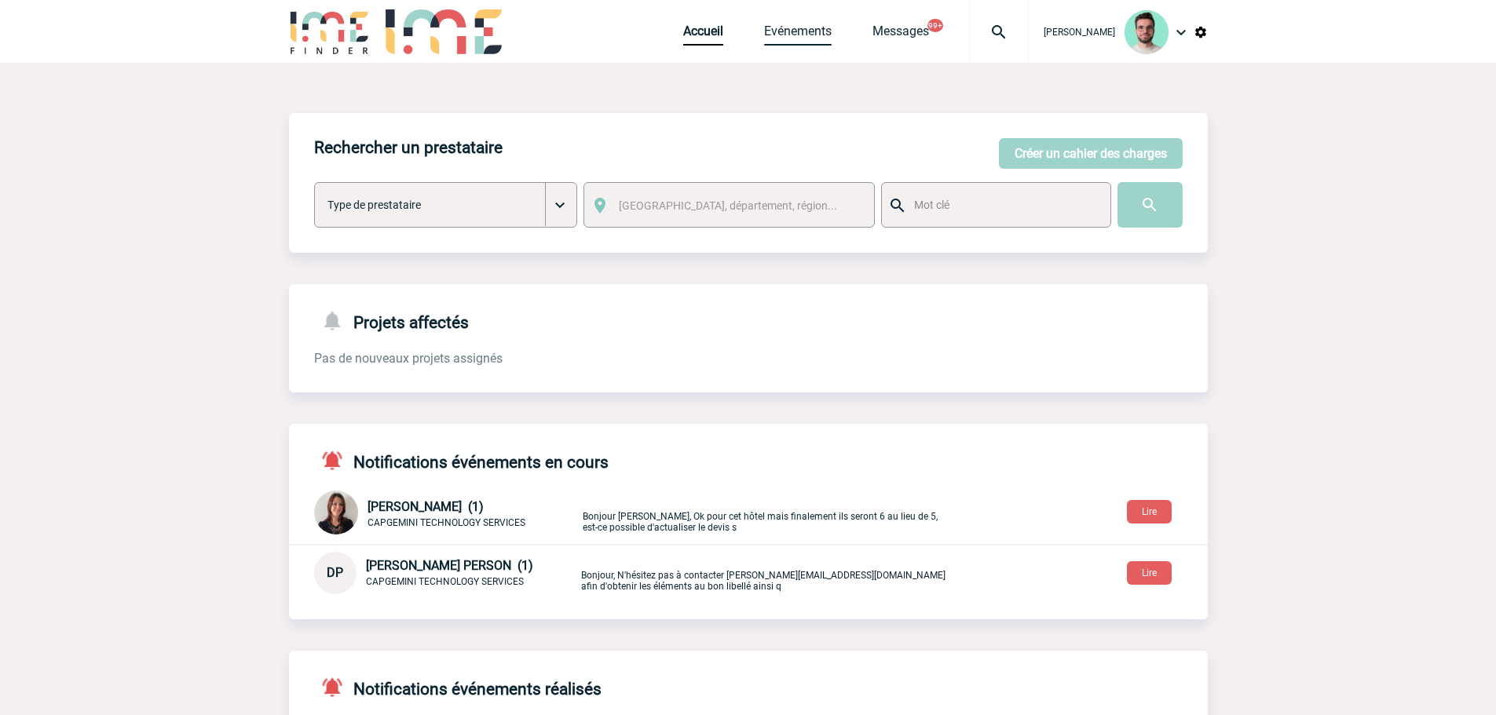
click at [764, 35] on link "Evénements" at bounding box center [798, 35] width 68 height 22
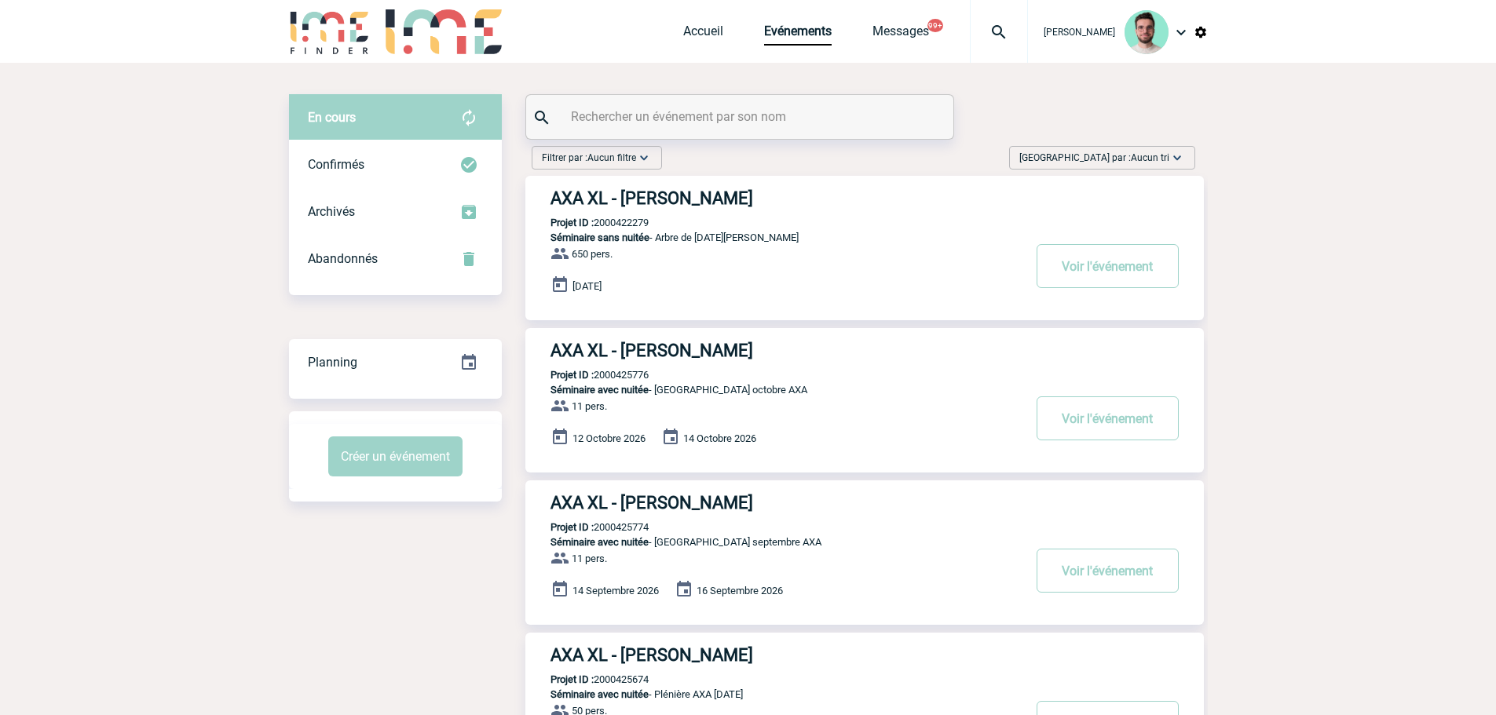
click at [695, 126] on input "text" at bounding box center [741, 116] width 349 height 23
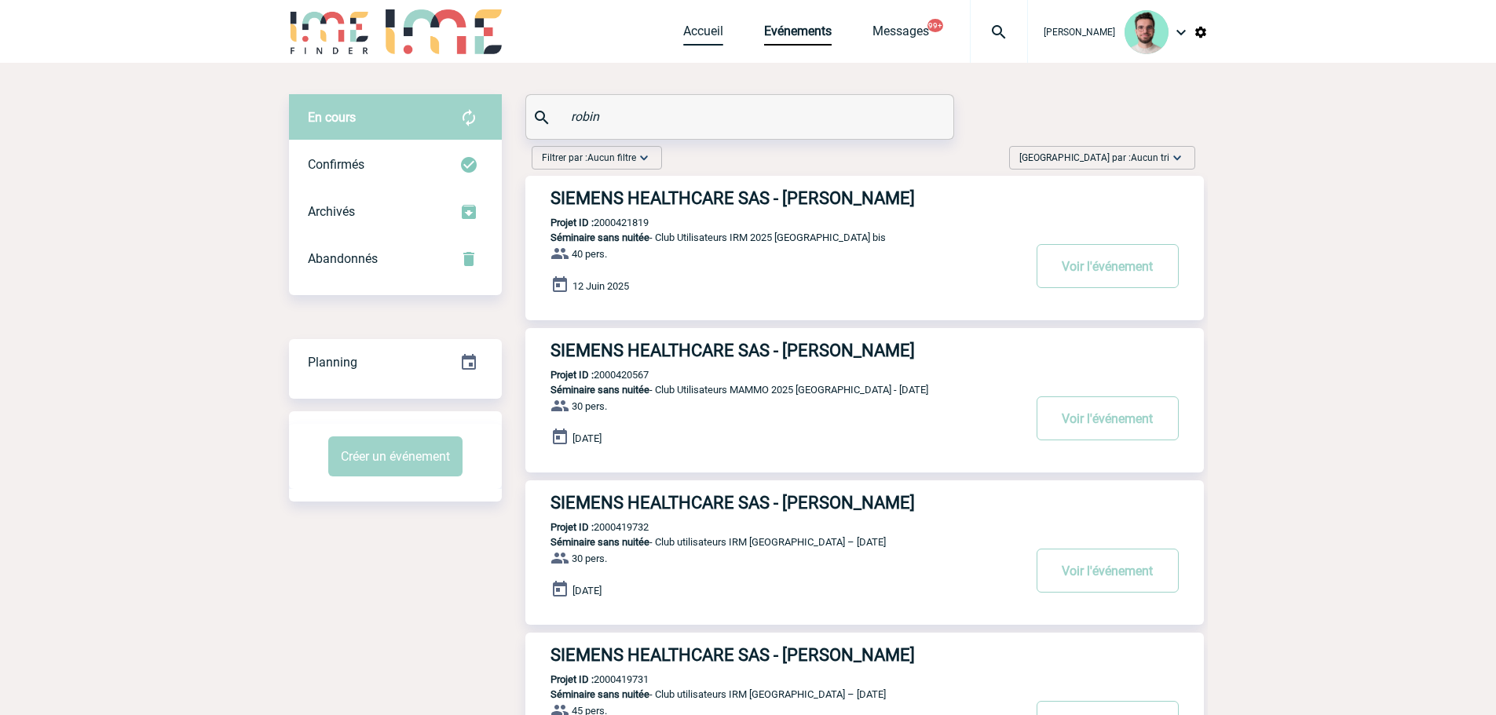
type input "robin"
click at [696, 37] on link "Accueil" at bounding box center [703, 35] width 40 height 22
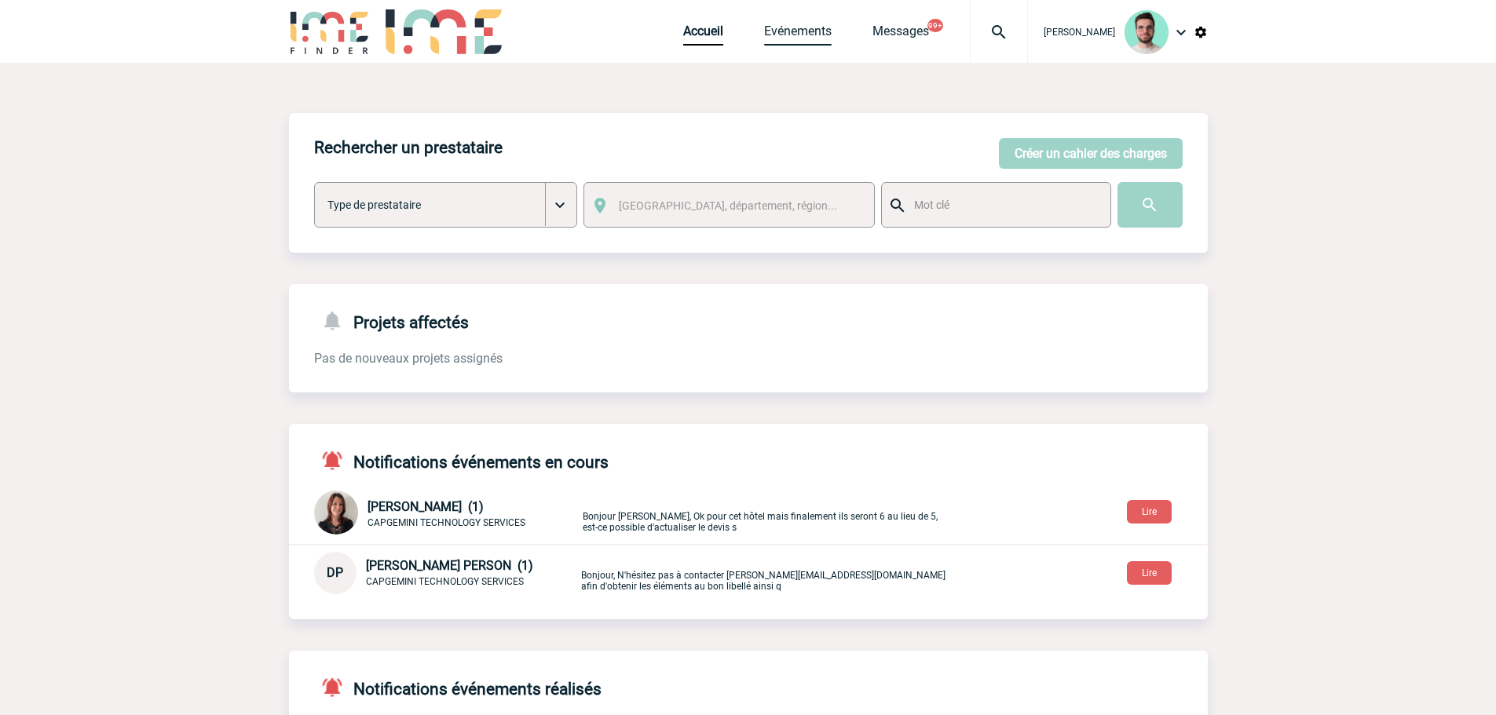
click at [789, 40] on link "Evénements" at bounding box center [798, 35] width 68 height 22
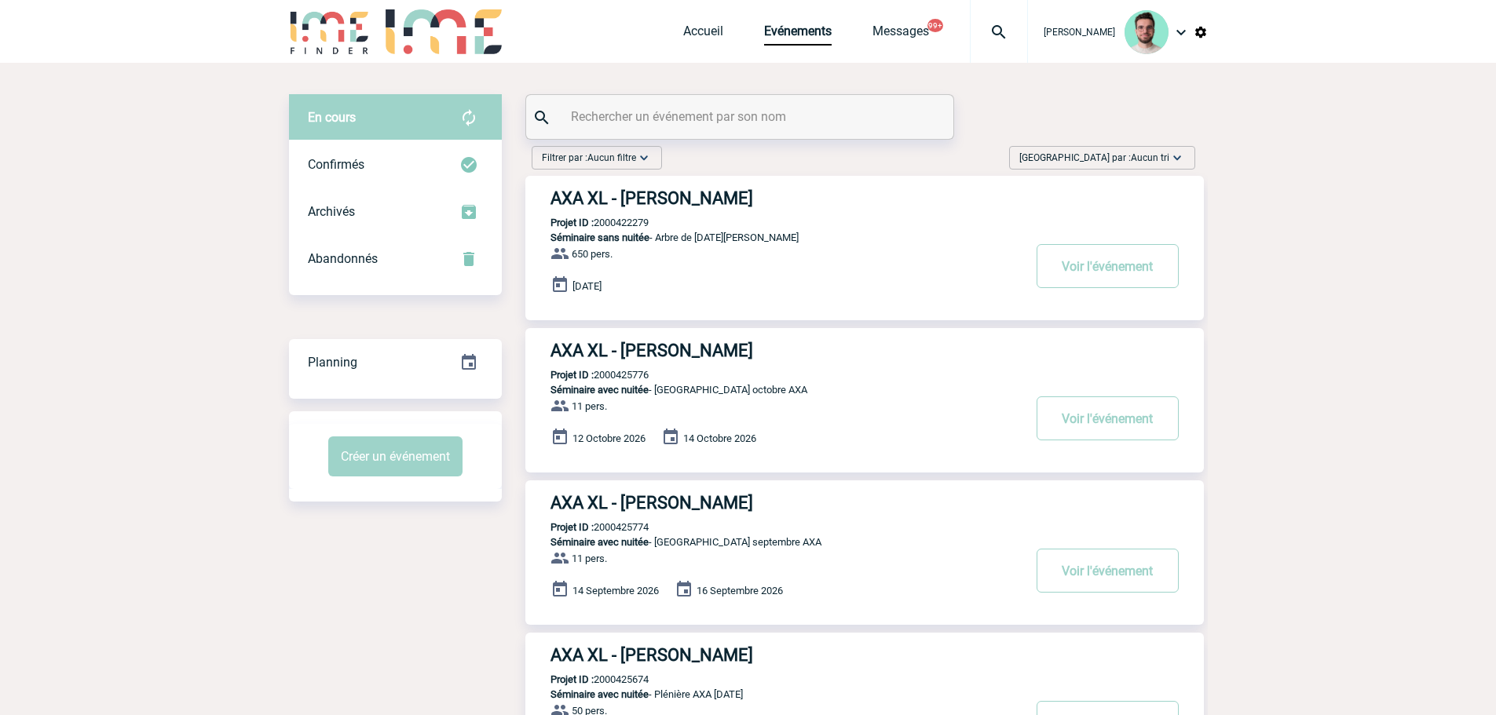
click at [608, 119] on input "text" at bounding box center [741, 116] width 349 height 23
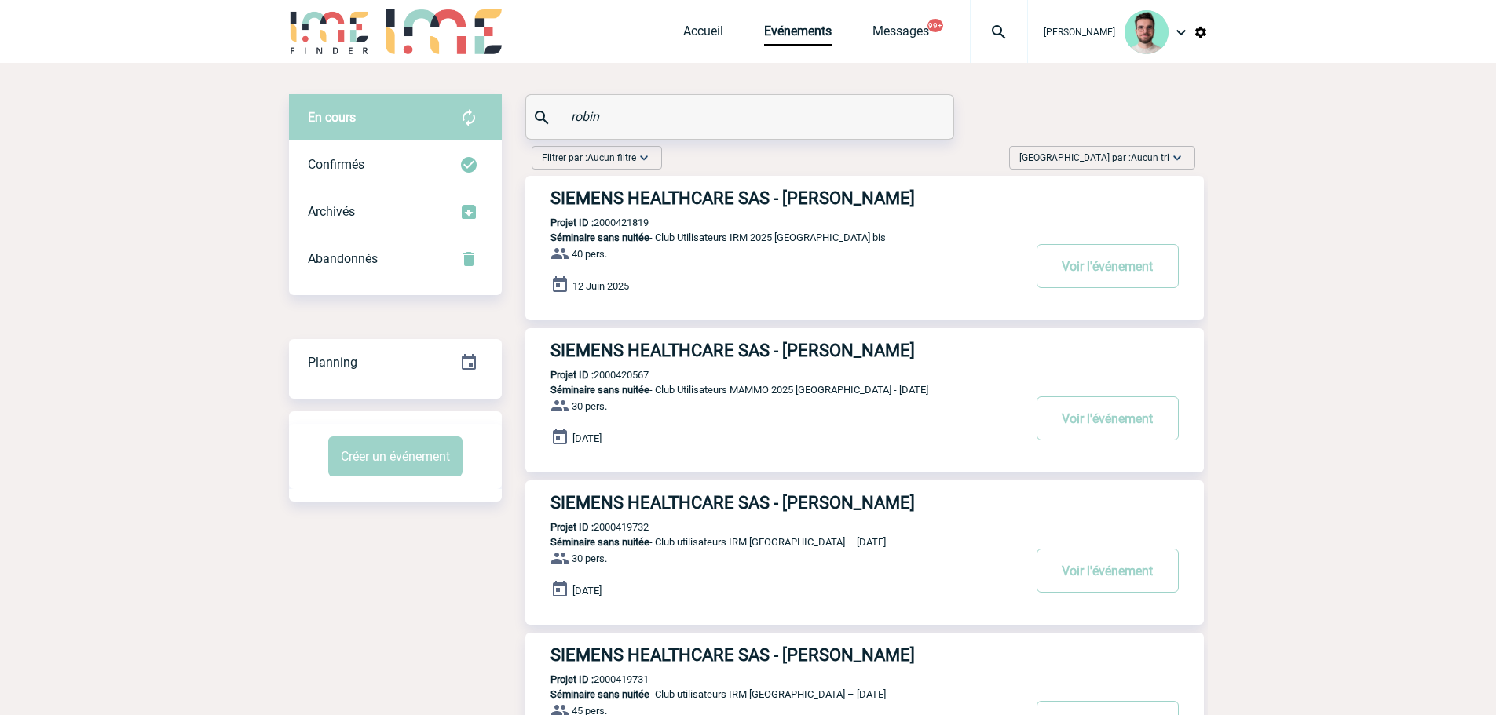
type input "robin"
click at [619, 219] on p "Projet ID : 2000421819" at bounding box center [586, 223] width 123 height 12
click at [628, 228] on p "Projet ID : 2000421819" at bounding box center [586, 223] width 123 height 12
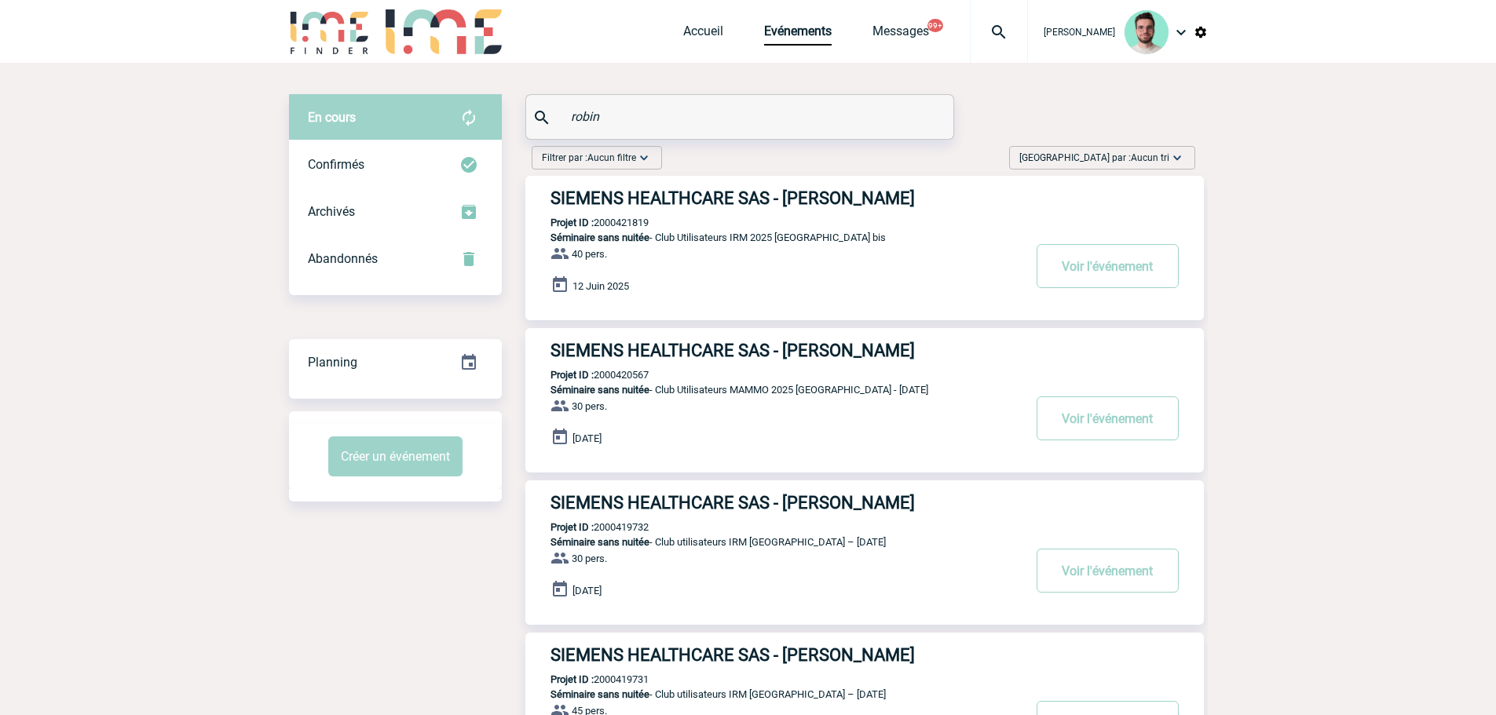
copy p "2000421819"
click at [979, 27] on img at bounding box center [998, 32] width 57 height 19
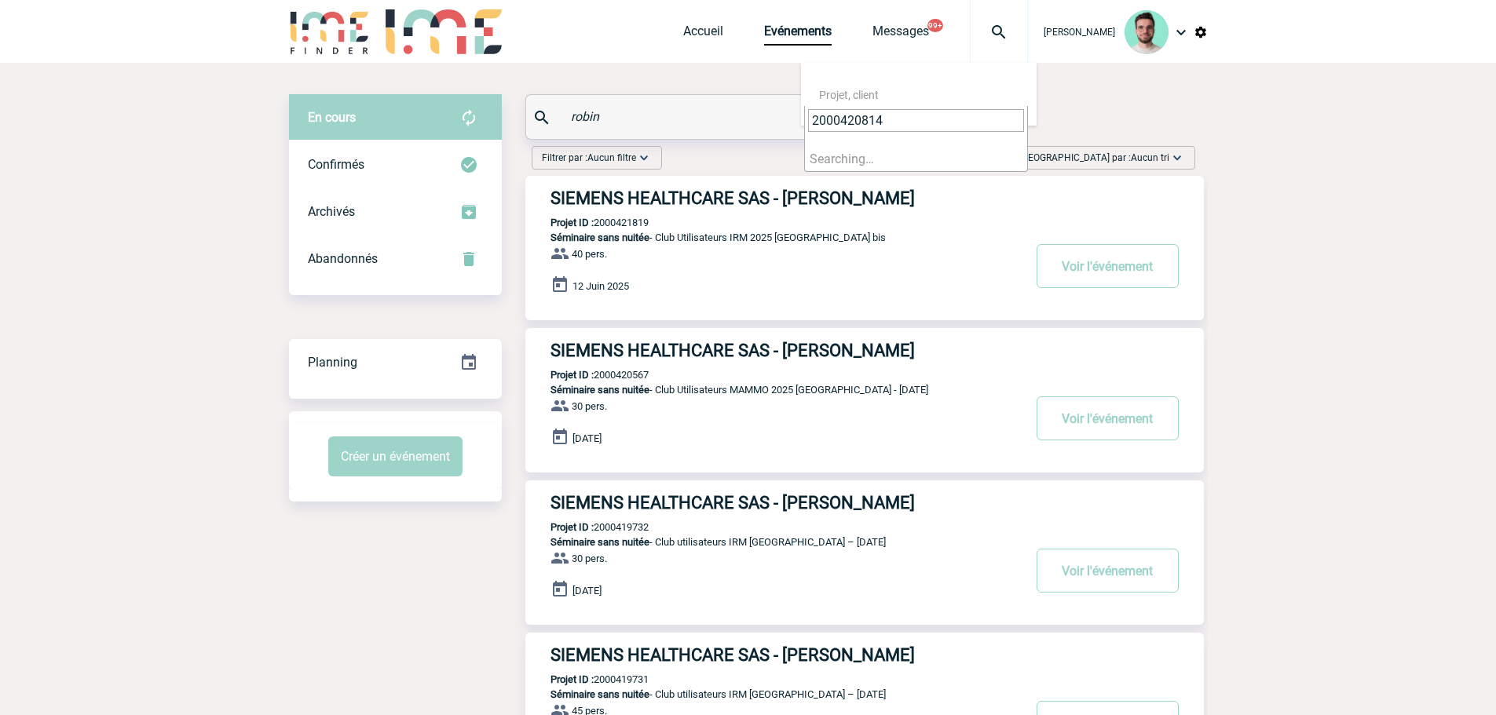
type input "2000420814"
select select "20315"
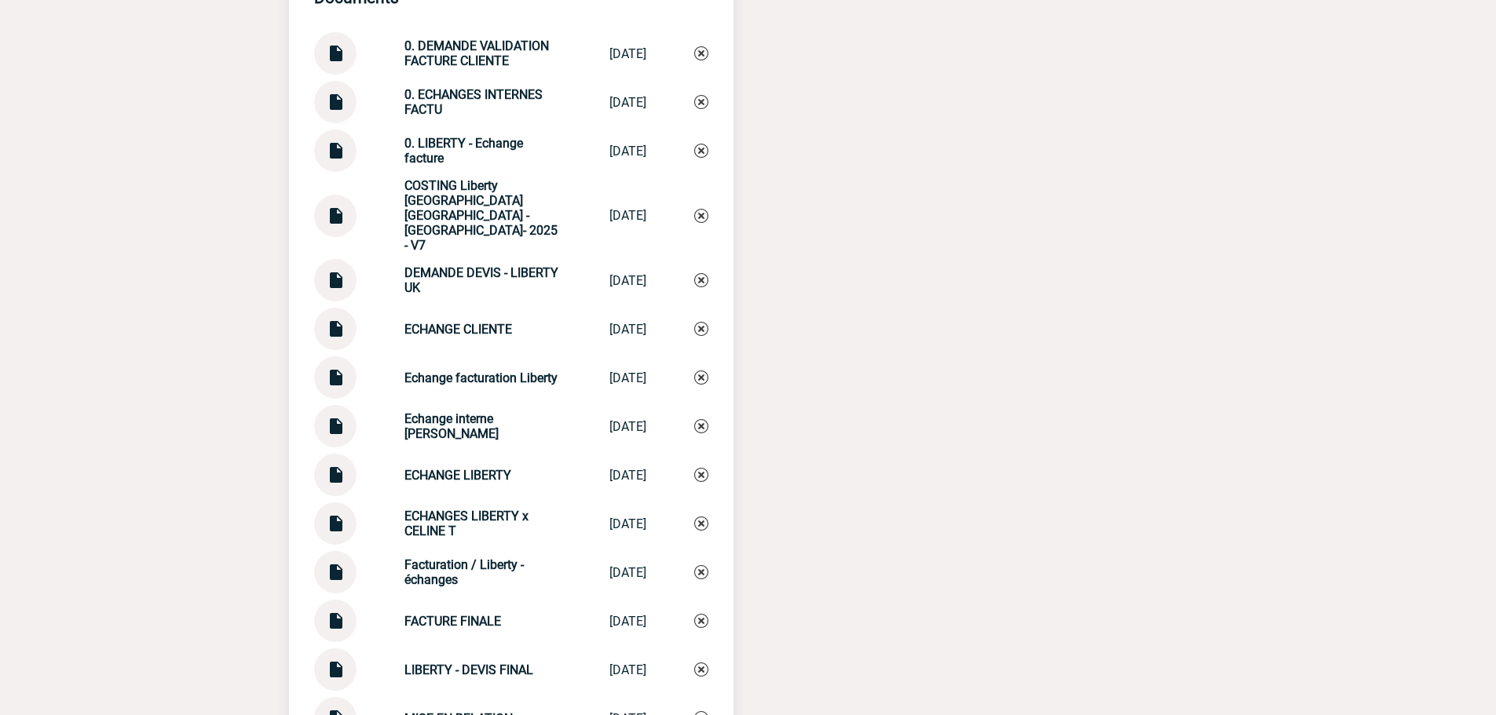
scroll to position [1570, 0]
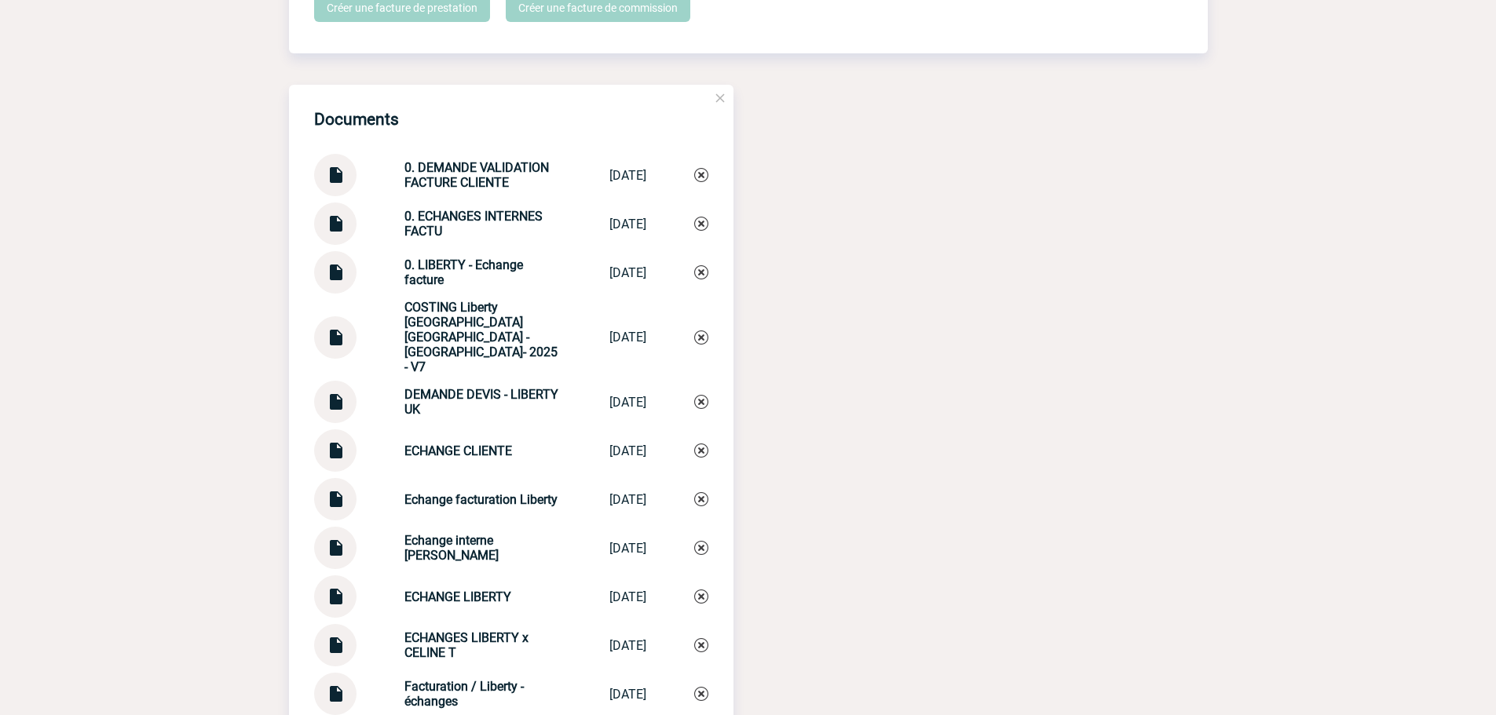
drag, startPoint x: 1021, startPoint y: 309, endPoint x: 480, endPoint y: 157, distance: 562.5
click at [1018, 307] on div "Documents 0. DEMANDE VALIDATION FACTURE CLIENTE 0. DEMANDE VALI... [DATE] 0. EC…" at bounding box center [748, 575] width 919 height 981
click at [437, 177] on strong "0. DEMANDE VALIDATION FACTURE CLIENTE" at bounding box center [476, 175] width 144 height 30
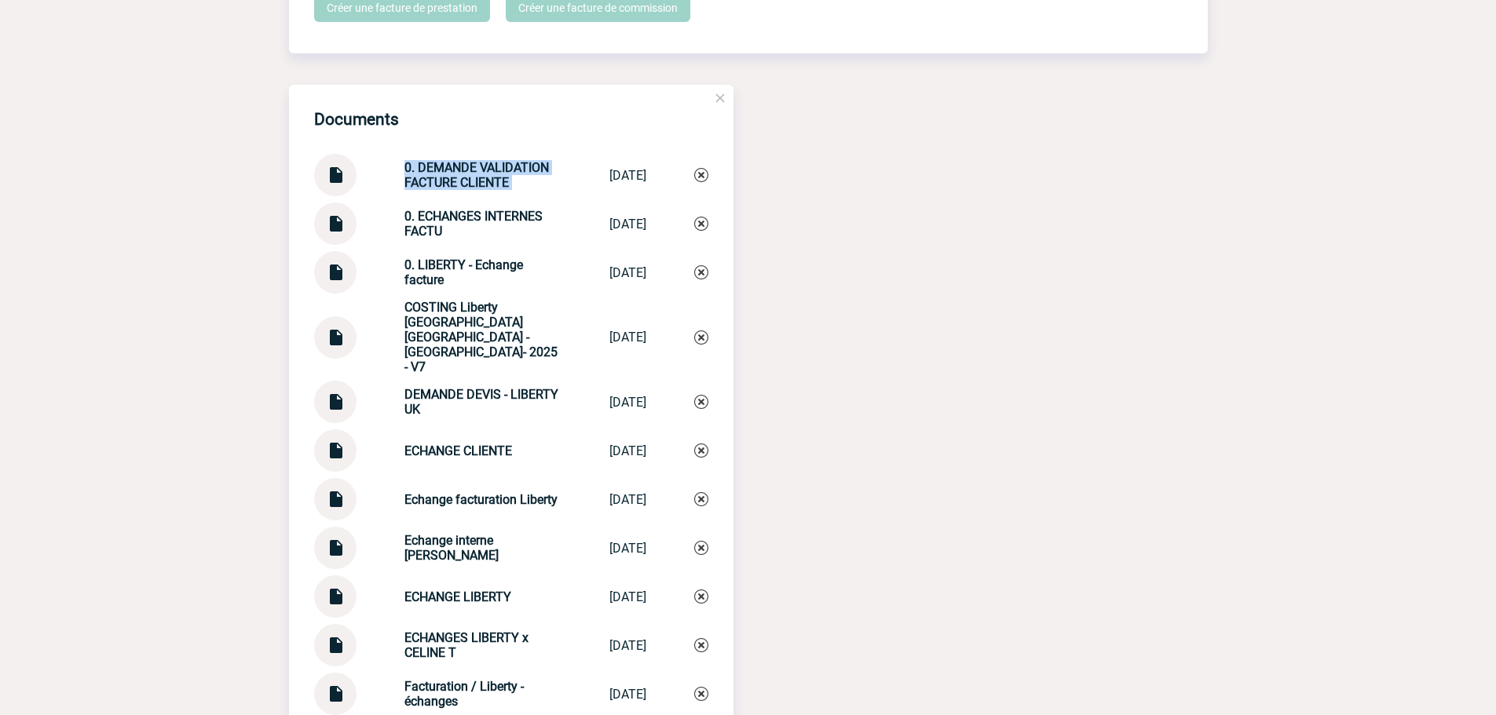
copy div "0. DEMANDE VALIDATION FACTURE CLIENTE 0. DEMANDE VALI..."
click at [698, 182] on img at bounding box center [701, 175] width 14 height 14
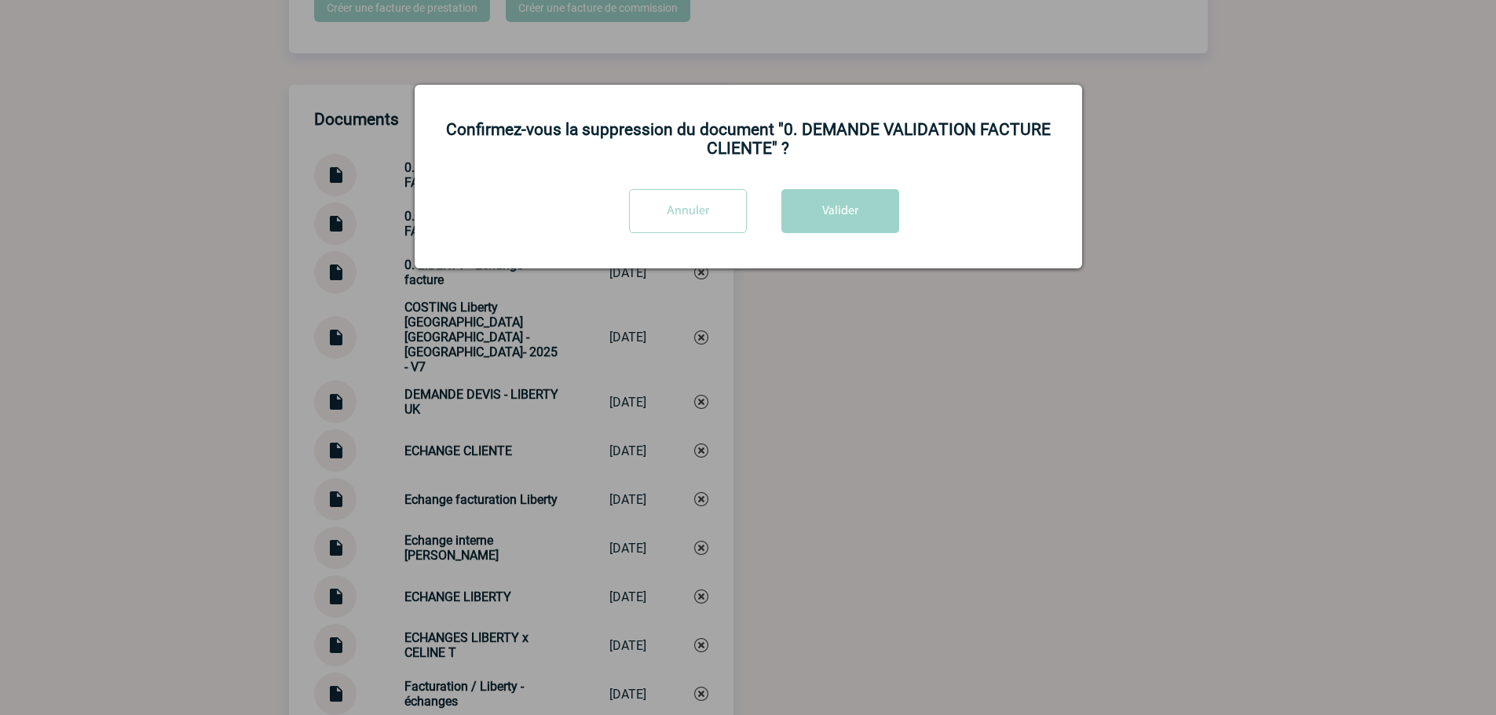
click at [845, 189] on div "Confirmez-vous la suppression du document "0. DEMANDE VALIDATION FACTURE CLIENT…" at bounding box center [748, 177] width 667 height 184
click at [845, 199] on button "Valider" at bounding box center [840, 211] width 118 height 44
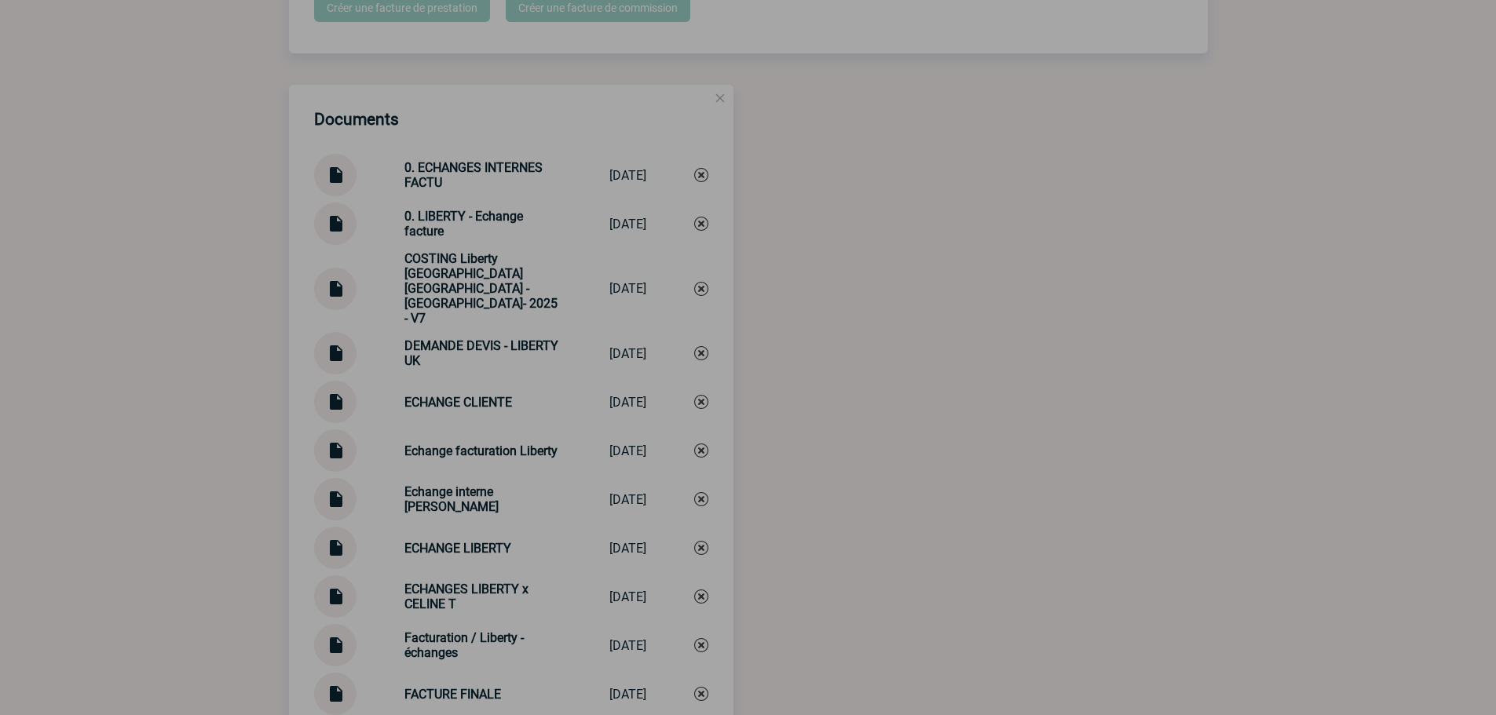
scroll to position [1957, 0]
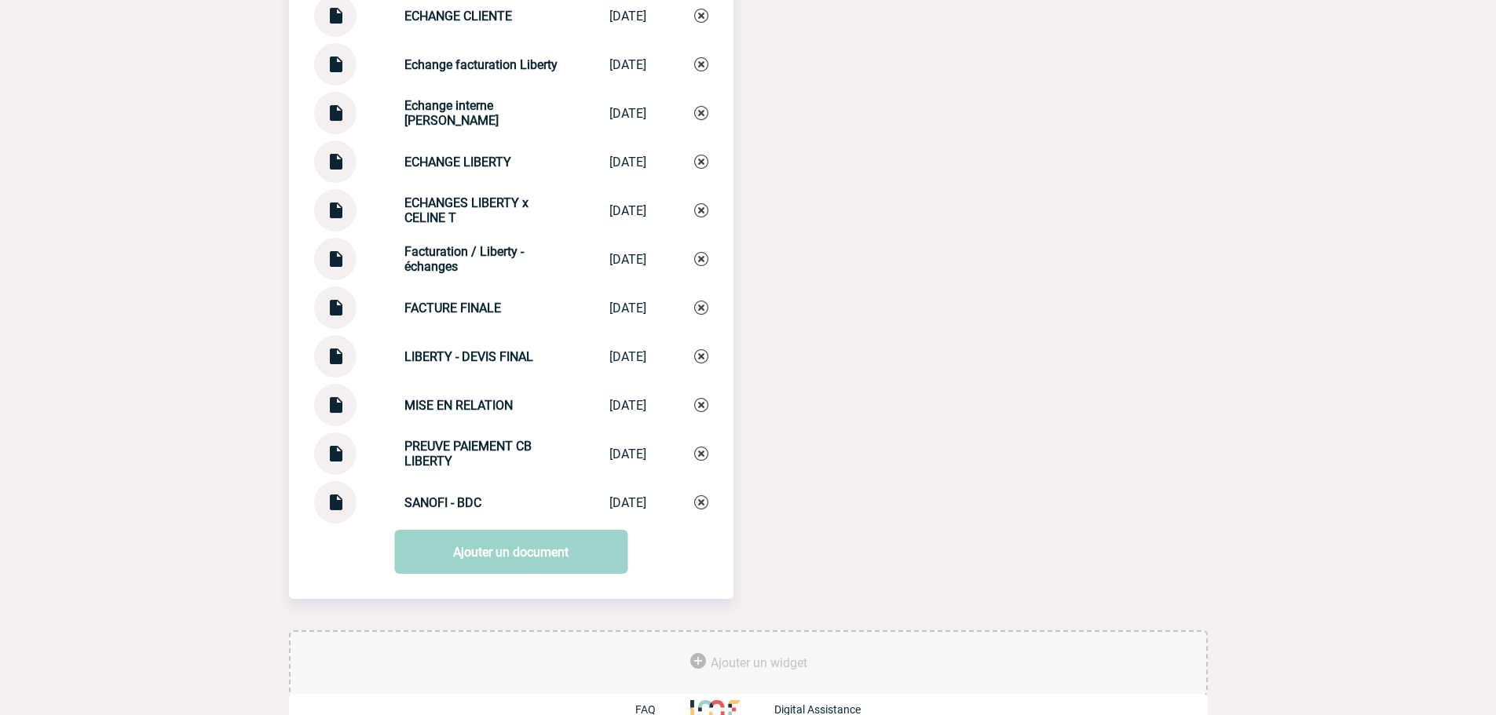
click at [499, 530] on link "Ajouter un document" at bounding box center [510, 552] width 233 height 44
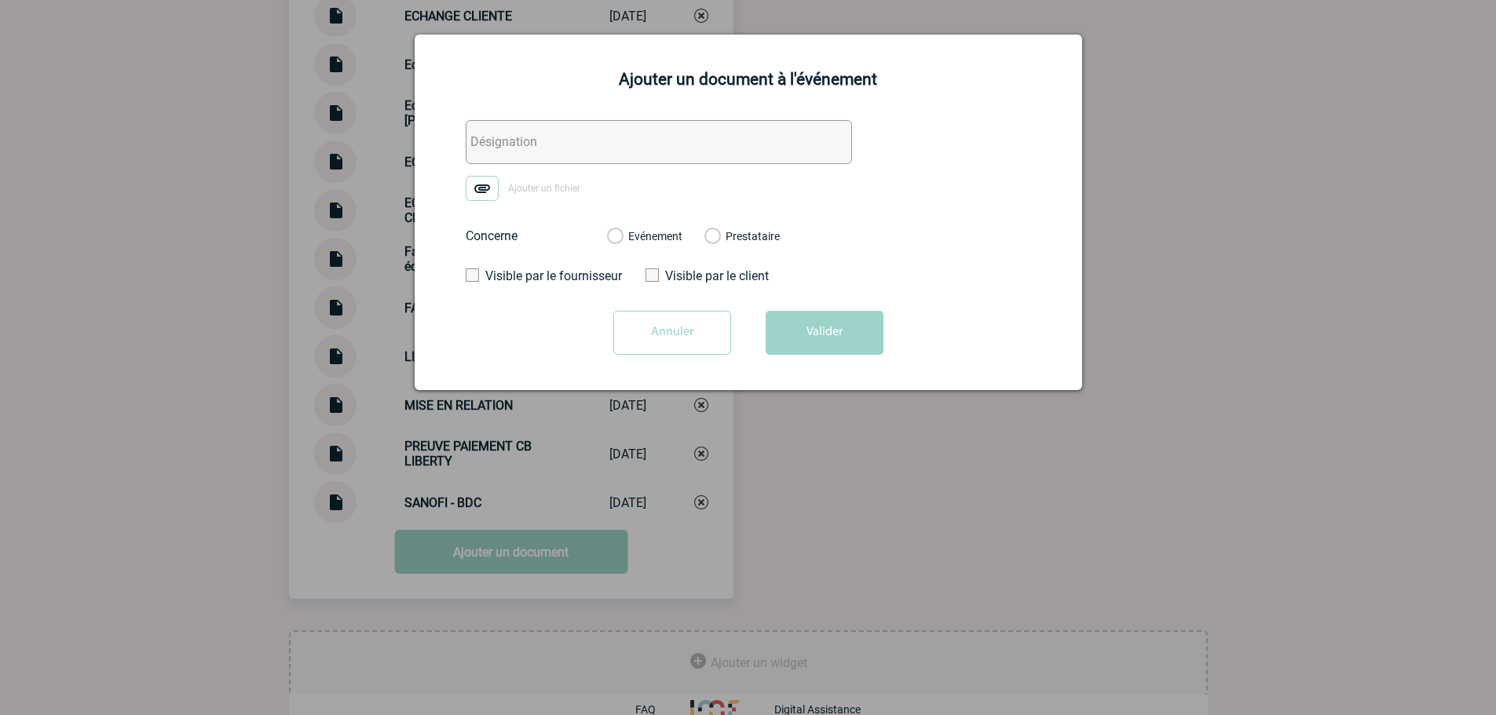
click at [560, 164] on input "text" at bounding box center [659, 142] width 386 height 44
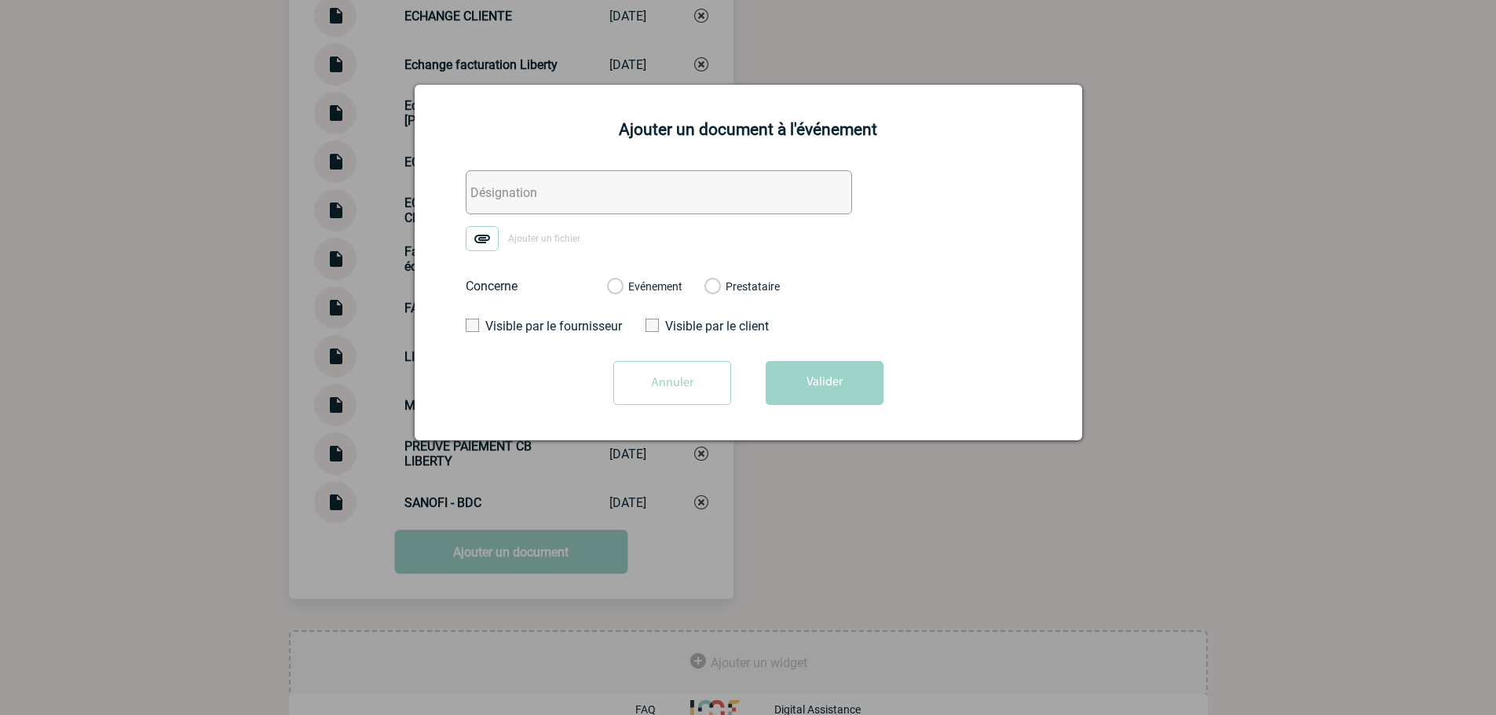
paste input "0. DEMANDE VALIDATION FACTURE CLIENTE"
type input "0. DEMANDE VALIDATION FACTURE CLIENTE"
click at [477, 248] on img at bounding box center [482, 238] width 33 height 25
click at [0, 0] on input "Ajouter un fichier" at bounding box center [0, 0] width 0 height 0
click at [622, 293] on label "Evénement" at bounding box center [614, 287] width 15 height 14
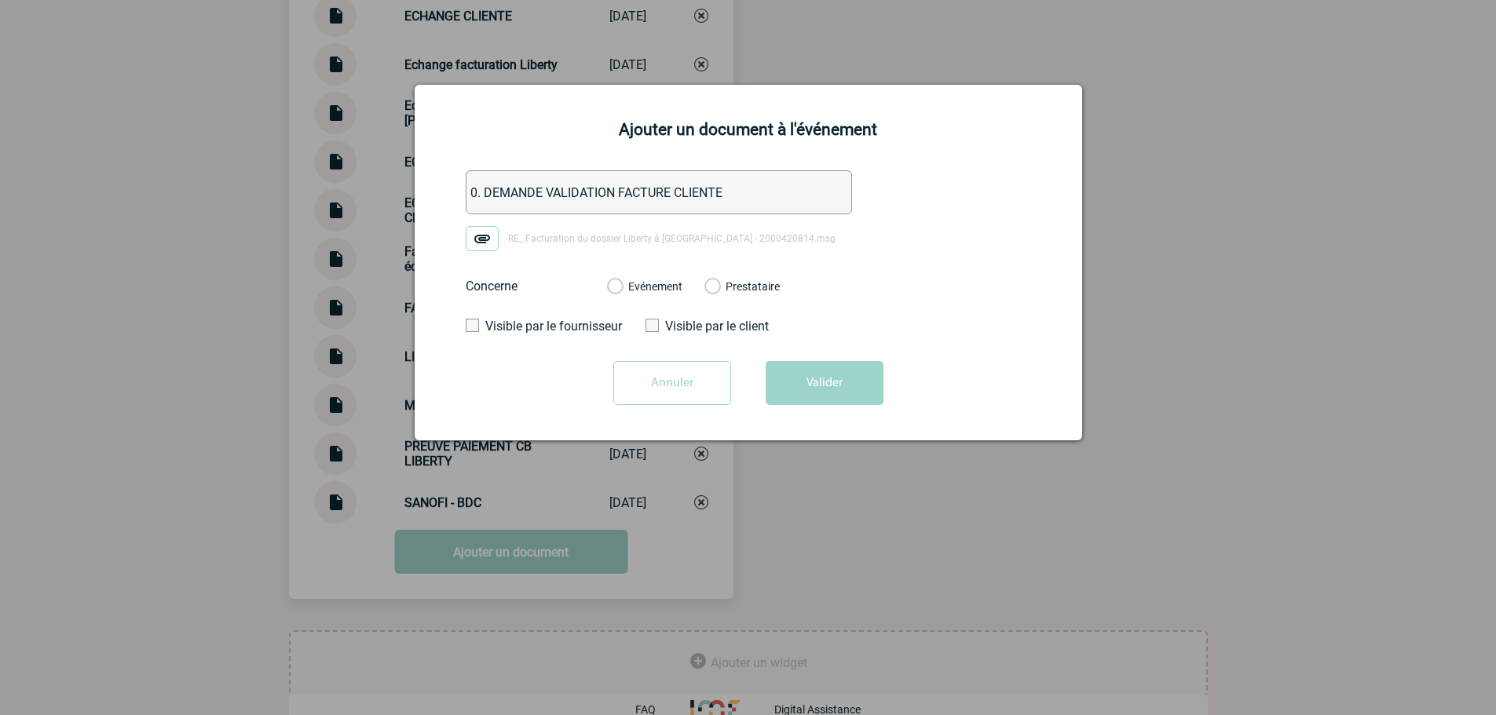
click at [0, 0] on input "Evénement" at bounding box center [0, 0] width 0 height 0
click at [820, 371] on button "Valider" at bounding box center [824, 383] width 118 height 44
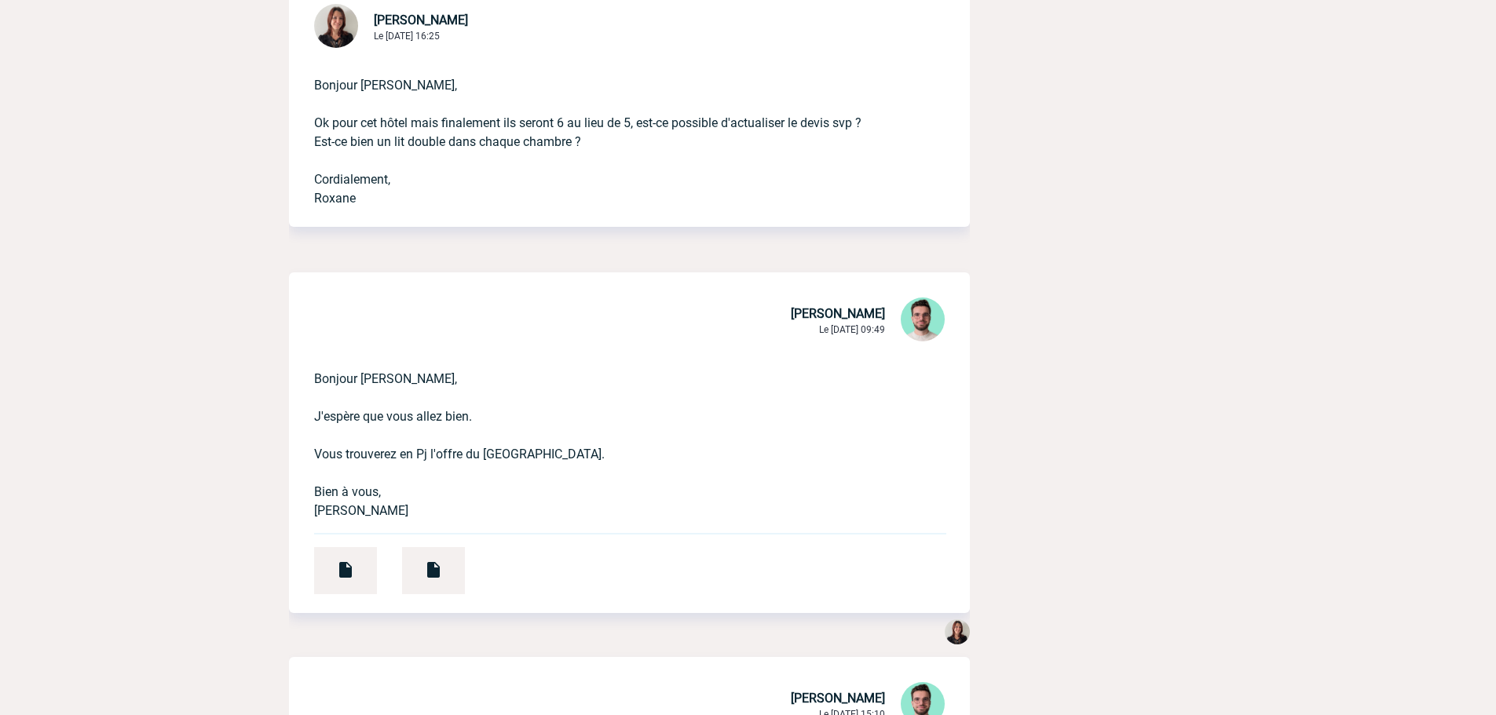
scroll to position [785, 0]
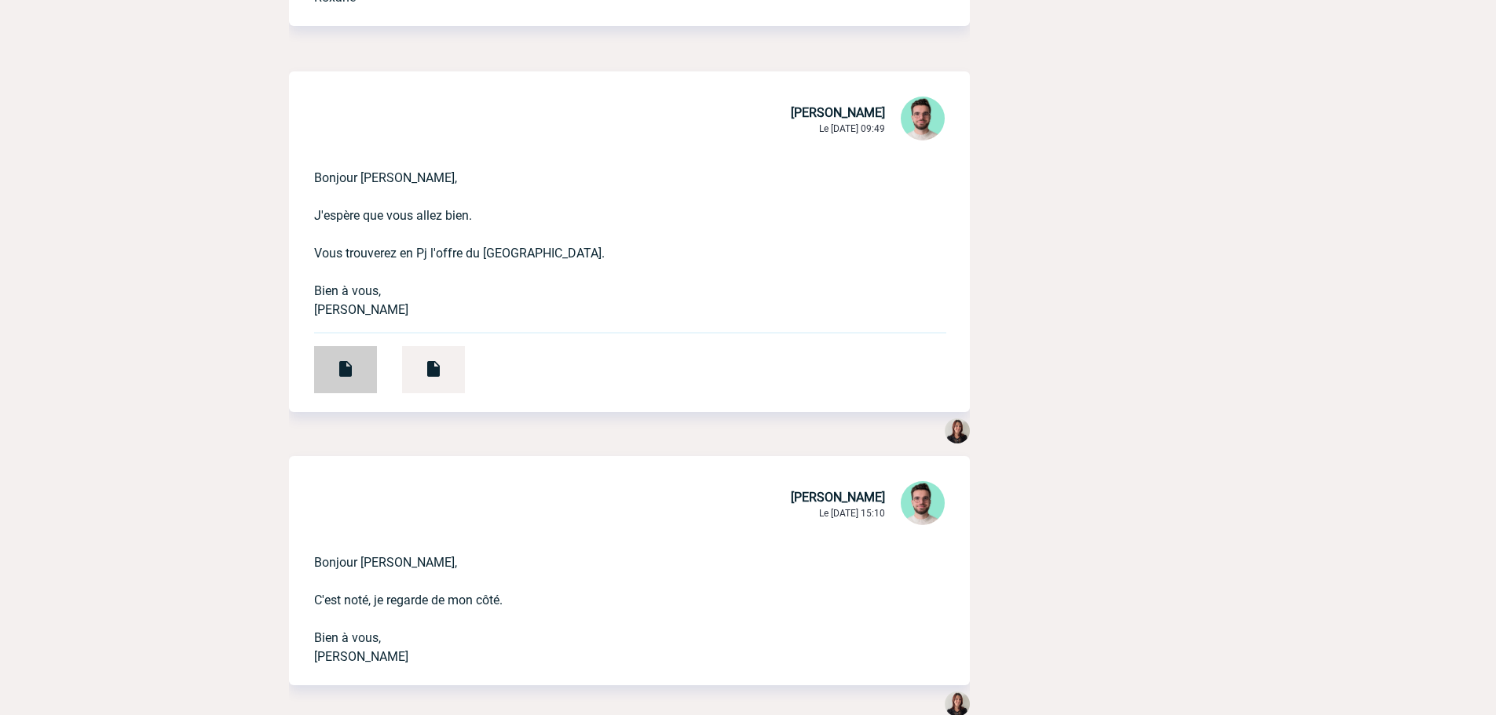
click at [367, 360] on div at bounding box center [345, 369] width 63 height 47
click at [426, 369] on div at bounding box center [433, 369] width 63 height 47
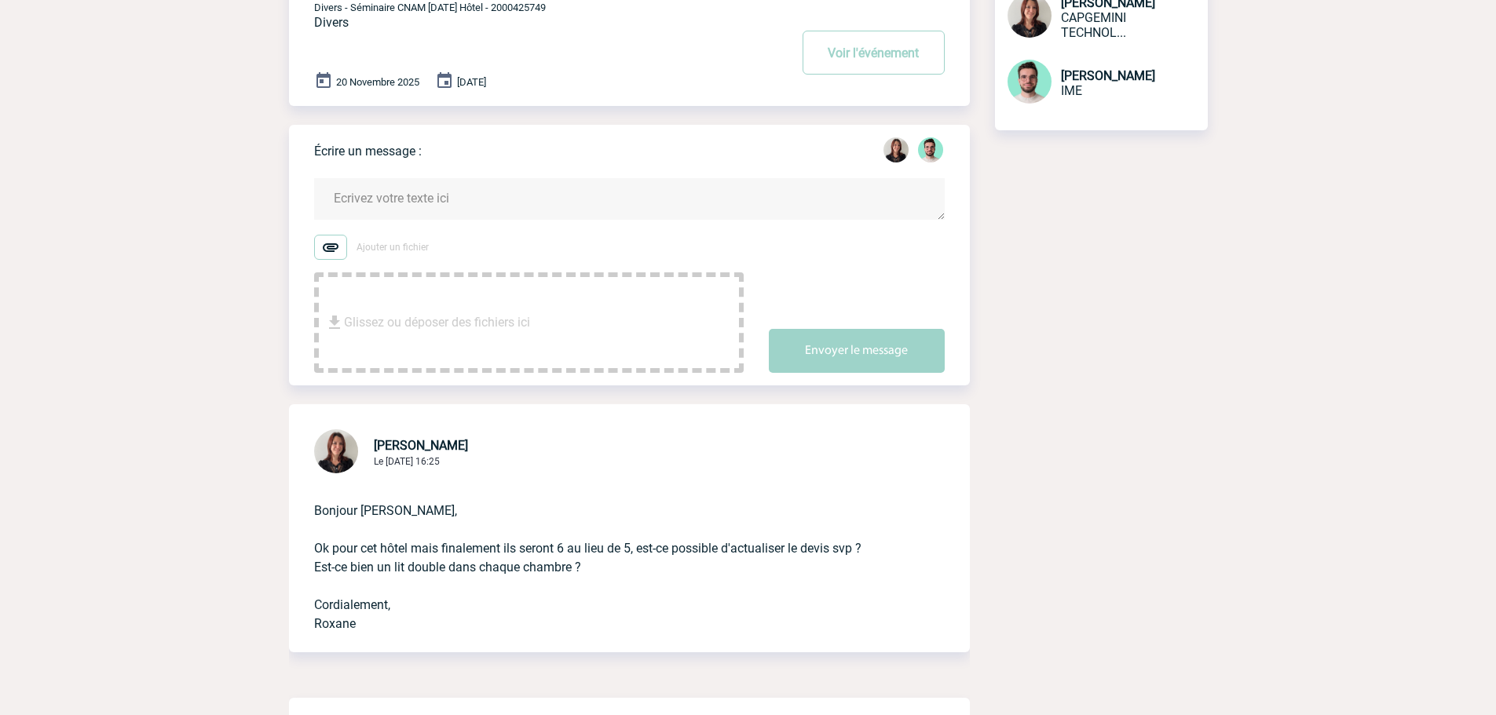
scroll to position [157, 0]
click at [517, 180] on textarea at bounding box center [629, 201] width 630 height 42
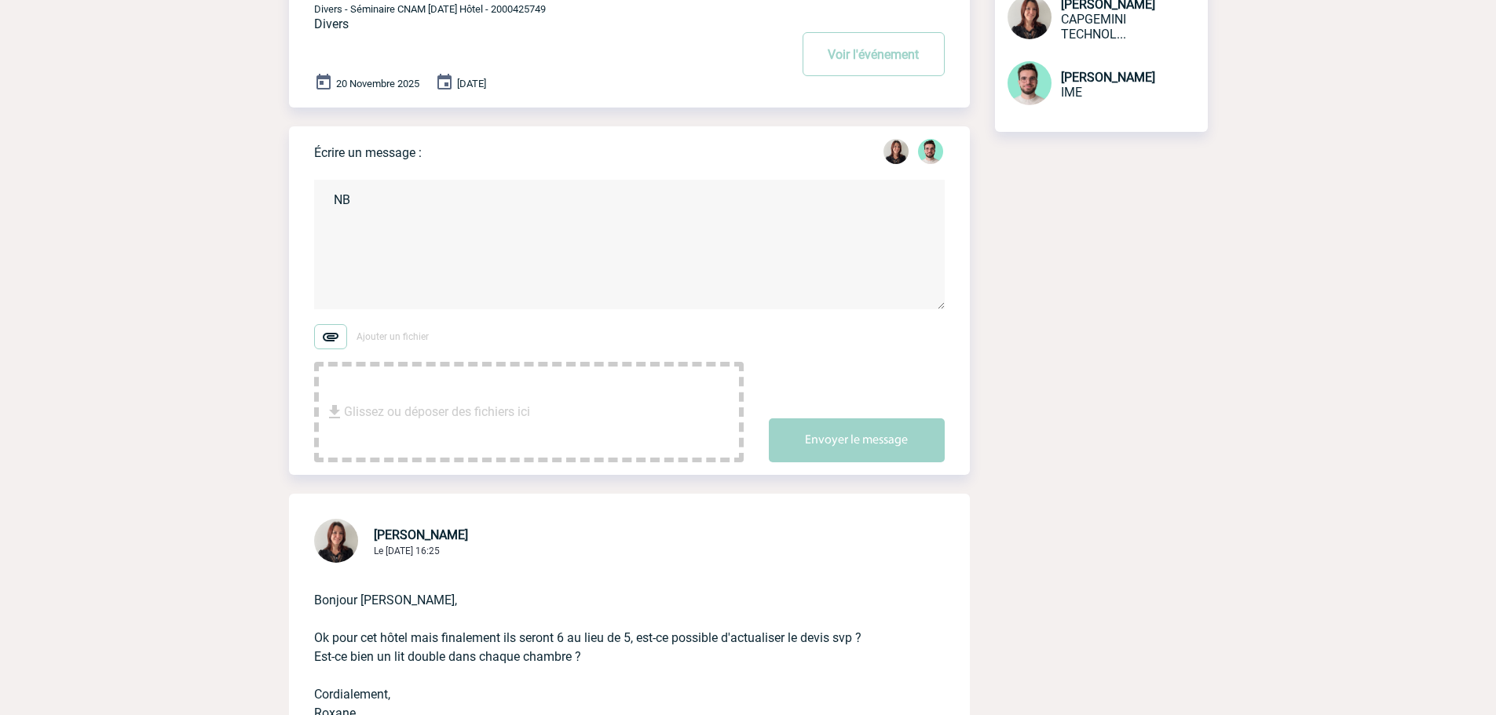
type textarea "N"
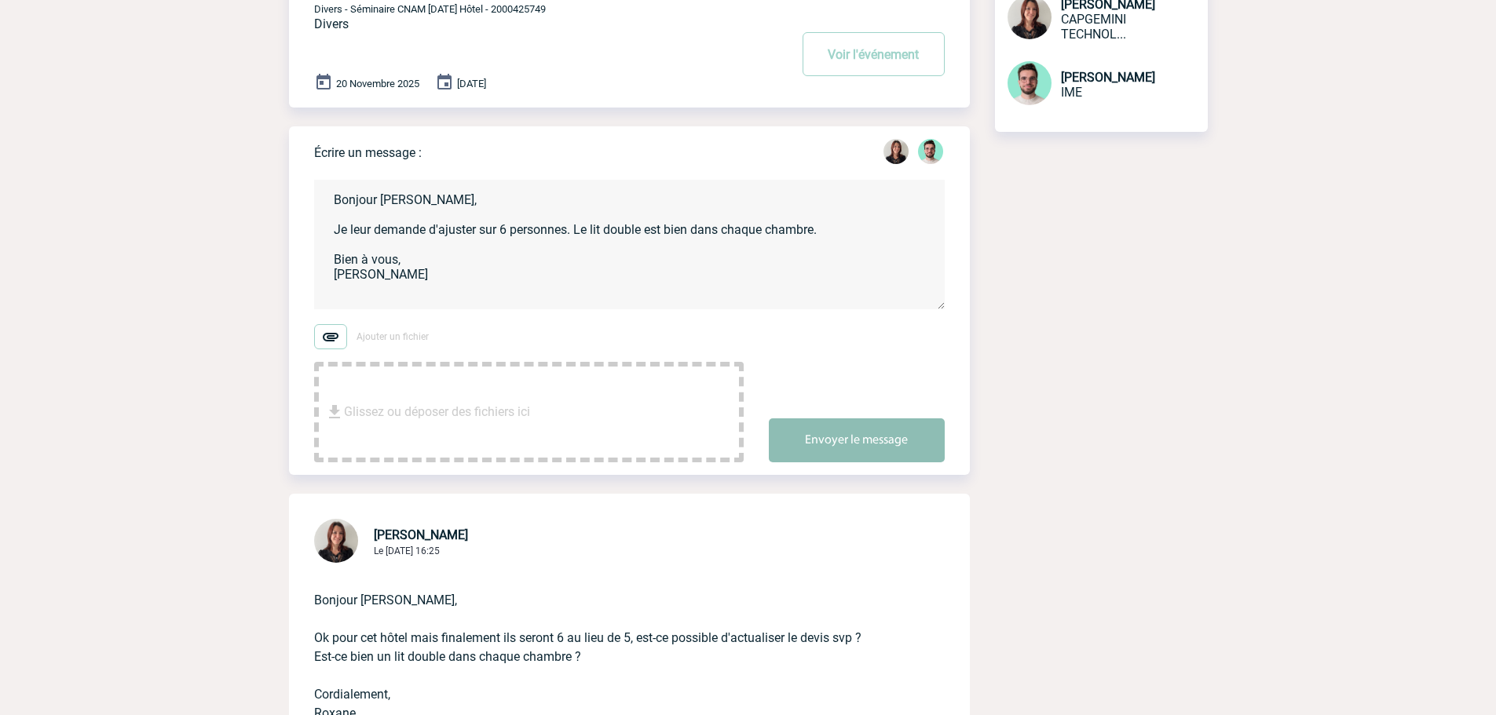
type textarea "Bonjour Roxane, Je leur demande d'ajuster sur 6 personnes. Le lit double est bi…"
click at [860, 433] on button "Envoyer le message" at bounding box center [857, 440] width 176 height 44
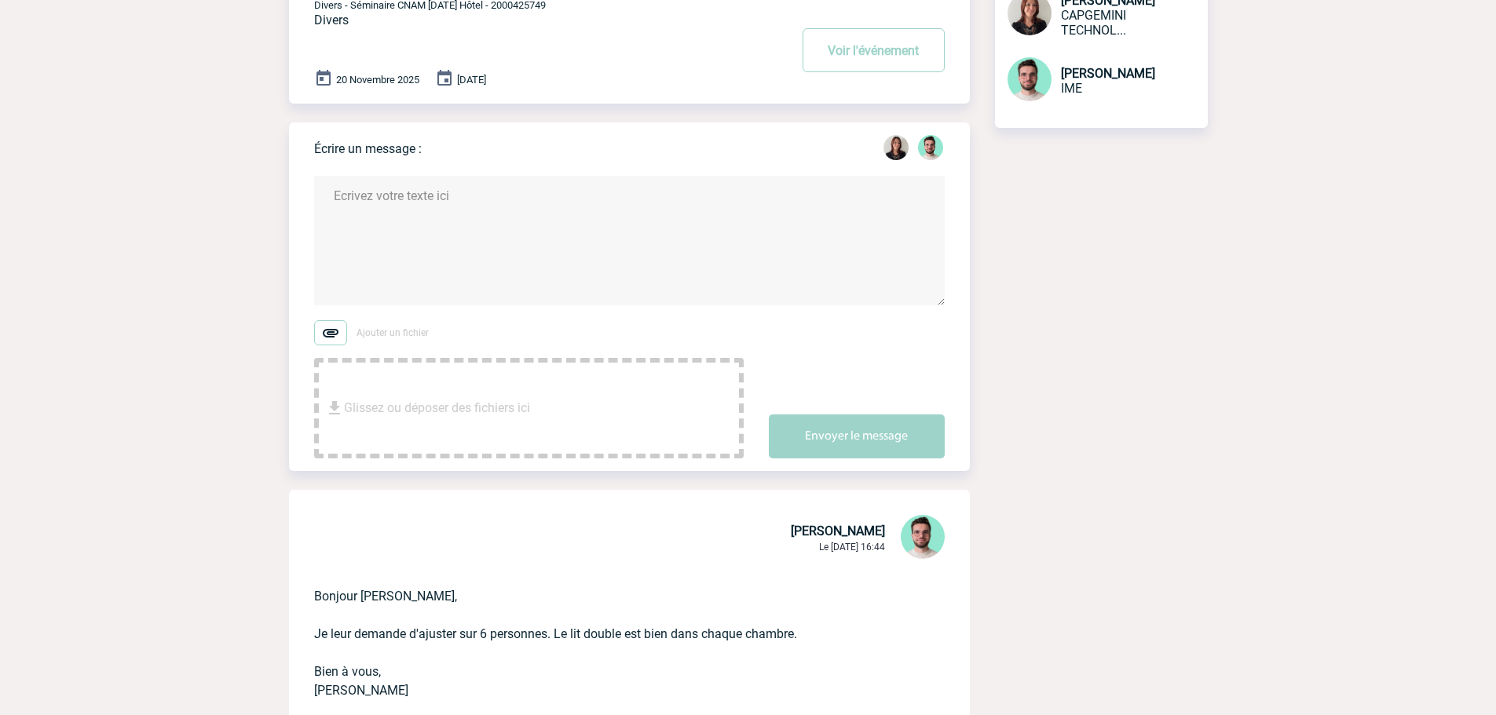
scroll to position [0, 0]
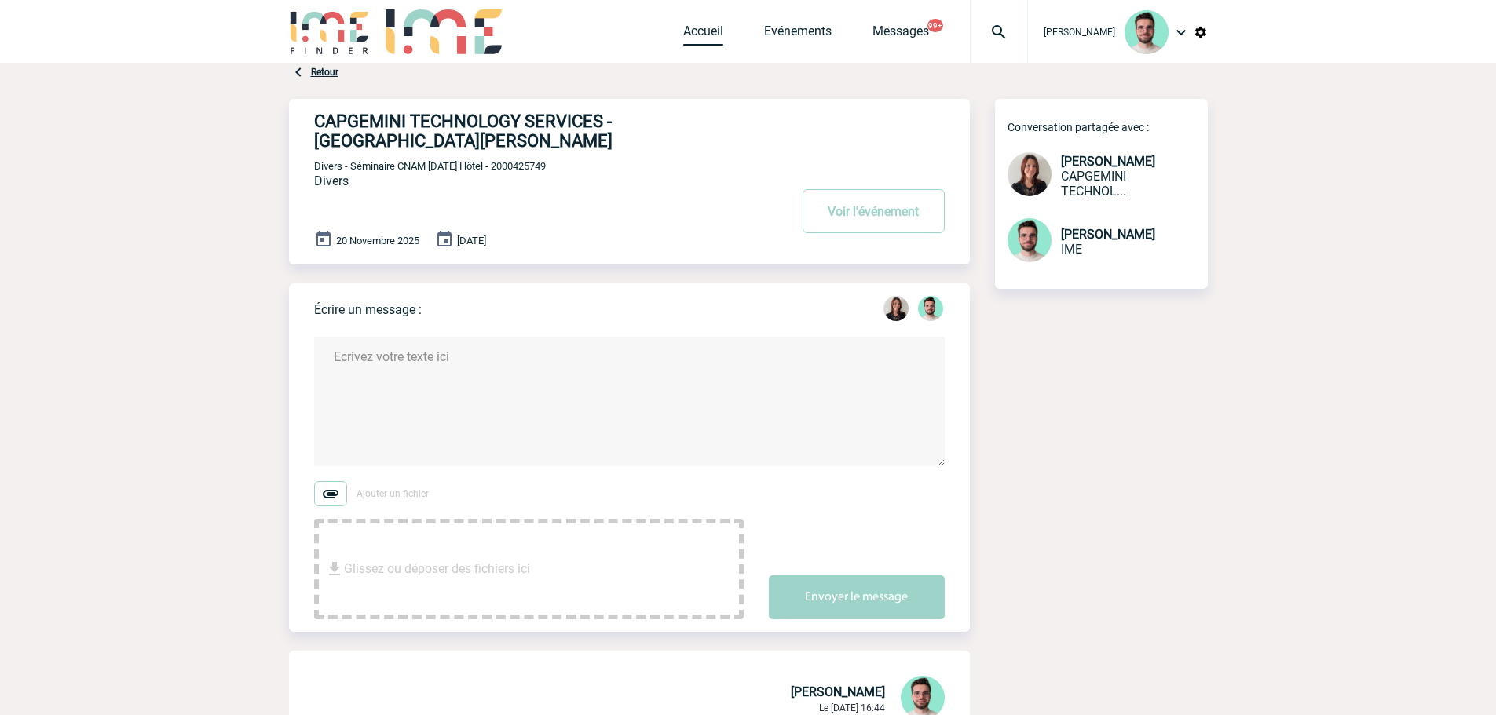
click at [687, 34] on link "Accueil" at bounding box center [703, 35] width 40 height 22
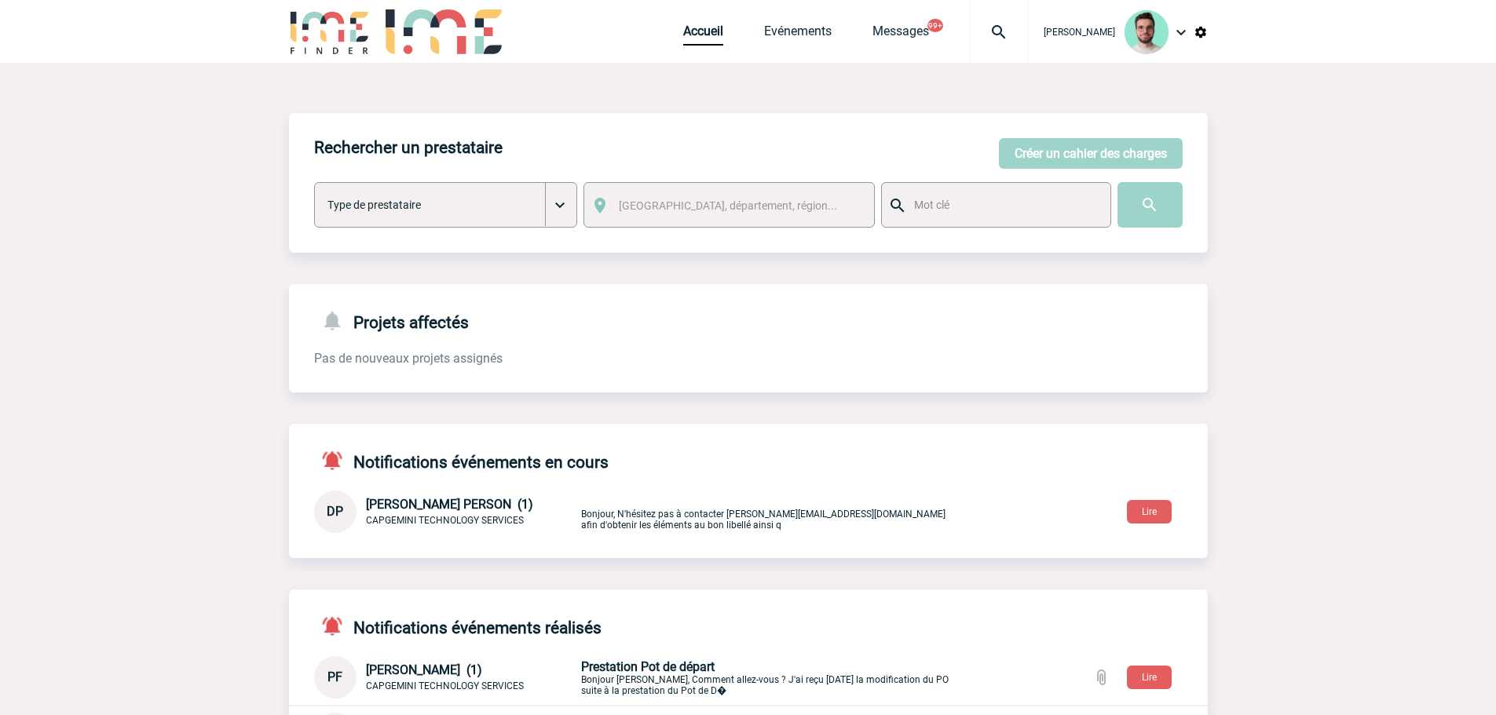
click at [981, 39] on img at bounding box center [998, 32] width 57 height 19
type input "2000420814"
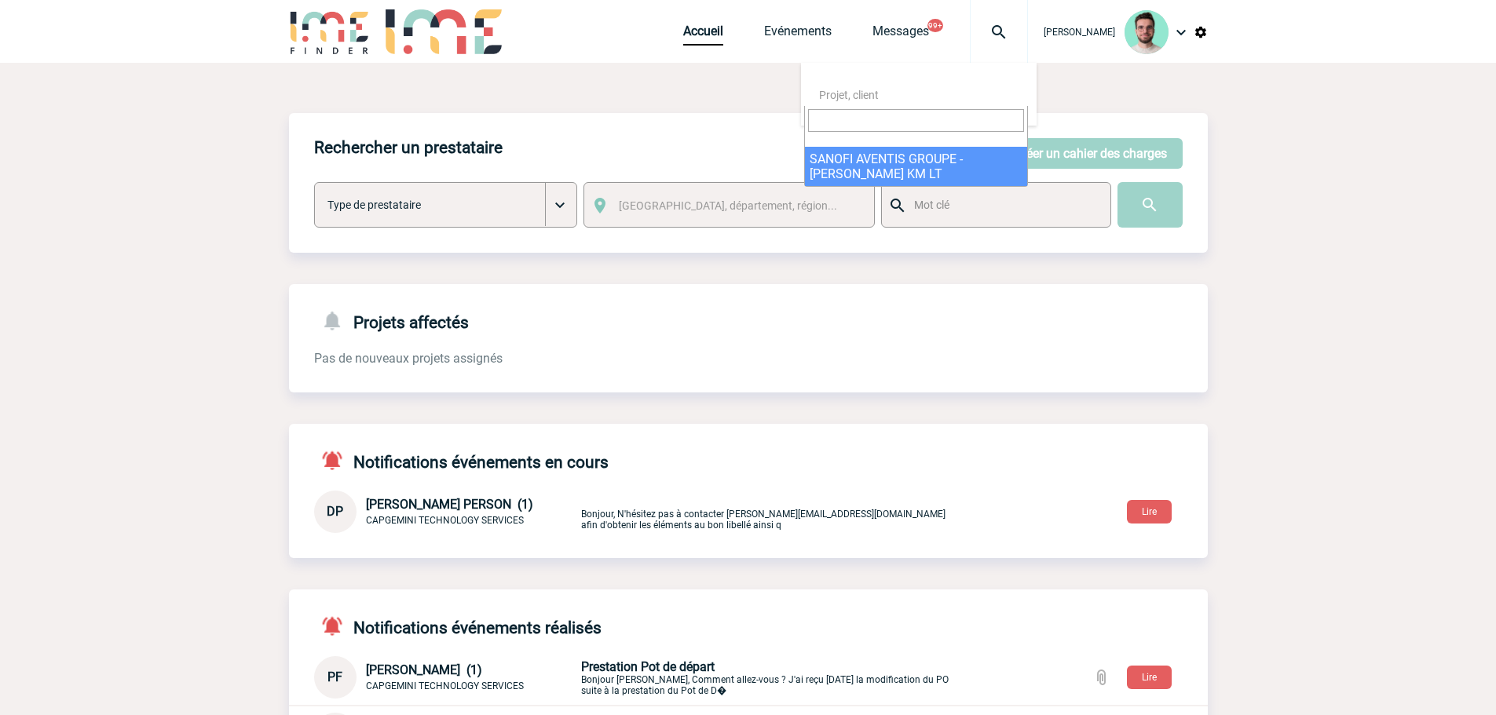
select select "20315"
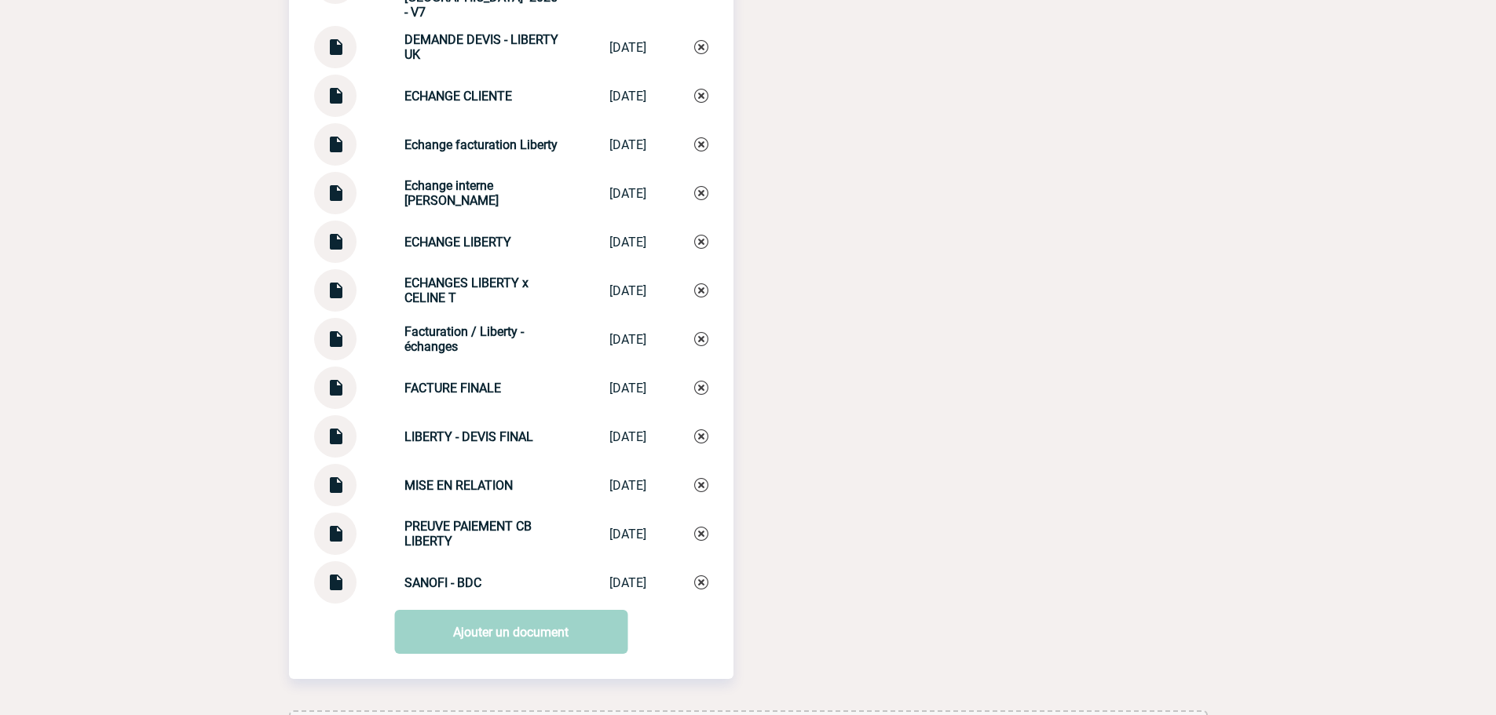
scroll to position [1927, 0]
click at [335, 366] on img at bounding box center [335, 380] width 20 height 31
click at [326, 365] on img at bounding box center [335, 380] width 20 height 31
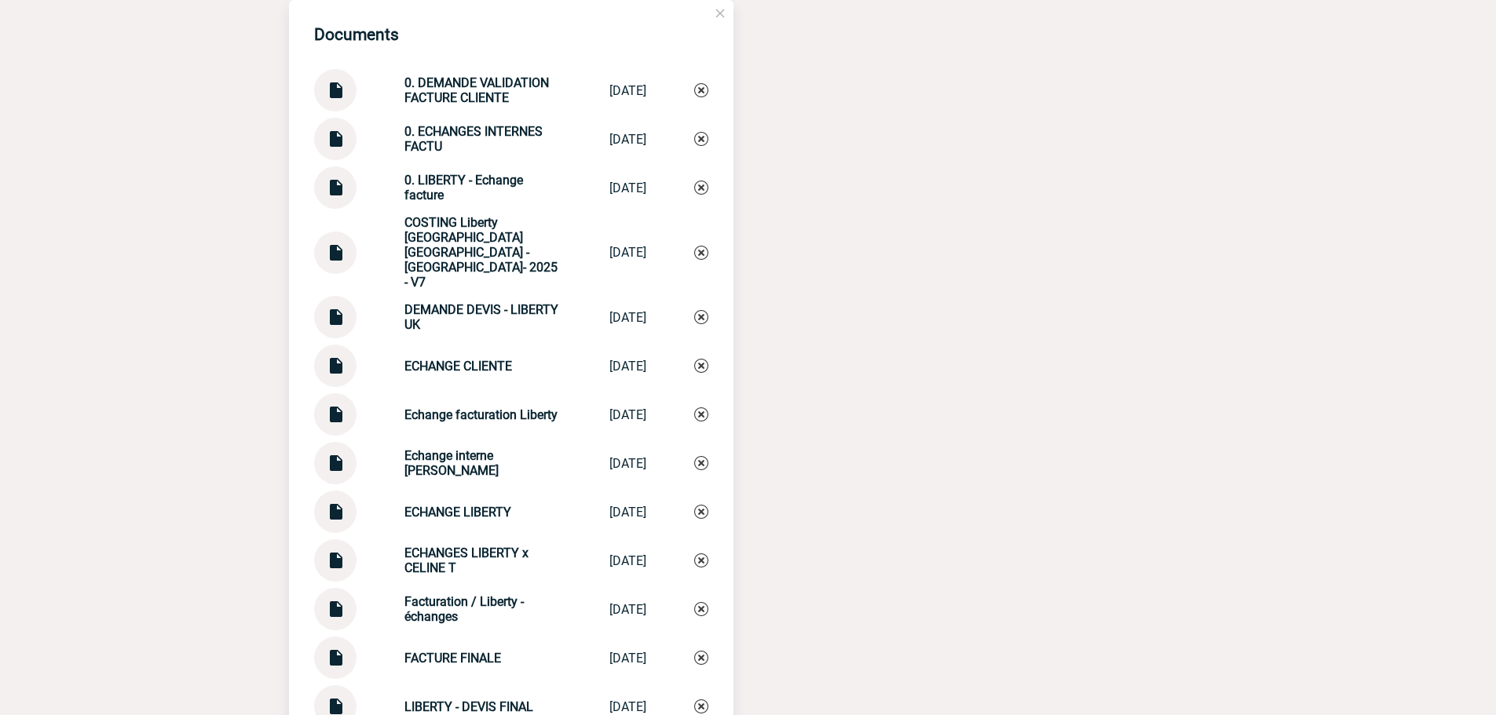
scroll to position [1848, 0]
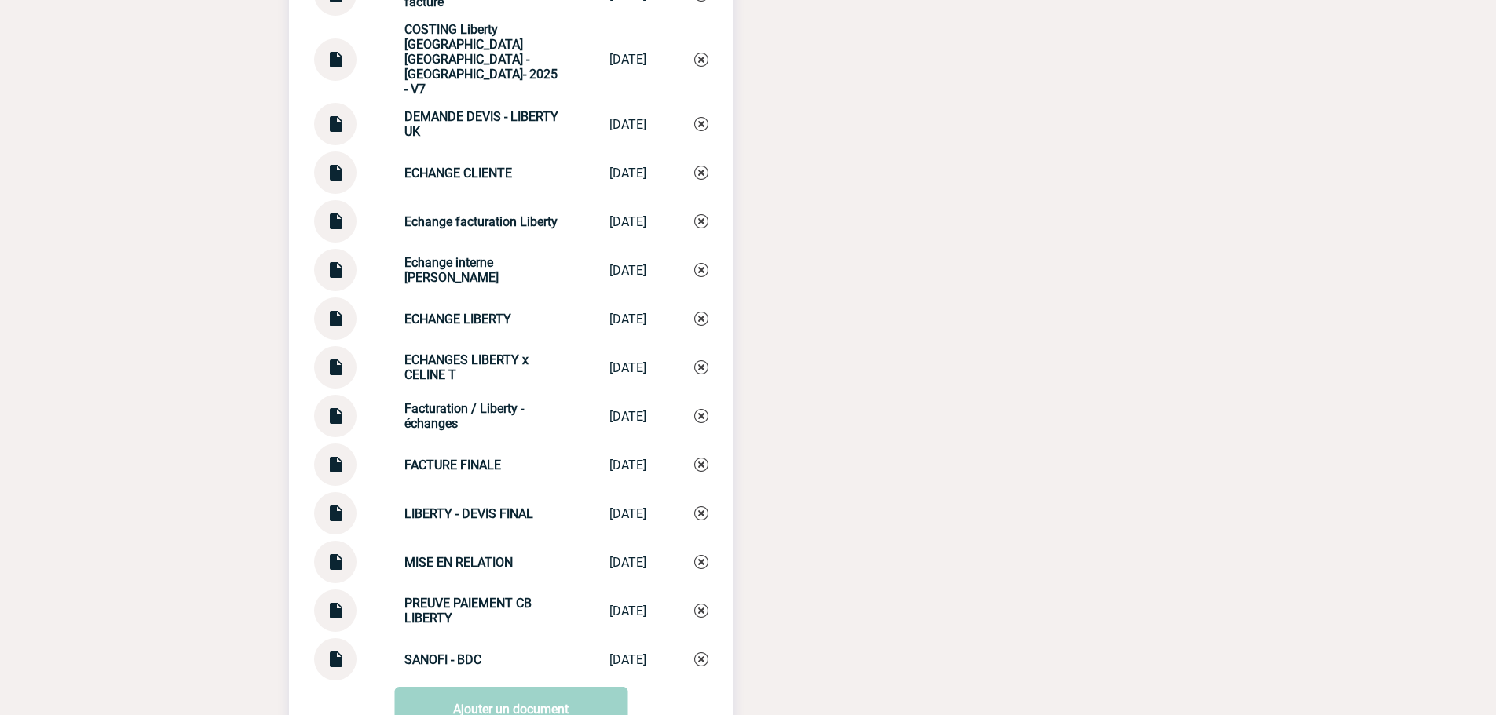
click at [330, 648] on div at bounding box center [335, 659] width 42 height 42
click at [331, 638] on img at bounding box center [335, 653] width 20 height 31
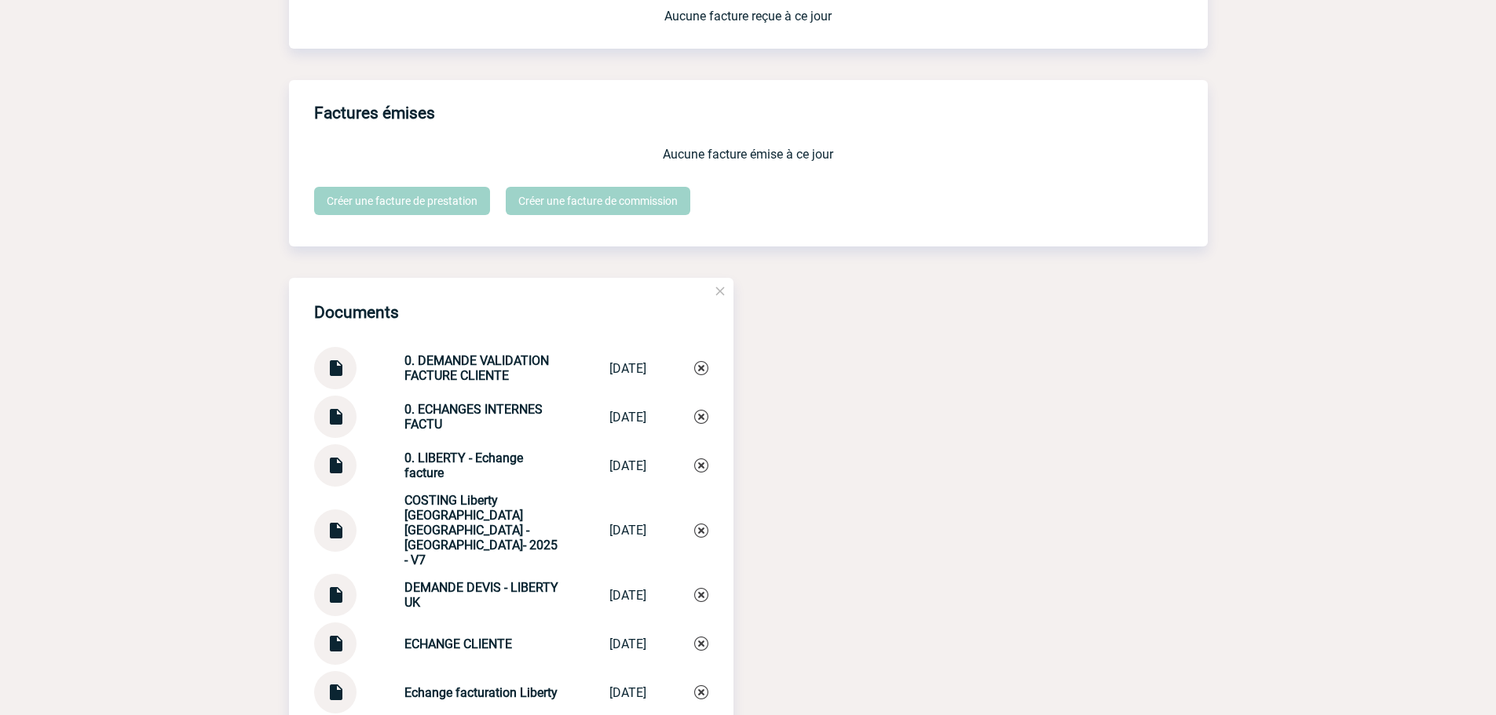
click at [429, 399] on div "Documents 0. DEMANDE VALIDATION FACTURE CLIENTE 0. DEMANDE VALI... [DATE] 0. EC…" at bounding box center [511, 715] width 444 height 874
click at [440, 371] on strong "0. DEMANDE VALIDATION FACTURE CLIENTE" at bounding box center [476, 368] width 144 height 30
copy div "0. DEMANDE VALIDATION FACTURE CLIENTE 0. DEMANDE VALI..."
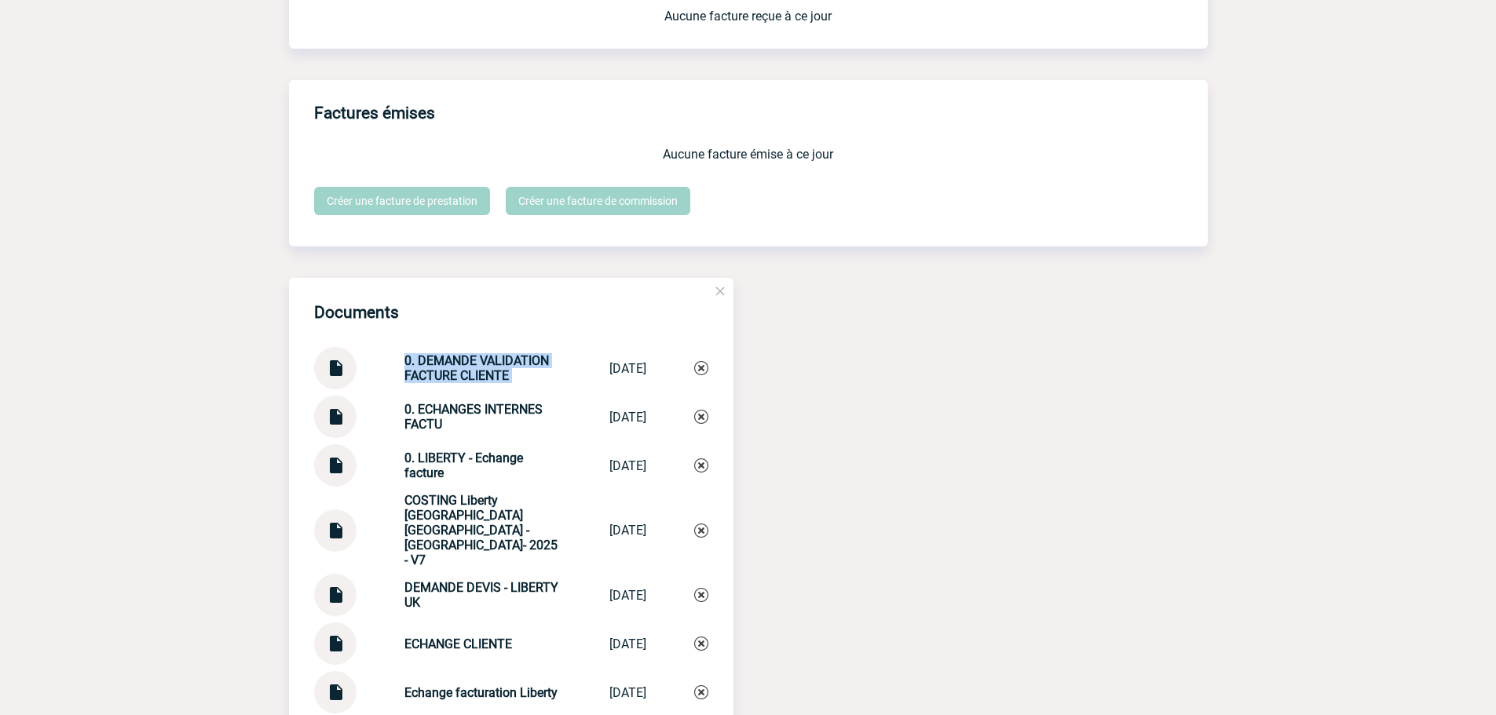
click at [694, 371] on img at bounding box center [701, 368] width 14 height 14
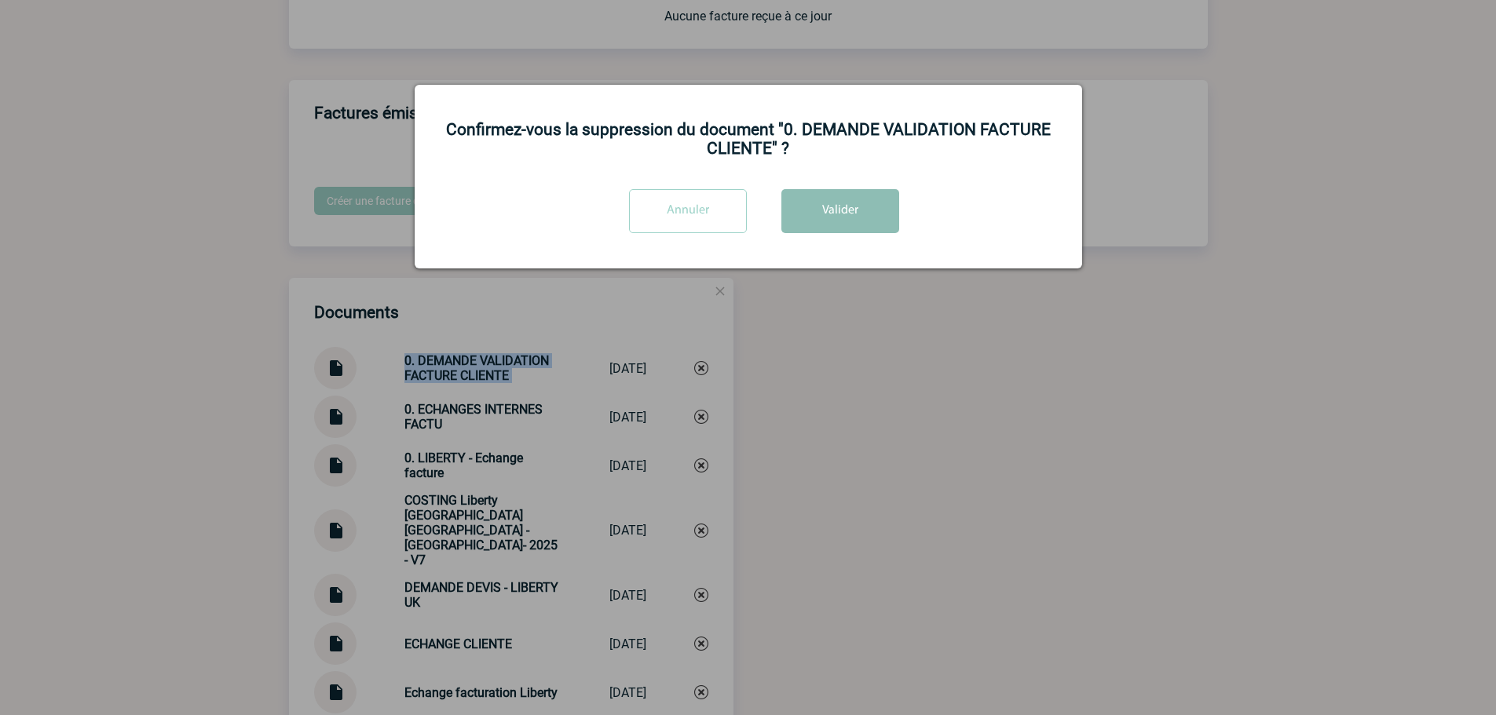
click at [871, 207] on button "Valider" at bounding box center [840, 211] width 118 height 44
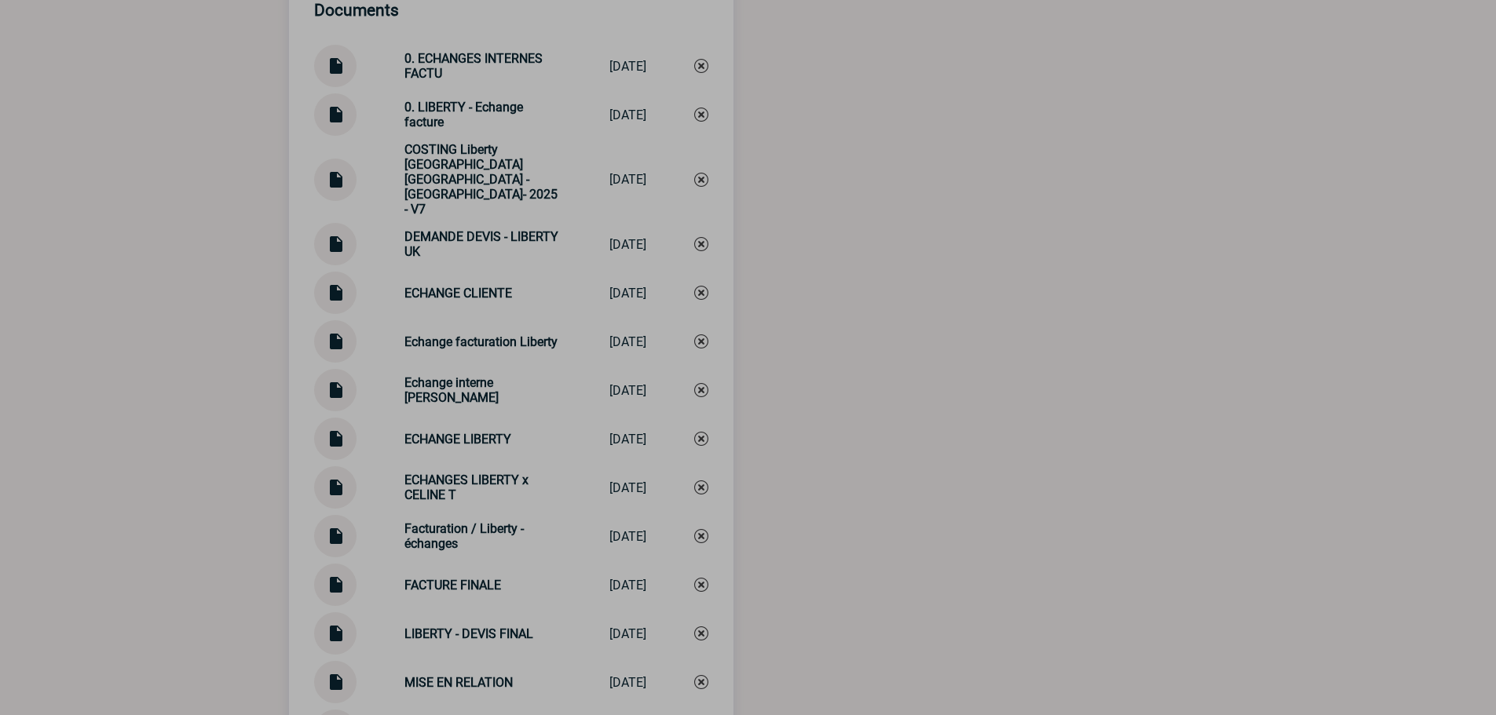
scroll to position [1957, 0]
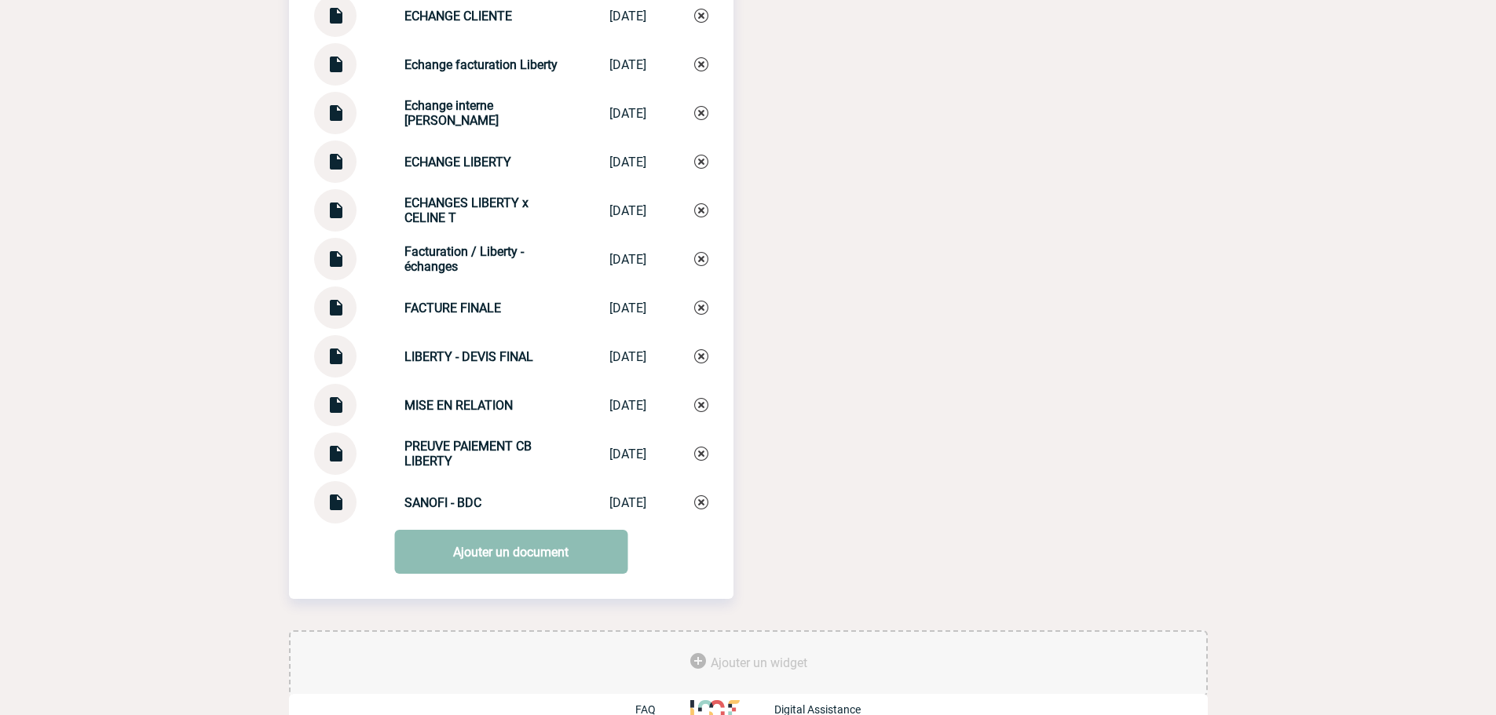
click at [492, 530] on link "Ajouter un document" at bounding box center [510, 552] width 233 height 44
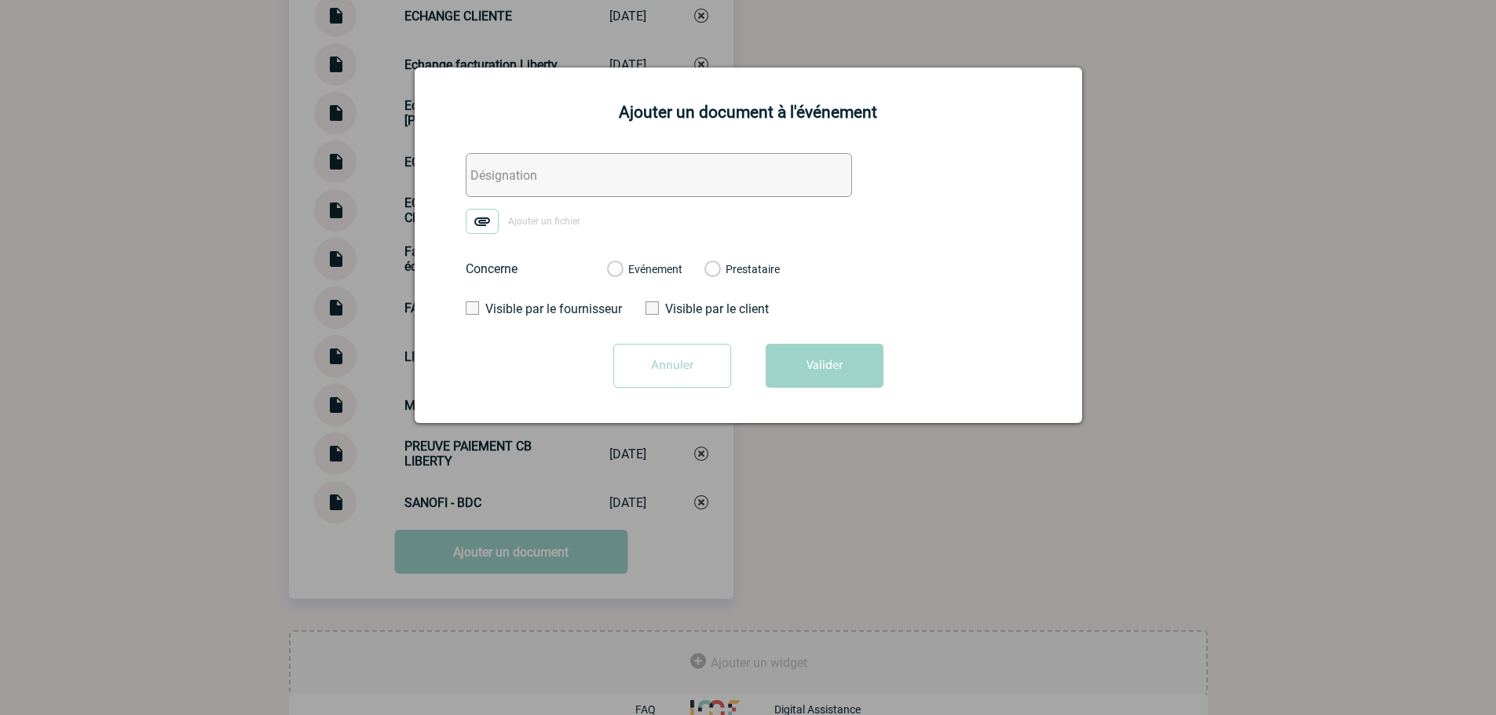
click at [513, 197] on input "text" at bounding box center [659, 175] width 386 height 44
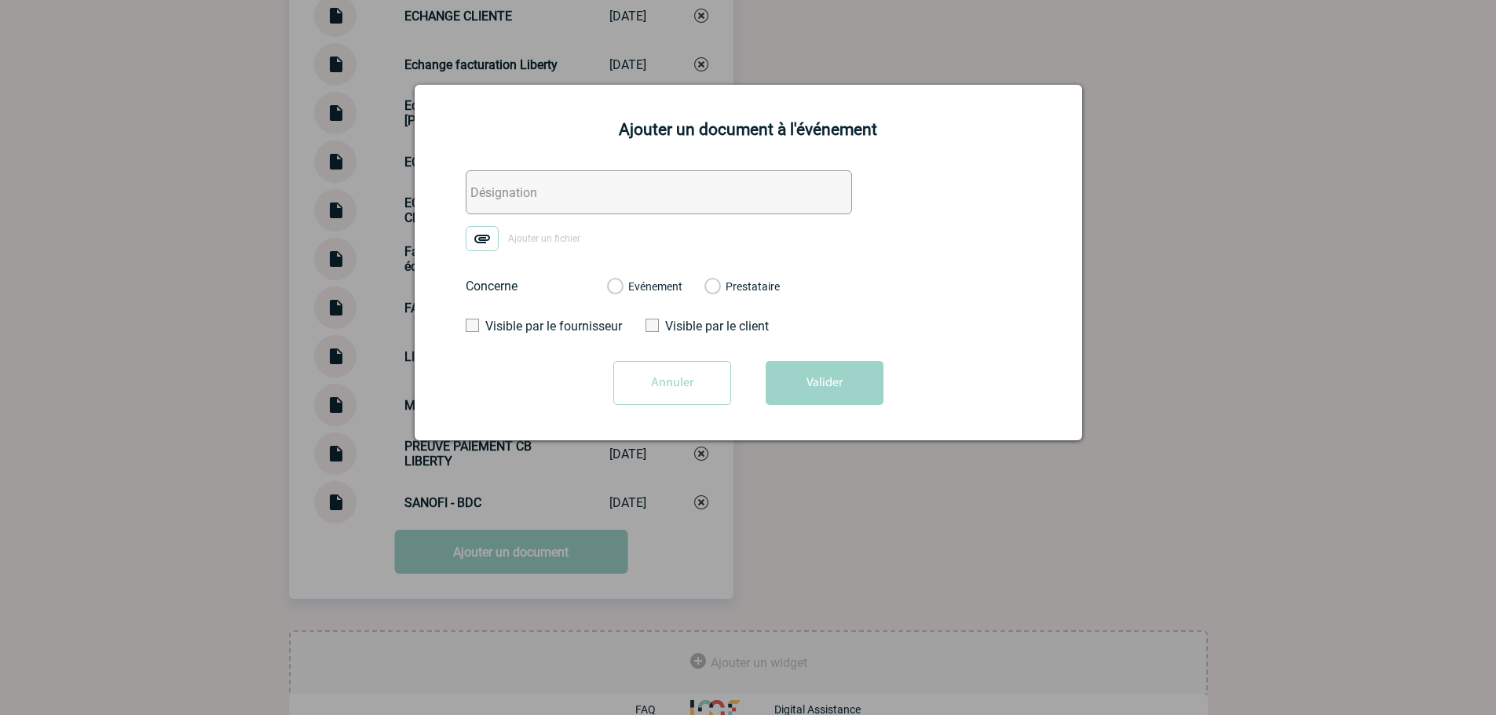
paste input "0. DEMANDE VALIDATION FACTURE CLIENTE"
click at [499, 194] on input "0. DEMANDE VALIDATION FACTURE CLIENTE" at bounding box center [659, 192] width 386 height 44
type input "0. ACCORD VALIDATION FACTURE CLIENTE"
click at [541, 239] on span "Ajouter un fichier" at bounding box center [544, 238] width 72 height 11
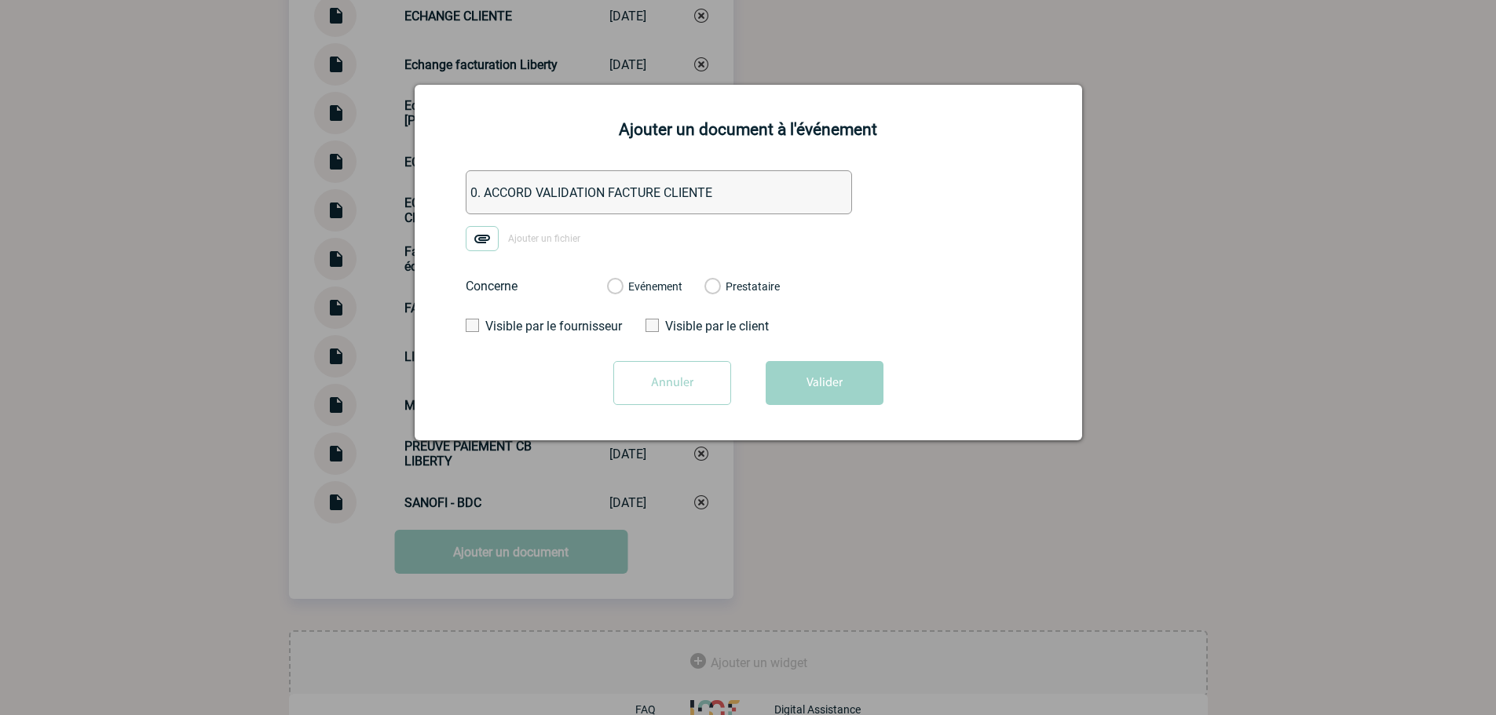
click at [0, 0] on input "Ajouter un fichier" at bounding box center [0, 0] width 0 height 0
click at [622, 282] on label "Evénement" at bounding box center [614, 287] width 15 height 14
click at [0, 0] on input "Evénement" at bounding box center [0, 0] width 0 height 0
drag, startPoint x: 807, startPoint y: 354, endPoint x: 809, endPoint y: 375, distance: 21.3
click at [807, 355] on form "0. ACCORD VALIDATION FACTURE CLIENTE RE_ Facturation du dossier Liberty à [GEOG…" at bounding box center [748, 293] width 628 height 247
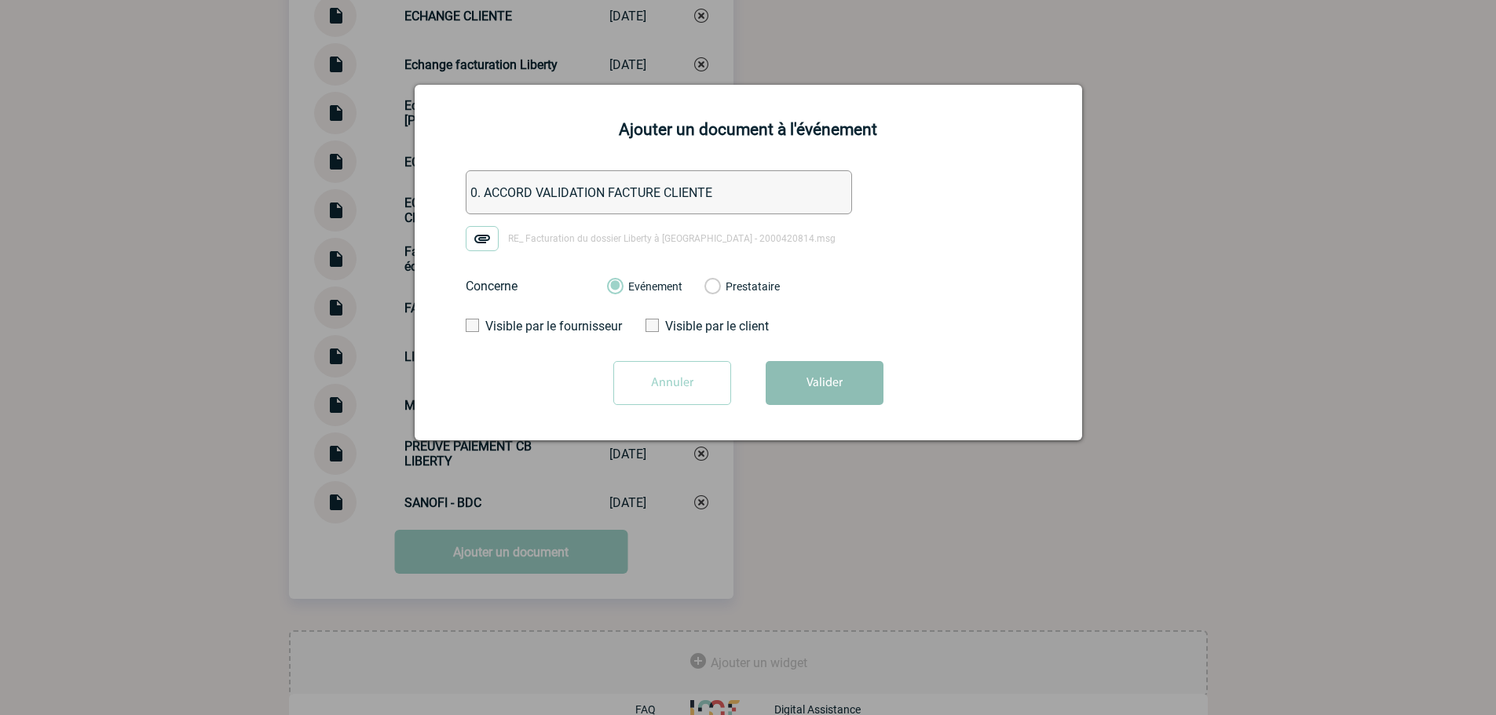
click at [812, 378] on button "Valider" at bounding box center [824, 383] width 118 height 44
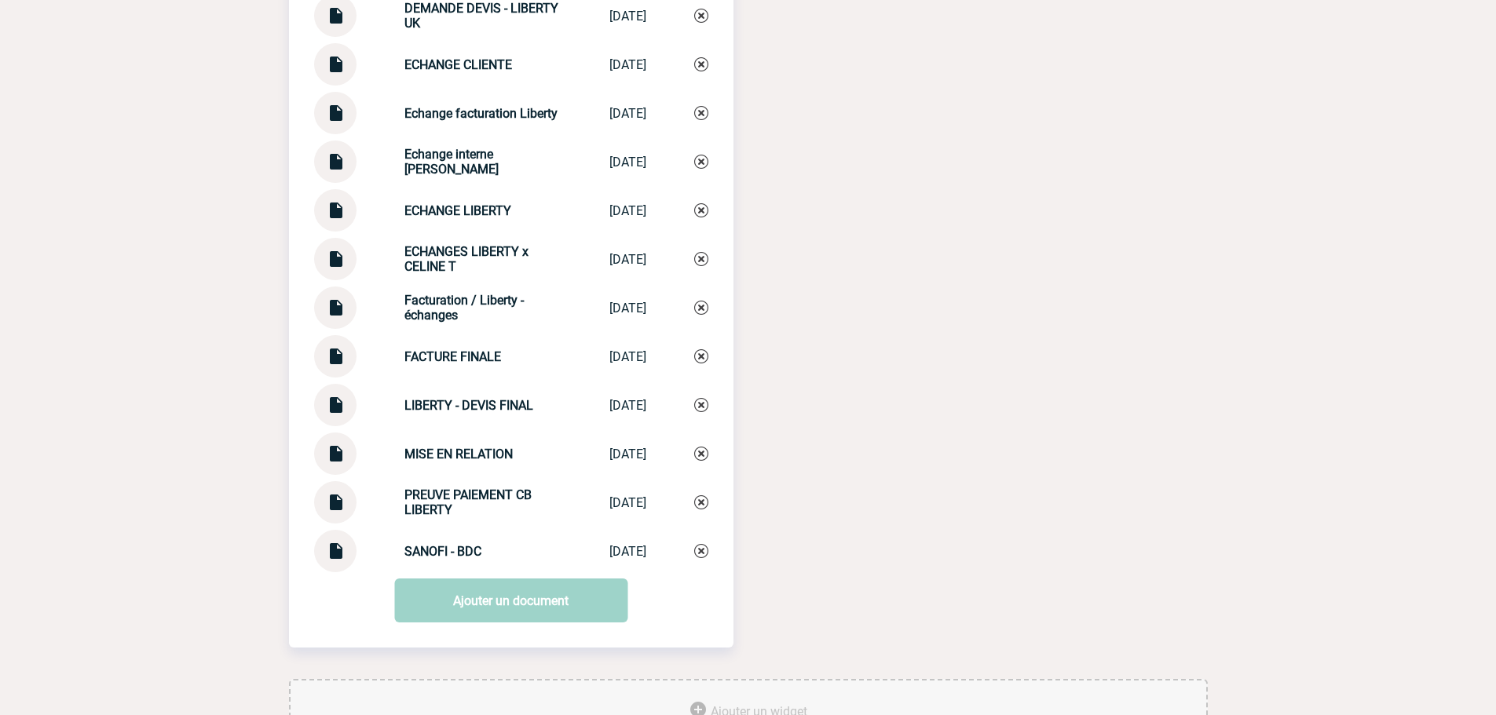
click at [577, 539] on div "SANOFI - BDC SANOFI - BDC [DATE]" at bounding box center [511, 551] width 394 height 42
click at [569, 579] on link "Ajouter un document" at bounding box center [510, 601] width 233 height 44
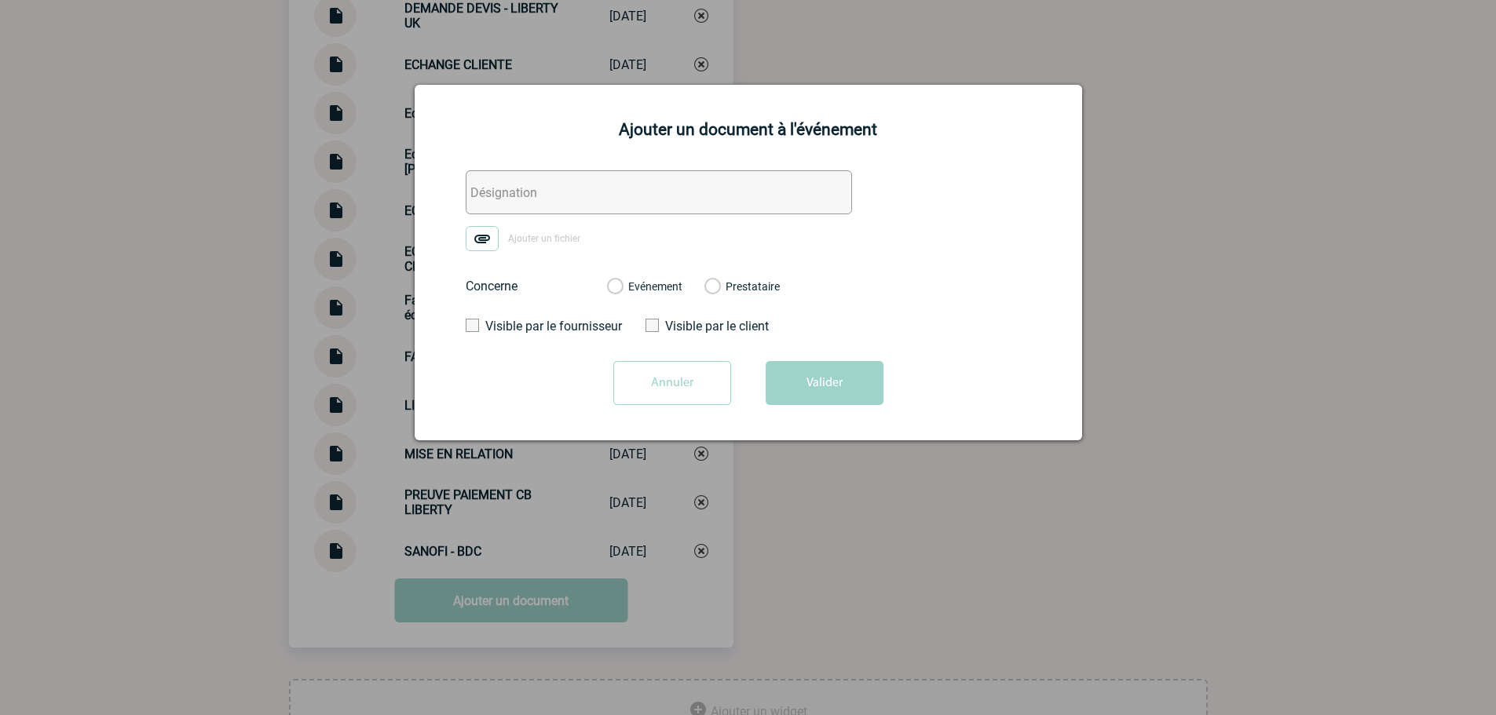
click at [528, 192] on input "text" at bounding box center [659, 192] width 386 height 44
type input "A"
type input "MAIL FACTU"
click at [544, 236] on span "Ajouter un fichier" at bounding box center [544, 238] width 72 height 11
click at [0, 0] on input "Ajouter un fichier" at bounding box center [0, 0] width 0 height 0
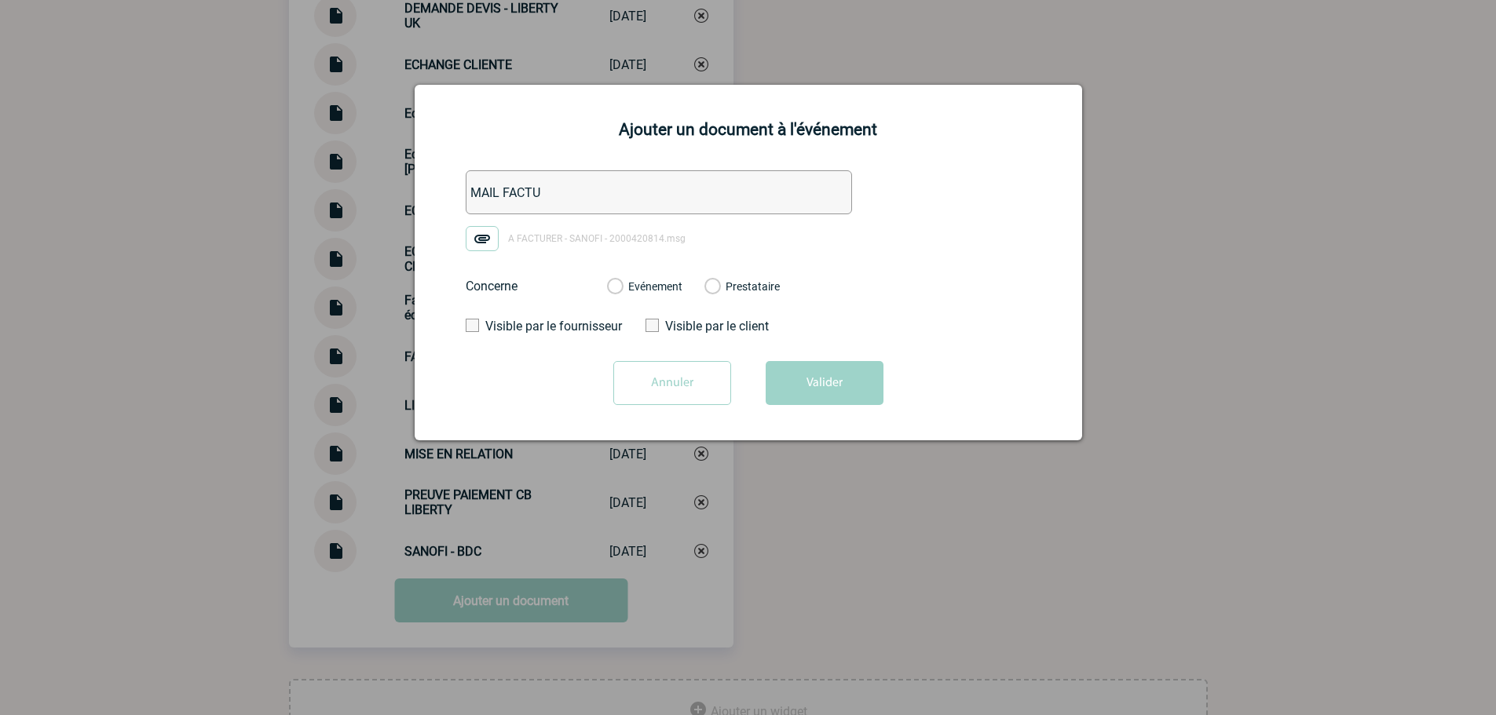
click at [622, 292] on label "Evénement" at bounding box center [614, 287] width 15 height 14
click at [0, 0] on input "Evénement" at bounding box center [0, 0] width 0 height 0
click at [817, 379] on button "Valider" at bounding box center [824, 383] width 118 height 44
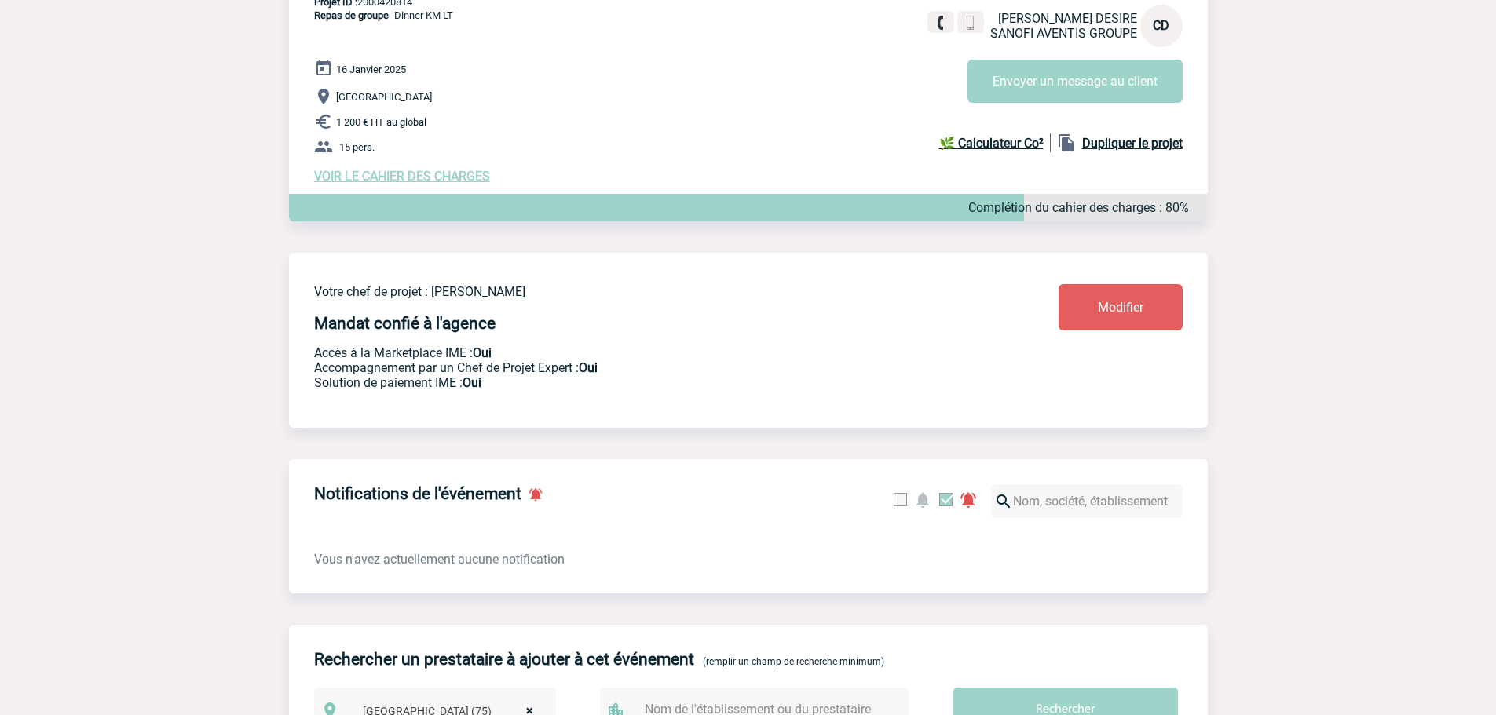
scroll to position [0, 0]
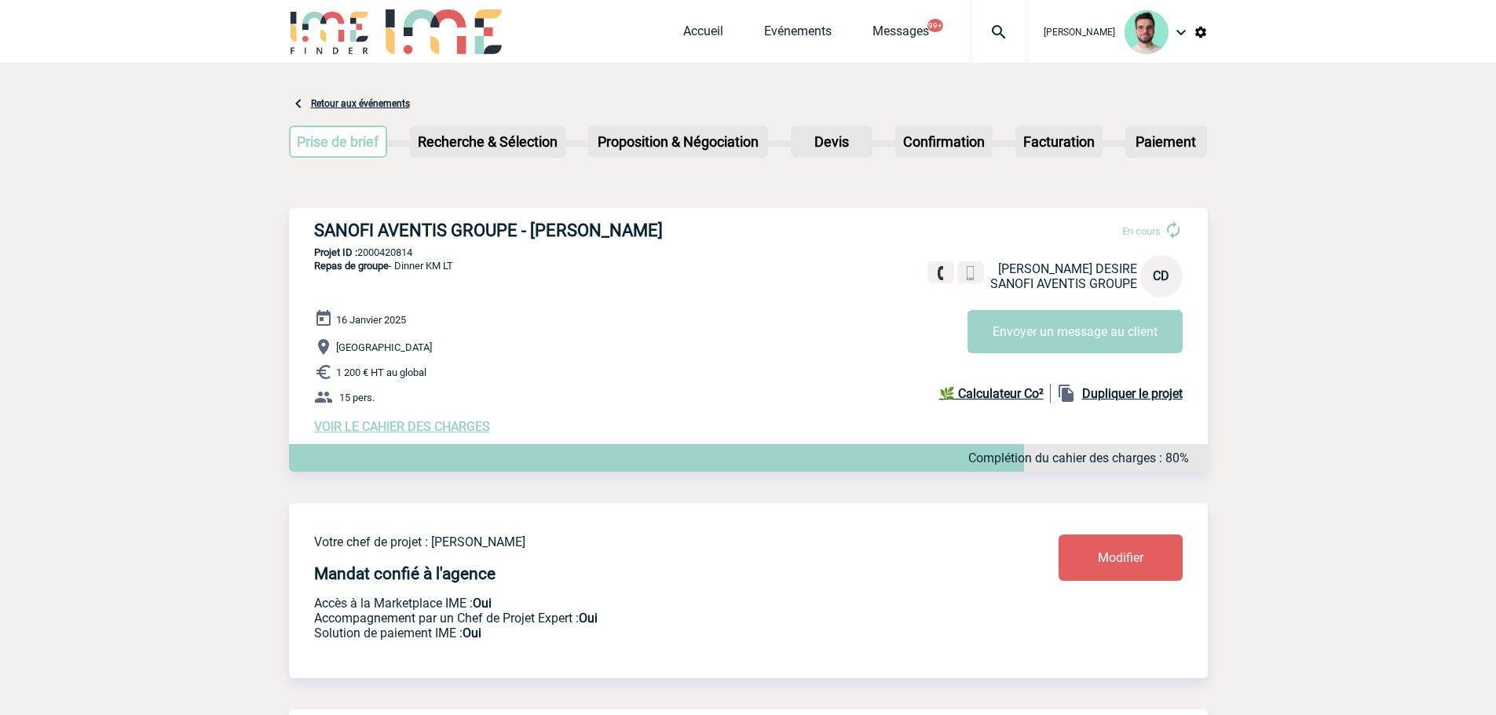
click at [722, 22] on div "Accueil Evénements Messages 99+ Projet, client Projet, client" at bounding box center [855, 31] width 345 height 63
click at [710, 26] on link "Accueil" at bounding box center [703, 35] width 40 height 22
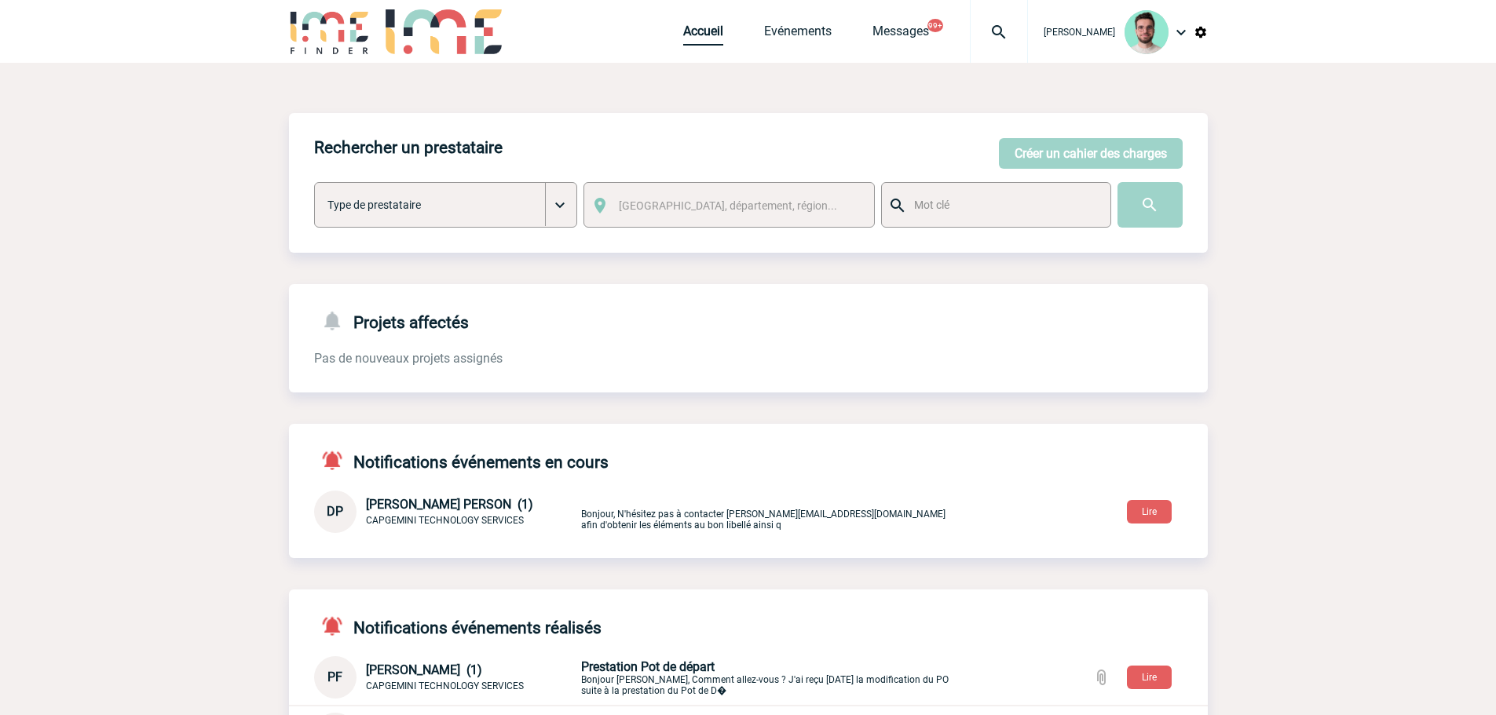
click at [696, 32] on link "Accueil" at bounding box center [703, 35] width 40 height 22
